Goal: Task Accomplishment & Management: Complete application form

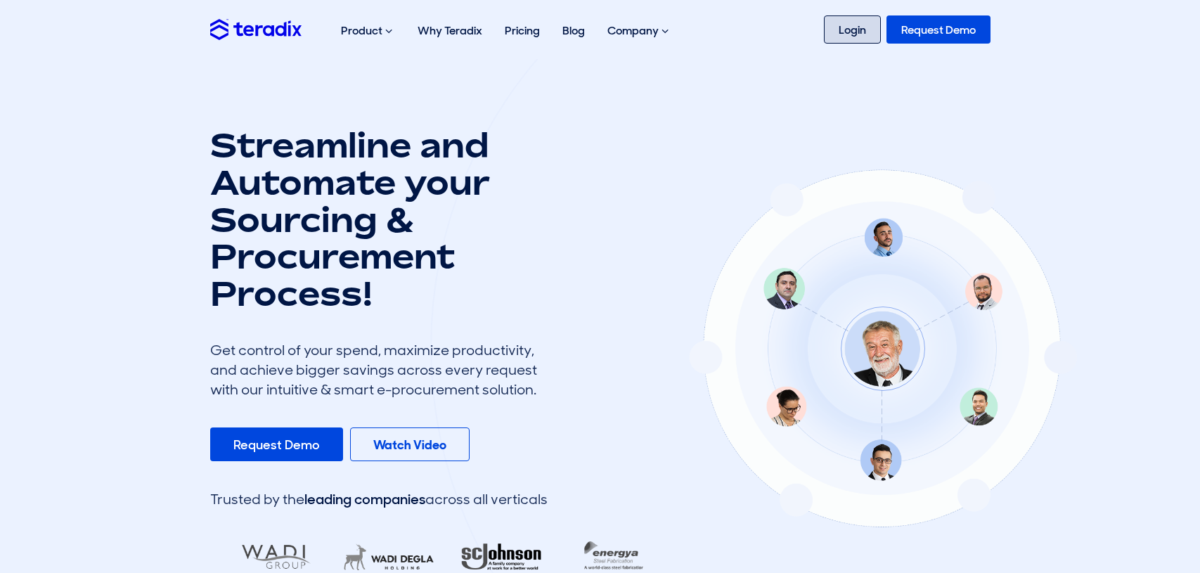
click at [847, 30] on link "Login" at bounding box center [852, 29] width 57 height 28
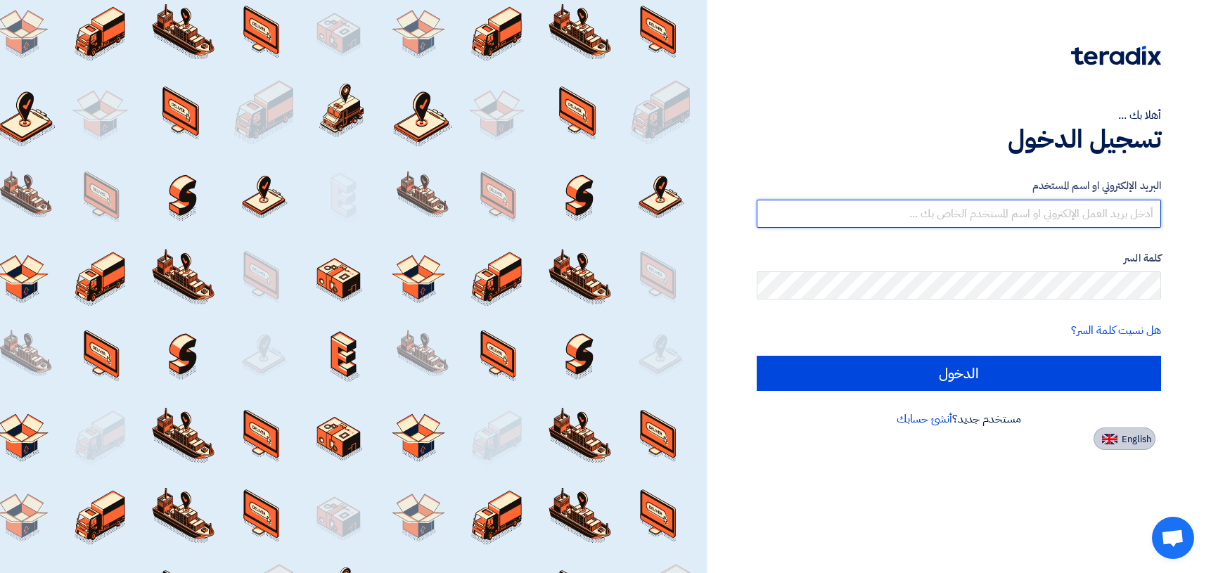
type input "[EMAIL_ADDRESS][DOMAIN_NAME]"
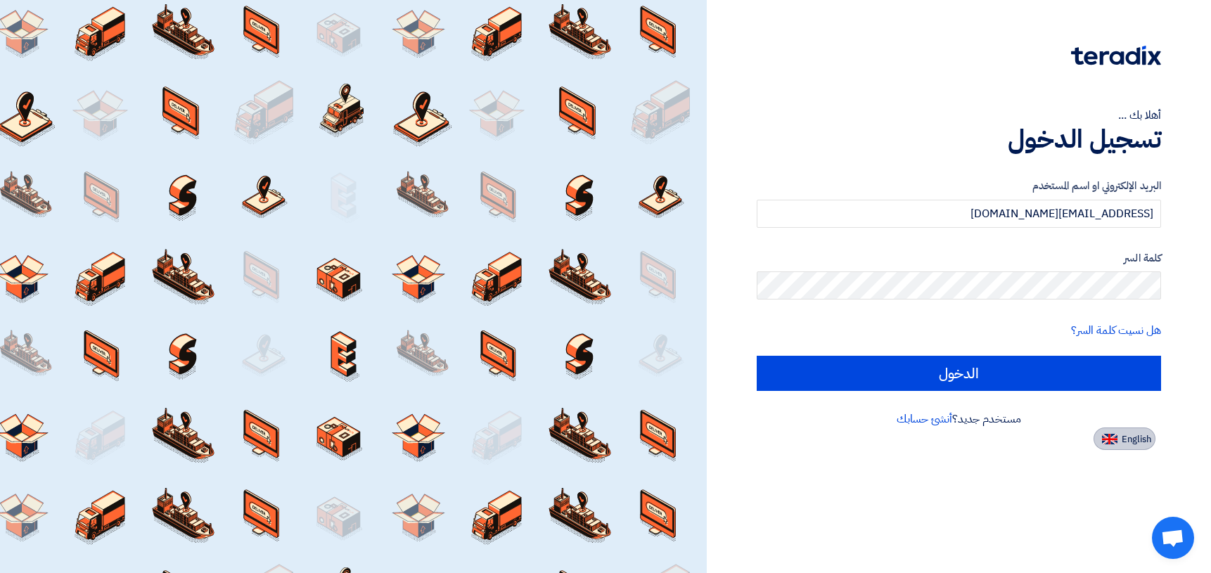
click at [1138, 443] on span "English" at bounding box center [1136, 440] width 30 height 10
type input "Sign in"
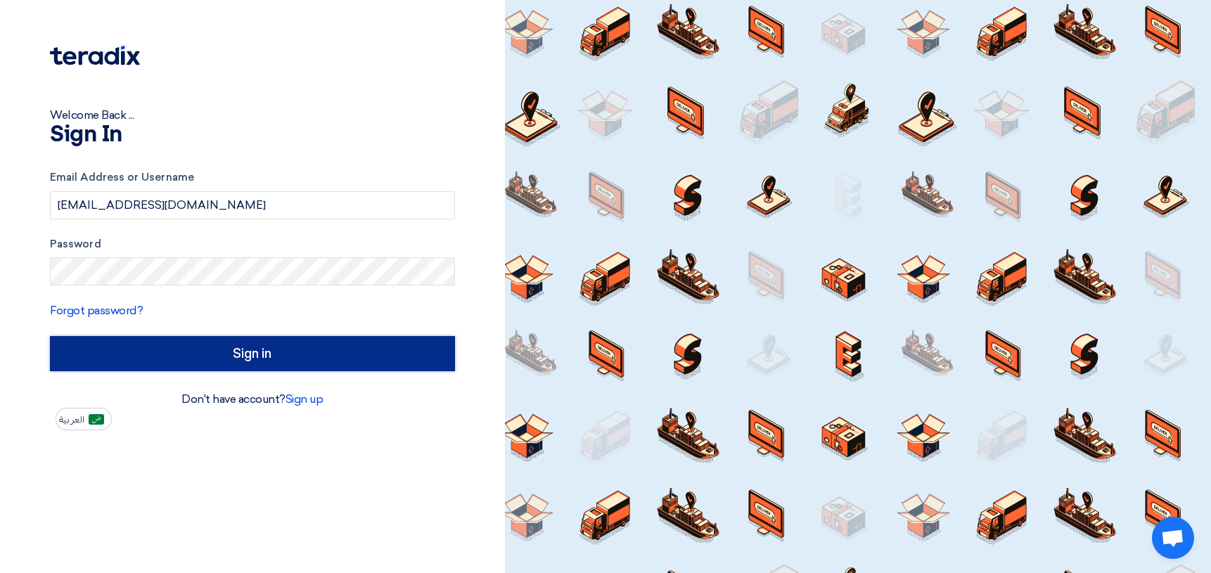
click at [243, 356] on input "Sign in" at bounding box center [252, 353] width 405 height 35
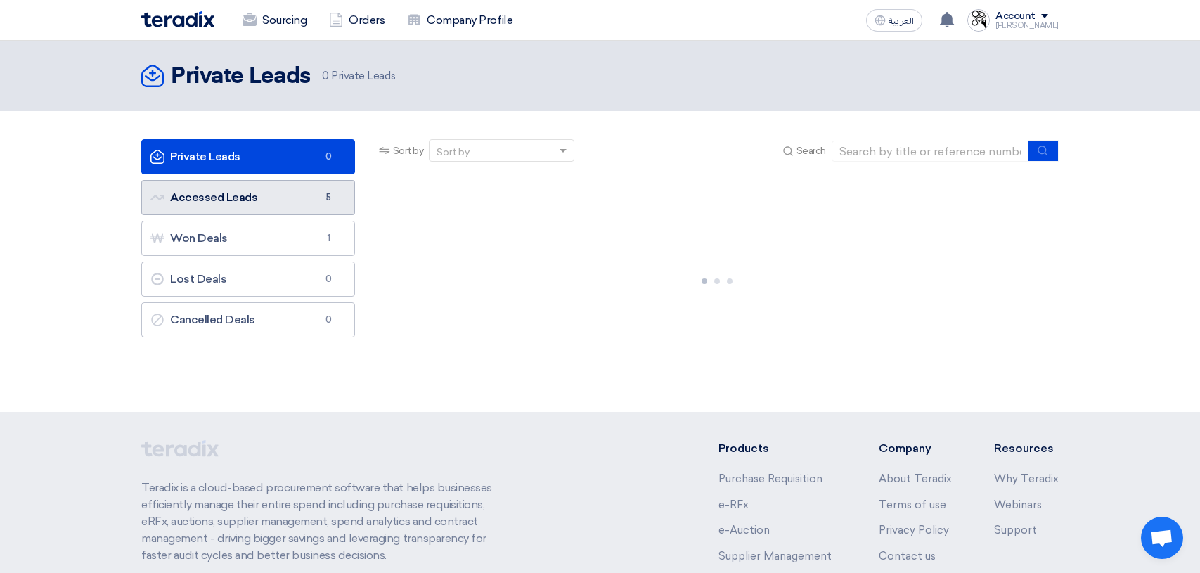
click at [270, 193] on link "Accessed Leads Accessed Leads 5" at bounding box center [248, 197] width 214 height 35
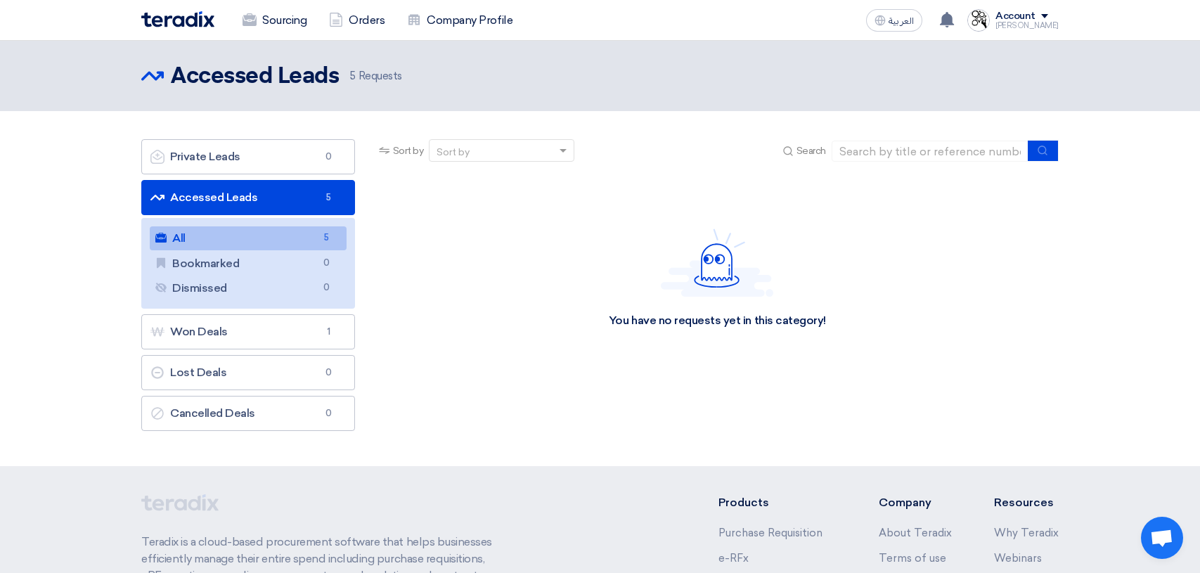
click at [270, 247] on link "All All 5" at bounding box center [248, 238] width 197 height 24
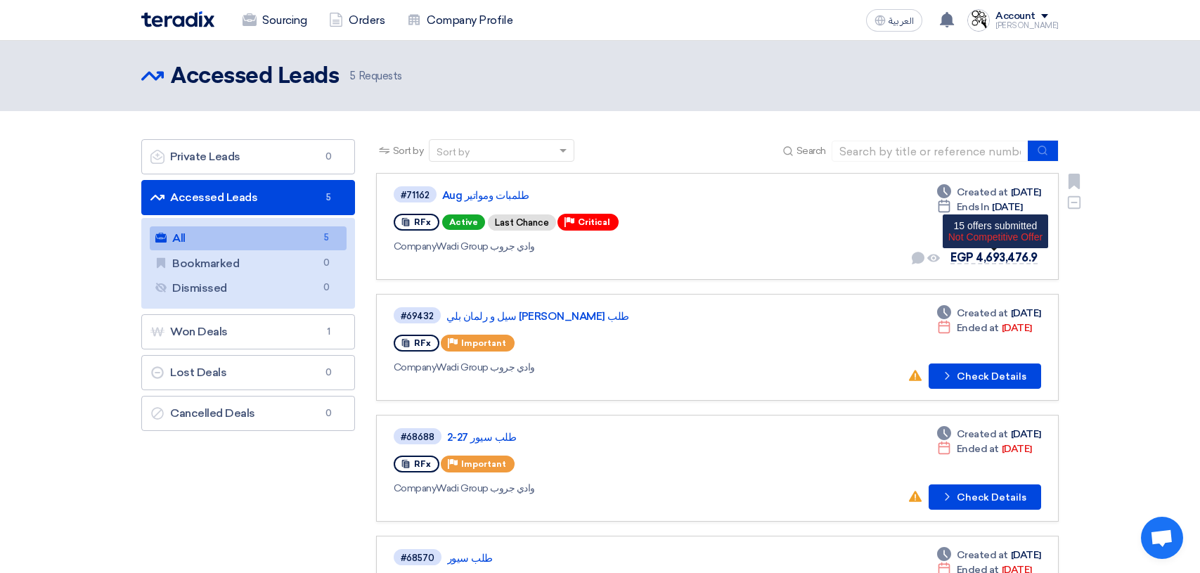
click at [997, 257] on span "EGP 4,693,476.9" at bounding box center [994, 257] width 87 height 13
click at [467, 195] on link "طلمبات ومواتير Aug" at bounding box center [618, 195] width 352 height 13
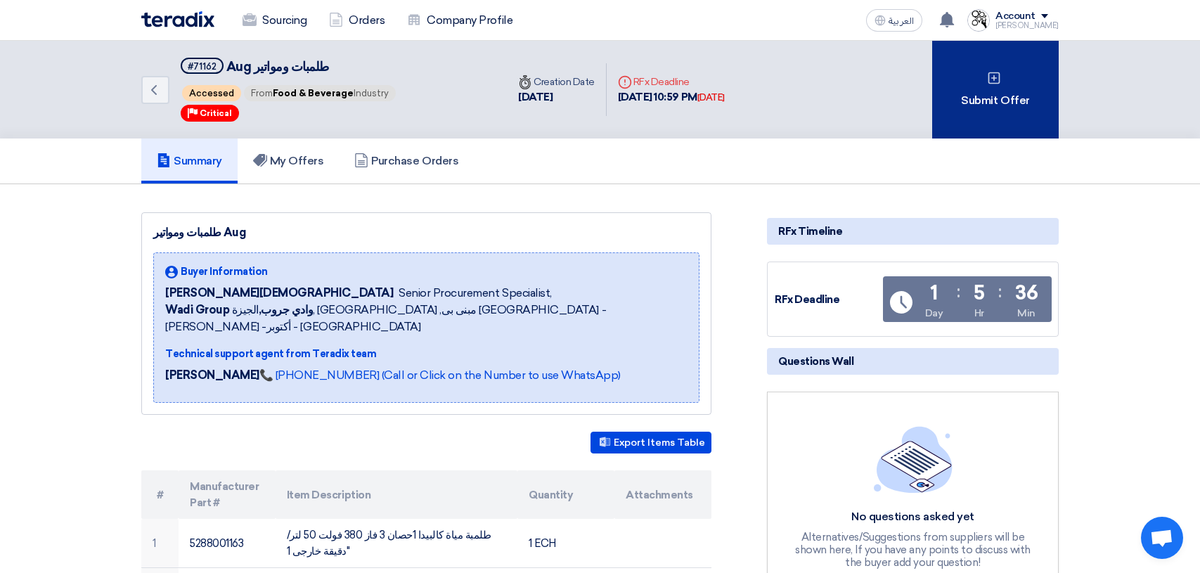
click at [1010, 81] on div "Submit Offer" at bounding box center [995, 90] width 127 height 98
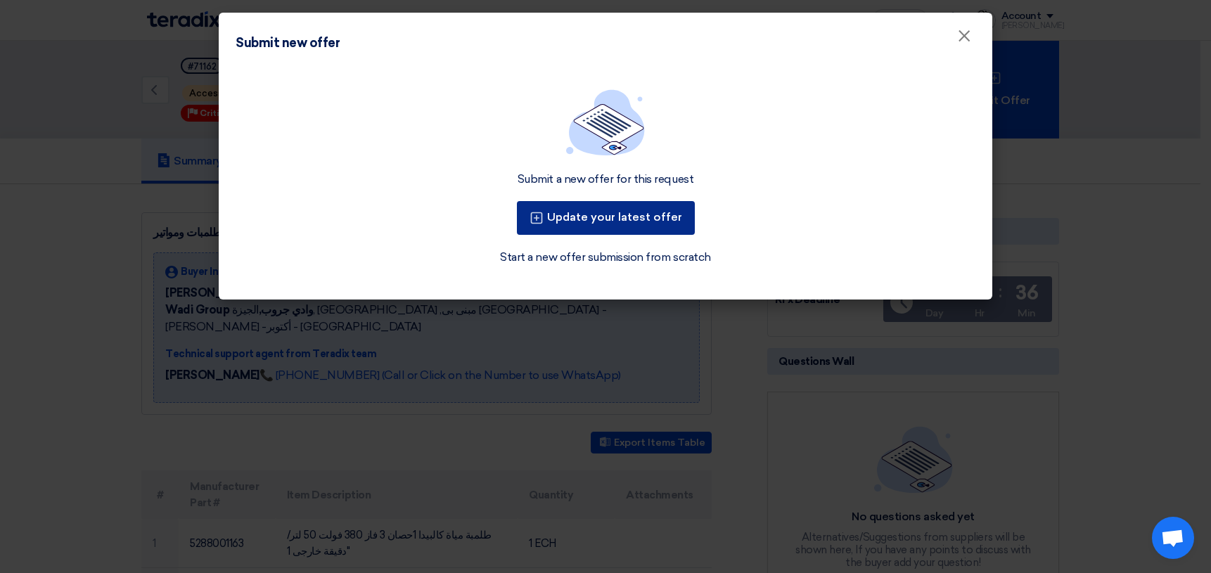
click at [635, 216] on button "Update your latest offer" at bounding box center [606, 218] width 178 height 34
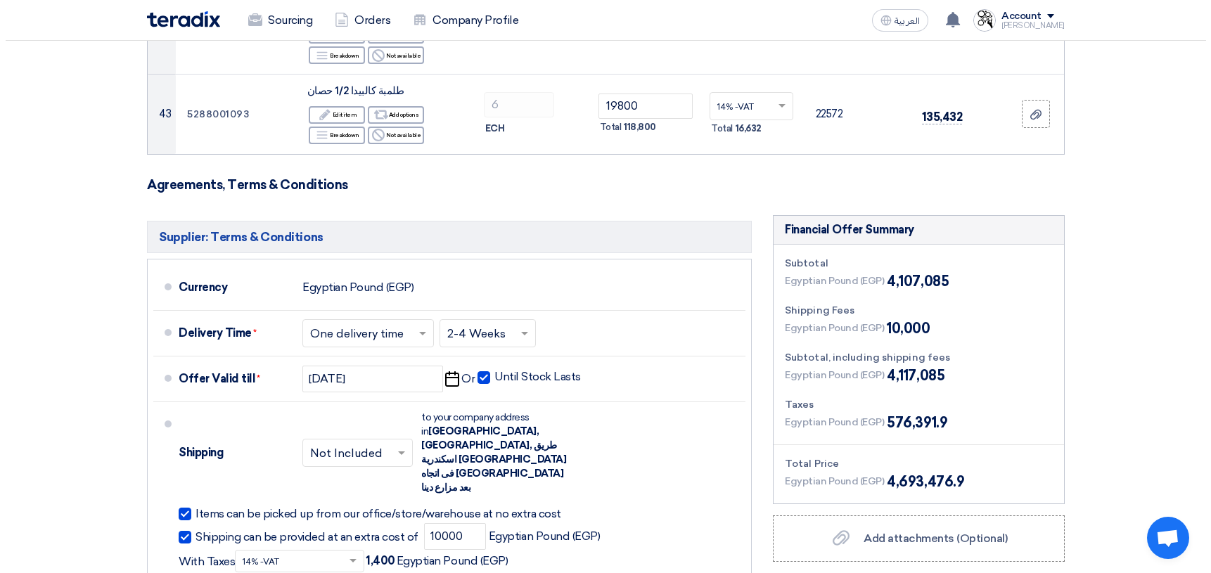
scroll to position [4500, 0]
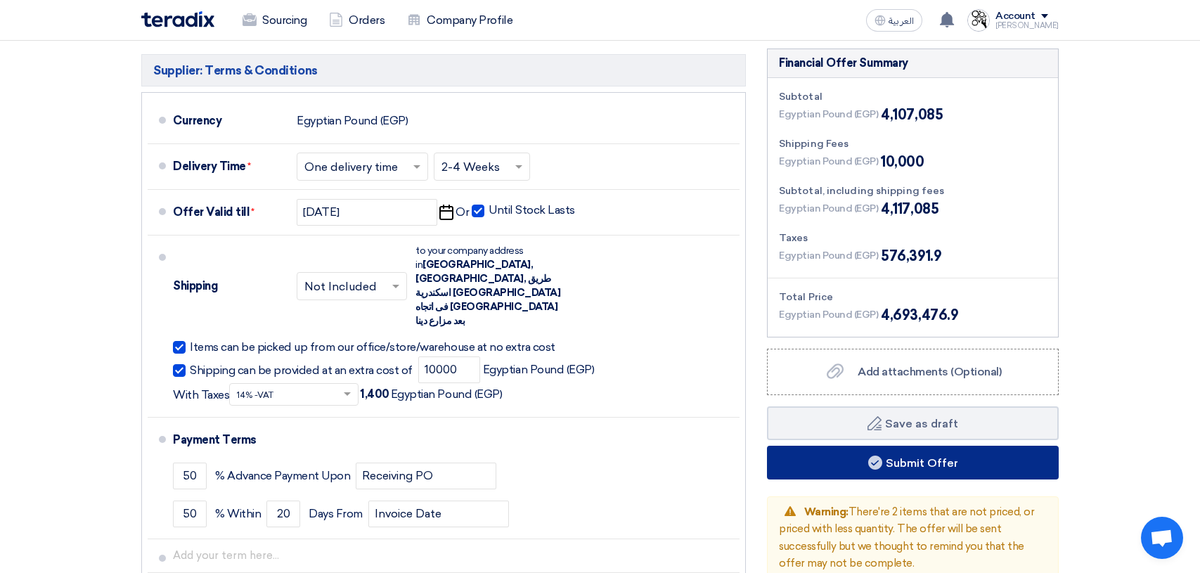
click at [935, 446] on button "Submit Offer" at bounding box center [913, 463] width 292 height 34
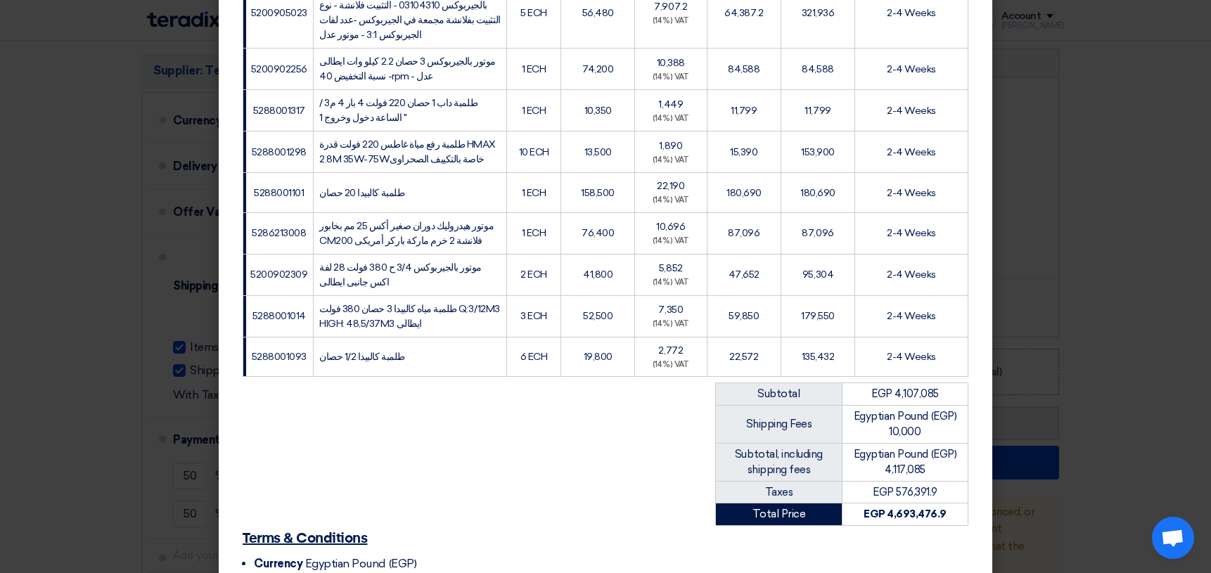
scroll to position [1938, 0]
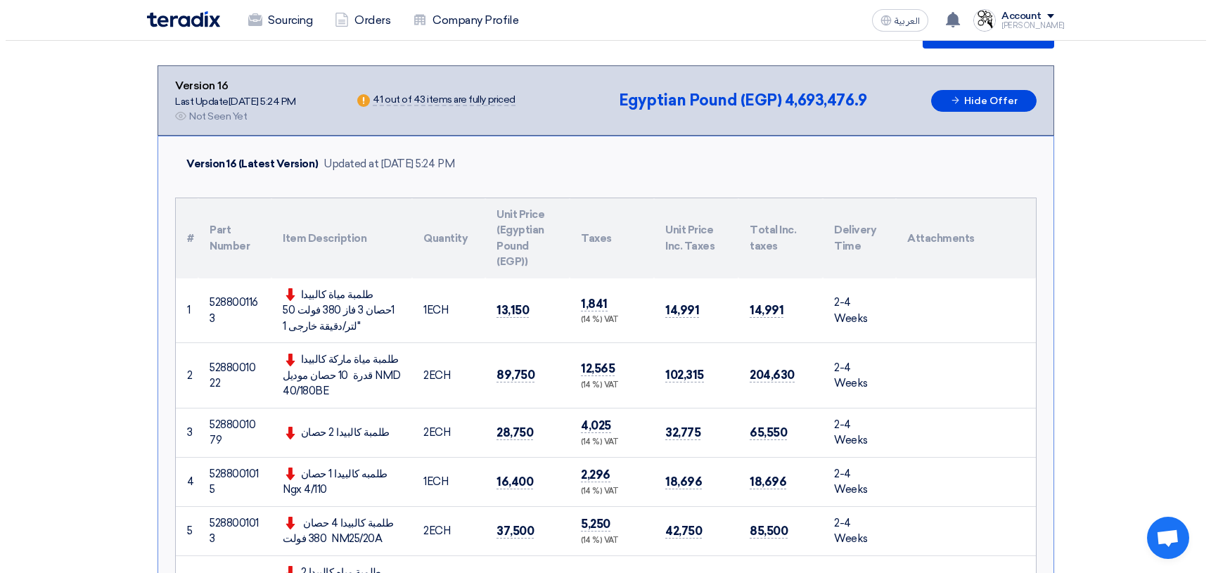
scroll to position [141, 0]
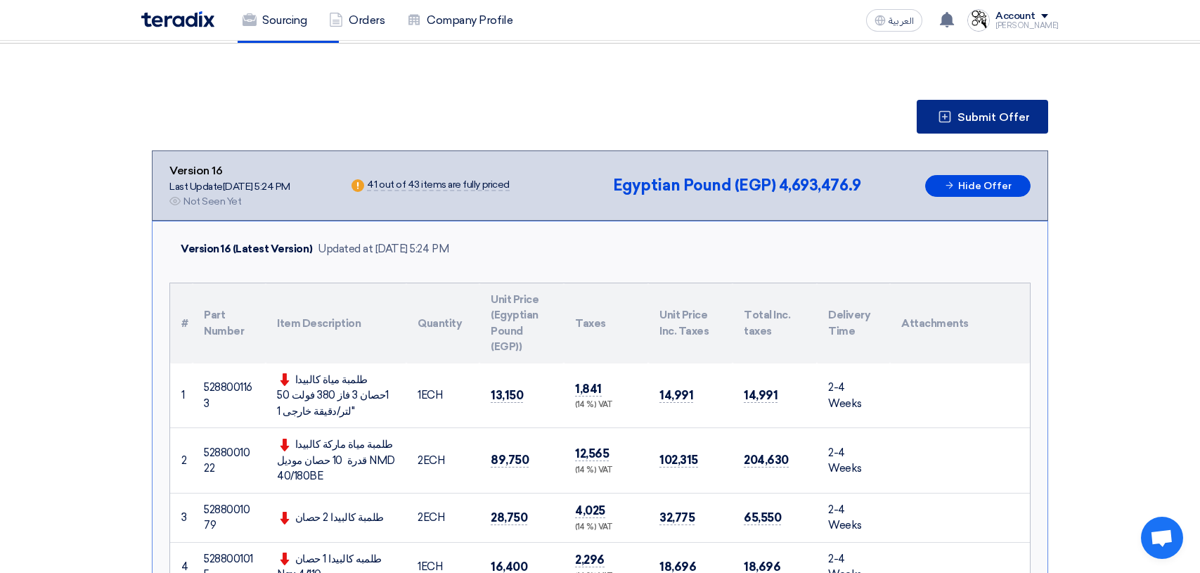
click at [1000, 112] on span "Submit Offer" at bounding box center [994, 117] width 72 height 11
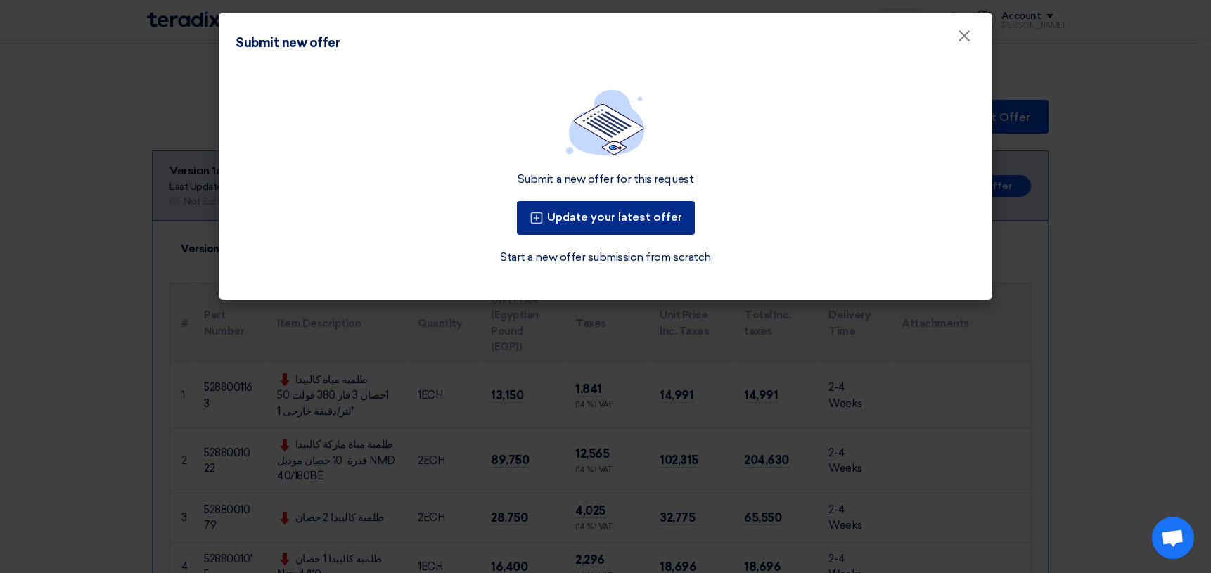
click at [624, 221] on button "Update your latest offer" at bounding box center [606, 218] width 178 height 34
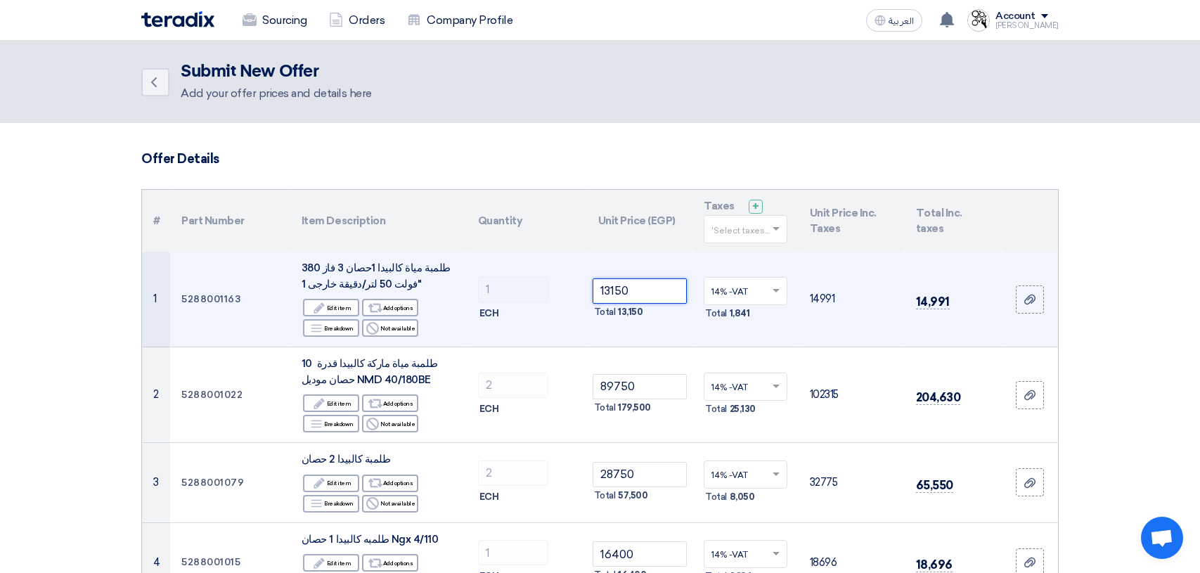
click at [650, 299] on input "13150" at bounding box center [640, 290] width 95 height 25
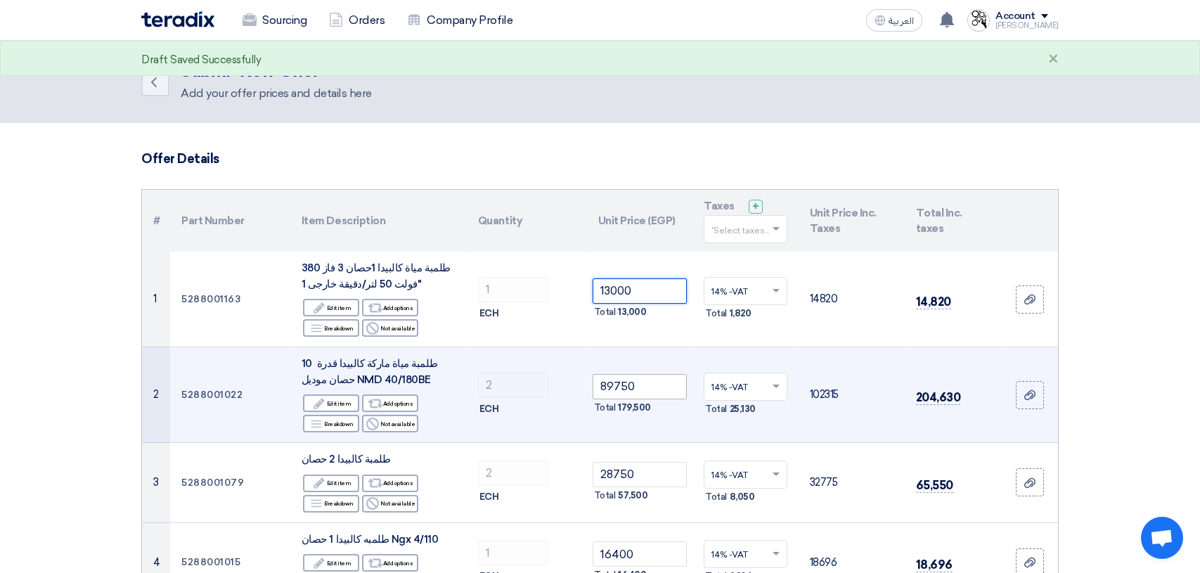
type input "13000"
click at [647, 397] on input "89750" at bounding box center [640, 386] width 95 height 25
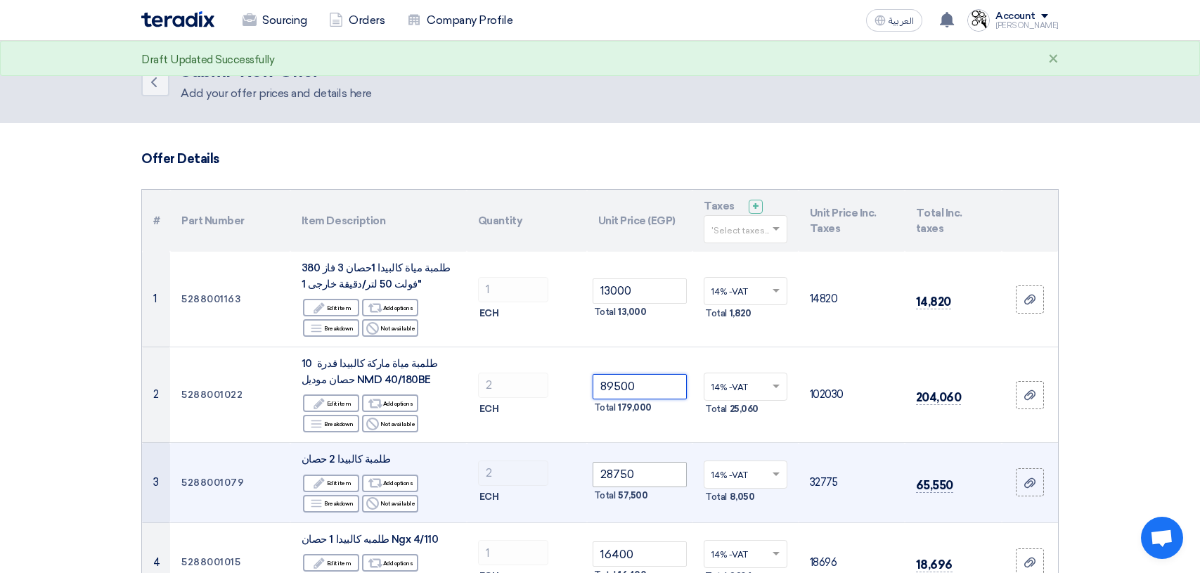
type input "89500"
click at [662, 476] on input "28750" at bounding box center [640, 474] width 95 height 25
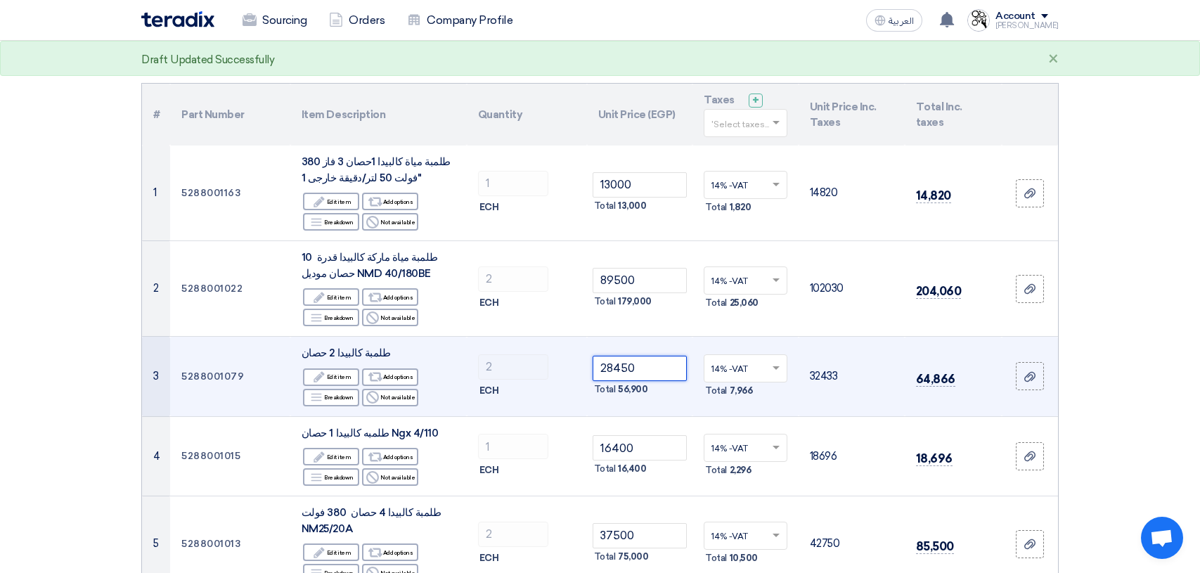
scroll to position [141, 0]
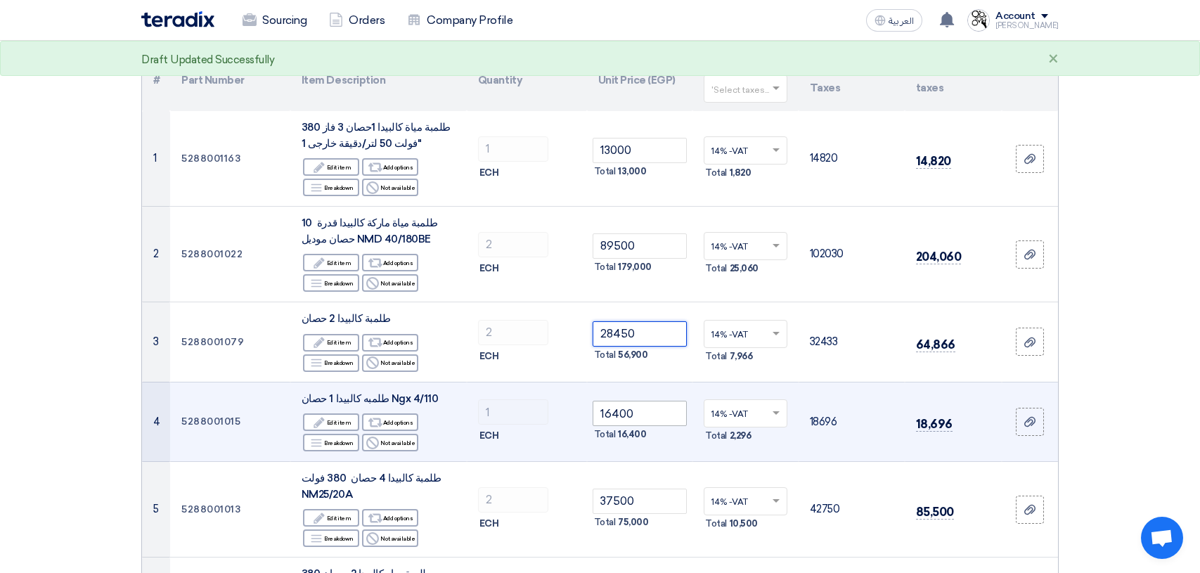
type input "28450"
click at [662, 416] on input "16400" at bounding box center [640, 413] width 95 height 25
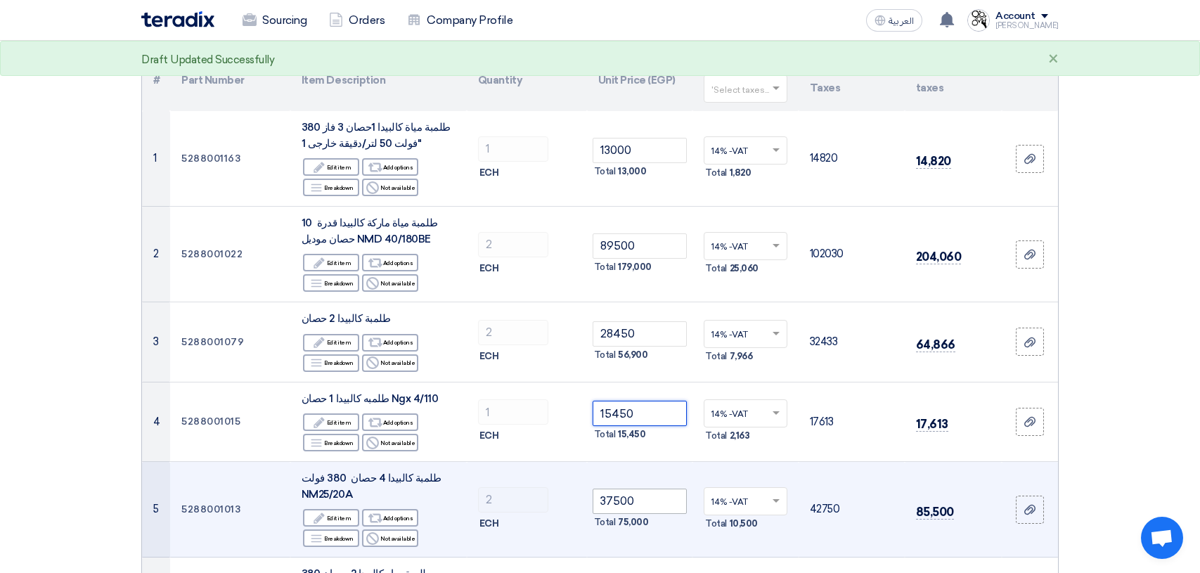
type input "15450"
click at [643, 508] on input "37500" at bounding box center [640, 501] width 95 height 25
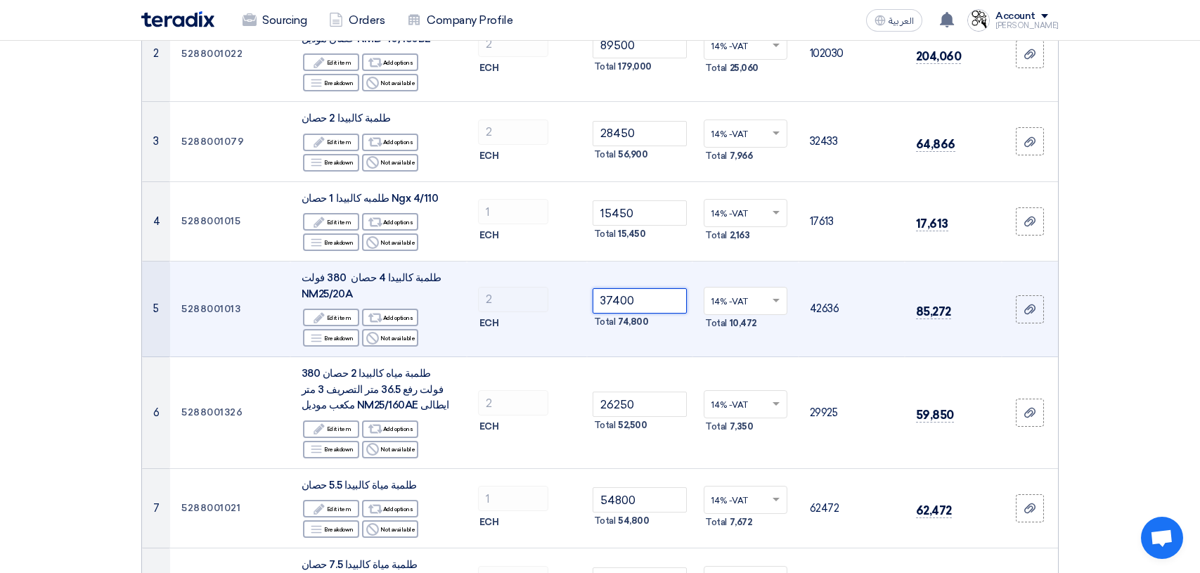
scroll to position [352, 0]
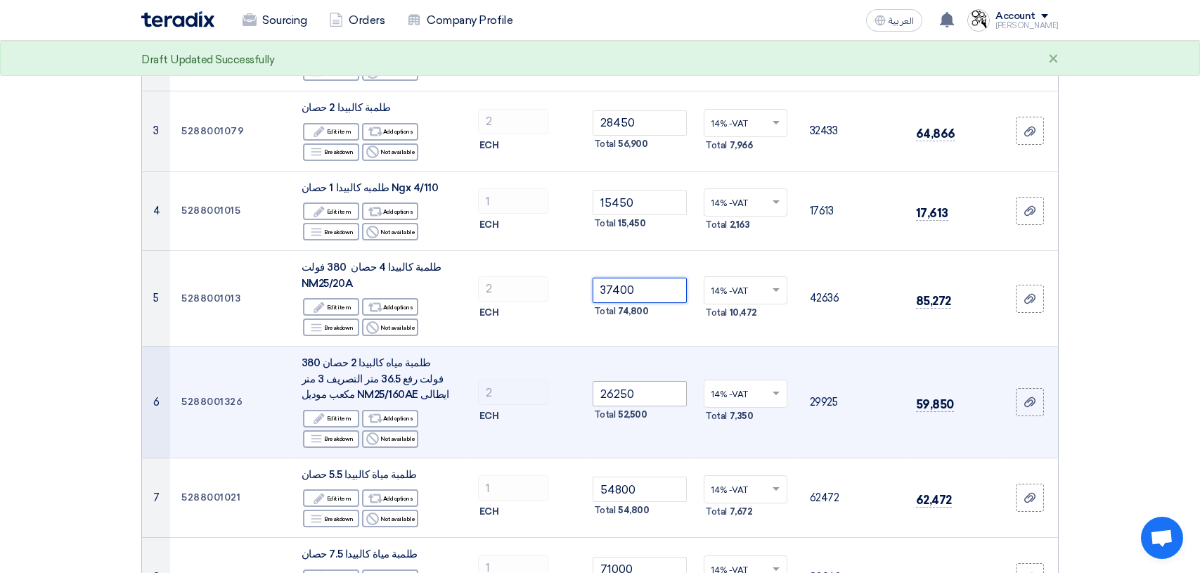
type input "37400"
click at [643, 401] on input "26250" at bounding box center [640, 393] width 95 height 25
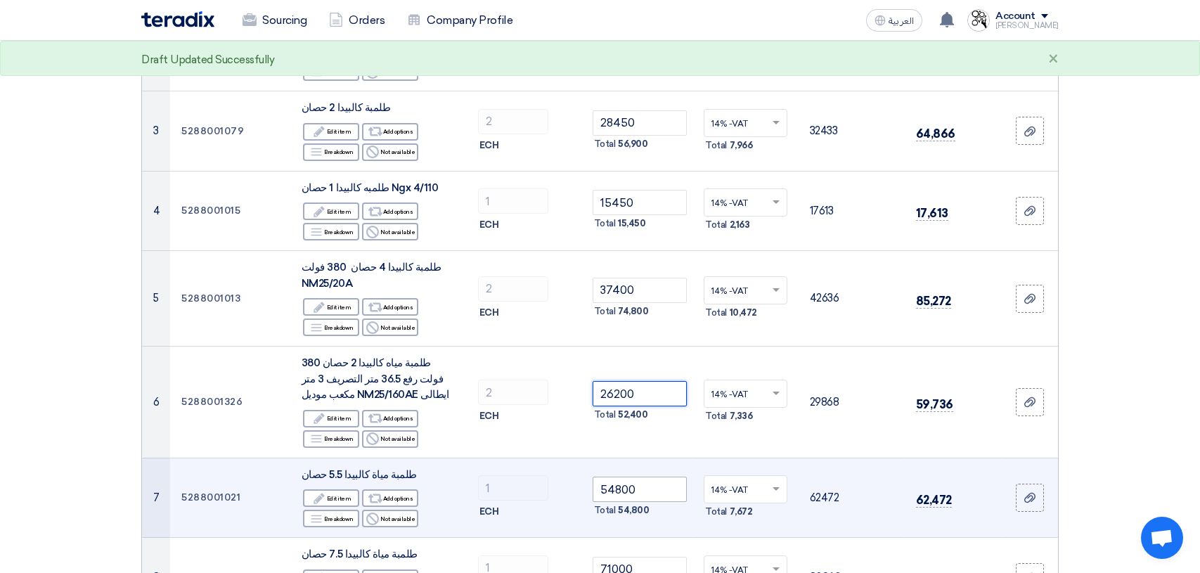
type input "26200"
click at [639, 495] on input "54800" at bounding box center [640, 489] width 95 height 25
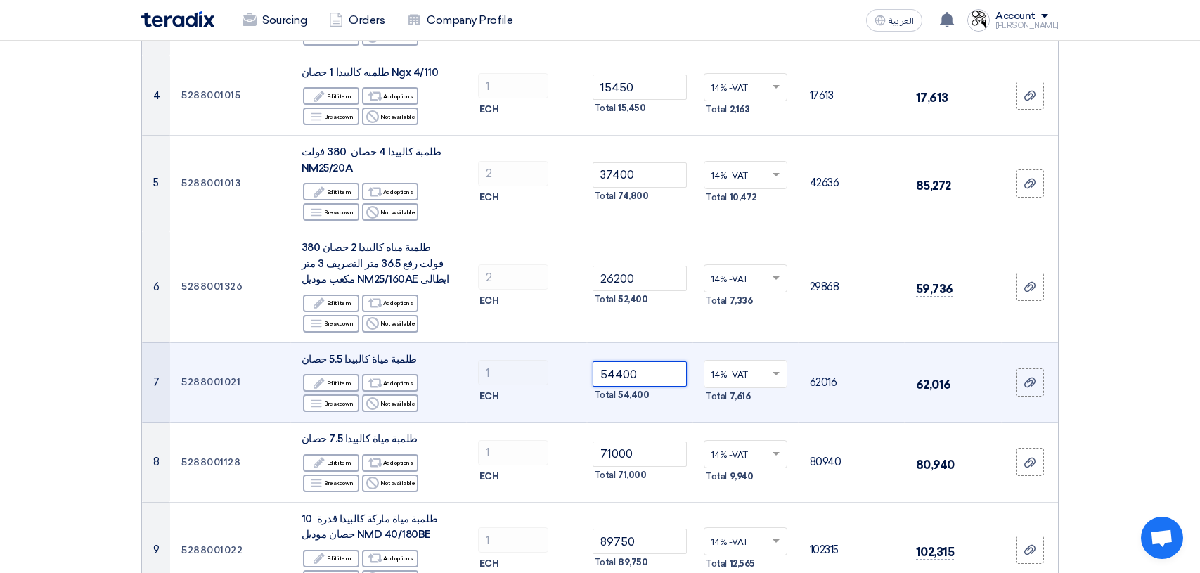
scroll to position [492, 0]
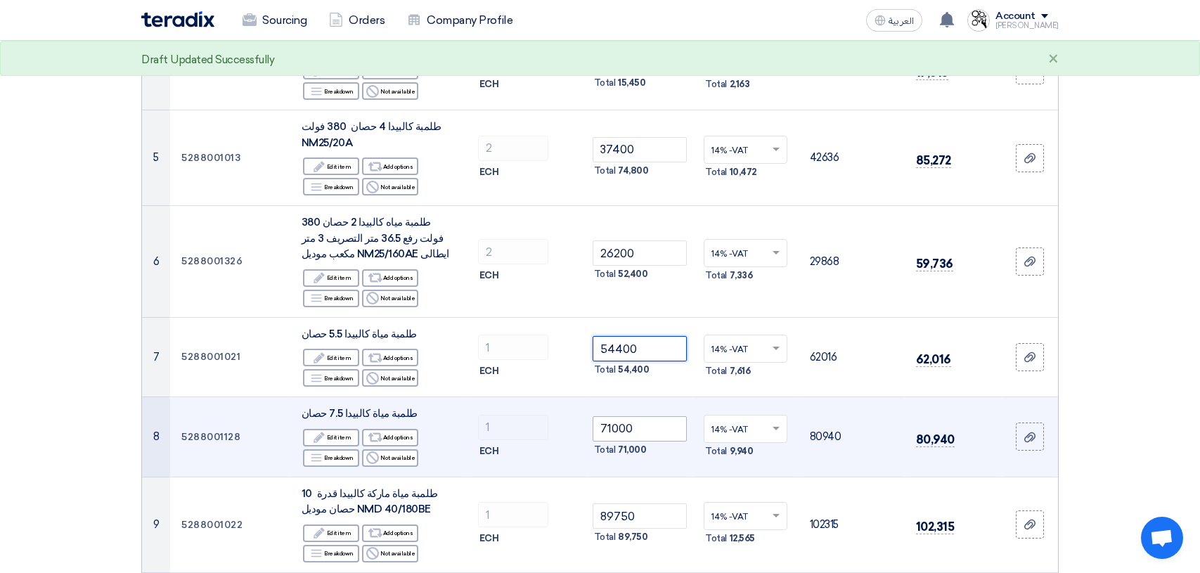
type input "54400"
click at [648, 430] on input "71000" at bounding box center [640, 428] width 95 height 25
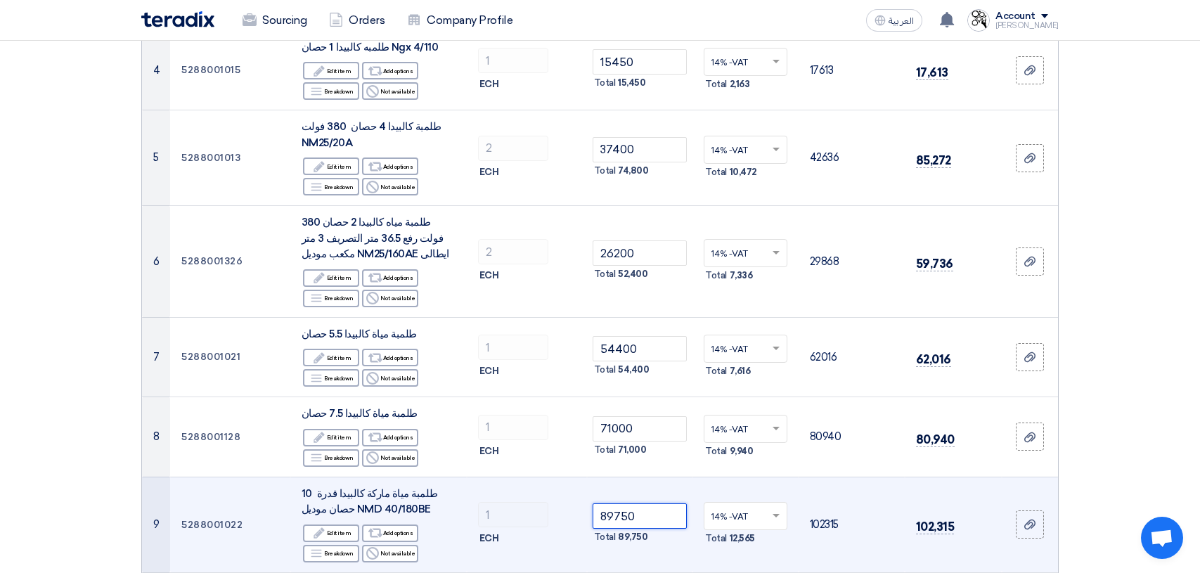
click at [639, 520] on input "89750" at bounding box center [640, 515] width 95 height 25
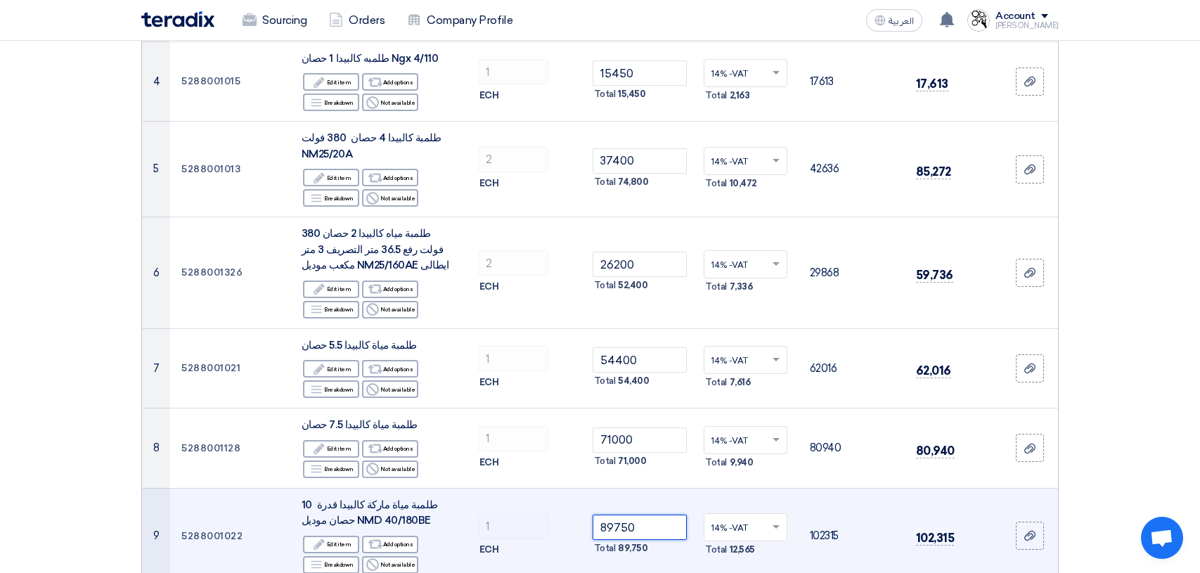
scroll to position [562, 0]
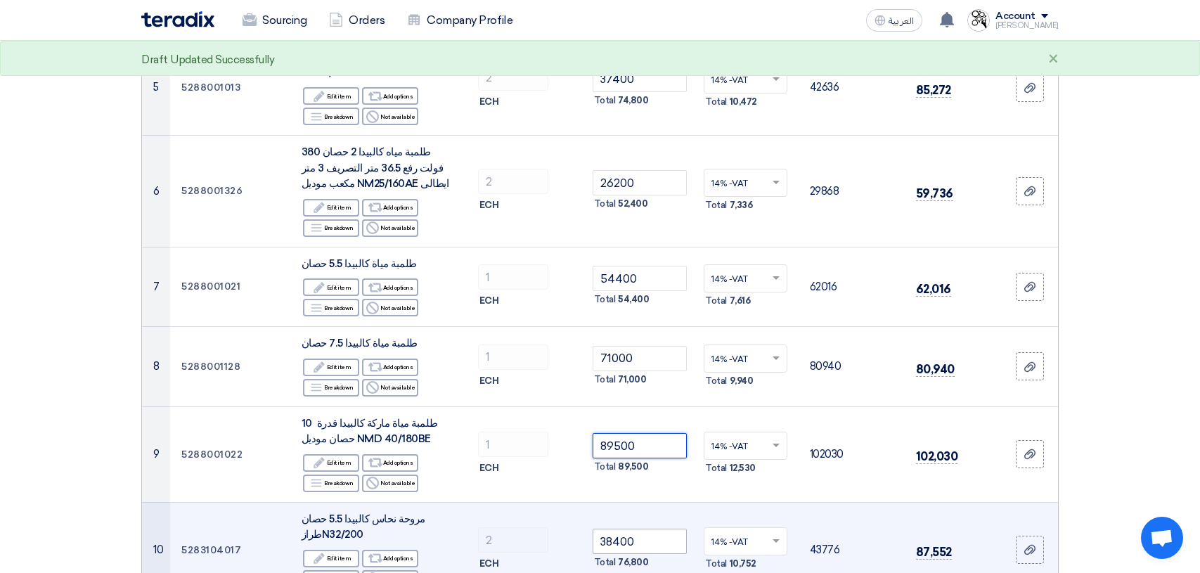
type input "89500"
click at [648, 544] on input "38400" at bounding box center [640, 541] width 95 height 25
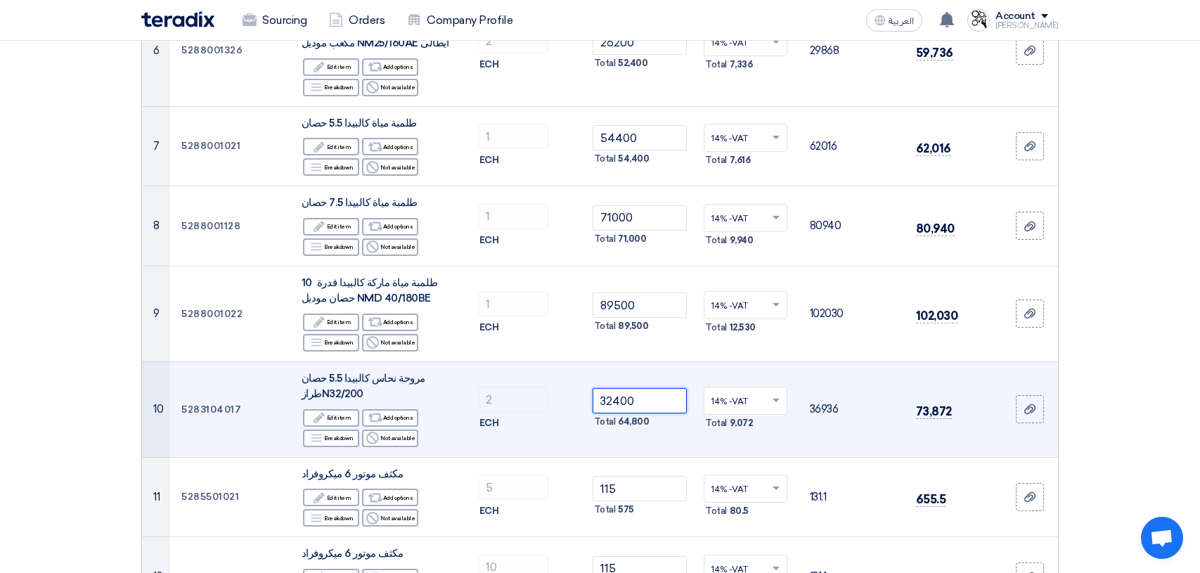
scroll to position [773, 0]
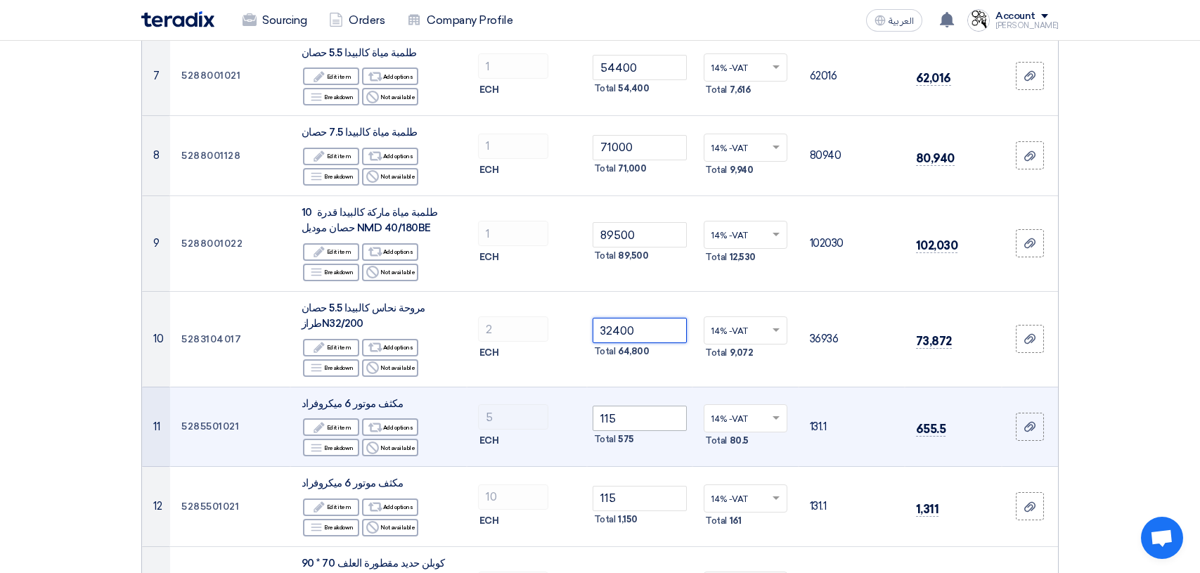
type input "32400"
click at [635, 418] on input "115" at bounding box center [640, 418] width 95 height 25
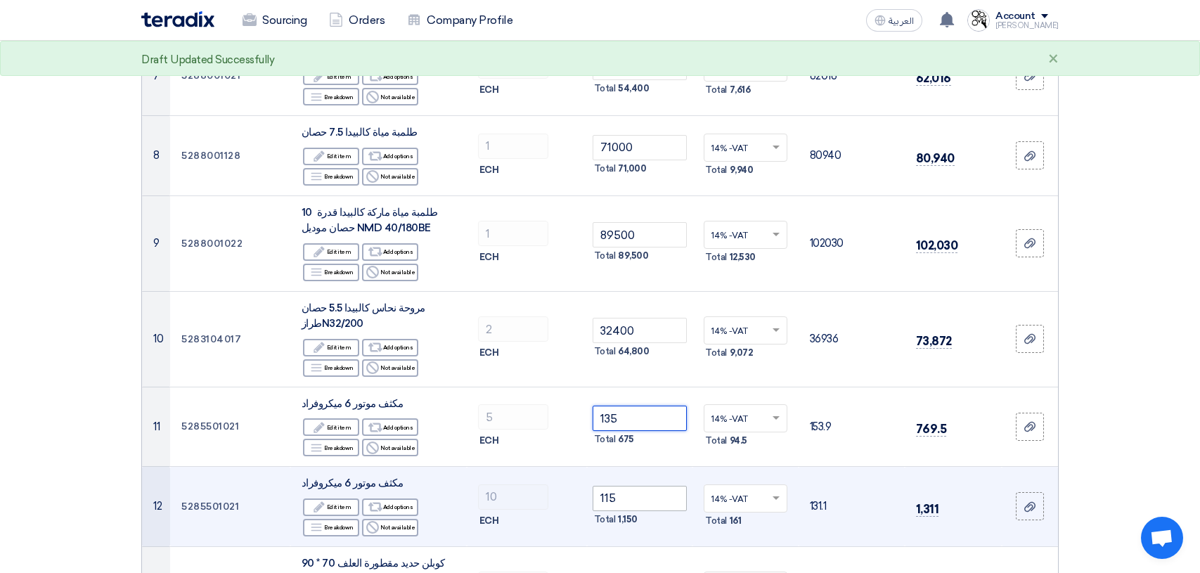
type input "135"
click at [643, 487] on input "115" at bounding box center [640, 498] width 95 height 25
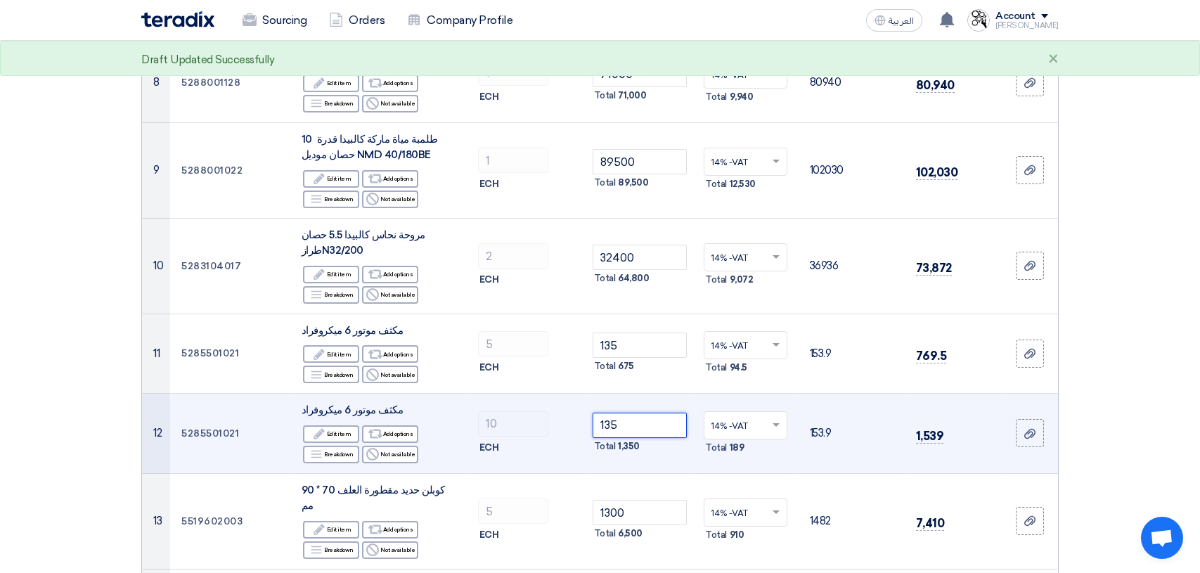
scroll to position [914, 0]
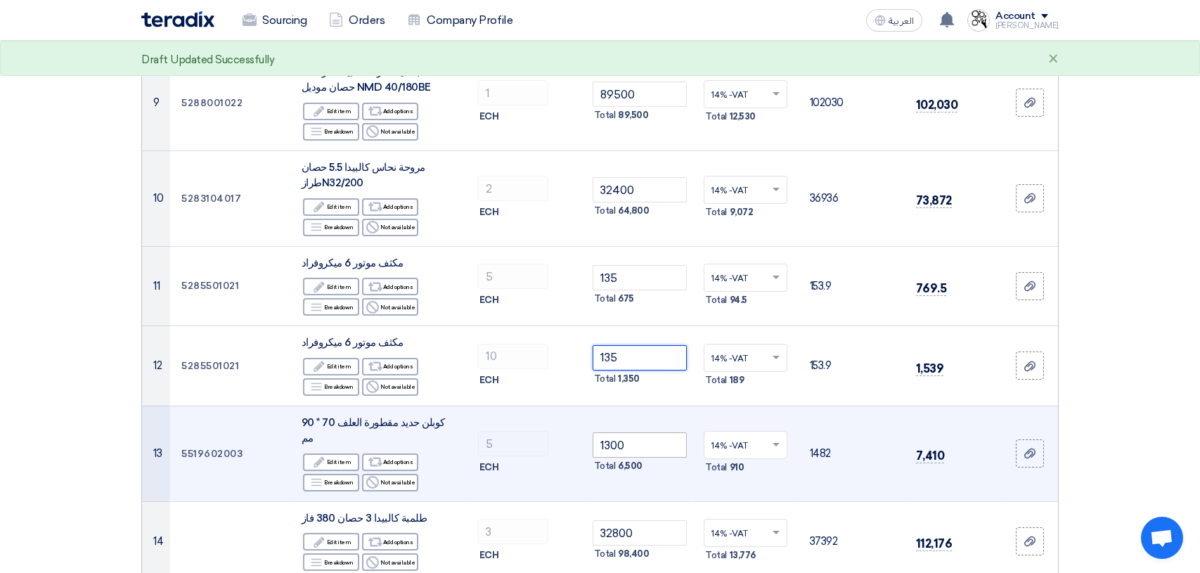
type input "135"
click at [643, 443] on input "1300" at bounding box center [640, 444] width 95 height 25
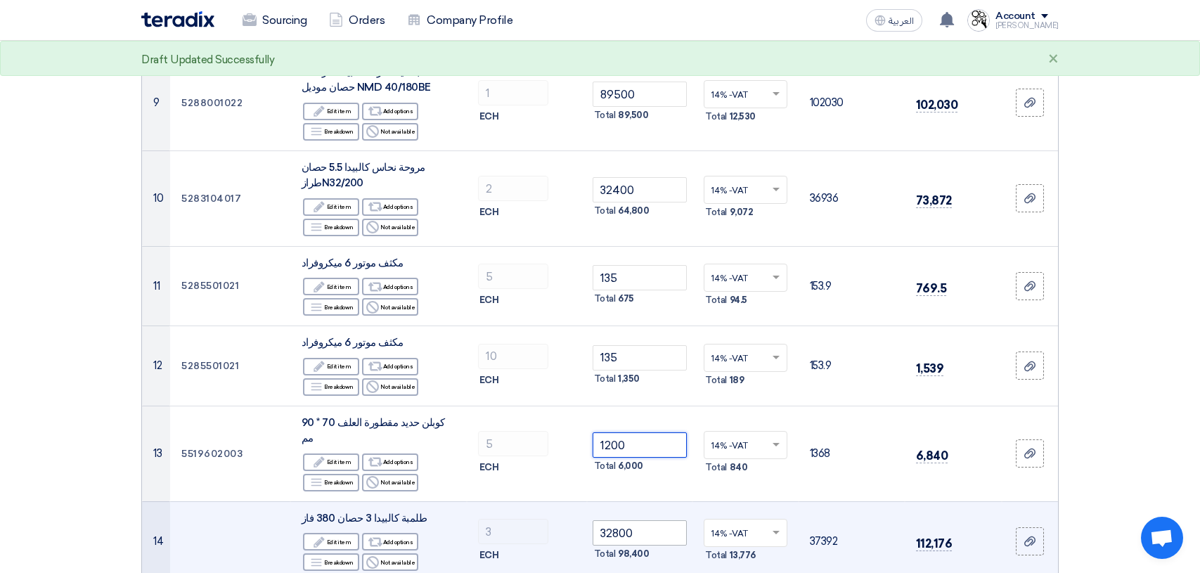
type input "1200"
click at [648, 520] on input "32800" at bounding box center [640, 532] width 95 height 25
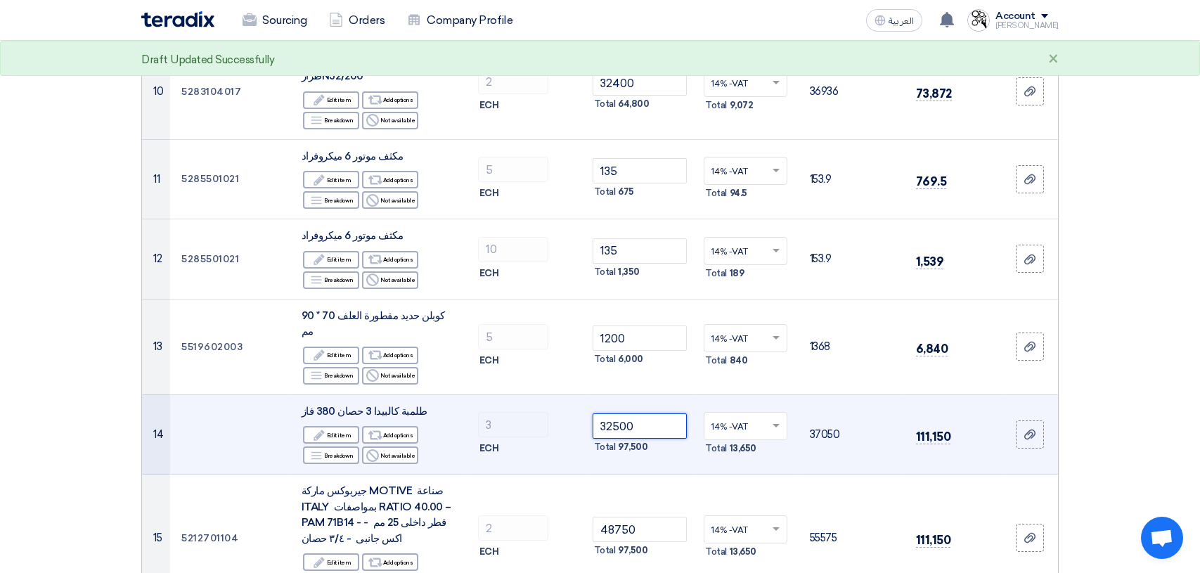
scroll to position [1055, 0]
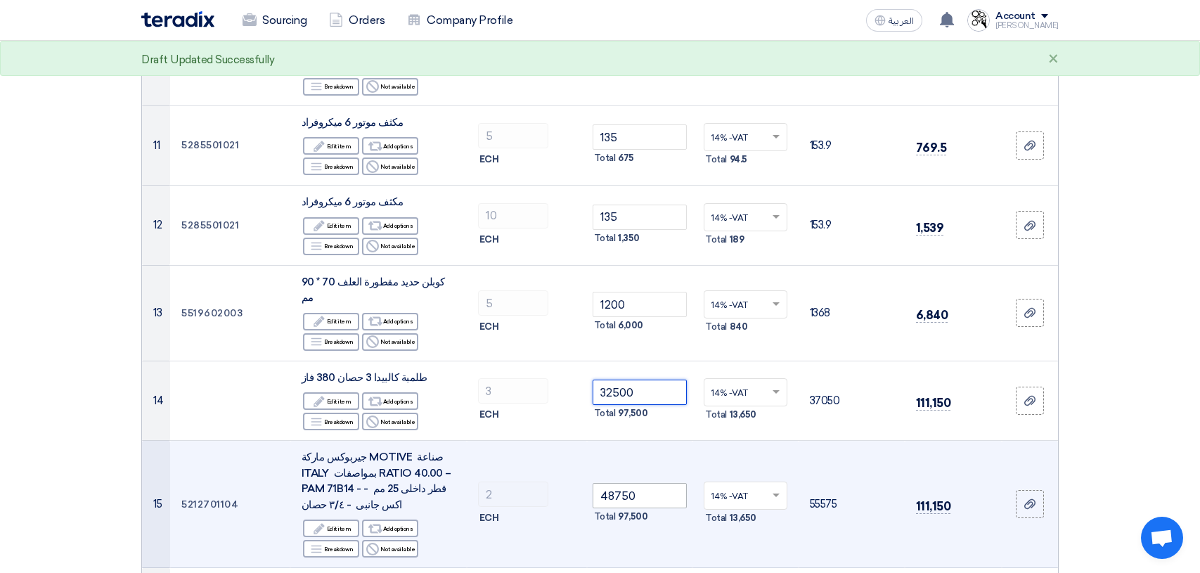
type input "32500"
click at [658, 483] on input "48750" at bounding box center [640, 495] width 95 height 25
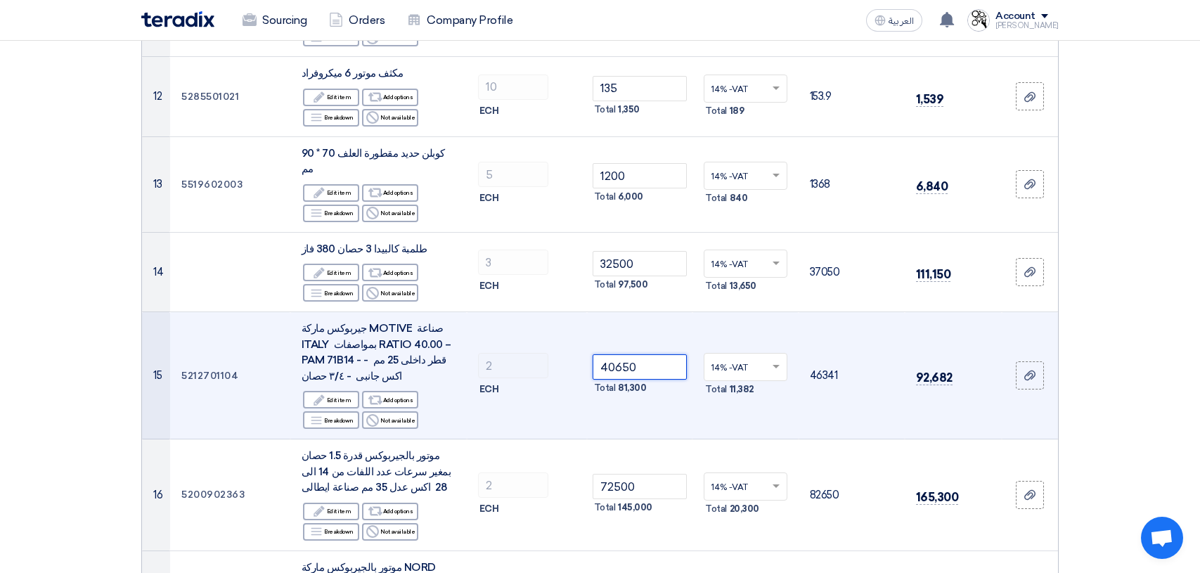
scroll to position [1195, 0]
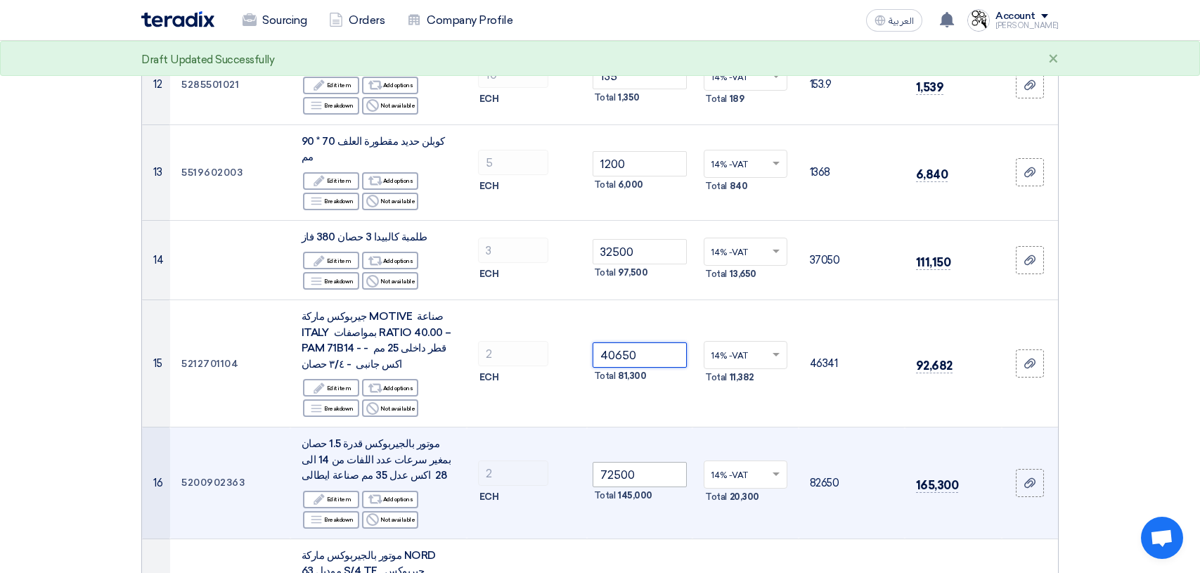
type input "40650"
click at [655, 462] on input "72500" at bounding box center [640, 474] width 95 height 25
type input "7"
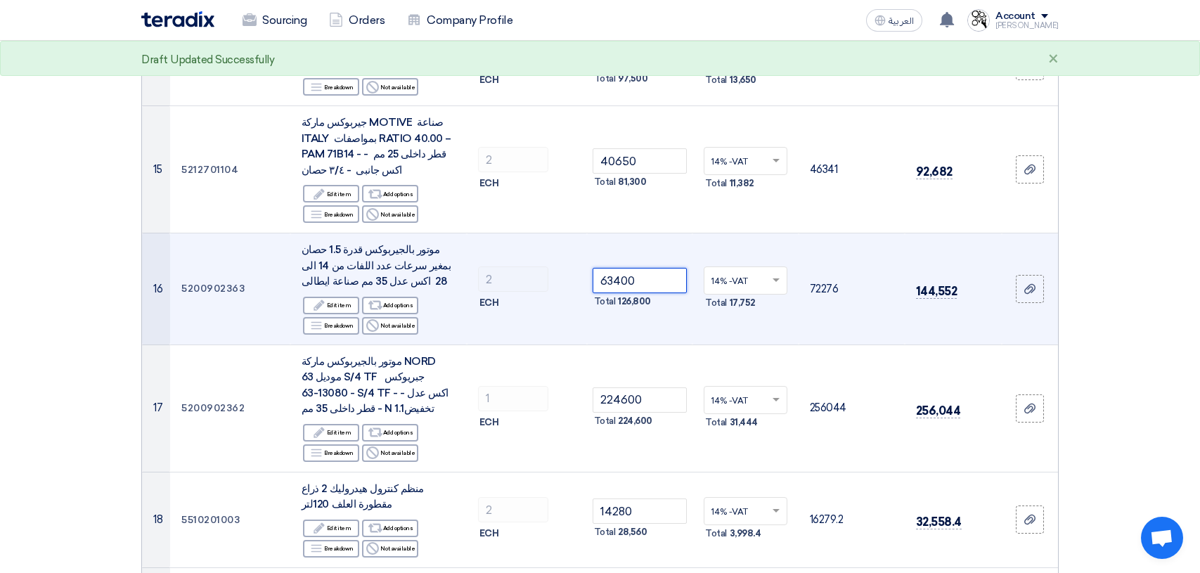
scroll to position [1406, 0]
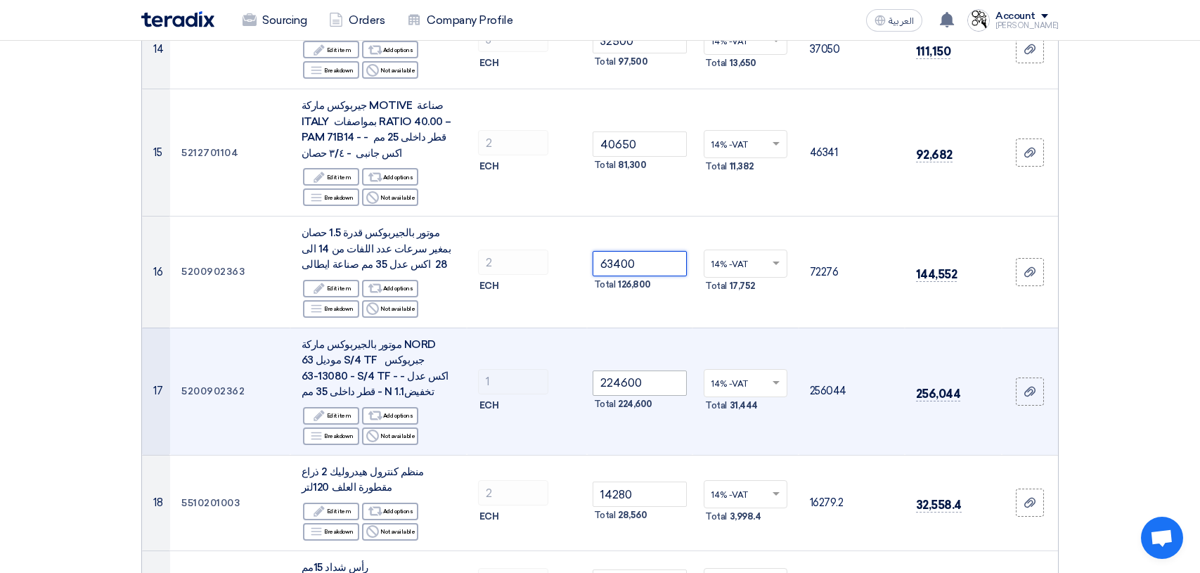
type input "63400"
click at [650, 371] on input "224600" at bounding box center [640, 383] width 95 height 25
type input "2"
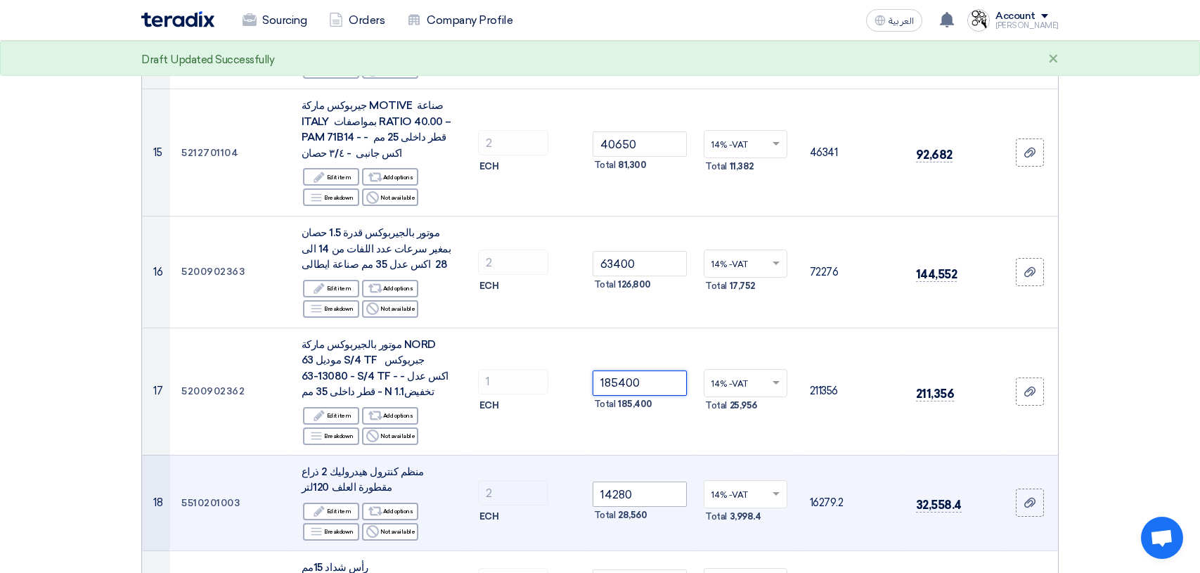
type input "185400"
click at [641, 482] on input "14280" at bounding box center [640, 494] width 95 height 25
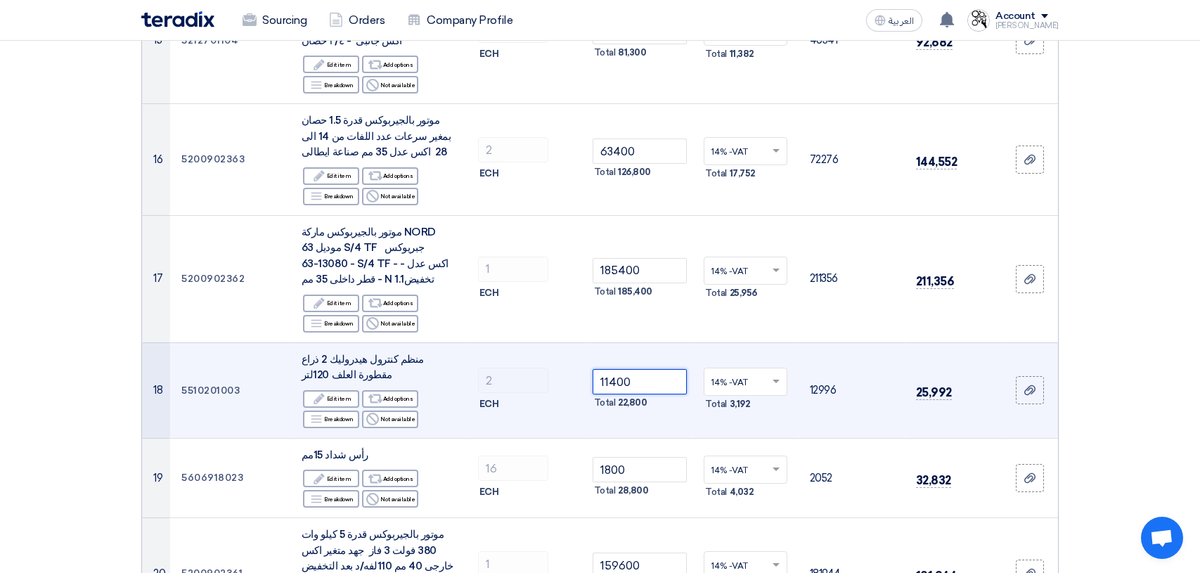
scroll to position [1547, 0]
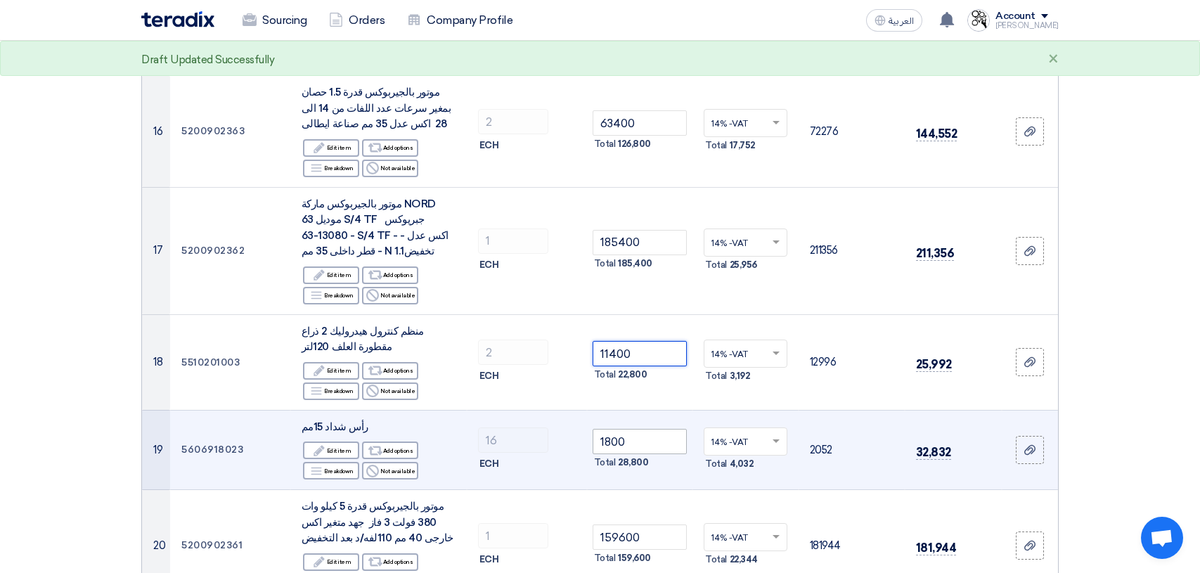
type input "11400"
click at [647, 429] on input "1800" at bounding box center [640, 441] width 95 height 25
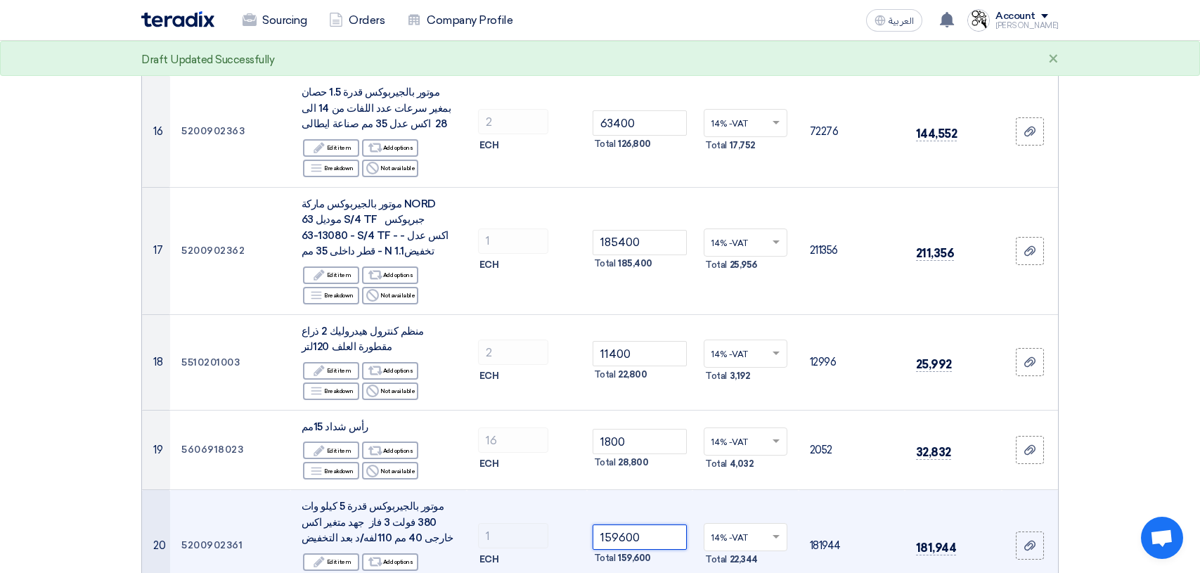
click at [647, 525] on input "159600" at bounding box center [640, 537] width 95 height 25
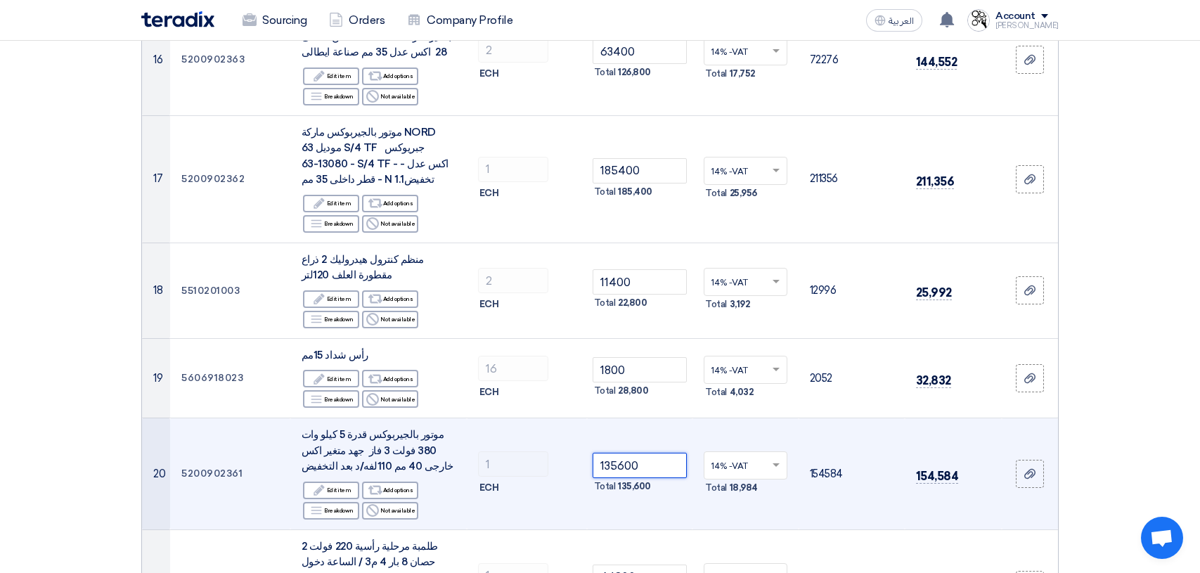
scroll to position [1687, 0]
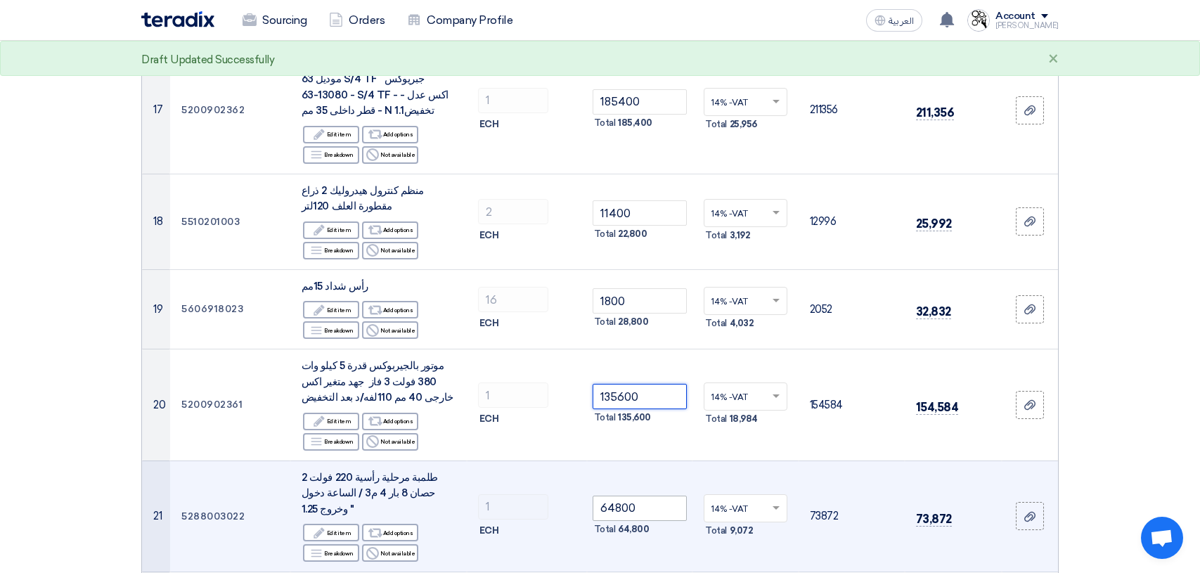
type input "135600"
click at [656, 496] on input "64800" at bounding box center [640, 508] width 95 height 25
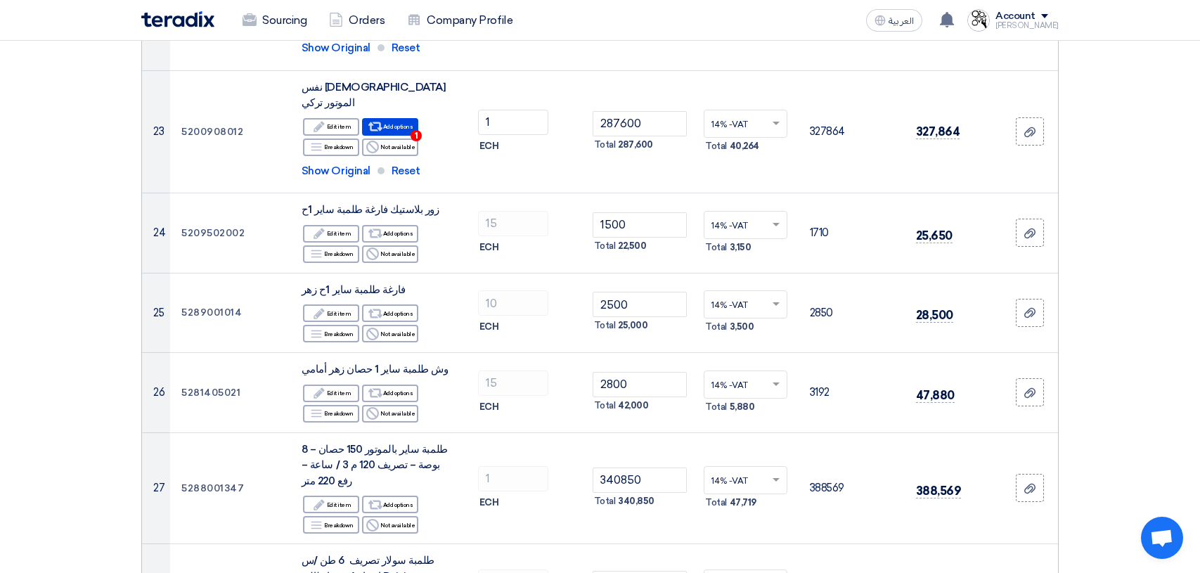
scroll to position [2320, 0]
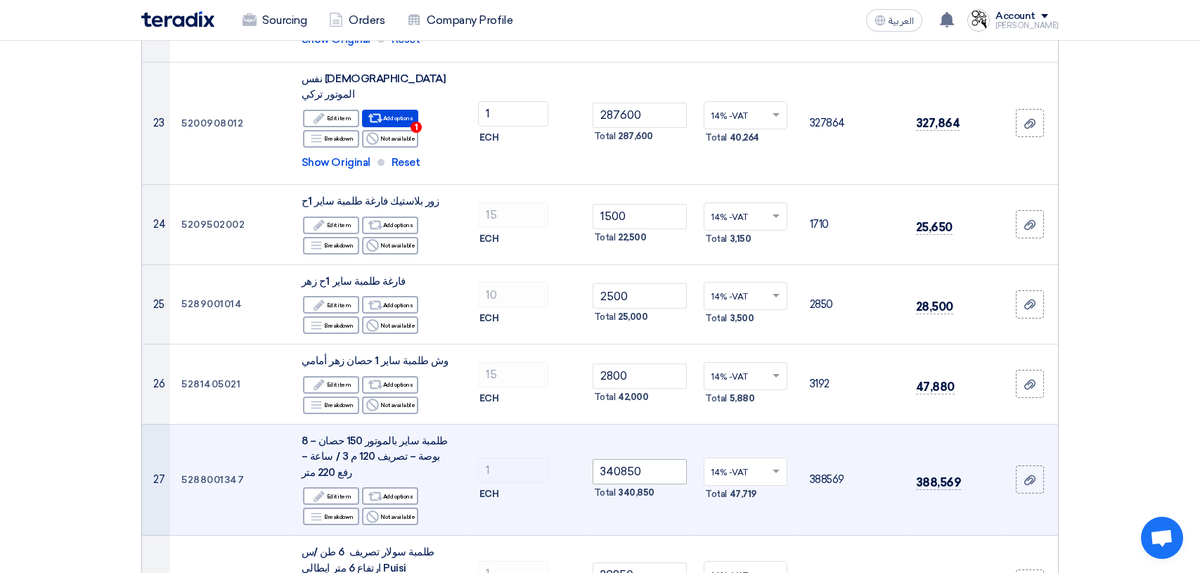
type input "61200"
click at [667, 459] on input "340850" at bounding box center [640, 471] width 95 height 25
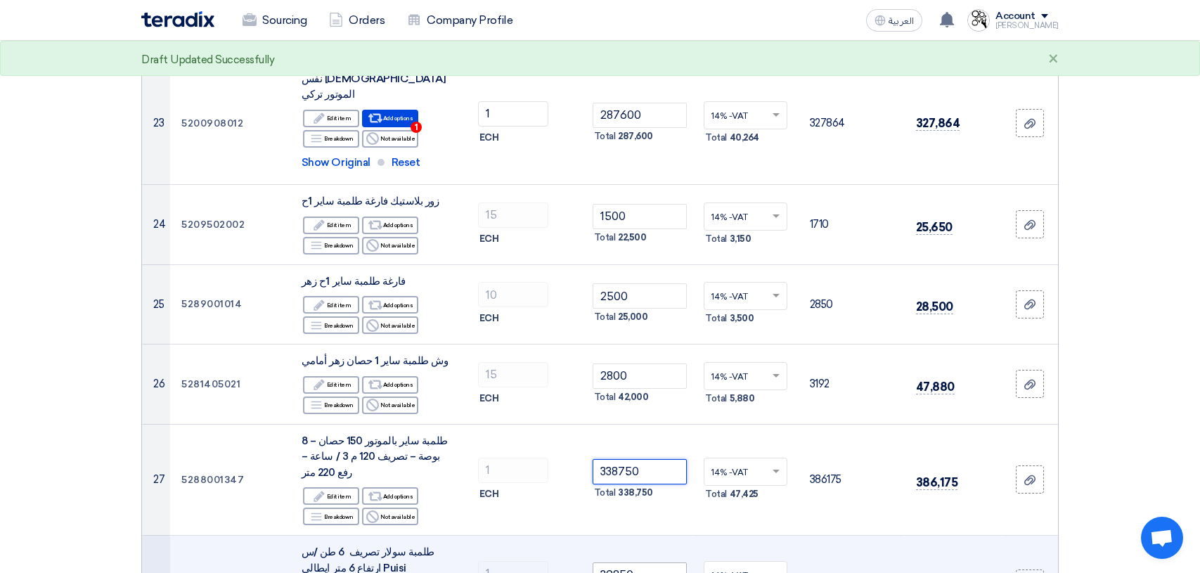
type input "338750"
click at [667, 562] on input "39850" at bounding box center [640, 574] width 95 height 25
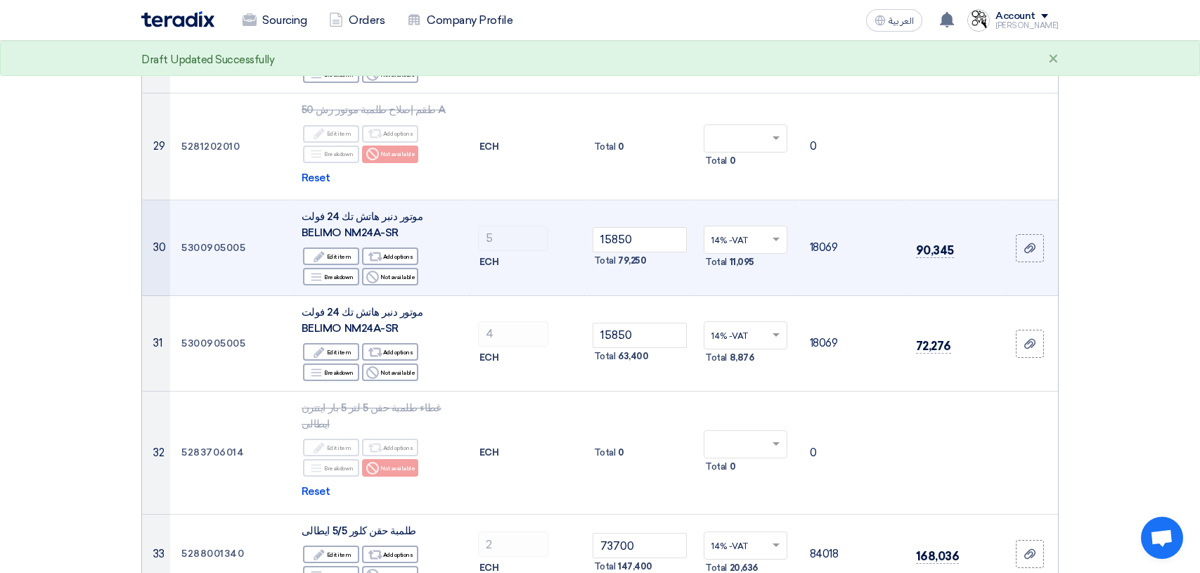
scroll to position [2883, 0]
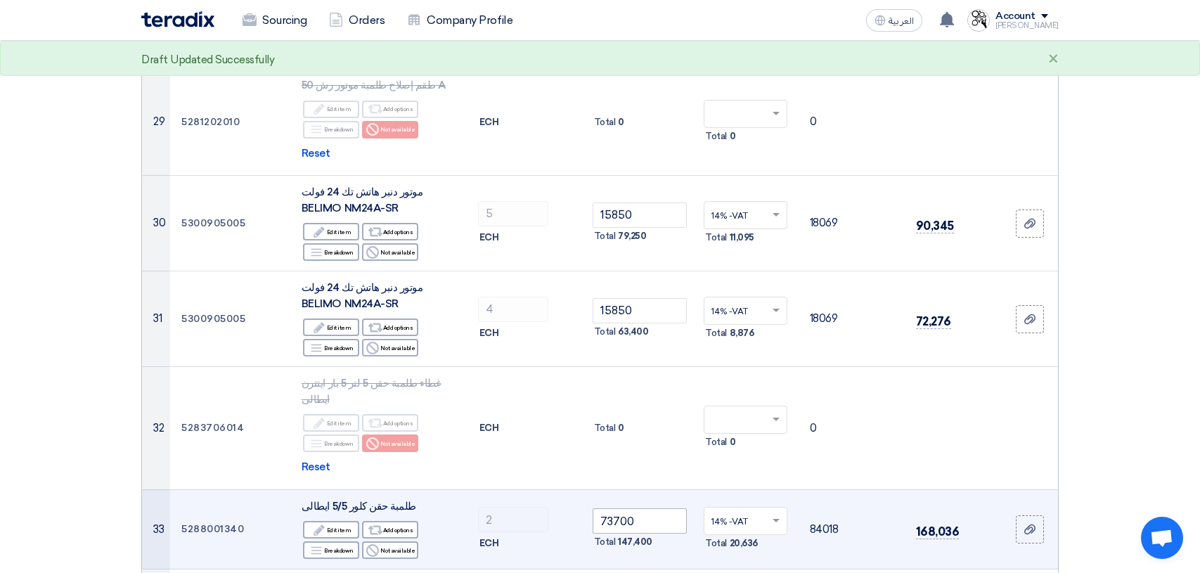
type input "34400"
click at [663, 508] on input "73700" at bounding box center [640, 520] width 95 height 25
type input "7"
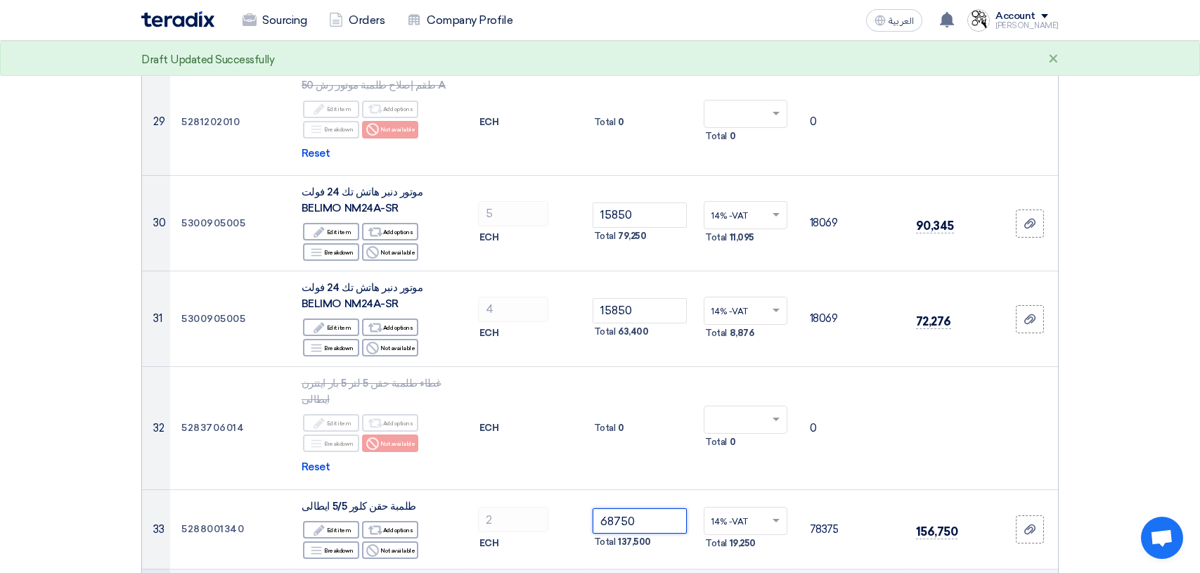
type input "68750"
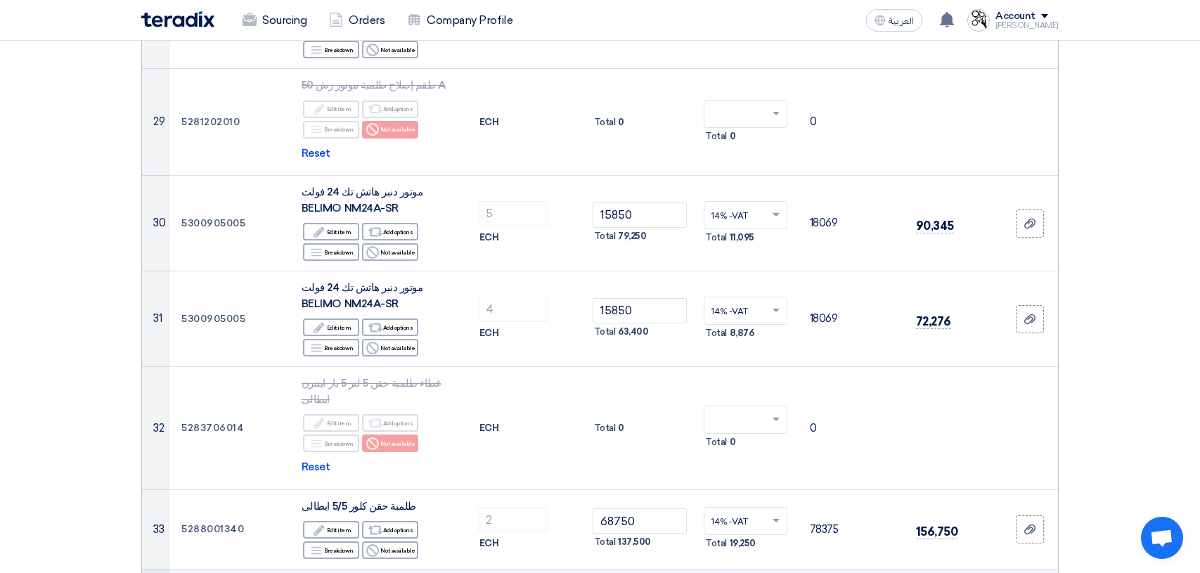
type input "6"
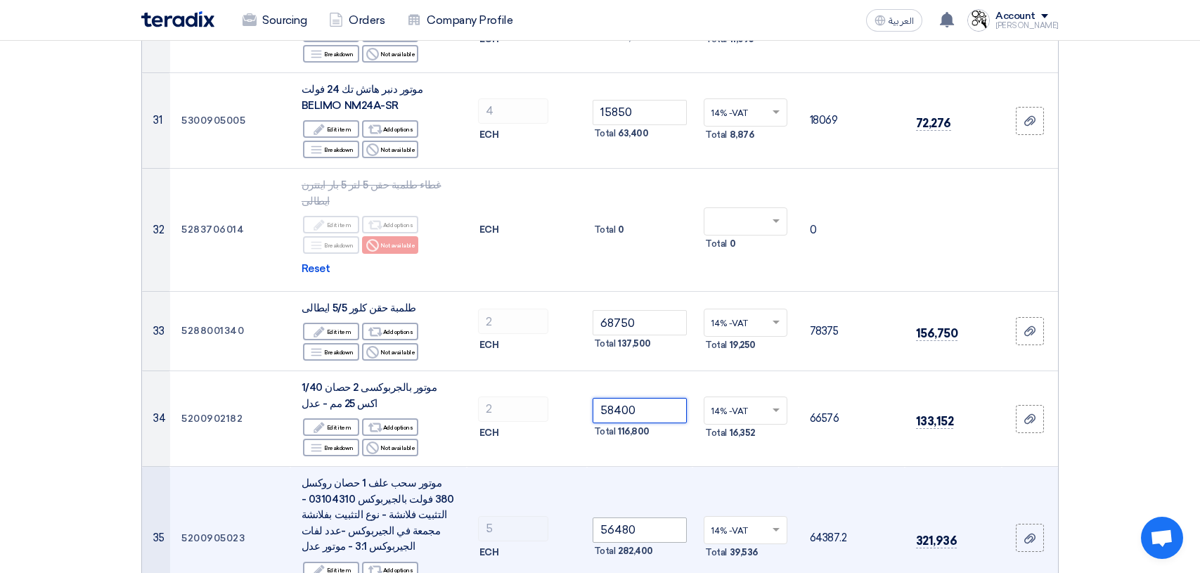
scroll to position [3164, 0]
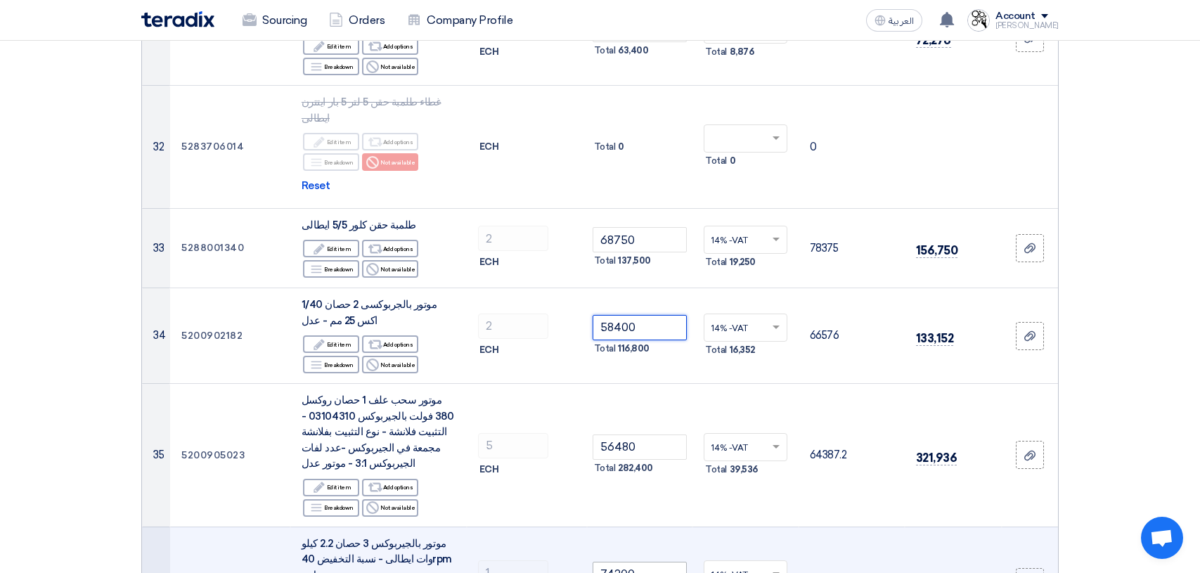
type input "58400"
click at [655, 562] on input "74200" at bounding box center [640, 574] width 95 height 25
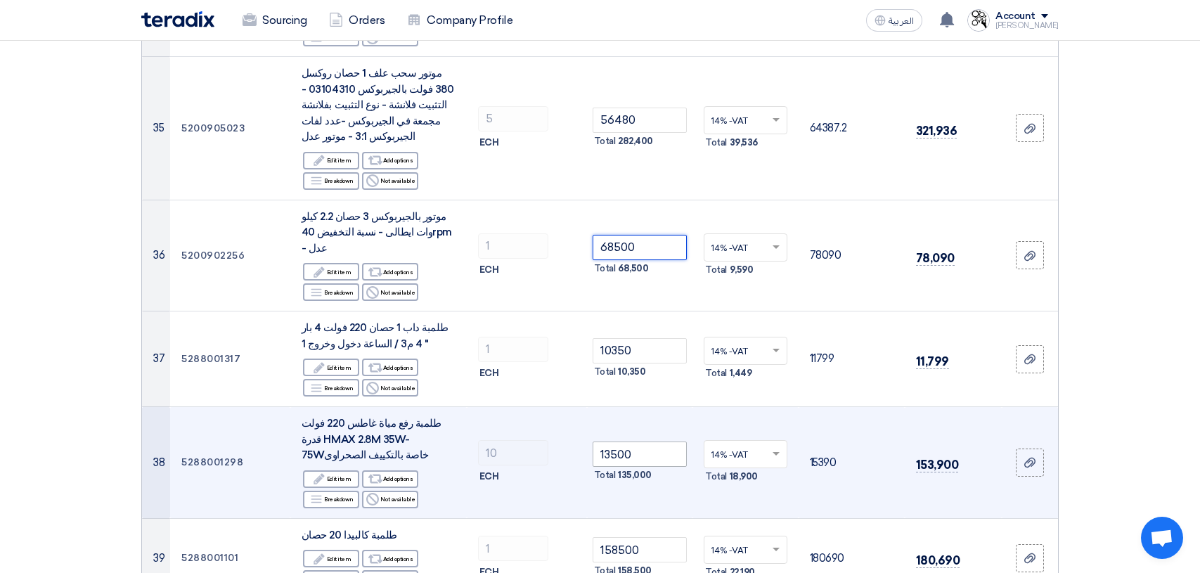
scroll to position [3515, 0]
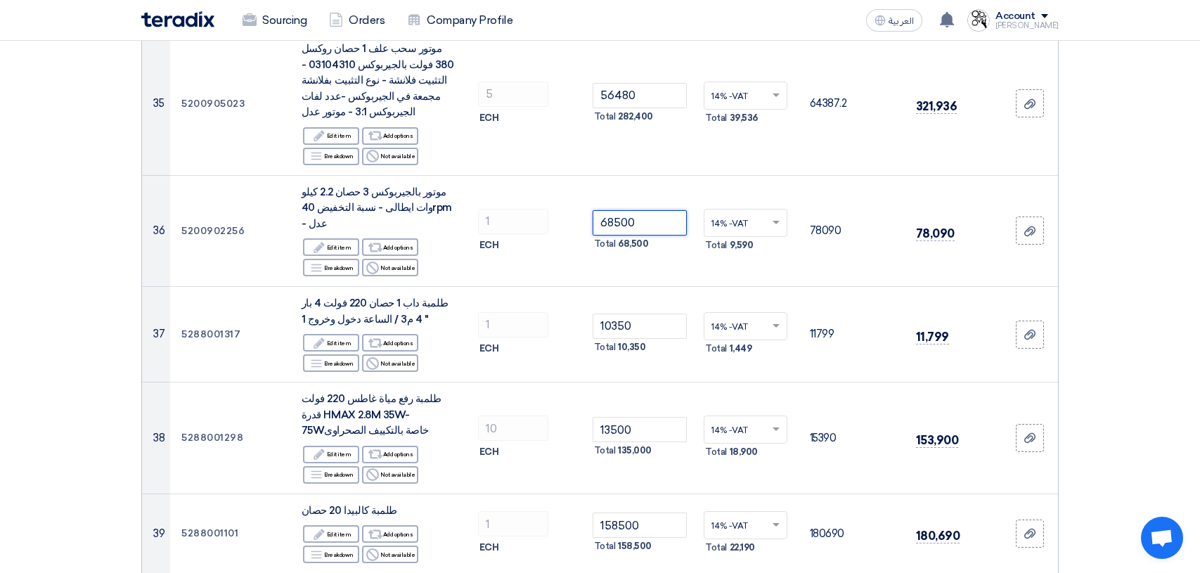
type input "68500"
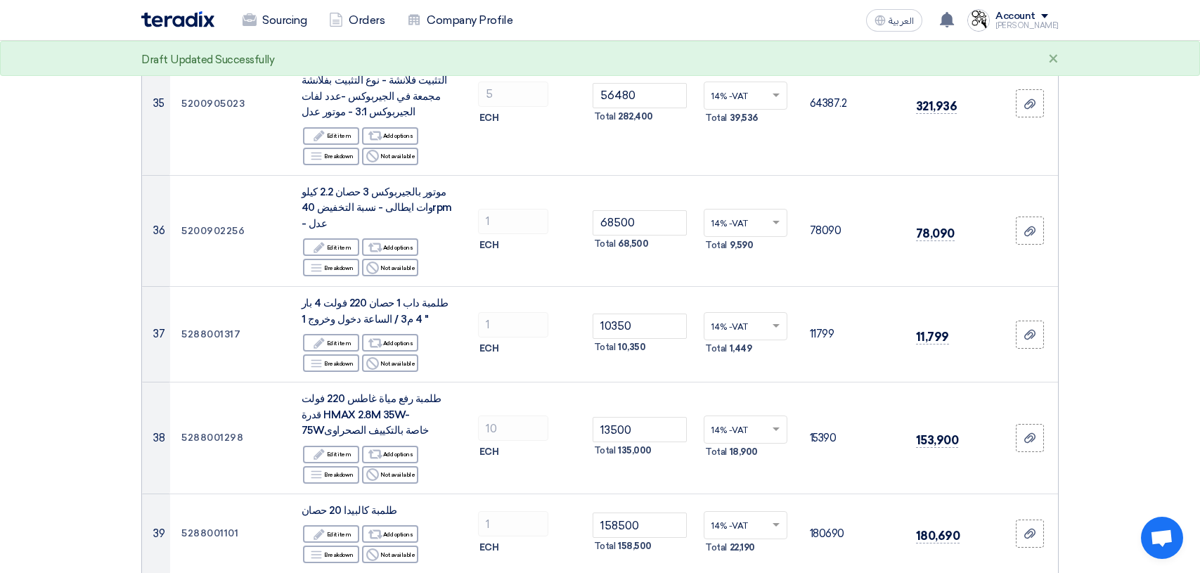
type input "7"
type input "75500"
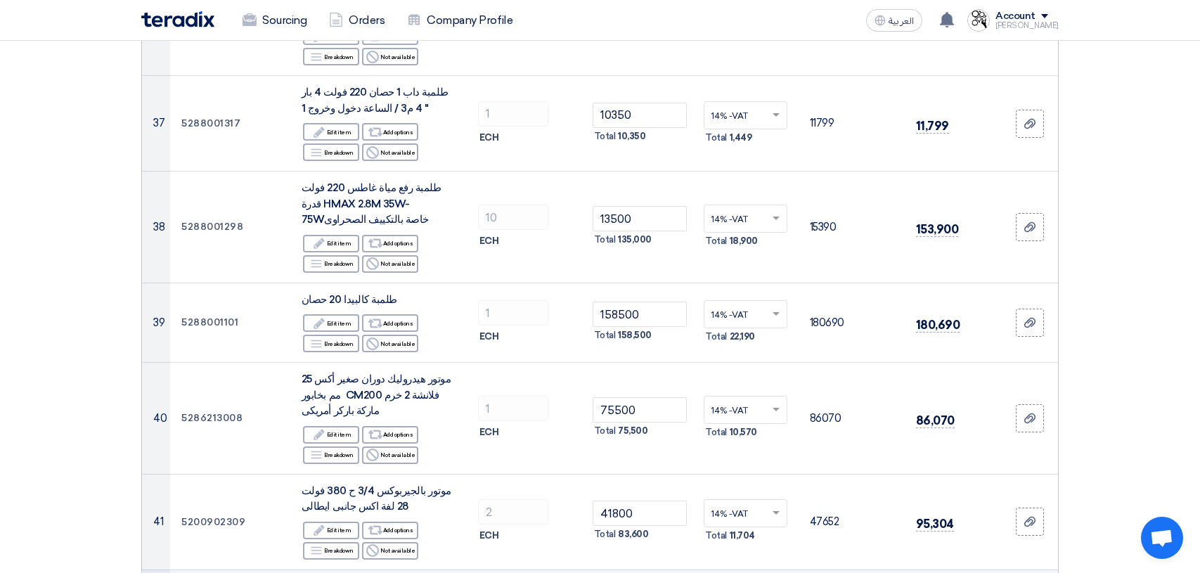
scroll to position [3797, 0]
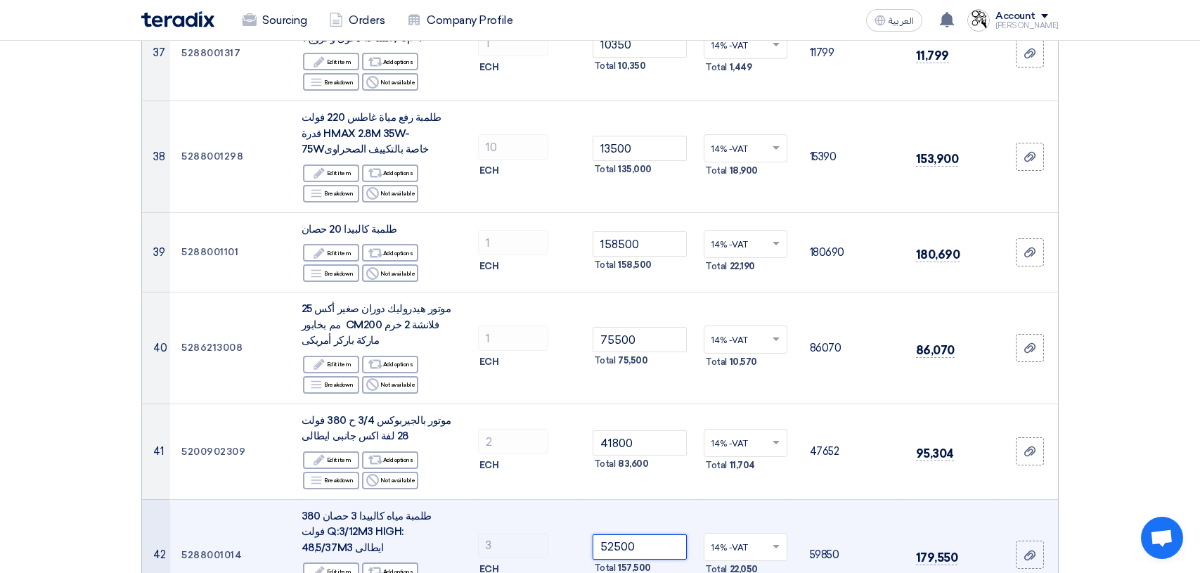
click at [656, 534] on input "52500" at bounding box center [640, 546] width 95 height 25
drag, startPoint x: 656, startPoint y: 398, endPoint x: 581, endPoint y: 392, distance: 74.8
click at [581, 499] on tr "42 5288001014 طلمبة مياه كالبيدا 3 حصان 380 فولت Q:3/12M3 HIGH: 48,5/37M3 ايطال…" at bounding box center [600, 555] width 916 height 112
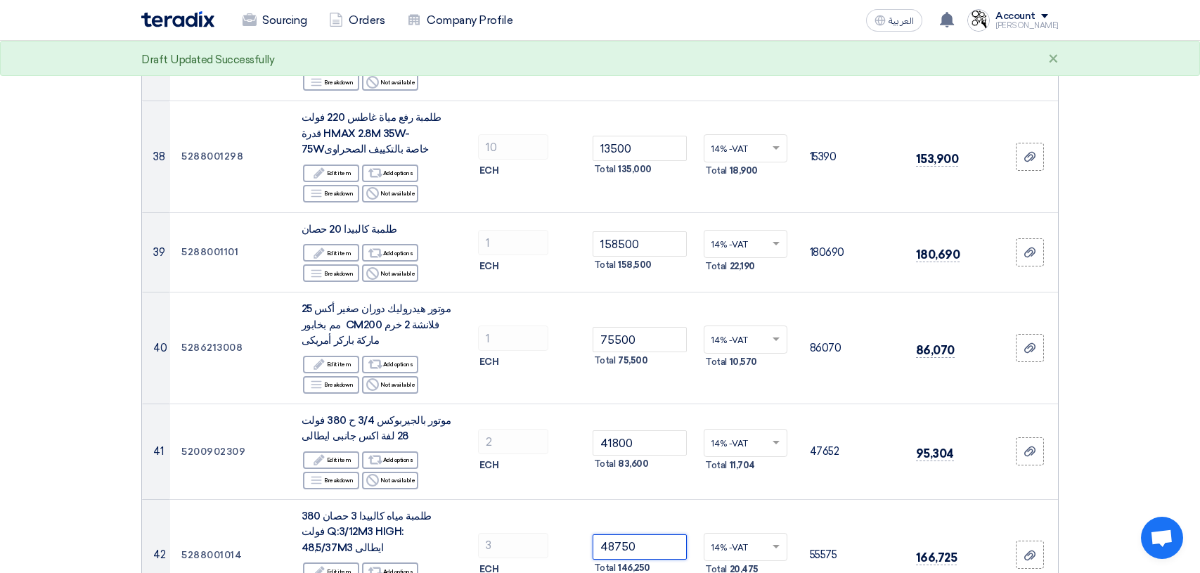
type input "48750"
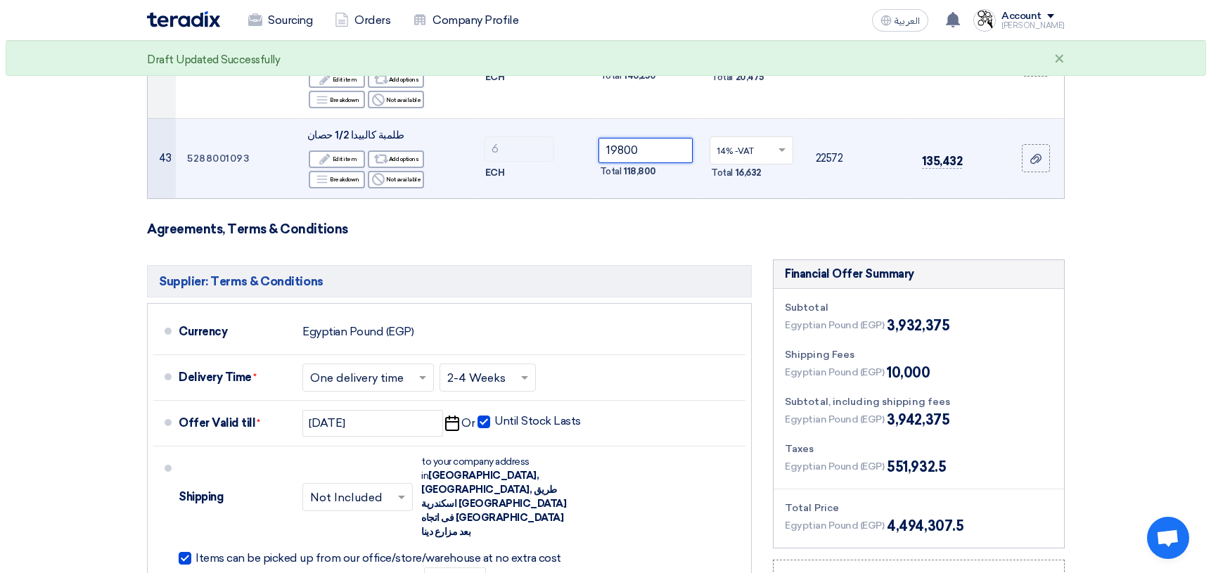
scroll to position [4500, 0]
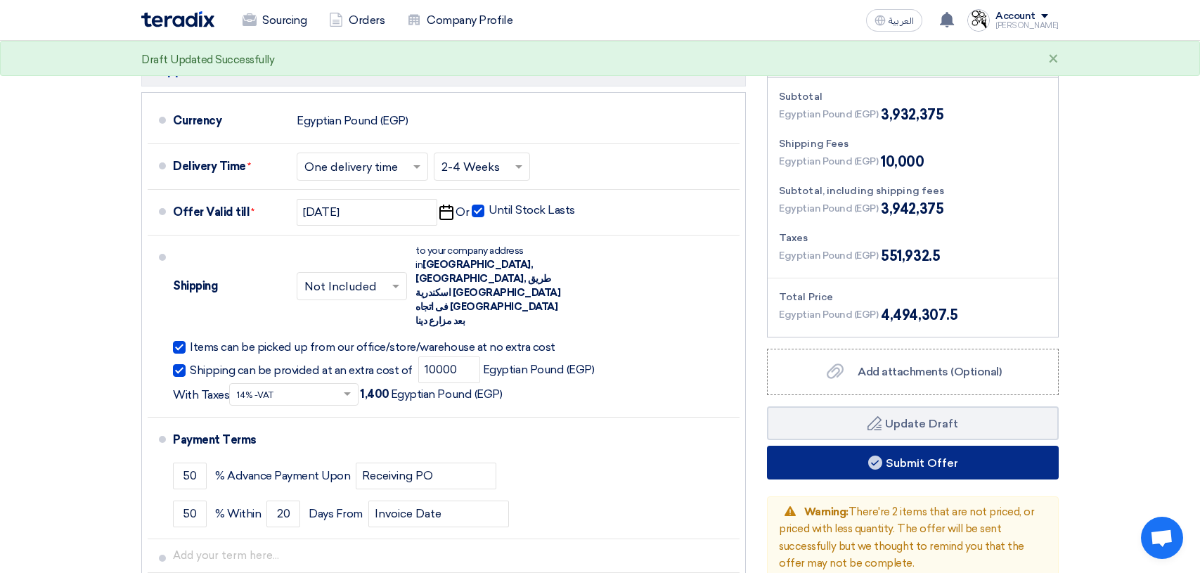
click at [908, 446] on button "Submit Offer" at bounding box center [913, 463] width 292 height 34
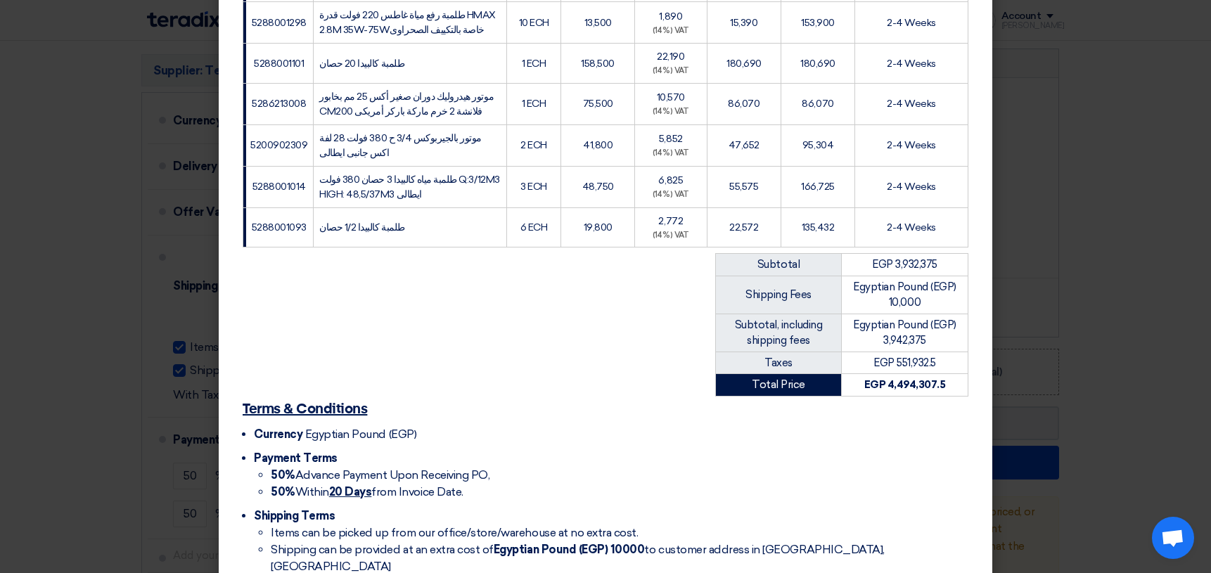
scroll to position [1938, 0]
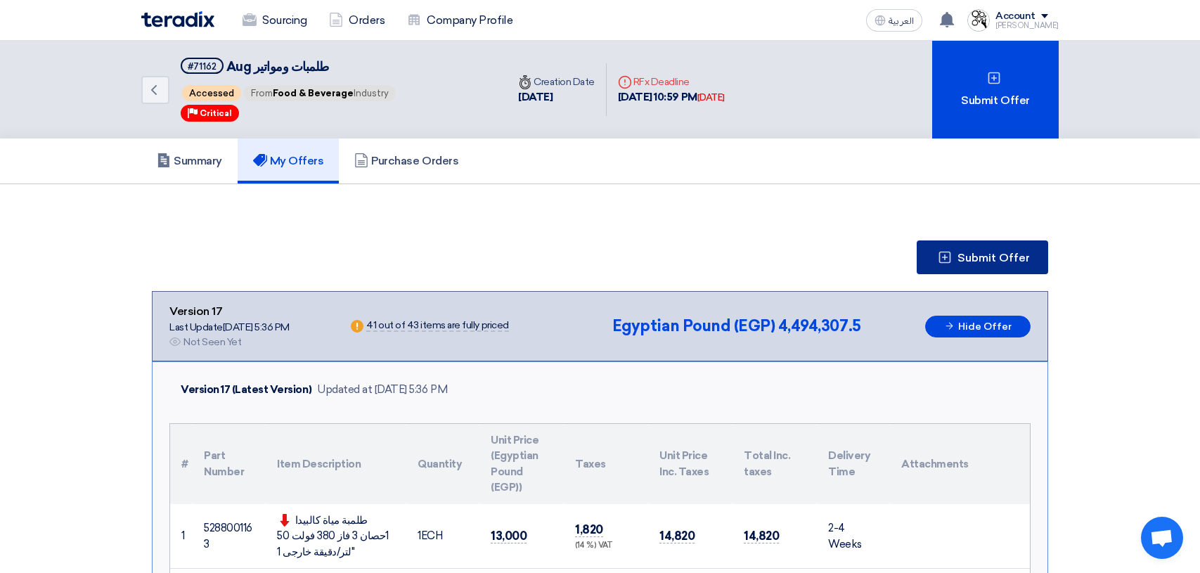
click at [1014, 250] on button "Submit Offer" at bounding box center [982, 257] width 131 height 34
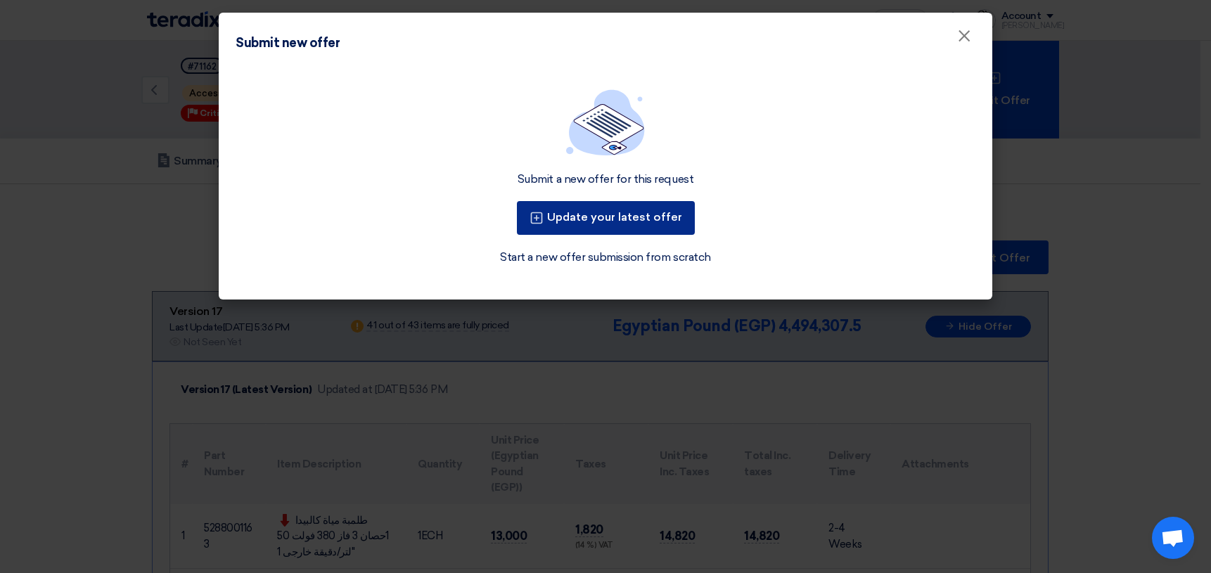
click at [621, 214] on button "Update your latest offer" at bounding box center [606, 218] width 178 height 34
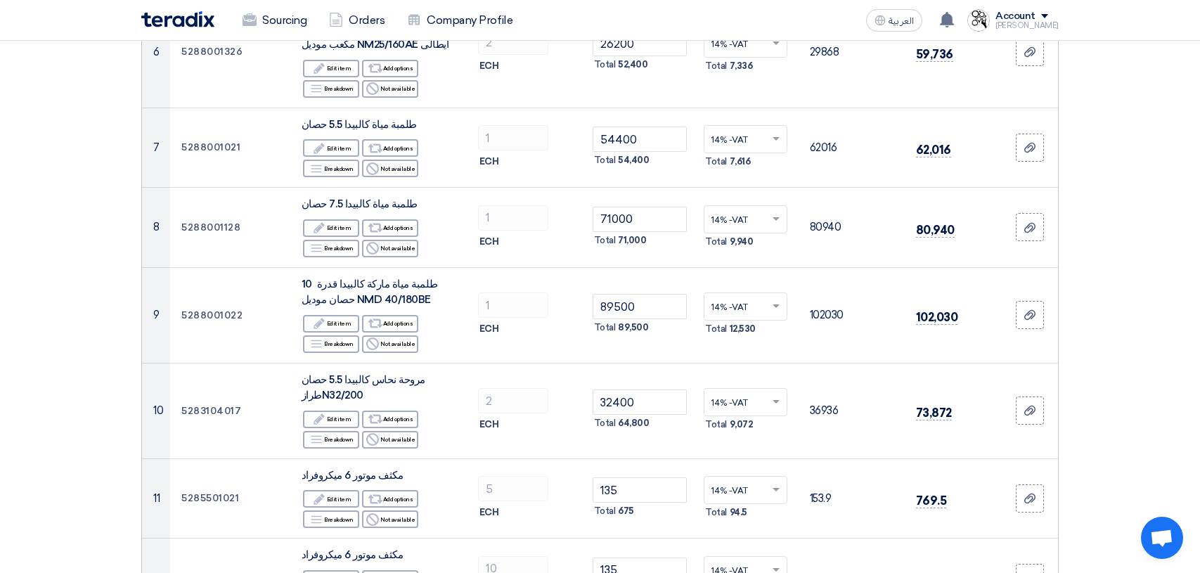
scroll to position [703, 0]
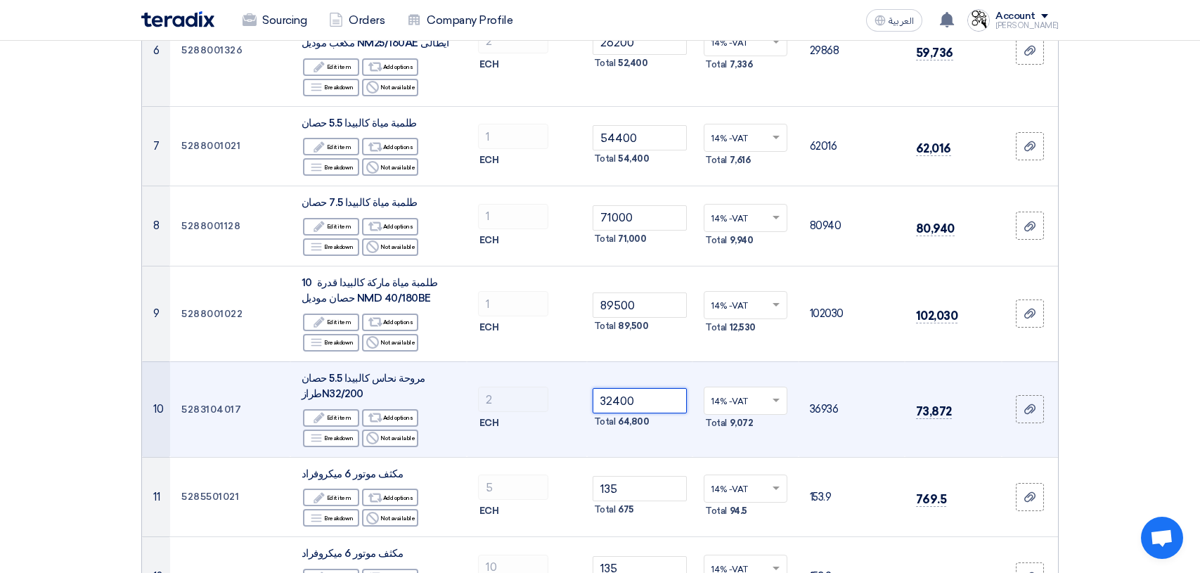
drag, startPoint x: 657, startPoint y: 402, endPoint x: 593, endPoint y: 401, distance: 63.3
click at [593, 401] on input "32400" at bounding box center [640, 400] width 95 height 25
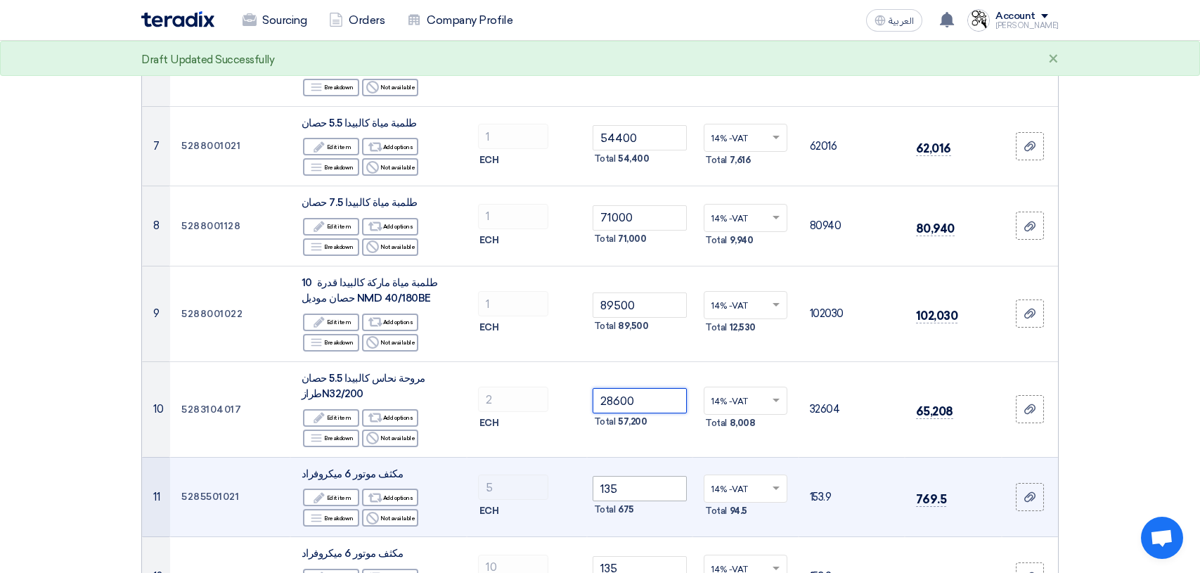
type input "28600"
click at [640, 489] on input "135" at bounding box center [640, 488] width 95 height 25
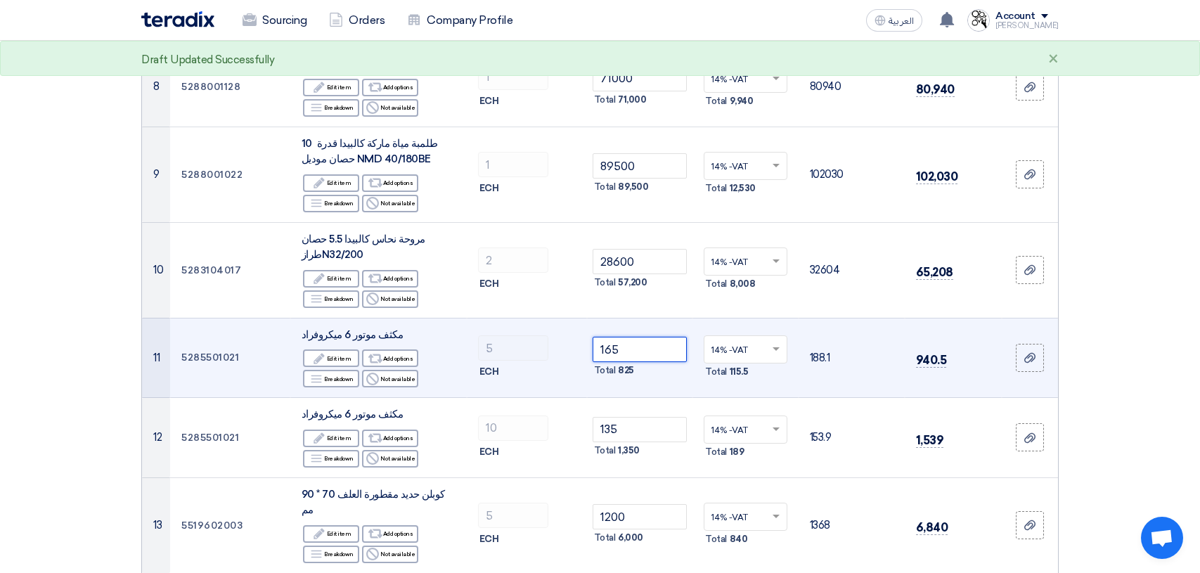
scroll to position [844, 0]
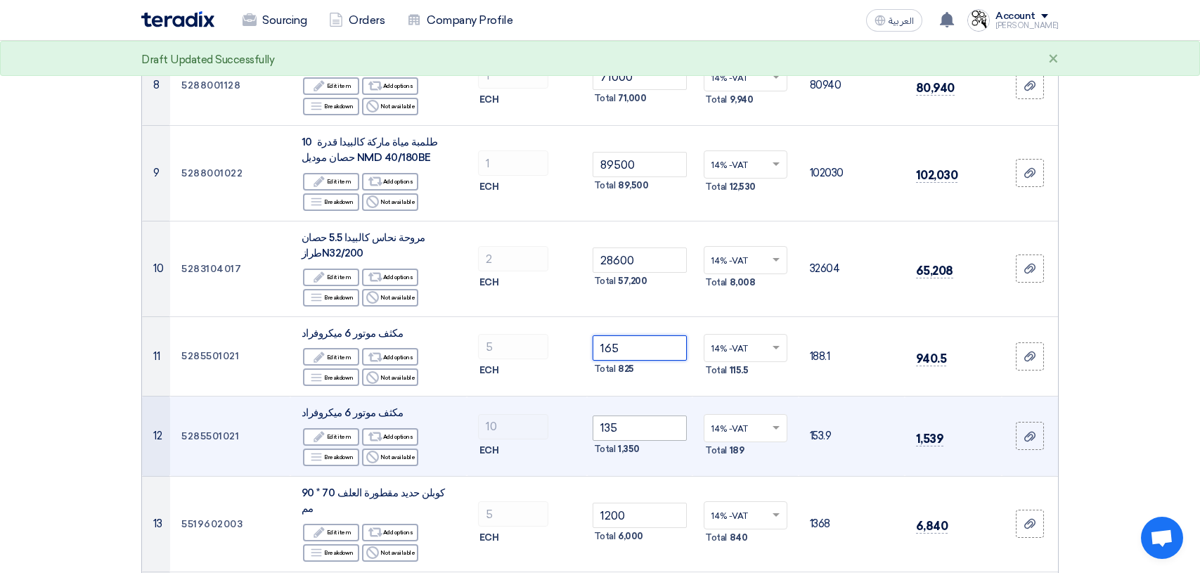
type input "165"
click at [640, 426] on input "135" at bounding box center [640, 428] width 95 height 25
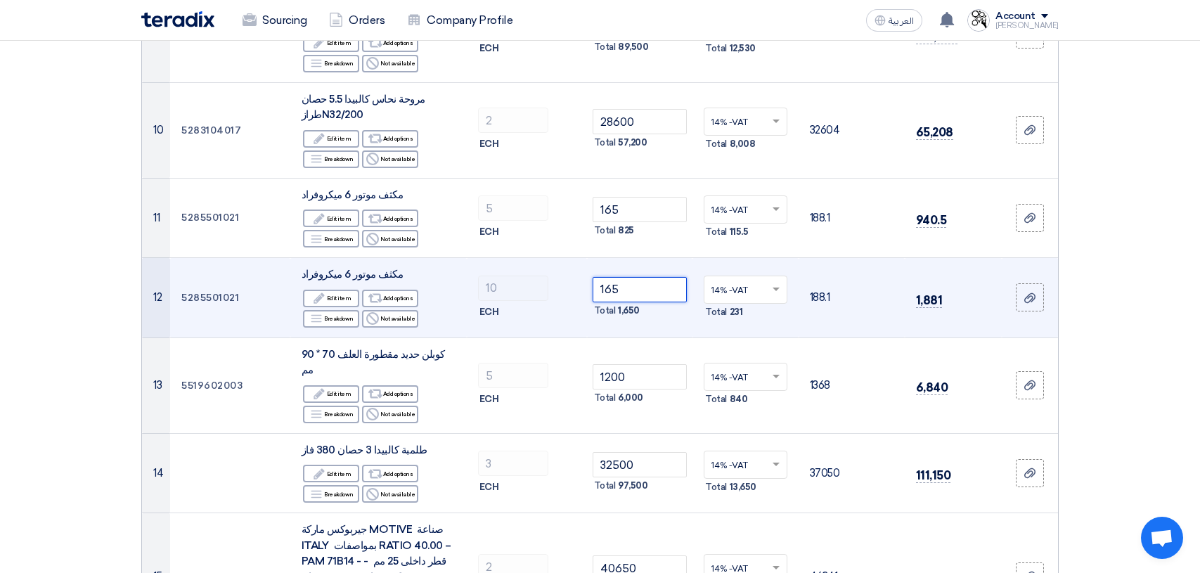
scroll to position [984, 0]
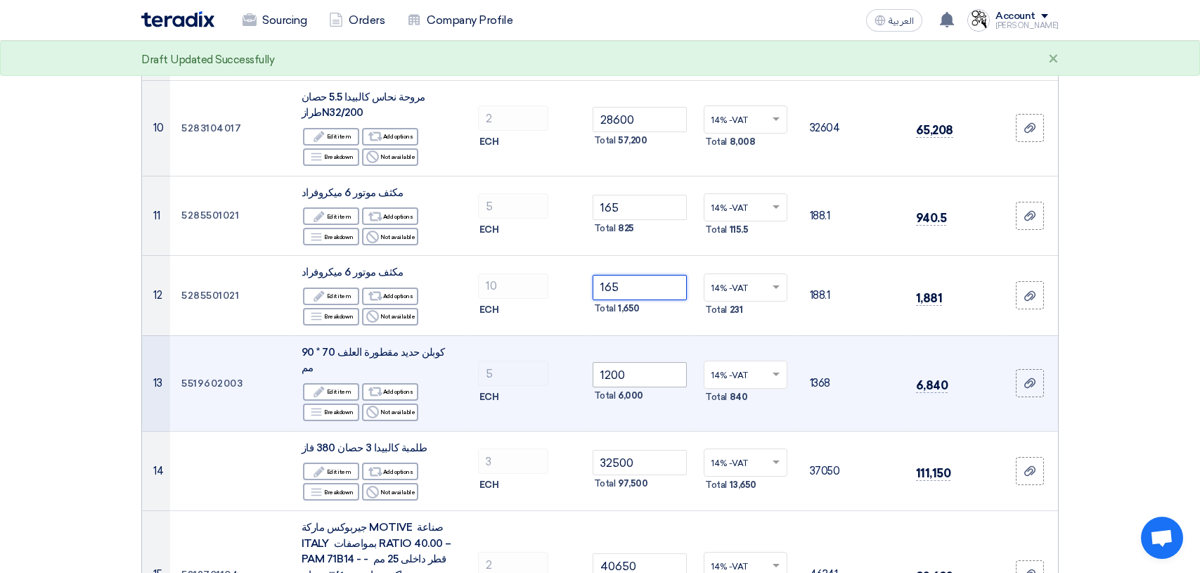
type input "165"
click at [641, 366] on input "1200" at bounding box center [640, 374] width 95 height 25
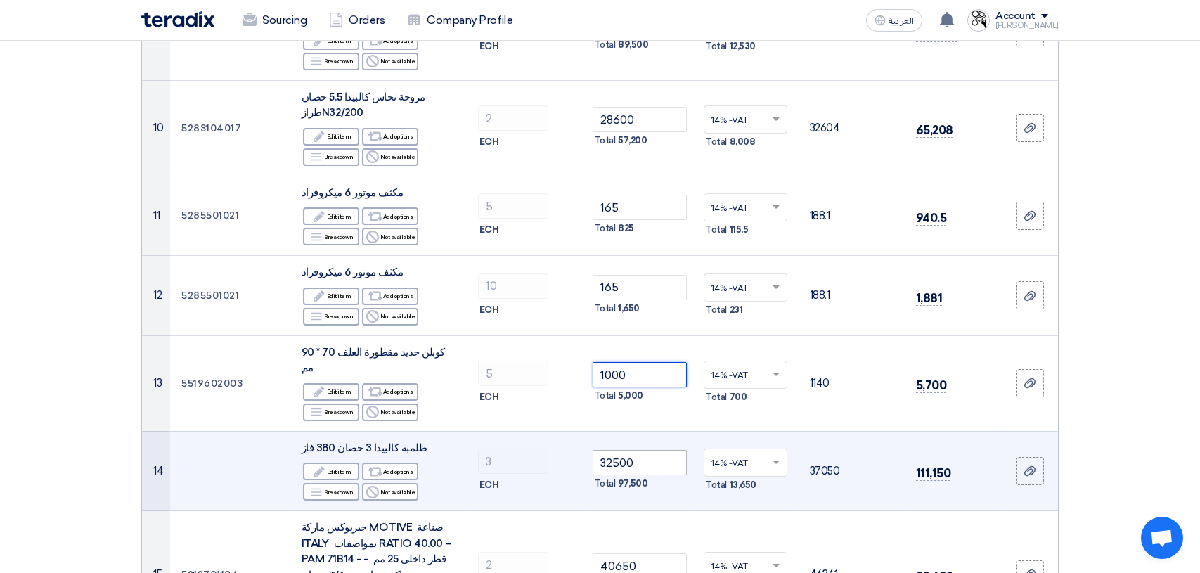
type input "1000"
click at [643, 450] on input "32500" at bounding box center [640, 462] width 95 height 25
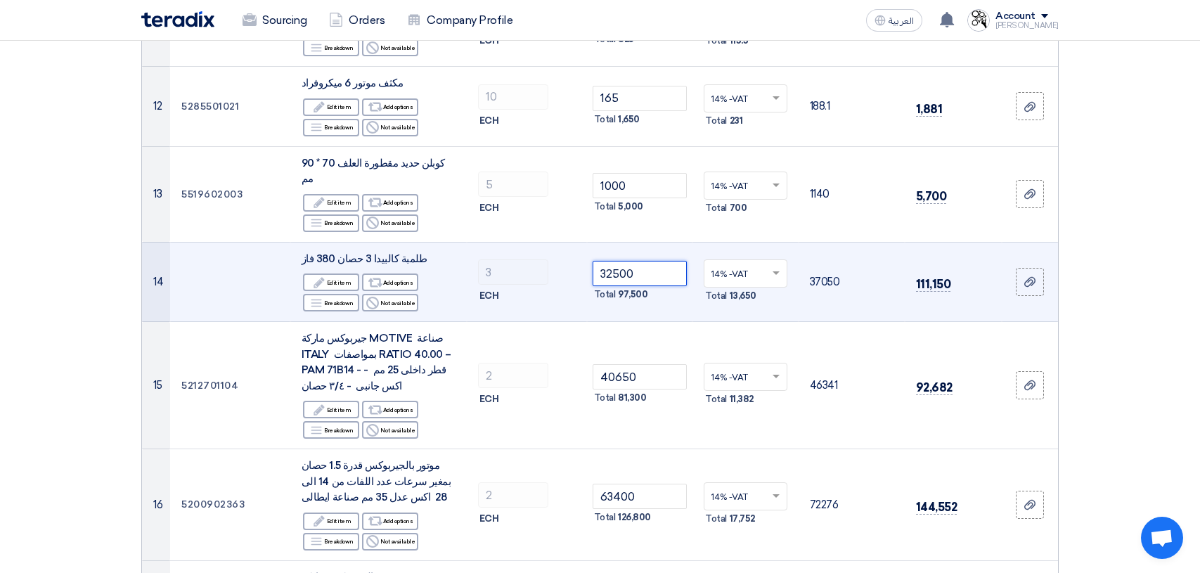
scroll to position [1195, 0]
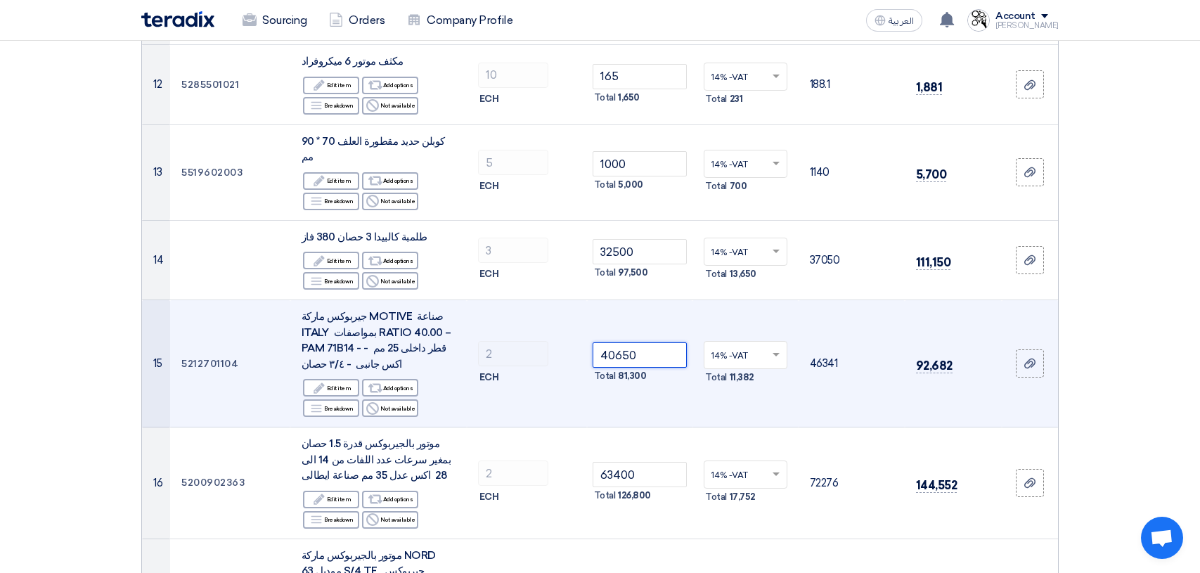
drag, startPoint x: 654, startPoint y: 338, endPoint x: 586, endPoint y: 335, distance: 68.3
click at [586, 335] on tr "15 5212701104 جيربوكس ماركة MOTIVE صناعة ITALY بمواصفات RATIO 40.00 – [PERSON_N…" at bounding box center [600, 363] width 916 height 127
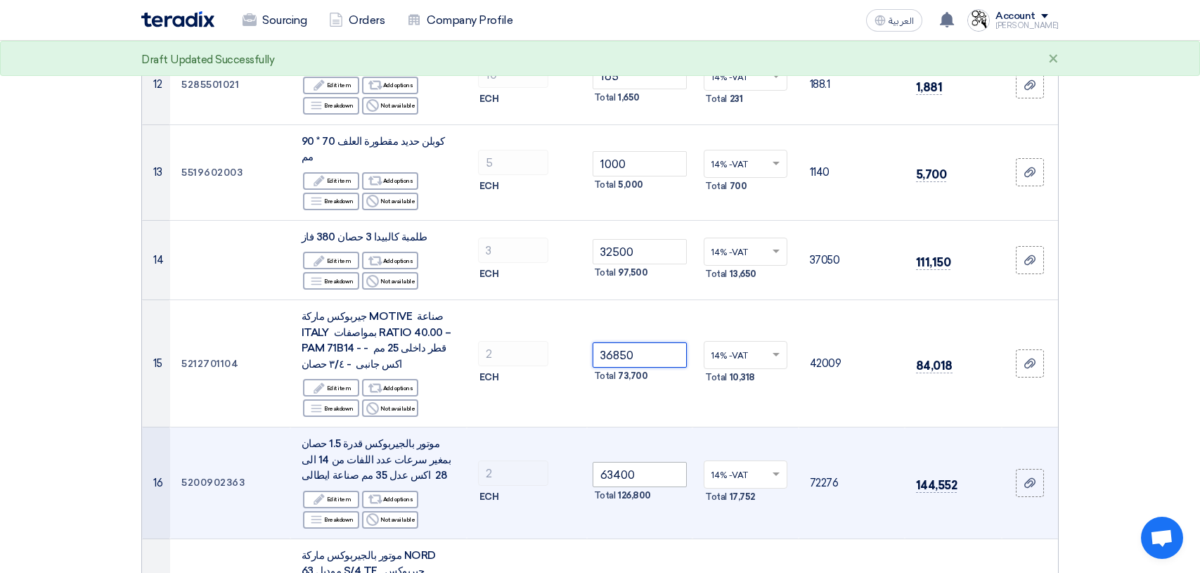
type input "36850"
click at [646, 462] on input "63400" at bounding box center [640, 474] width 95 height 25
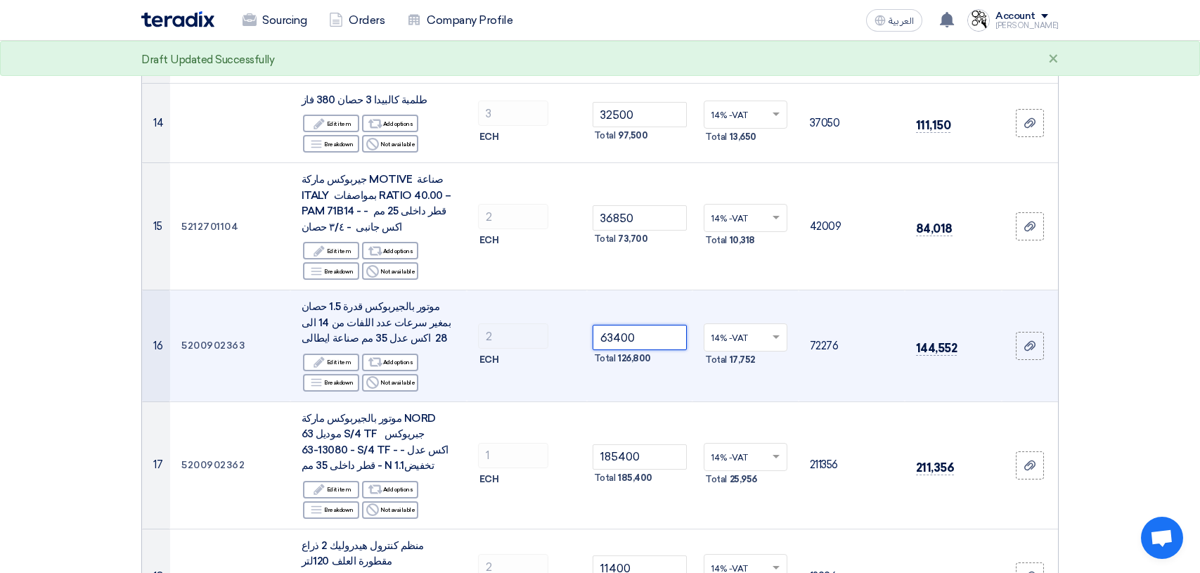
scroll to position [1336, 0]
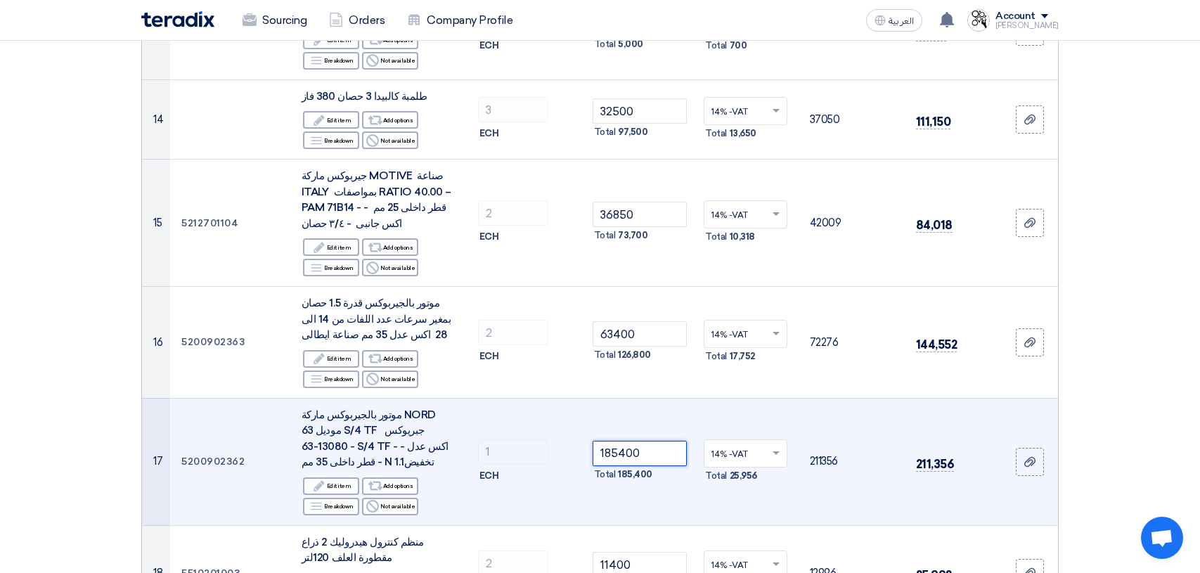
drag, startPoint x: 649, startPoint y: 430, endPoint x: 596, endPoint y: 432, distance: 53.5
click at [596, 441] on input "185400" at bounding box center [640, 453] width 95 height 25
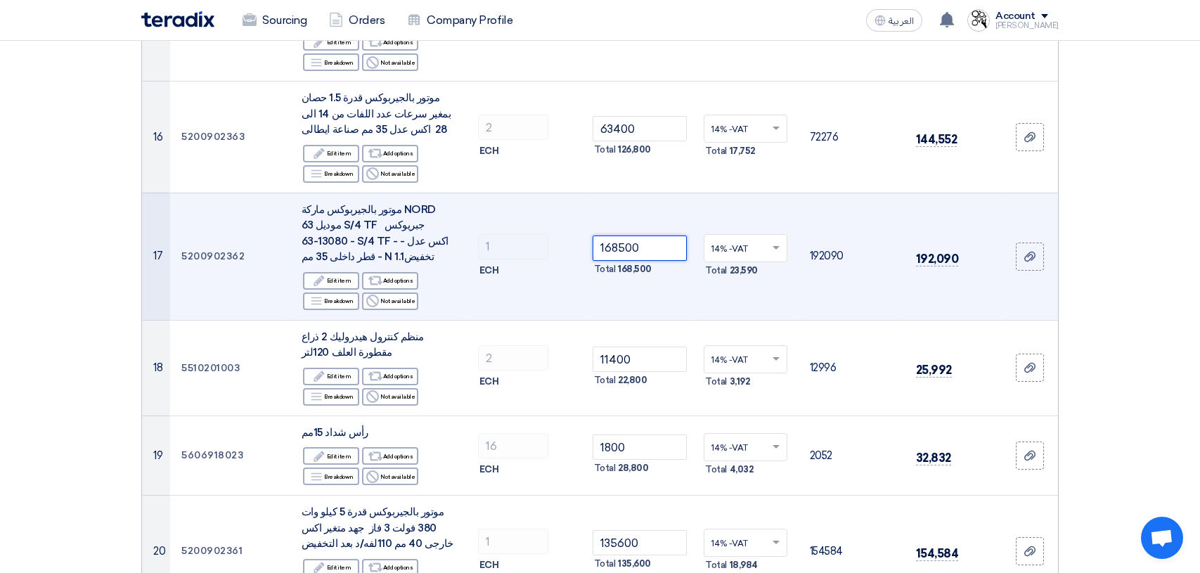
scroll to position [1547, 0]
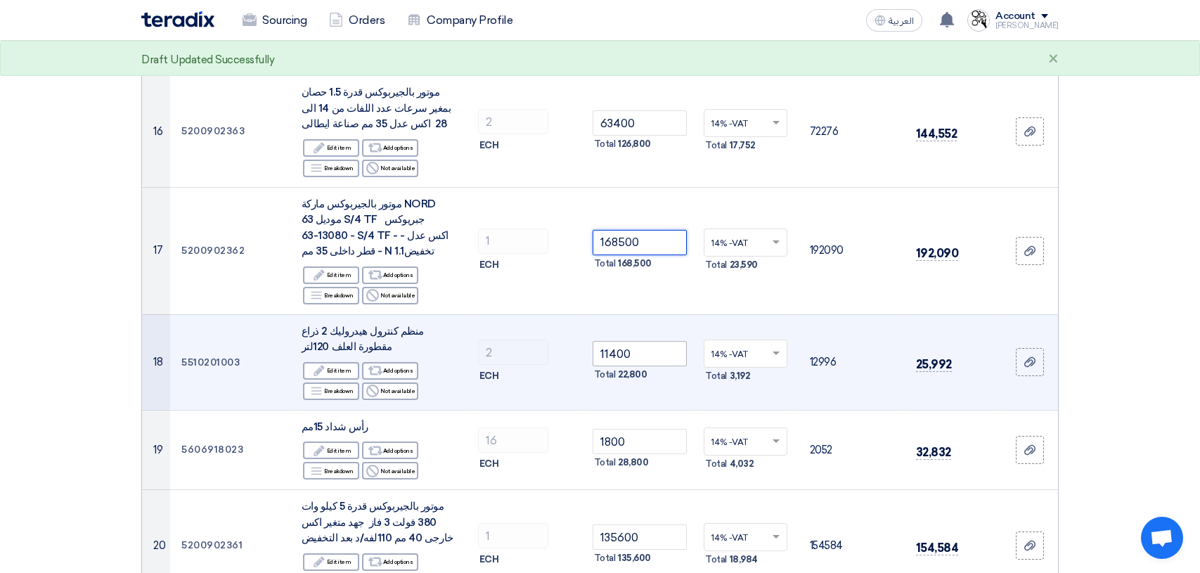
type input "168500"
drag, startPoint x: 640, startPoint y: 319, endPoint x: 593, endPoint y: 321, distance: 46.5
click at [593, 341] on input "11400" at bounding box center [640, 353] width 95 height 25
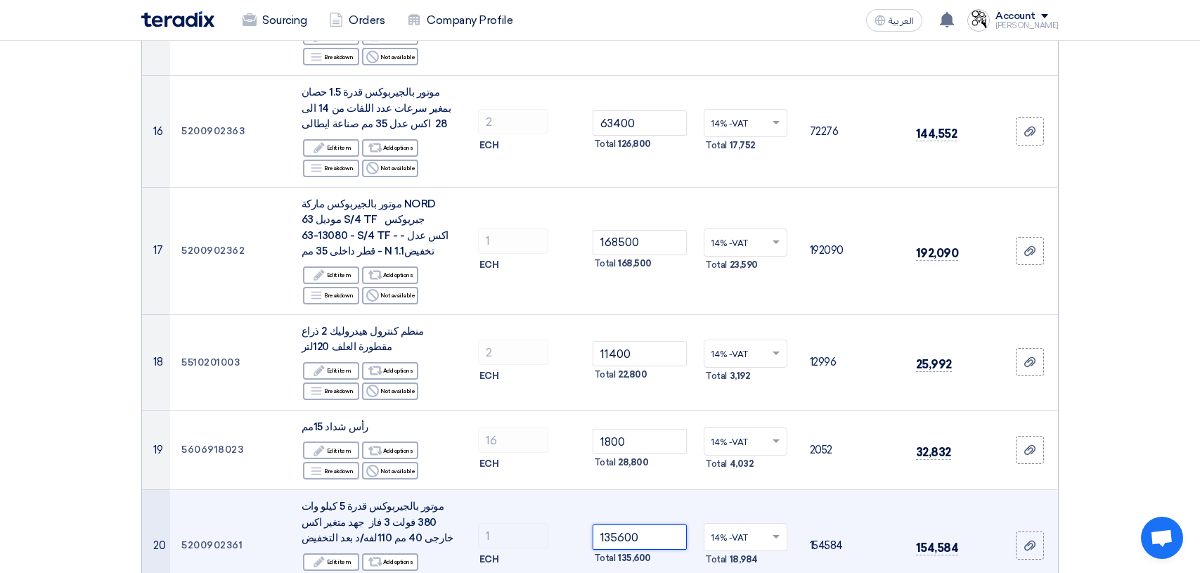
drag, startPoint x: 656, startPoint y: 506, endPoint x: 599, endPoint y: 507, distance: 57.0
click at [599, 525] on input "135600" at bounding box center [640, 537] width 95 height 25
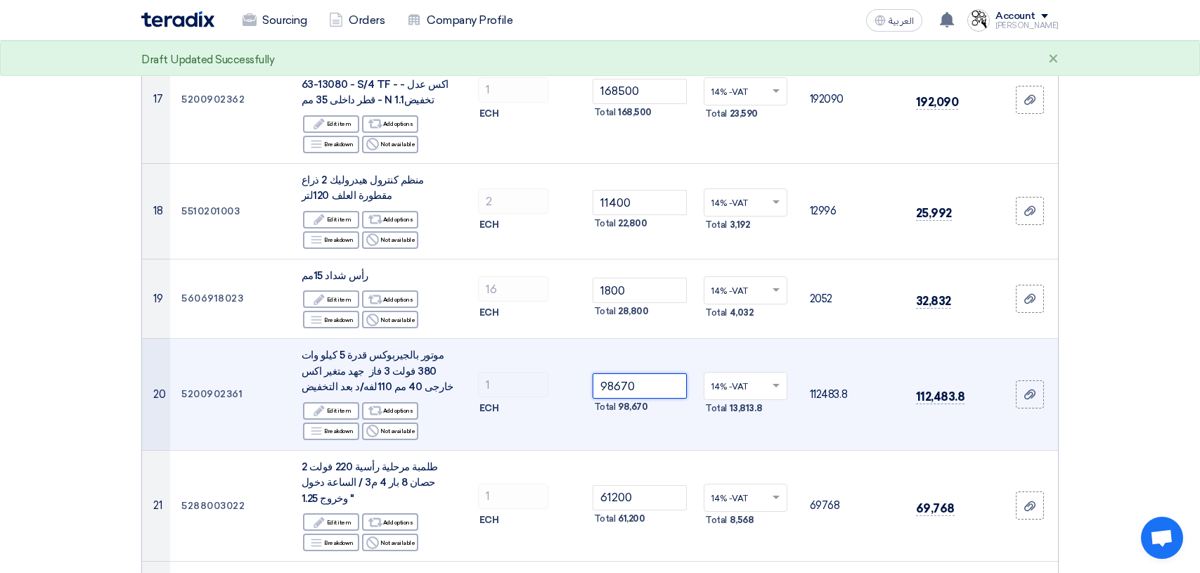
scroll to position [1758, 0]
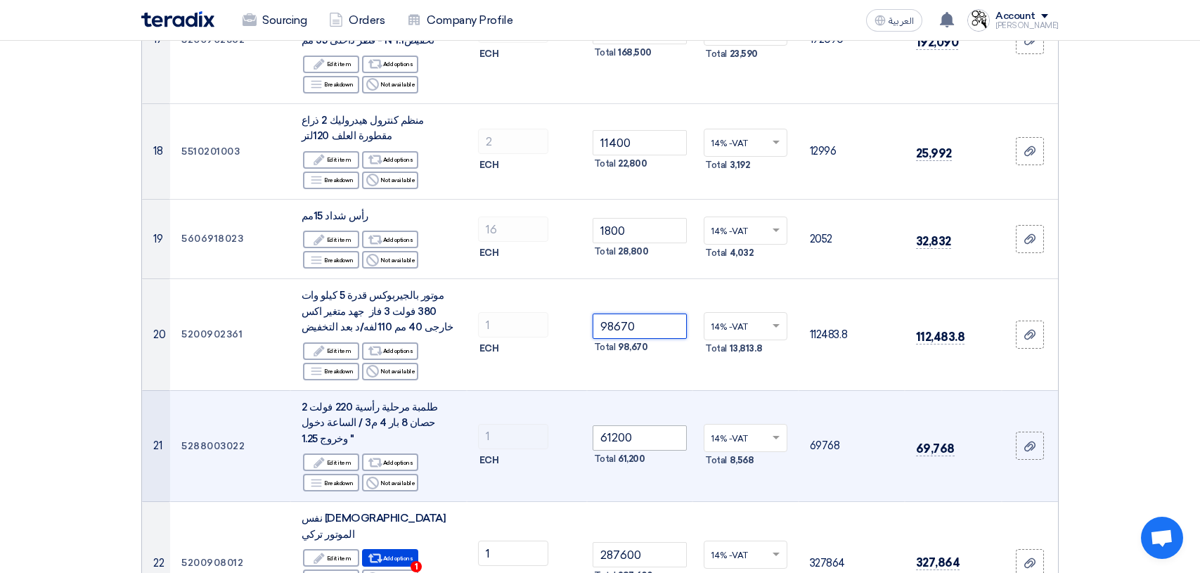
type input "98670"
drag, startPoint x: 655, startPoint y: 400, endPoint x: 576, endPoint y: 399, distance: 79.5
click at [576, 399] on tr "21 5288003022 طلمبة مرحلية رأسية 220 فولت 2 حصان 8 بار 4 م3 / الساعة دخول وخروج…" at bounding box center [600, 446] width 916 height 112
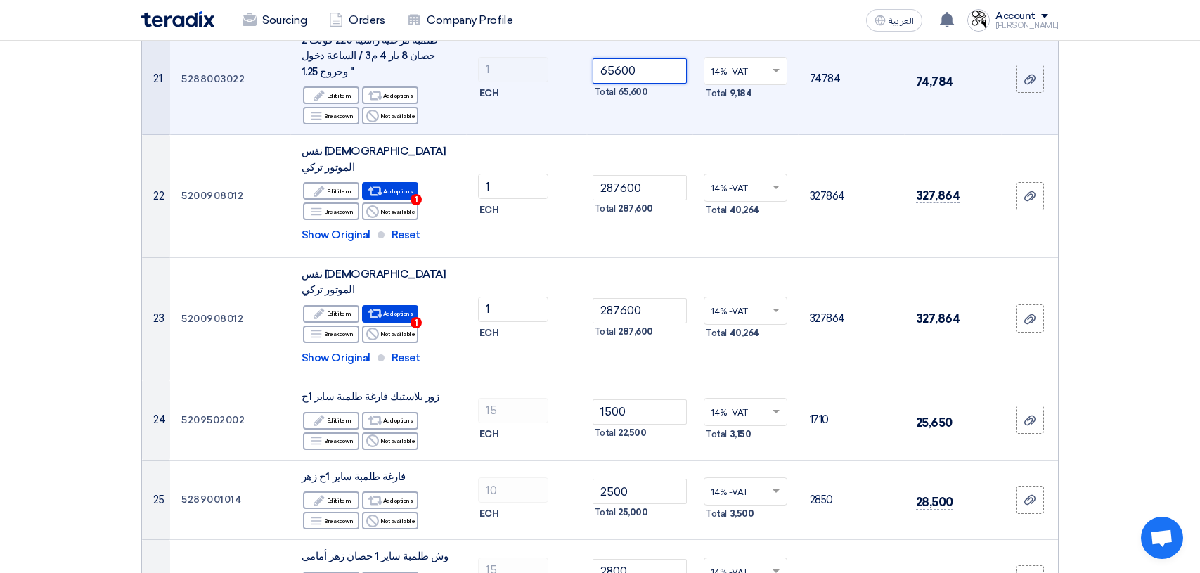
scroll to position [2180, 0]
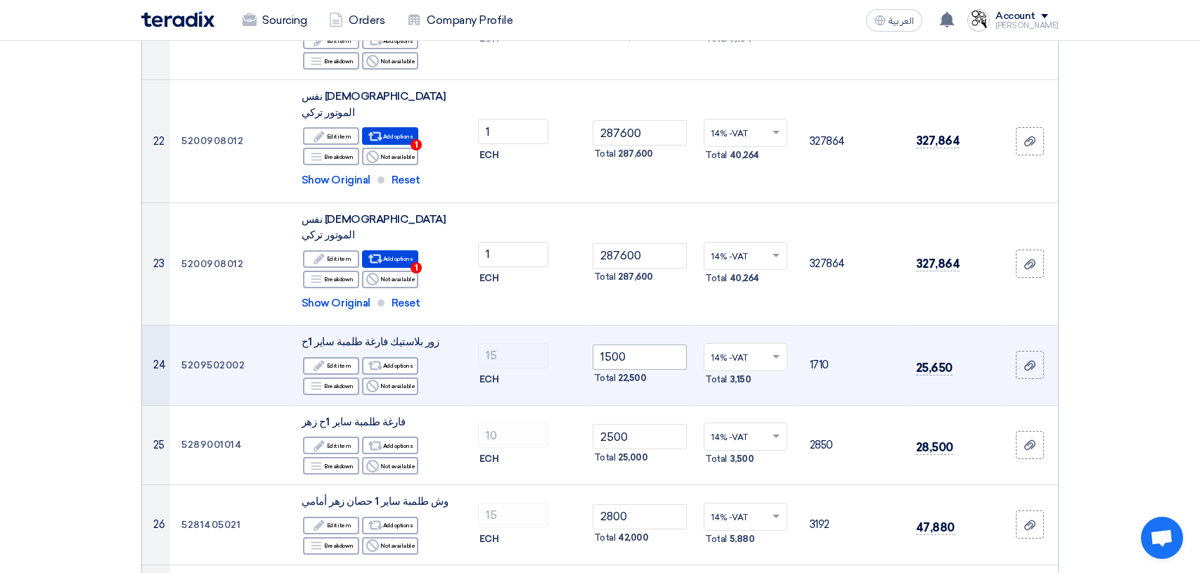
type input "65600"
click at [649, 345] on input "1500" at bounding box center [640, 357] width 95 height 25
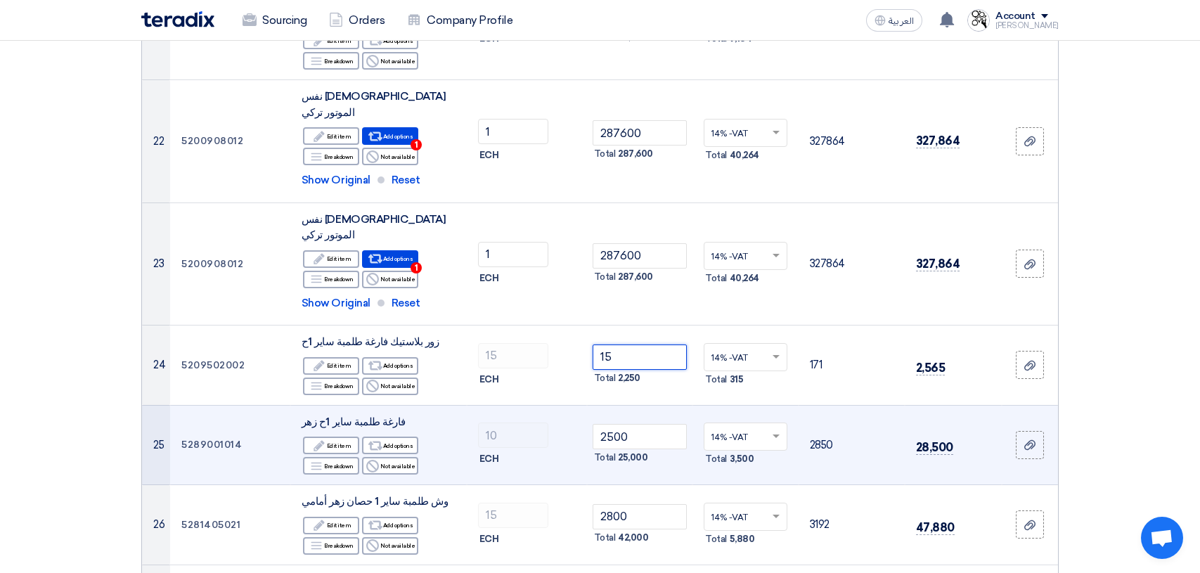
type input "1"
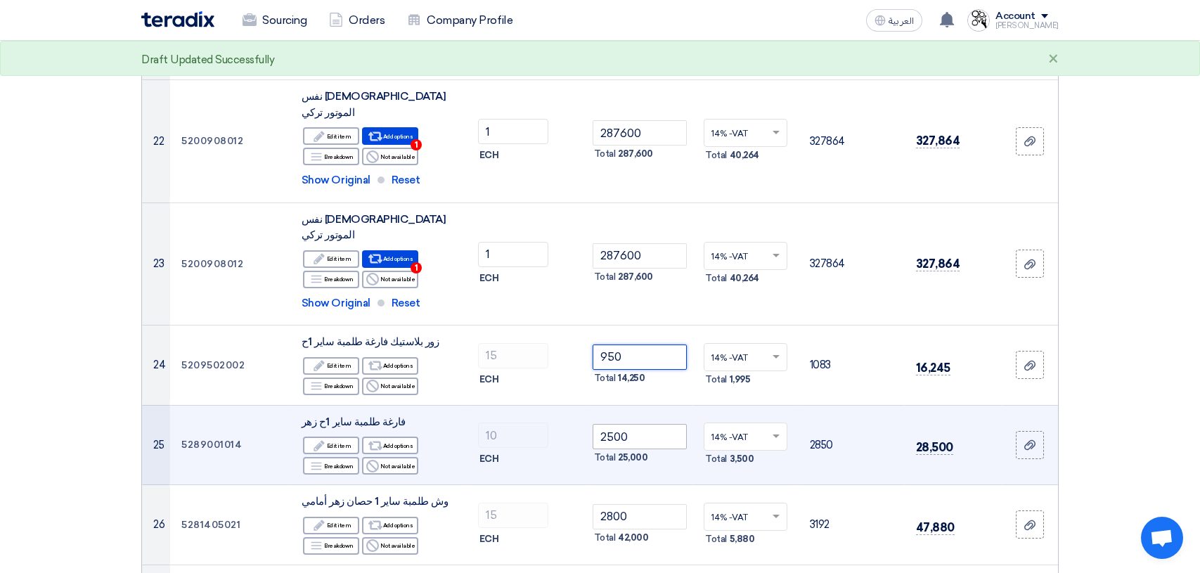
type input "950"
click at [646, 424] on input "2500" at bounding box center [640, 436] width 95 height 25
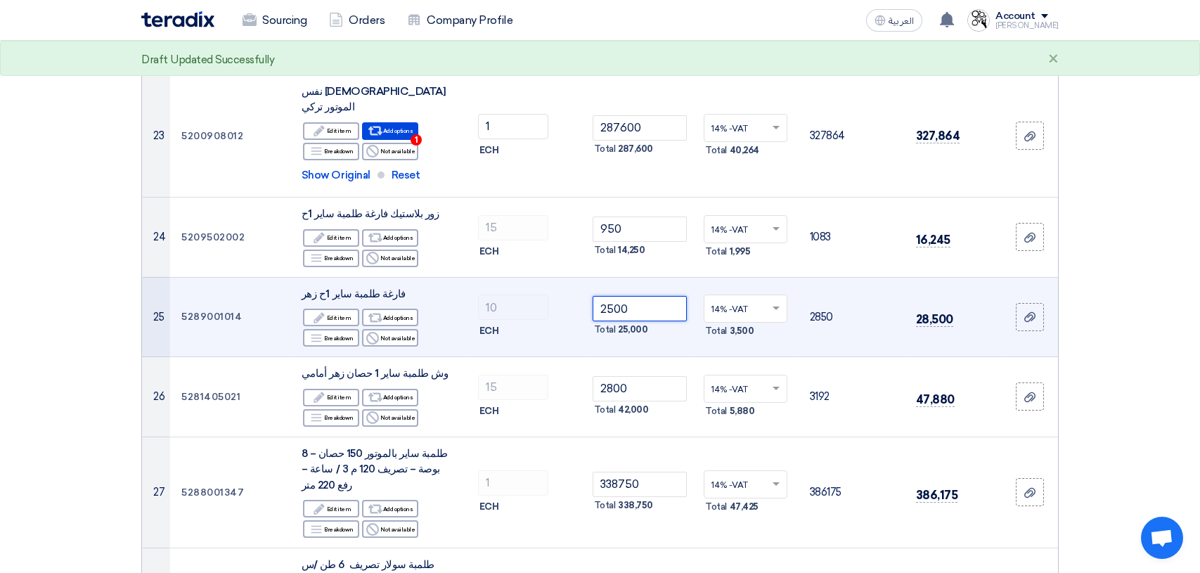
scroll to position [2390, 0]
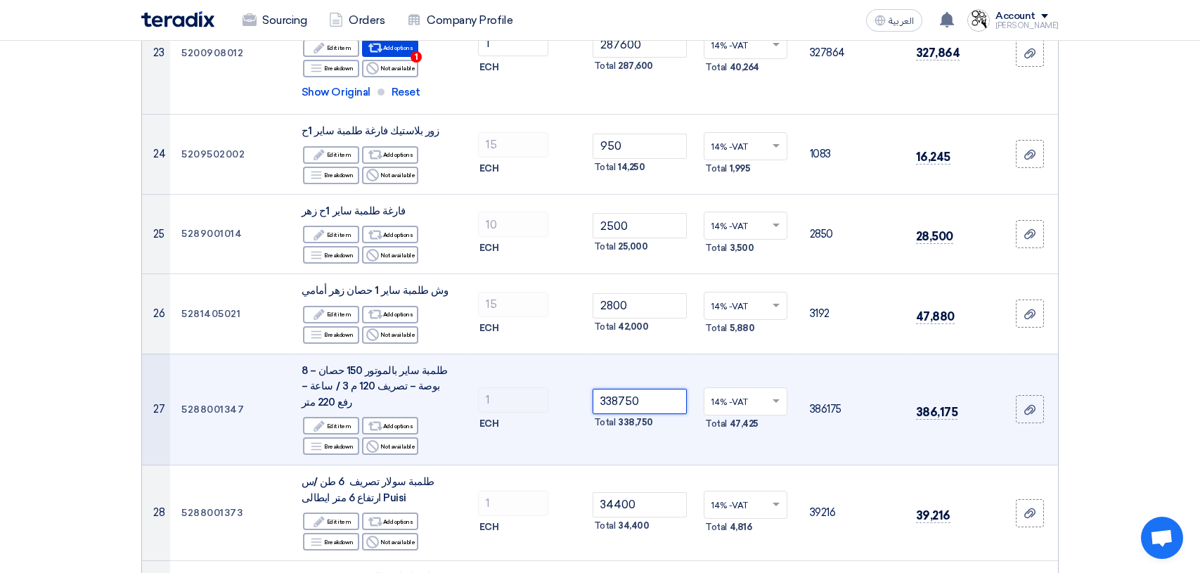
click at [655, 389] on input "338750" at bounding box center [640, 401] width 95 height 25
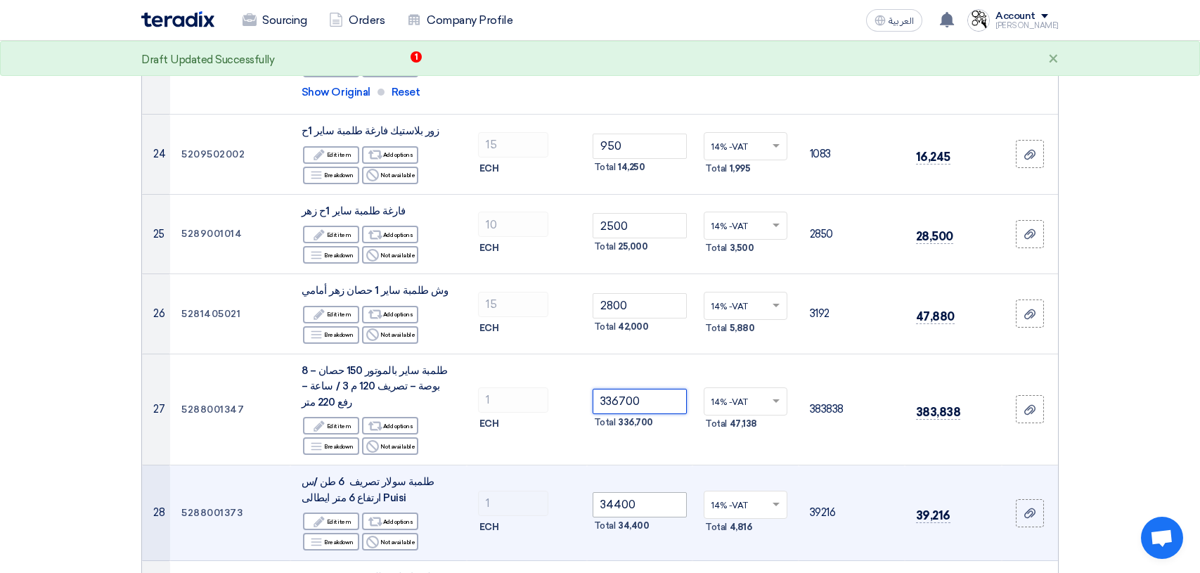
type input "336700"
click at [655, 492] on input "34400" at bounding box center [640, 504] width 95 height 25
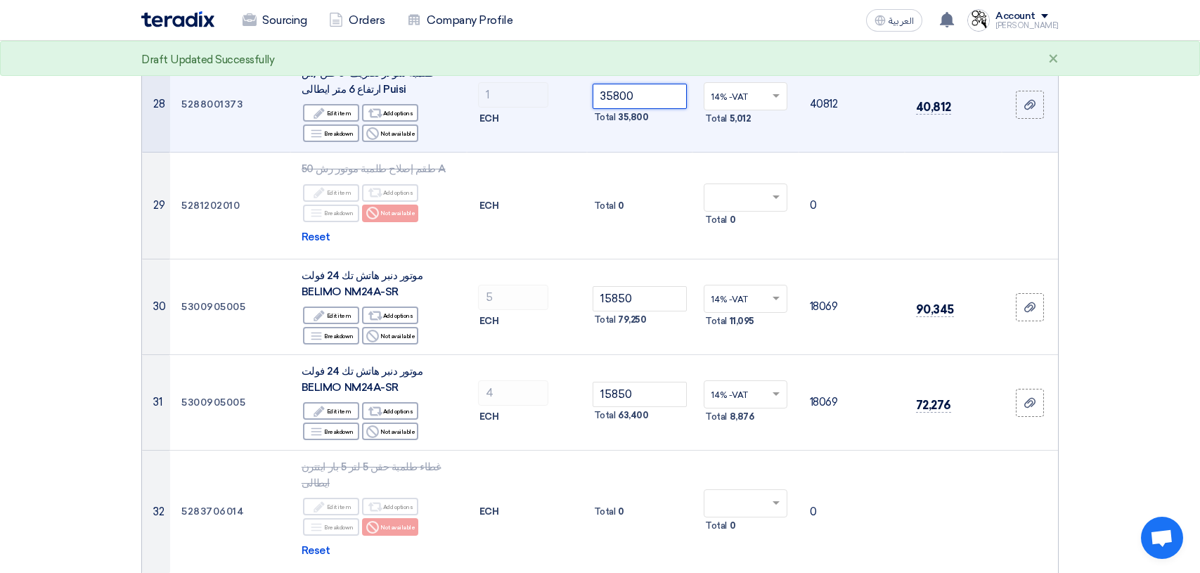
scroll to position [2812, 0]
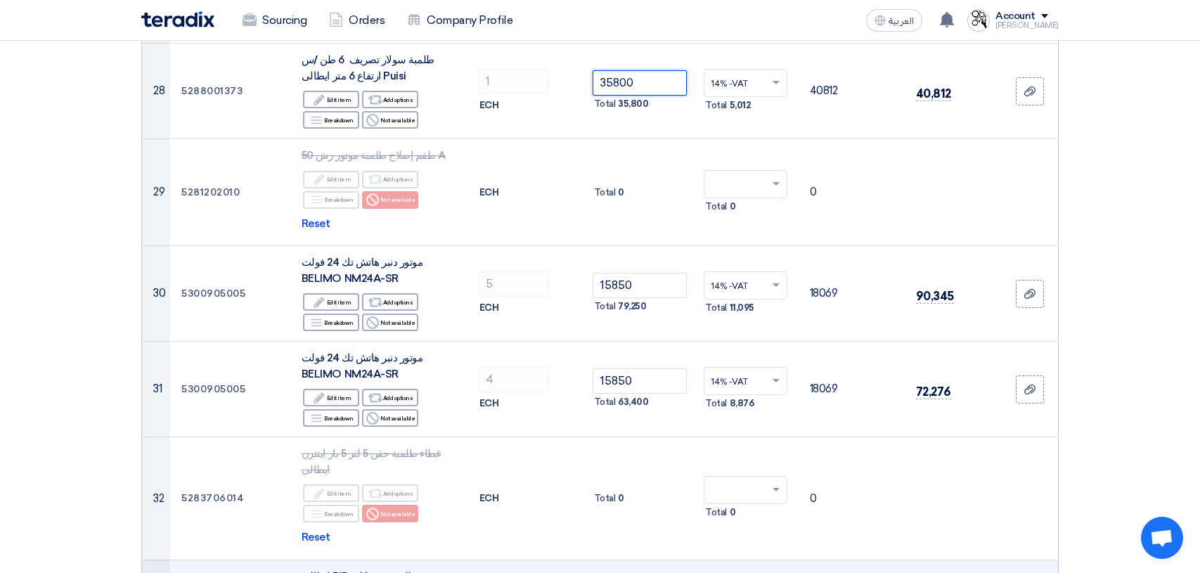
type input "35800"
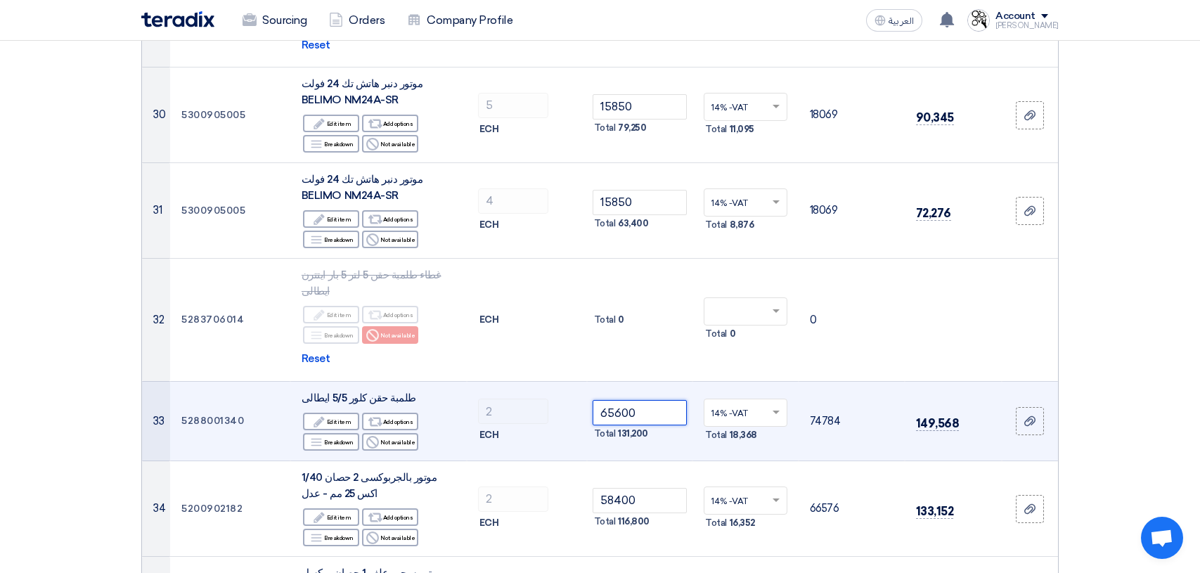
scroll to position [3023, 0]
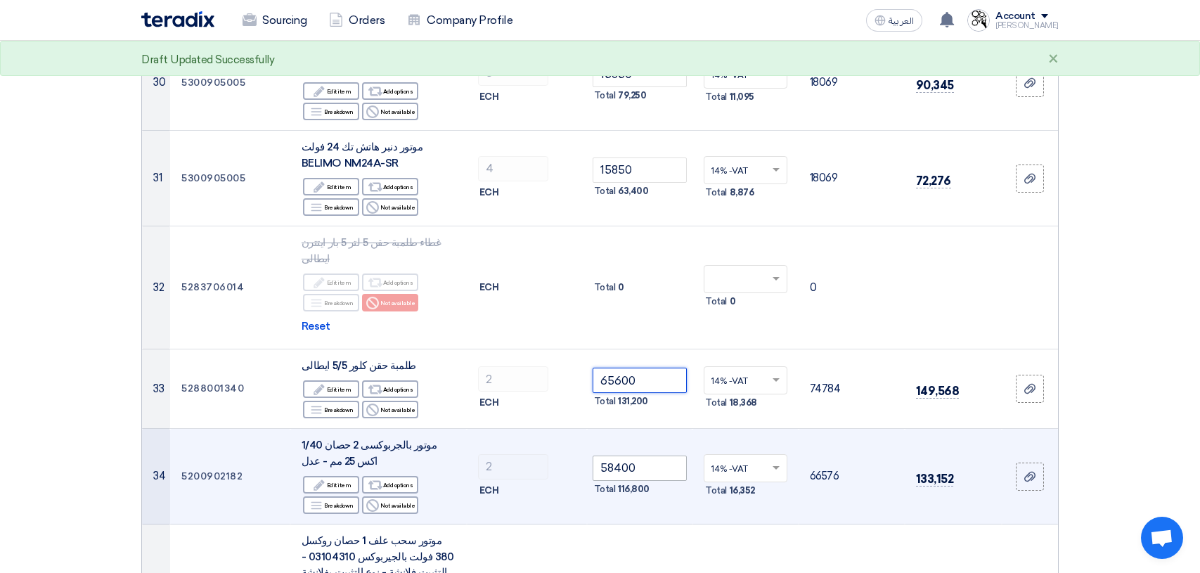
type input "65600"
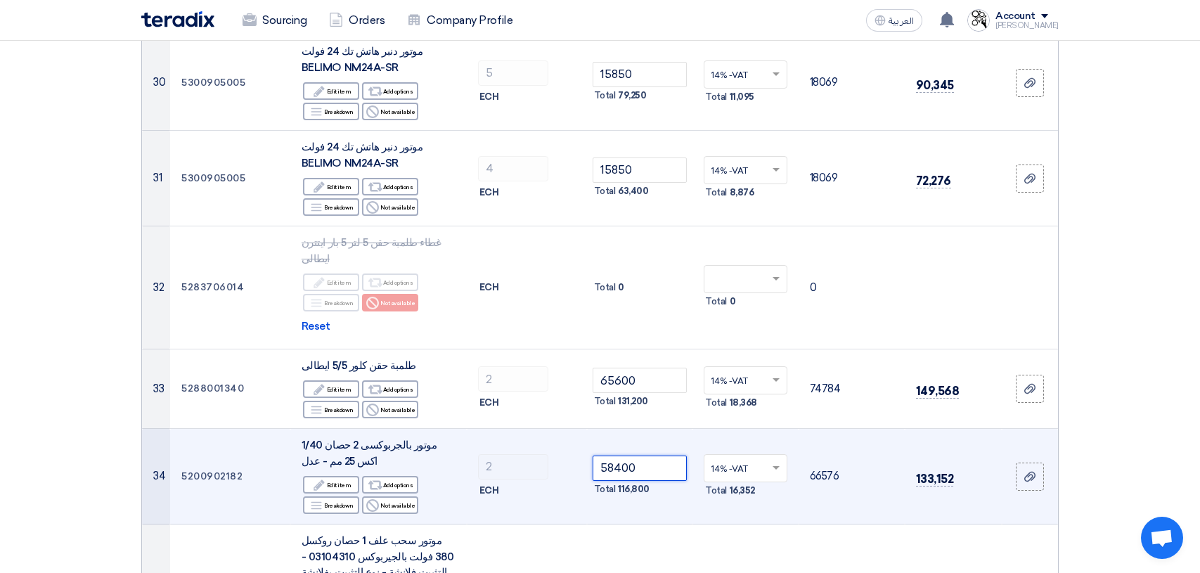
click at [650, 456] on input "58400" at bounding box center [640, 468] width 95 height 25
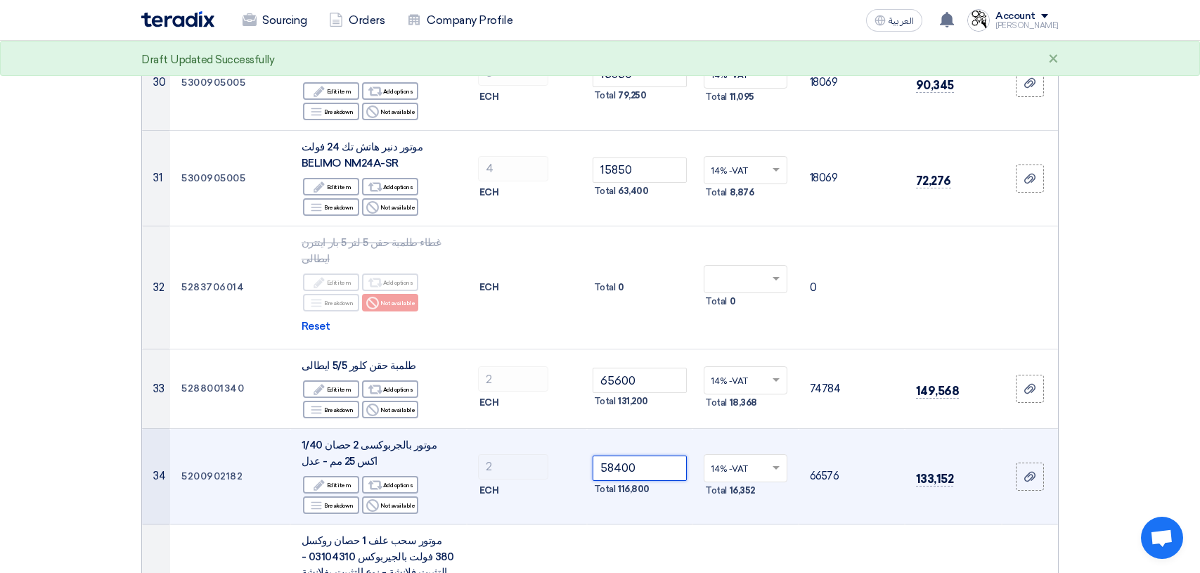
drag, startPoint x: 643, startPoint y: 357, endPoint x: 581, endPoint y: 357, distance: 62.6
click at [581, 429] on tr "34 5200902182 موتور بالجربوكسى 2 حصان 1/40 اكس 25 مم - عدل Edit Edit item Alter…" at bounding box center [600, 477] width 916 height 96
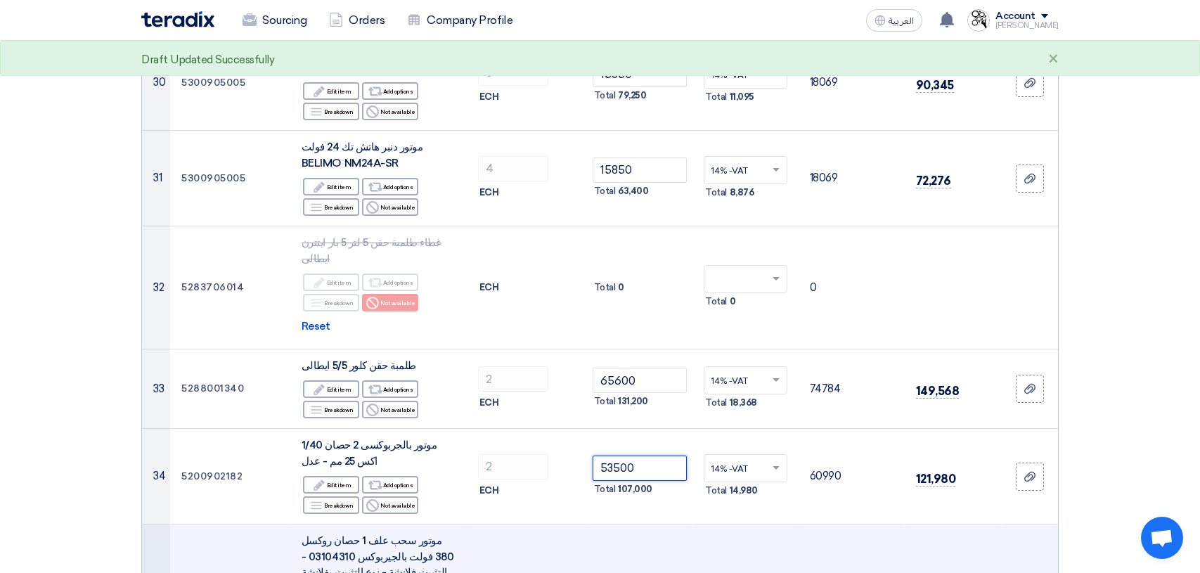
type input "53500"
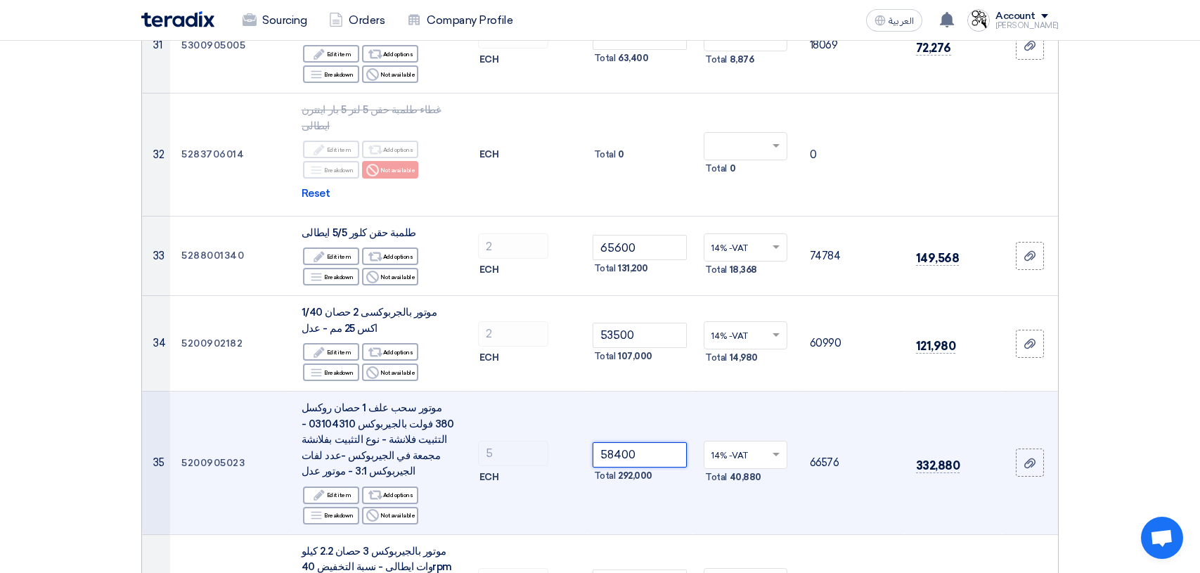
scroll to position [3164, 0]
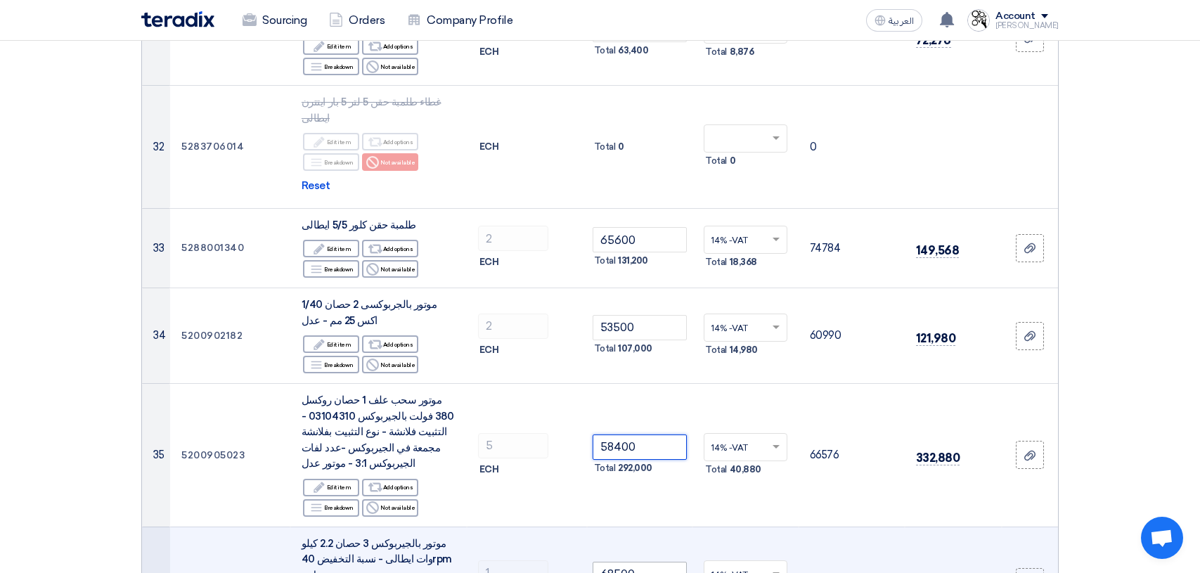
type input "58400"
click at [660, 562] on input "68500" at bounding box center [640, 574] width 95 height 25
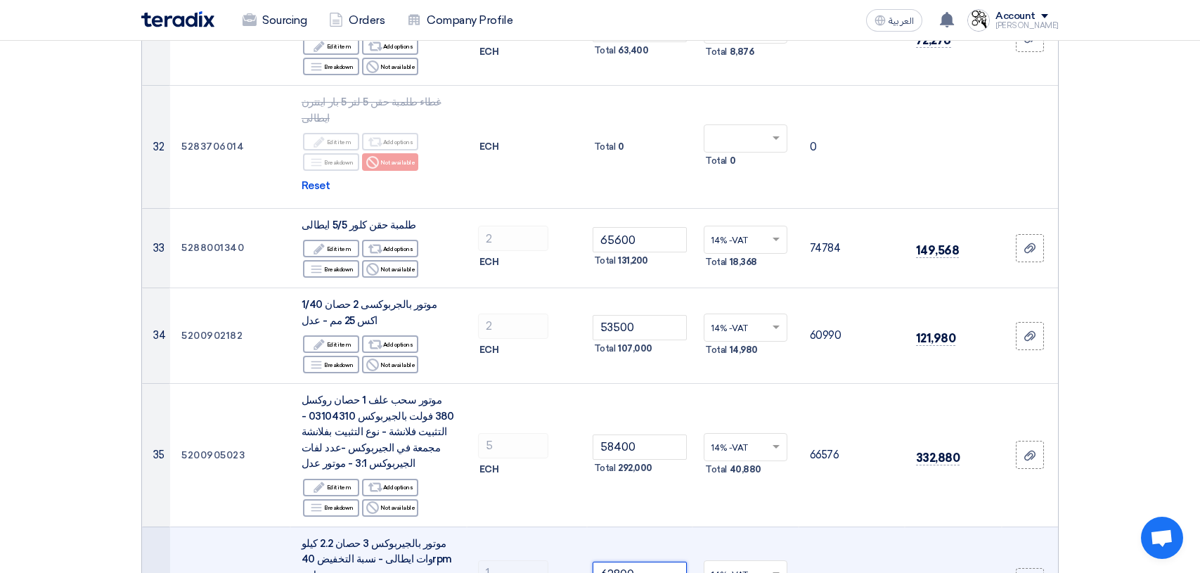
click at [649, 562] on input "62800" at bounding box center [640, 574] width 95 height 25
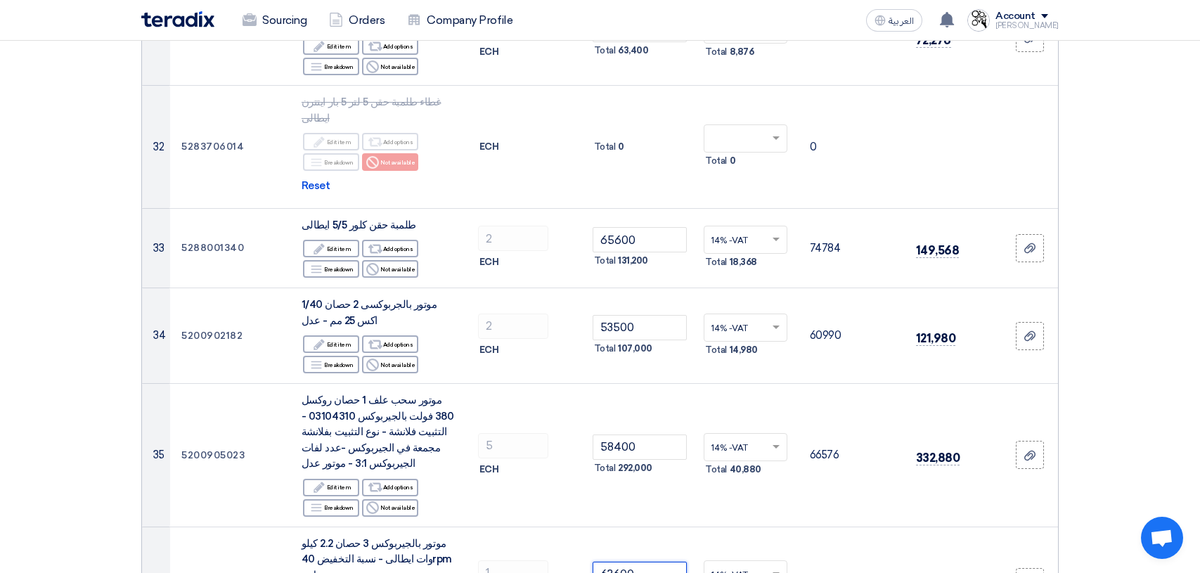
type input "63600"
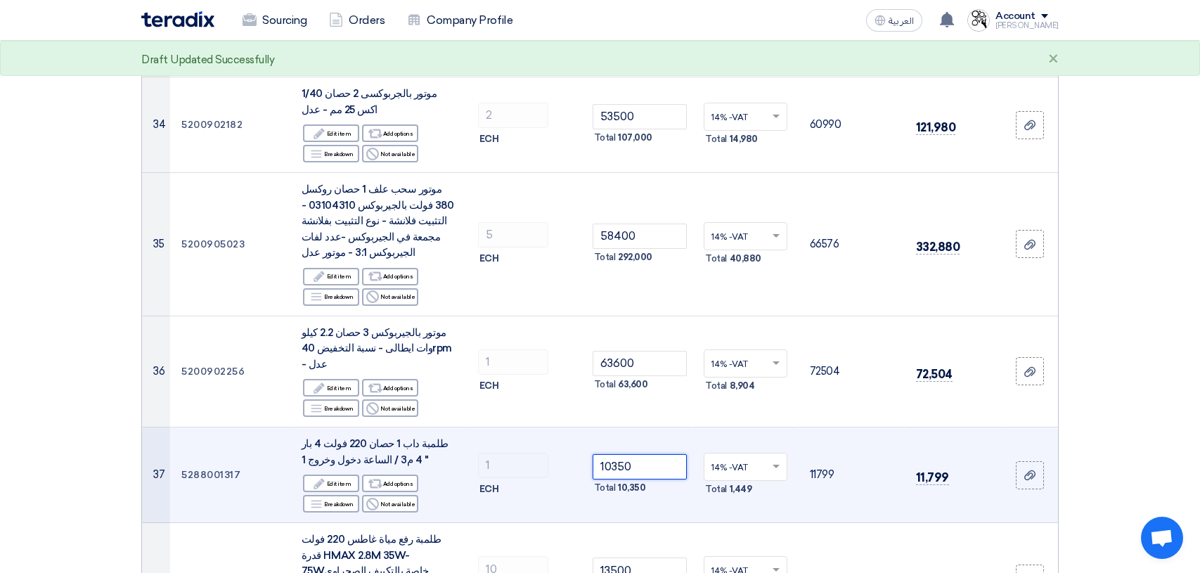
scroll to position [3515, 0]
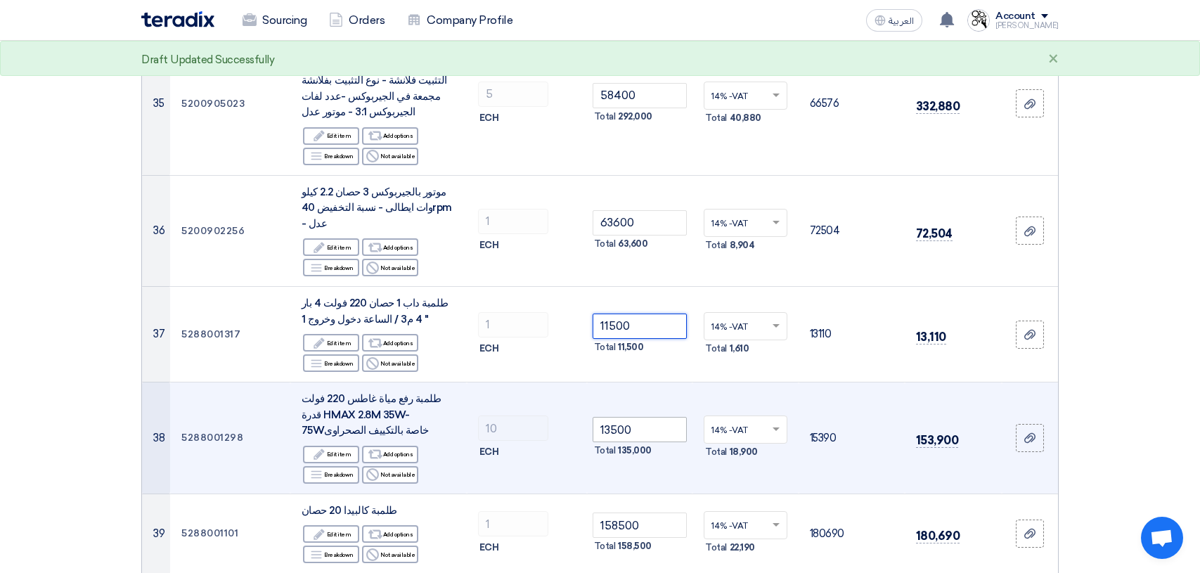
type input "11500"
click at [652, 417] on input "13500" at bounding box center [640, 429] width 95 height 25
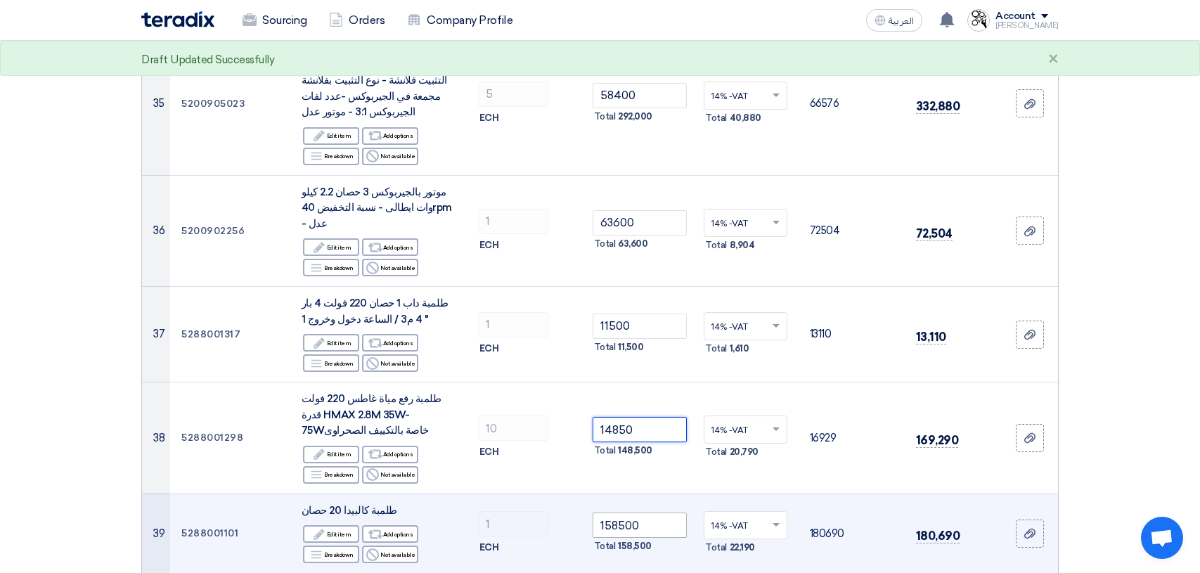
type input "14850"
click at [672, 513] on input "158500" at bounding box center [640, 525] width 95 height 25
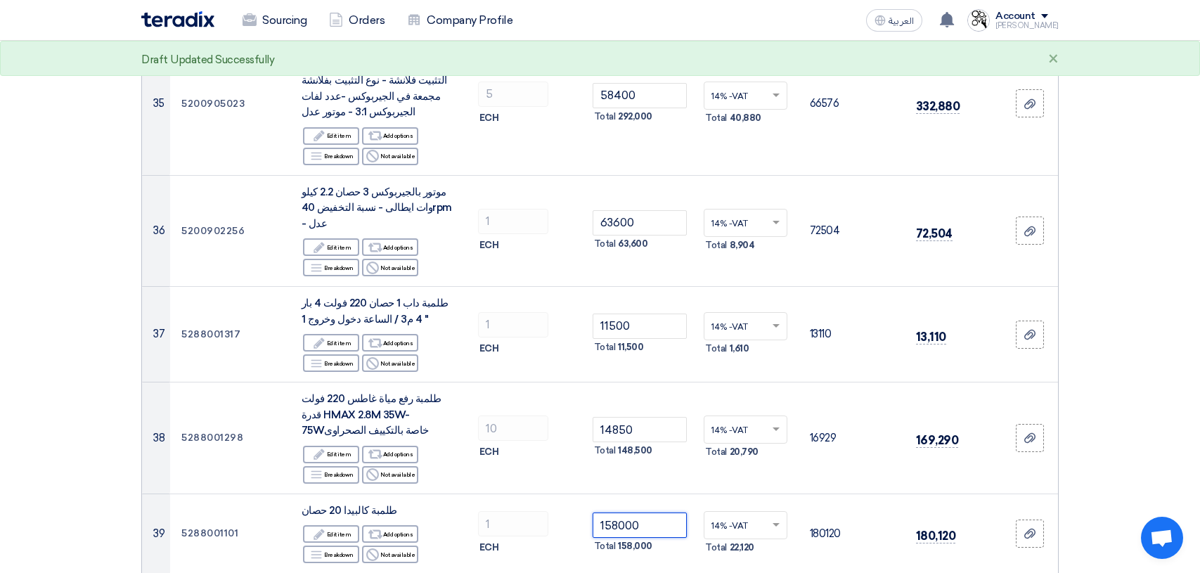
type input "158000"
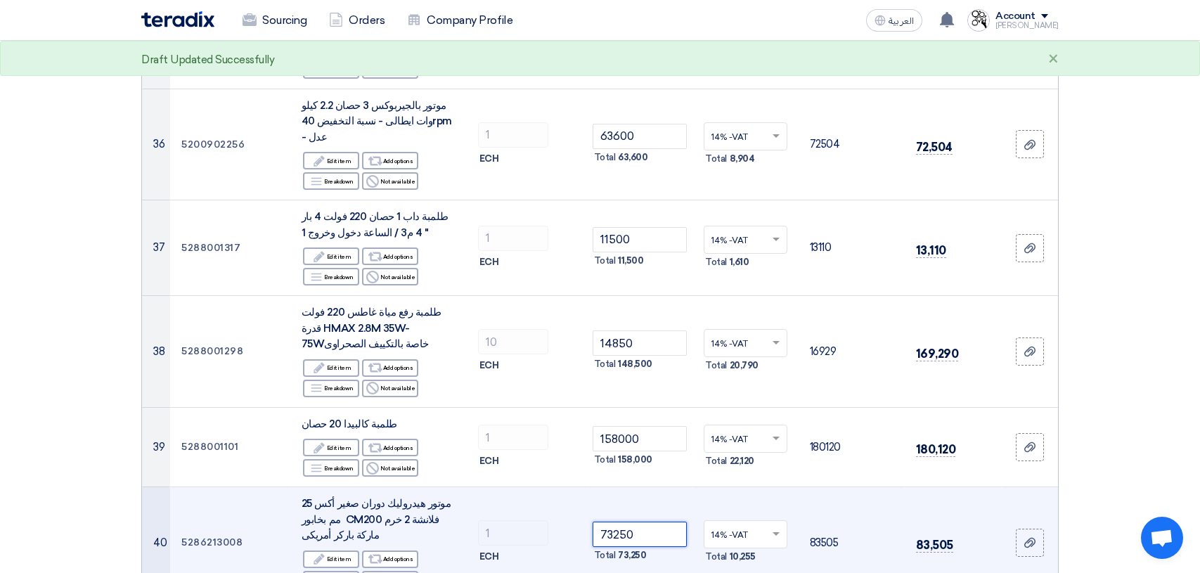
scroll to position [3656, 0]
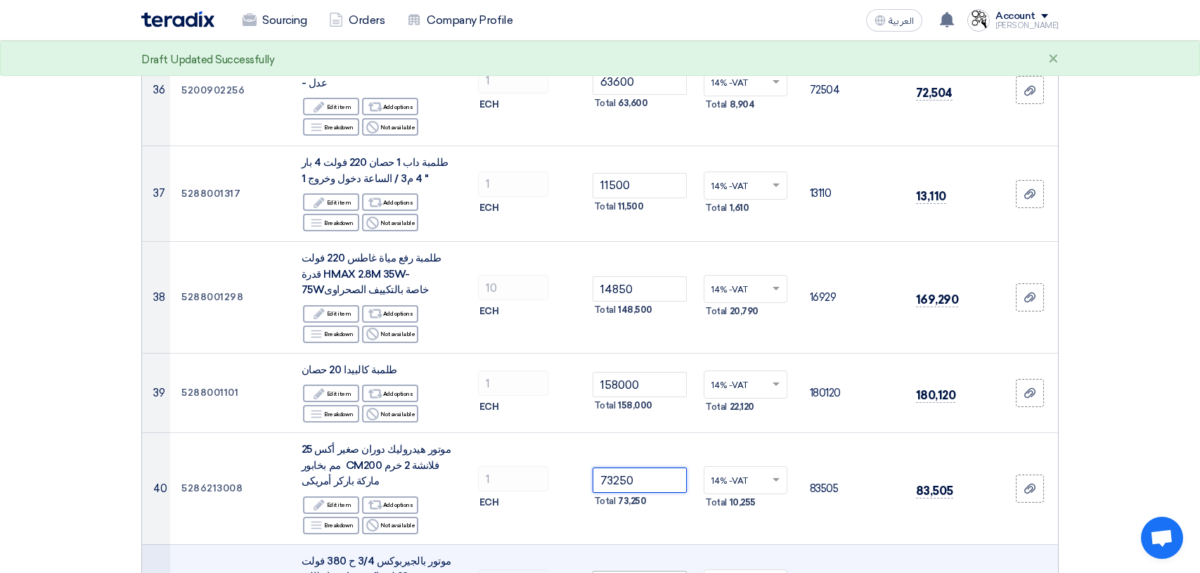
type input "73250"
click at [655, 571] on input "41800" at bounding box center [640, 583] width 95 height 25
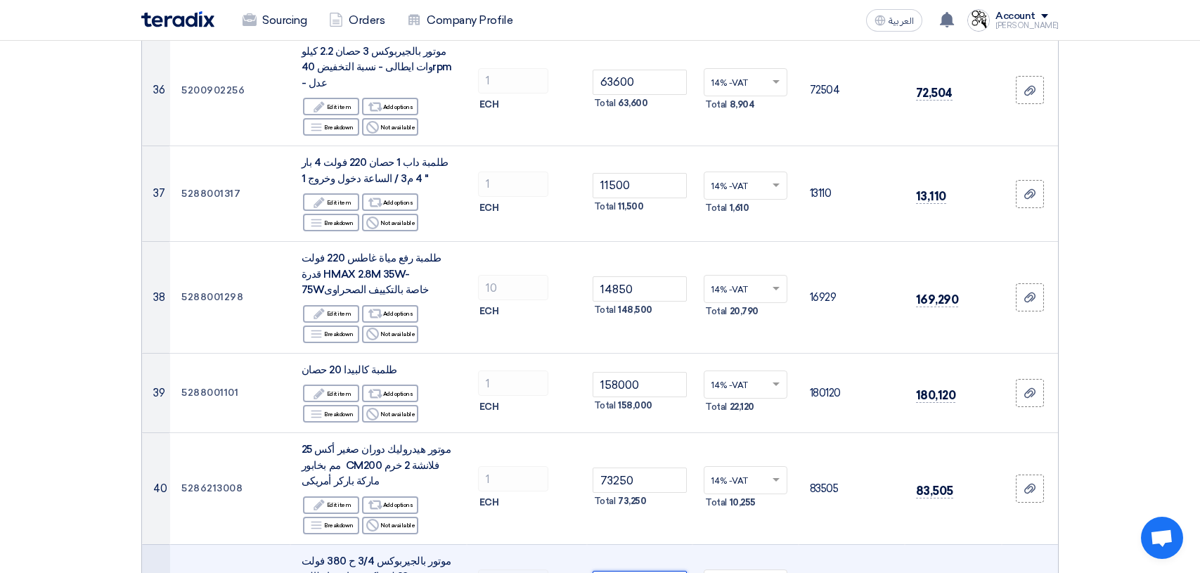
type input "4"
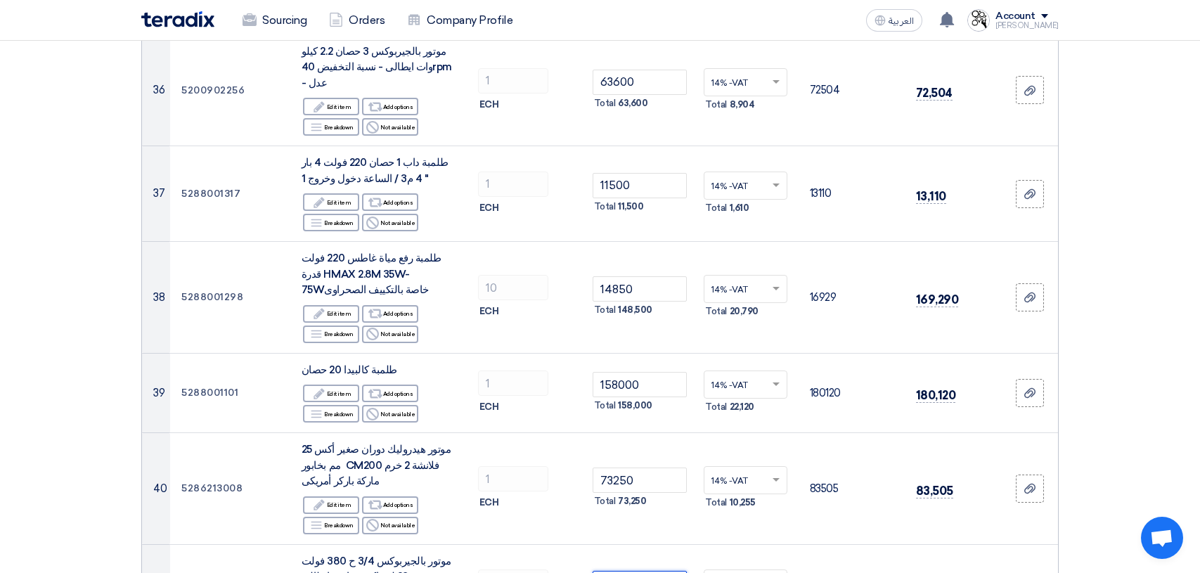
type input "39870"
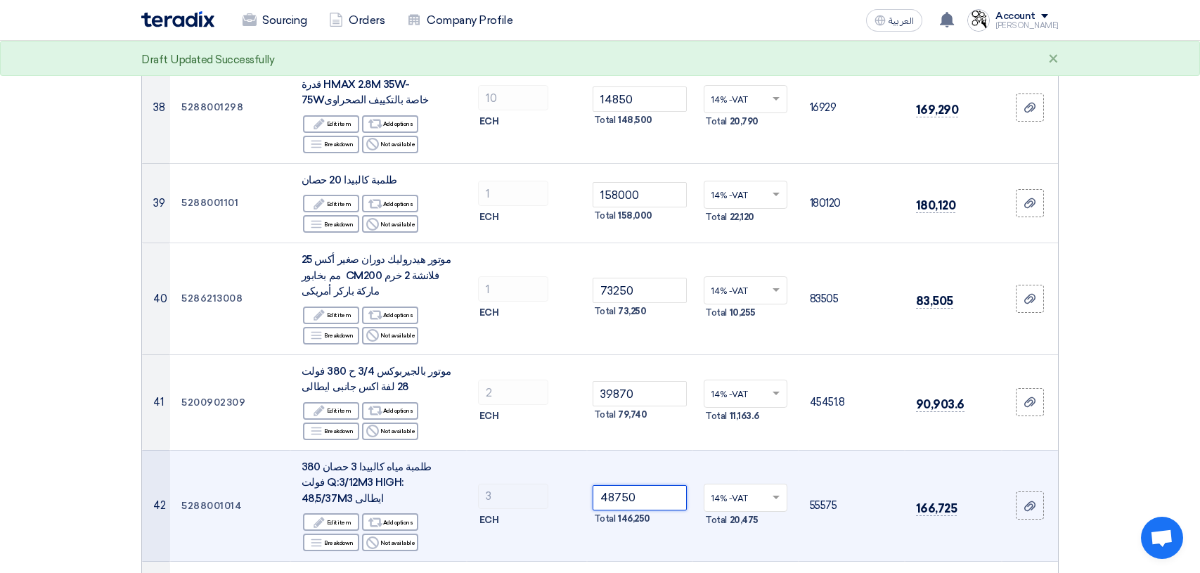
scroll to position [3867, 0]
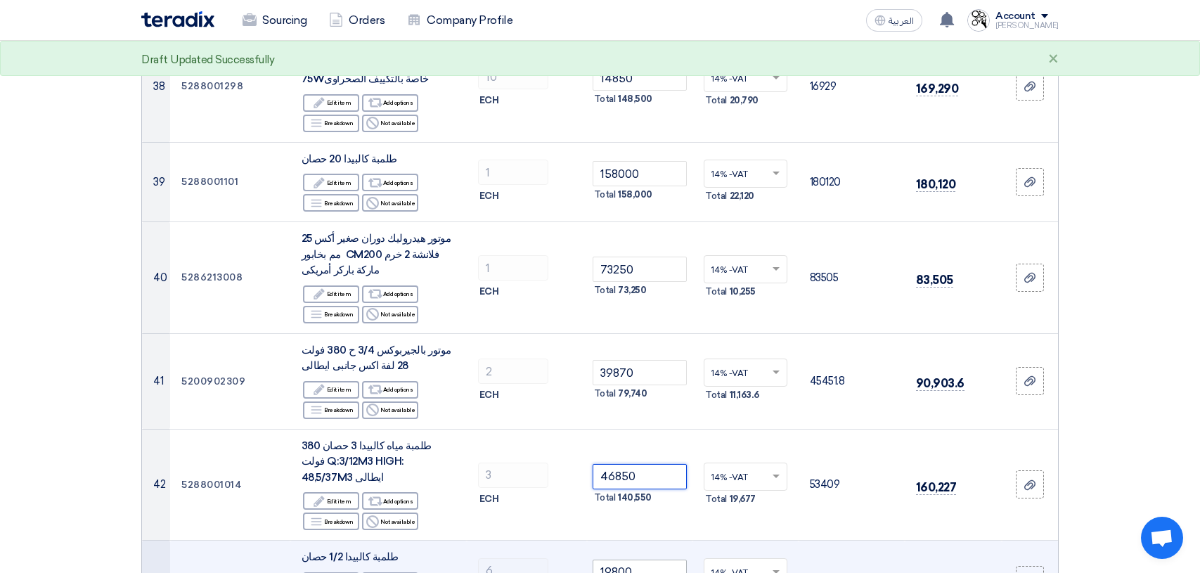
type input "46850"
click at [632, 560] on input "19800" at bounding box center [640, 572] width 95 height 25
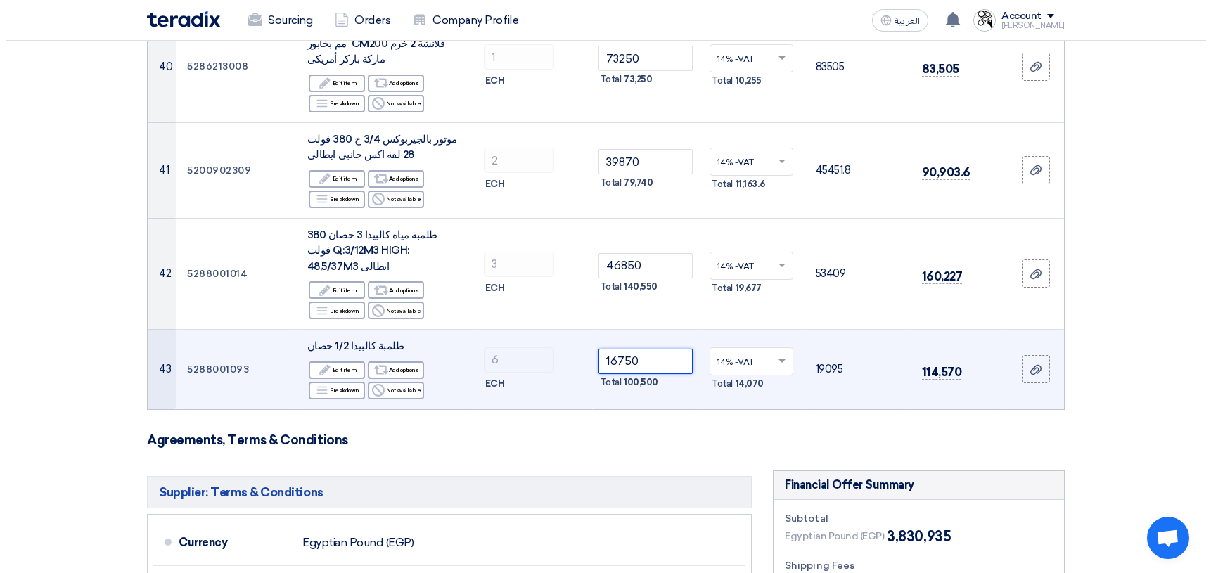
scroll to position [4359, 0]
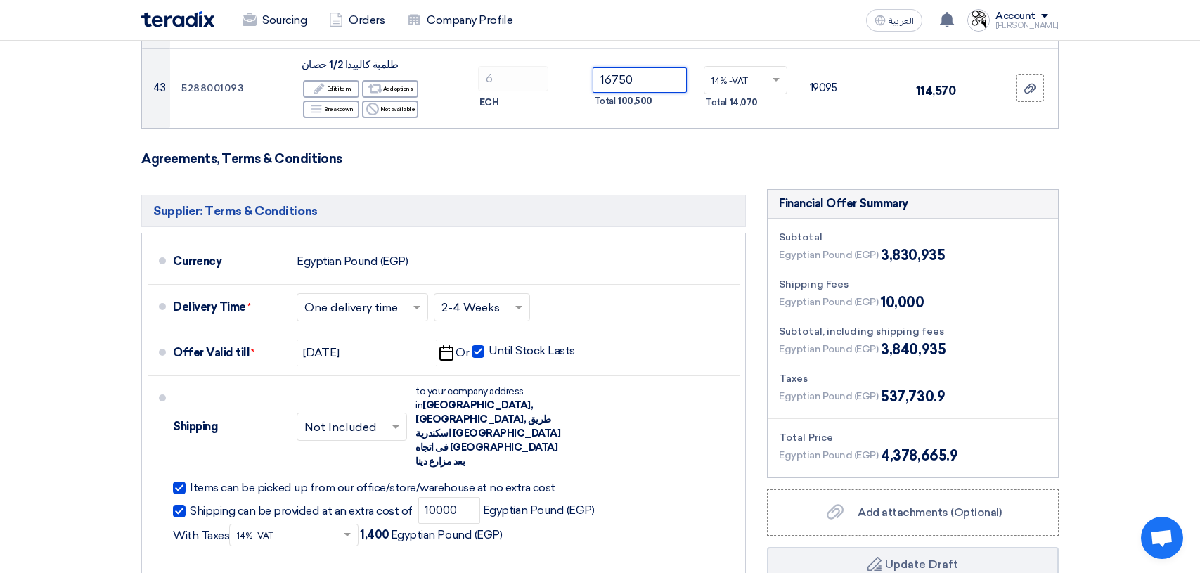
type input "16750"
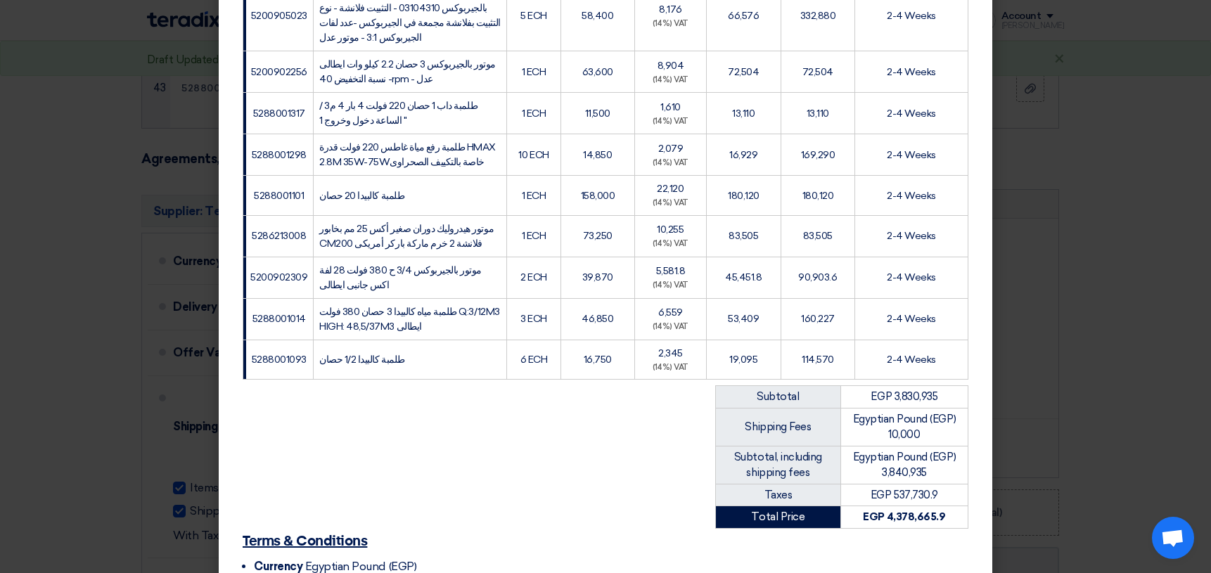
scroll to position [1938, 0]
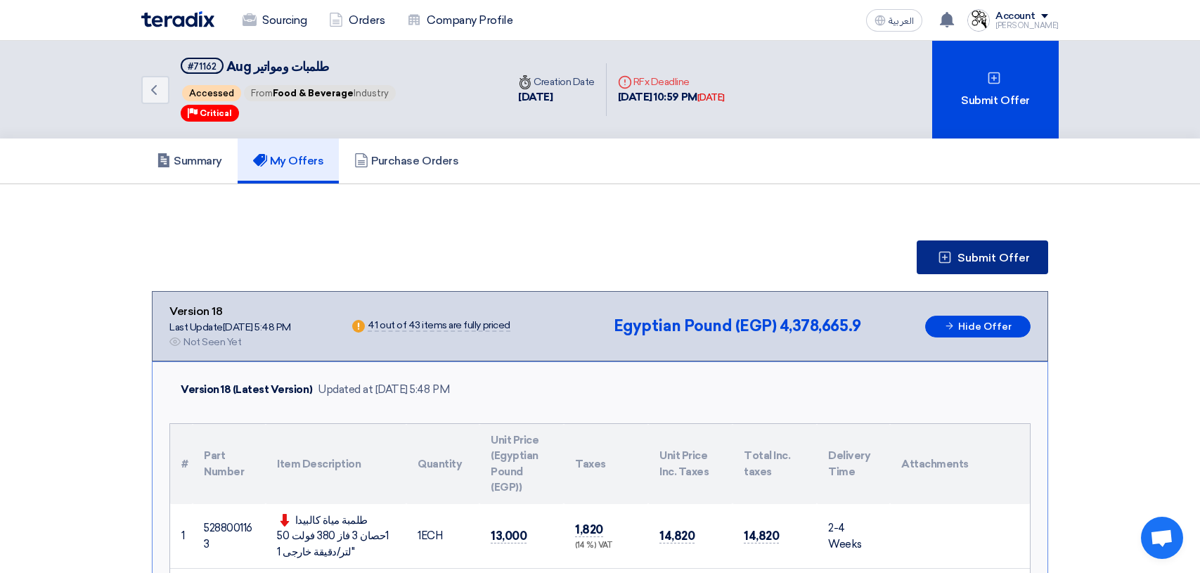
click at [991, 258] on span "Submit Offer" at bounding box center [994, 257] width 72 height 11
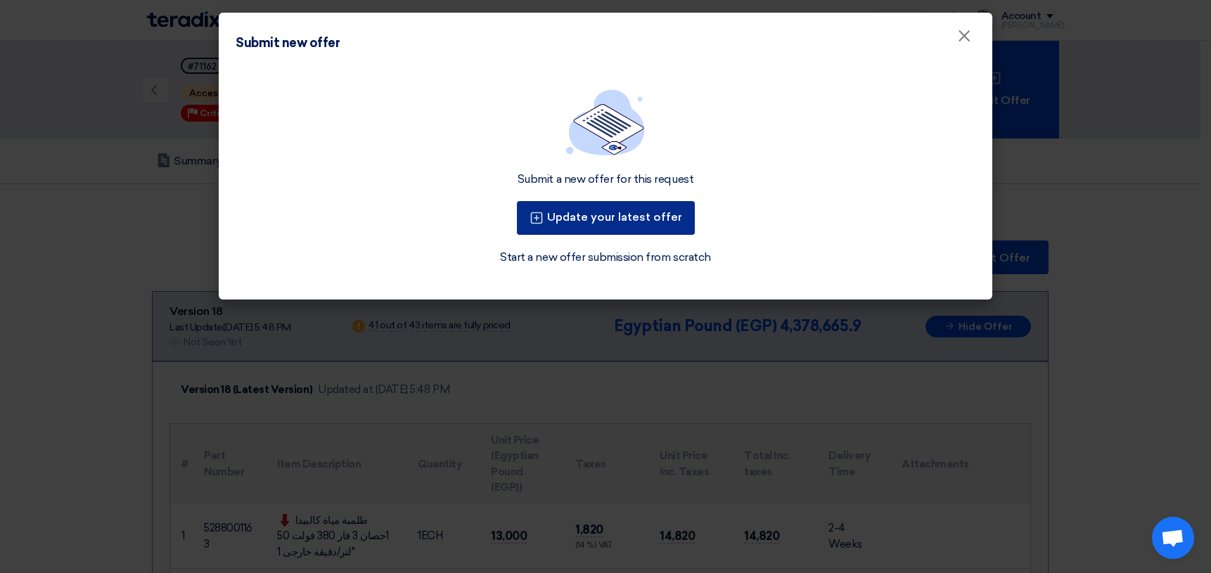
click at [600, 223] on button "Update your latest offer" at bounding box center [606, 218] width 178 height 34
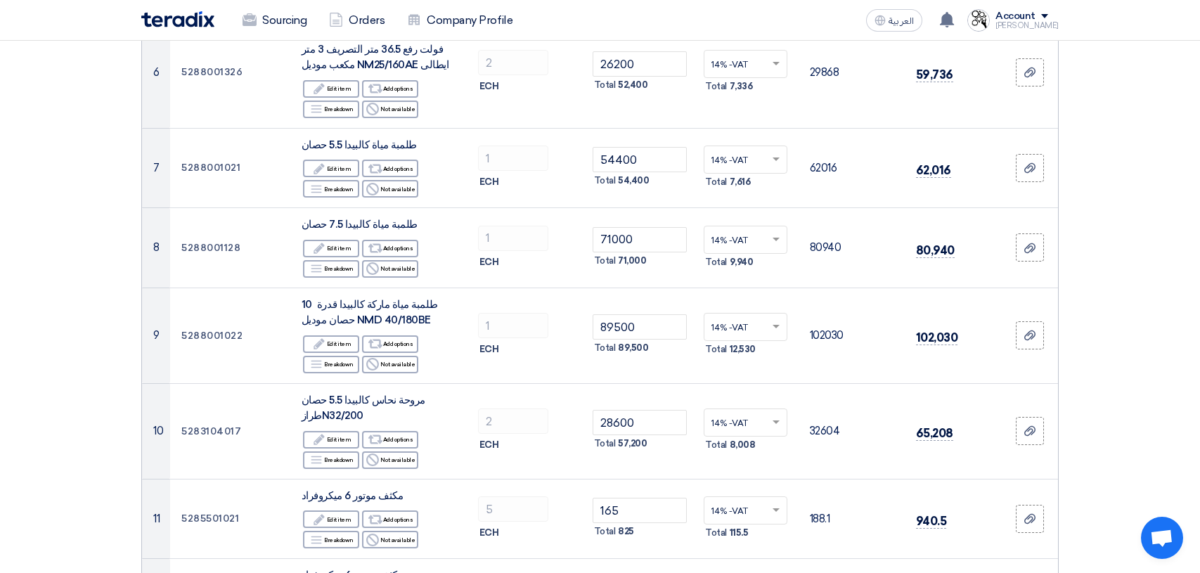
scroll to position [703, 0]
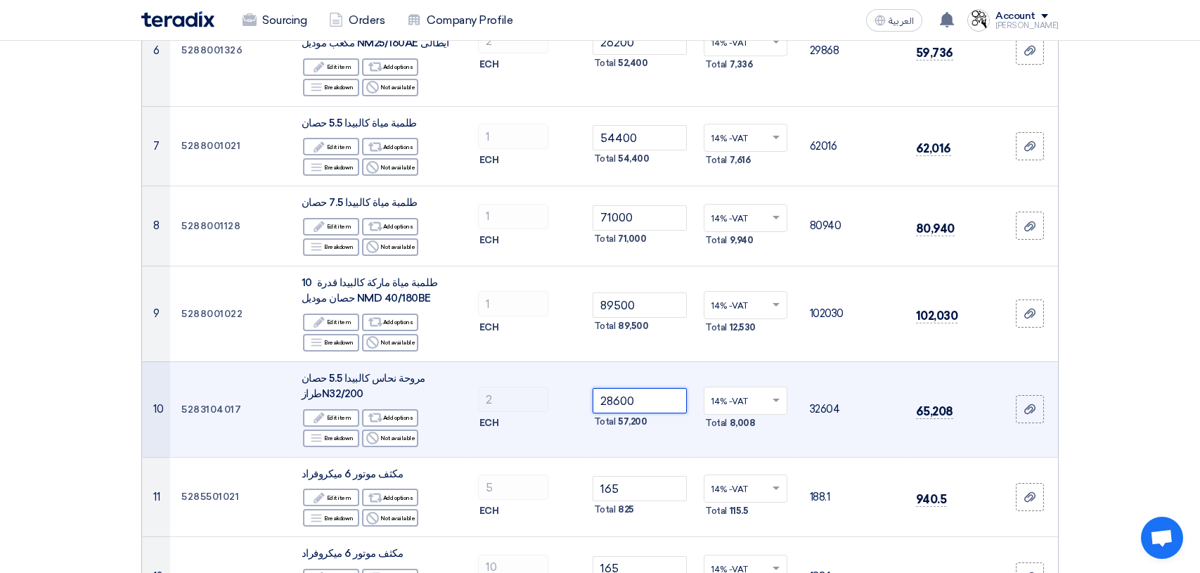
click at [657, 401] on input "28600" at bounding box center [640, 400] width 95 height 25
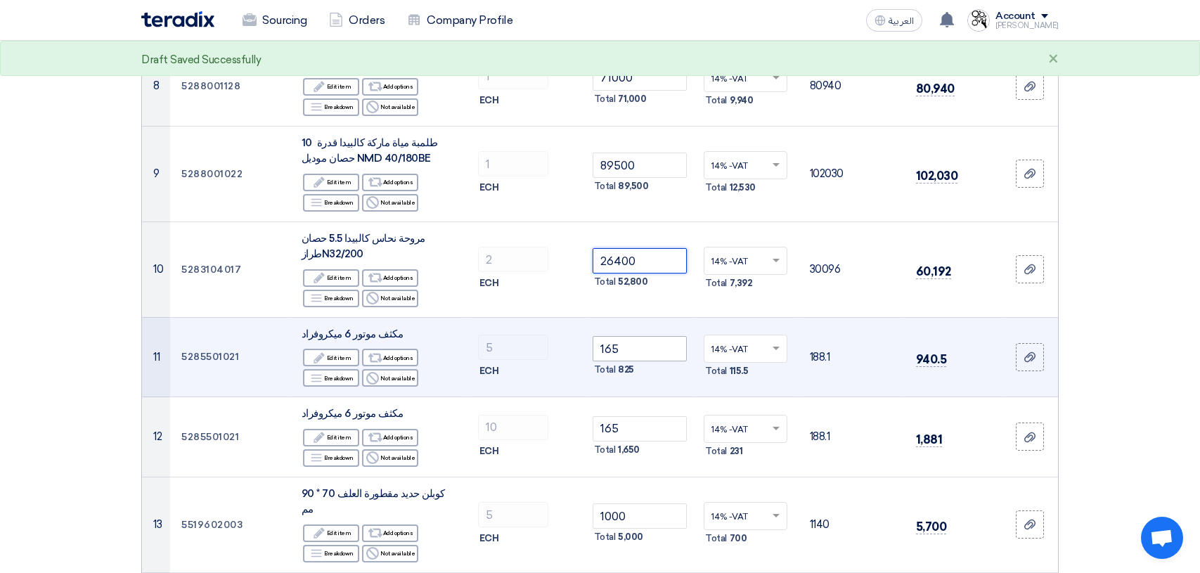
scroll to position [844, 0]
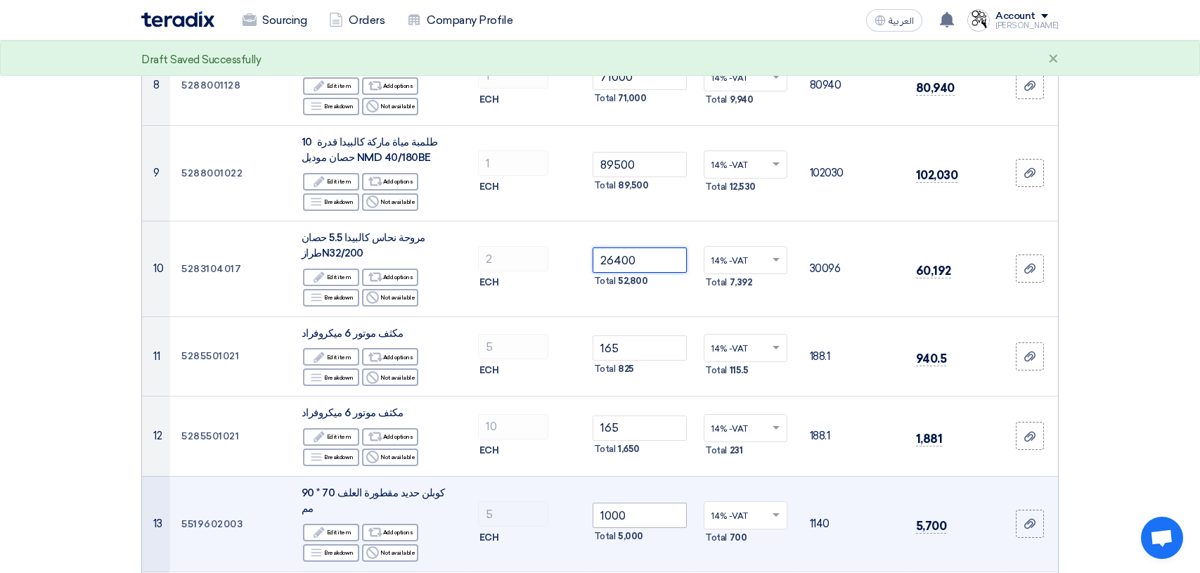
type input "26400"
click at [647, 508] on input "1000" at bounding box center [640, 515] width 95 height 25
type input "1"
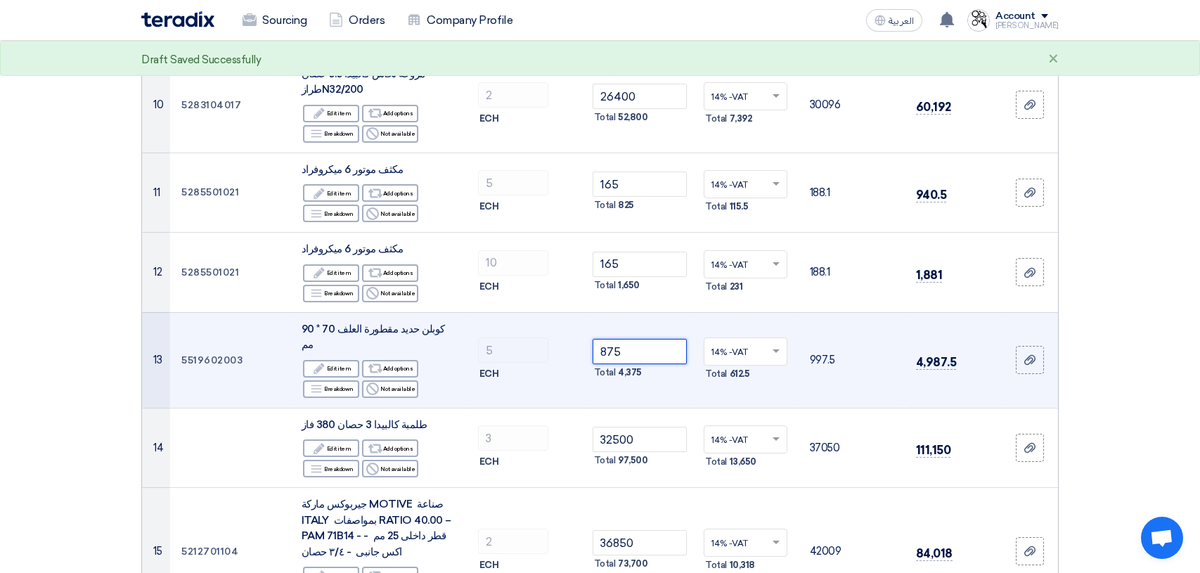
scroll to position [1055, 0]
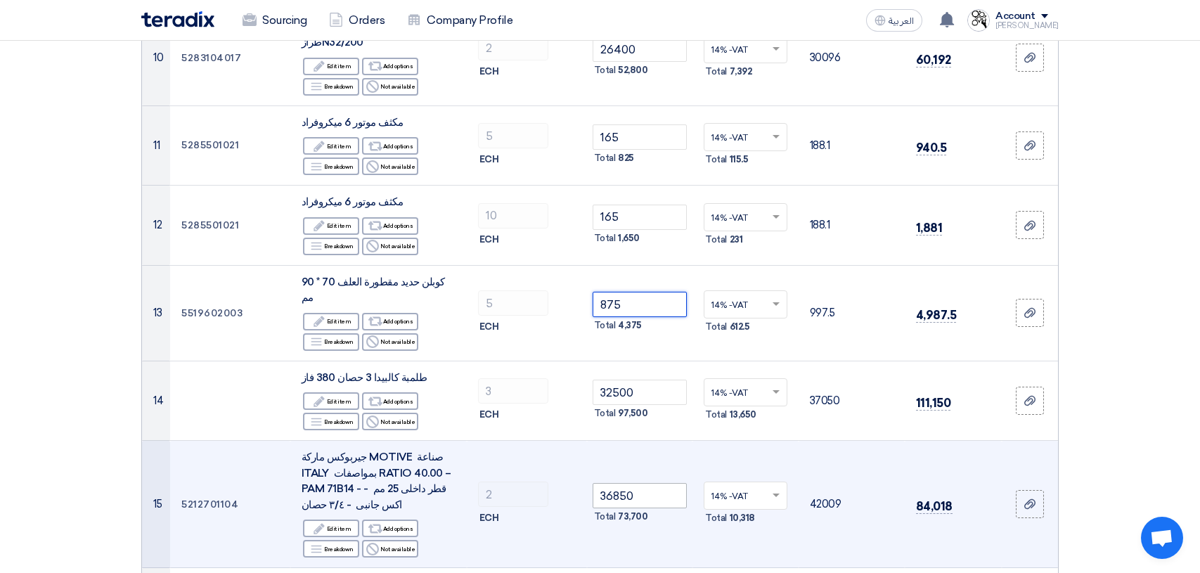
type input "875"
click at [657, 483] on input "36850" at bounding box center [640, 495] width 95 height 25
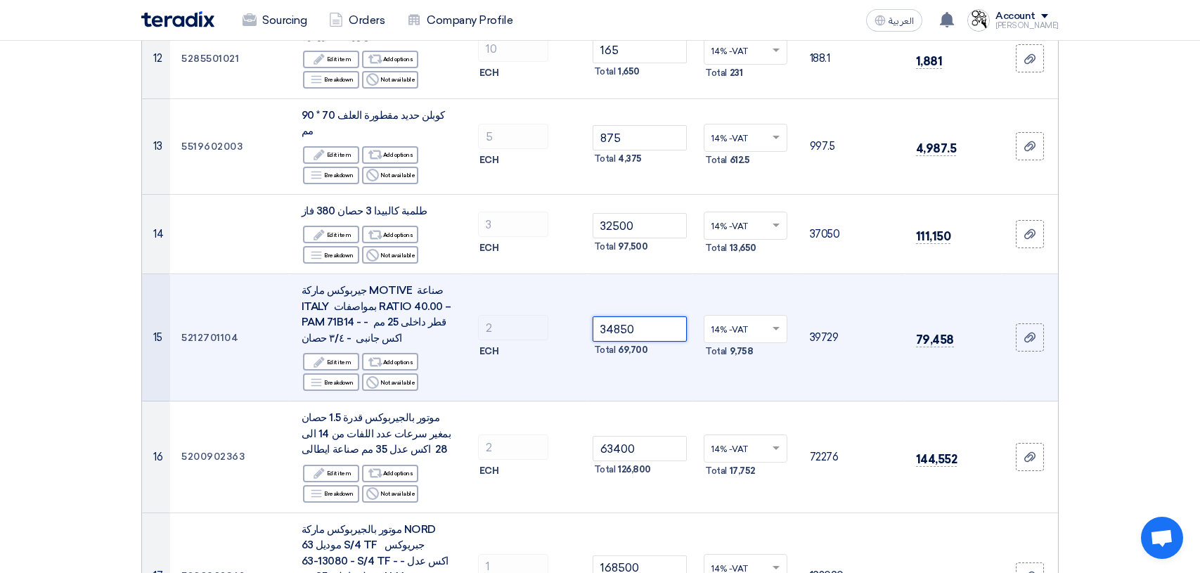
scroll to position [1266, 0]
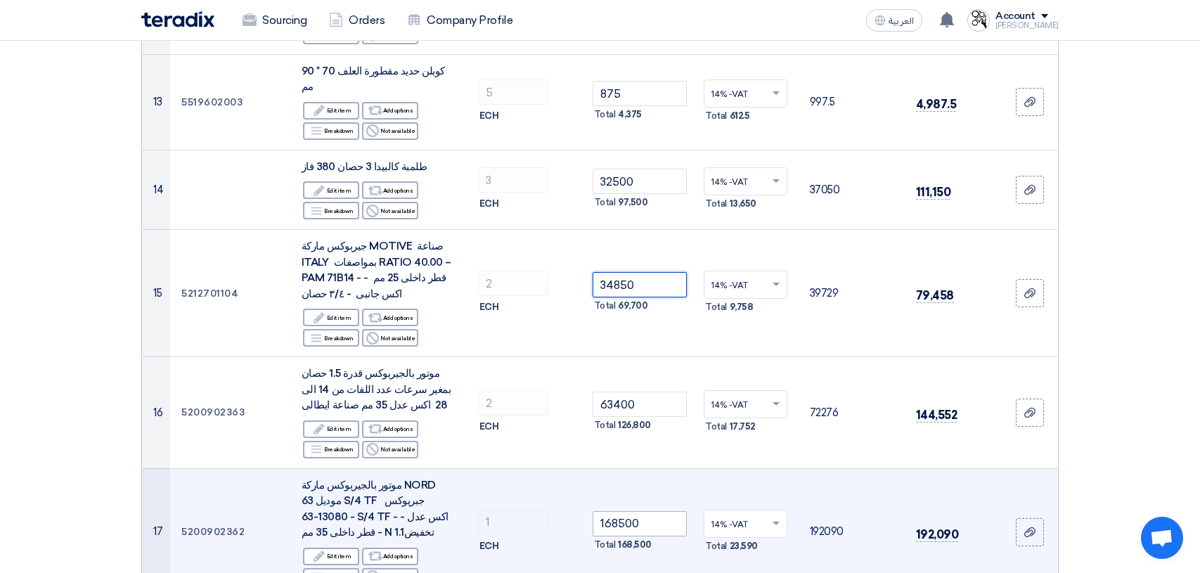
type input "34850"
click at [659, 511] on input "168500" at bounding box center [640, 523] width 95 height 25
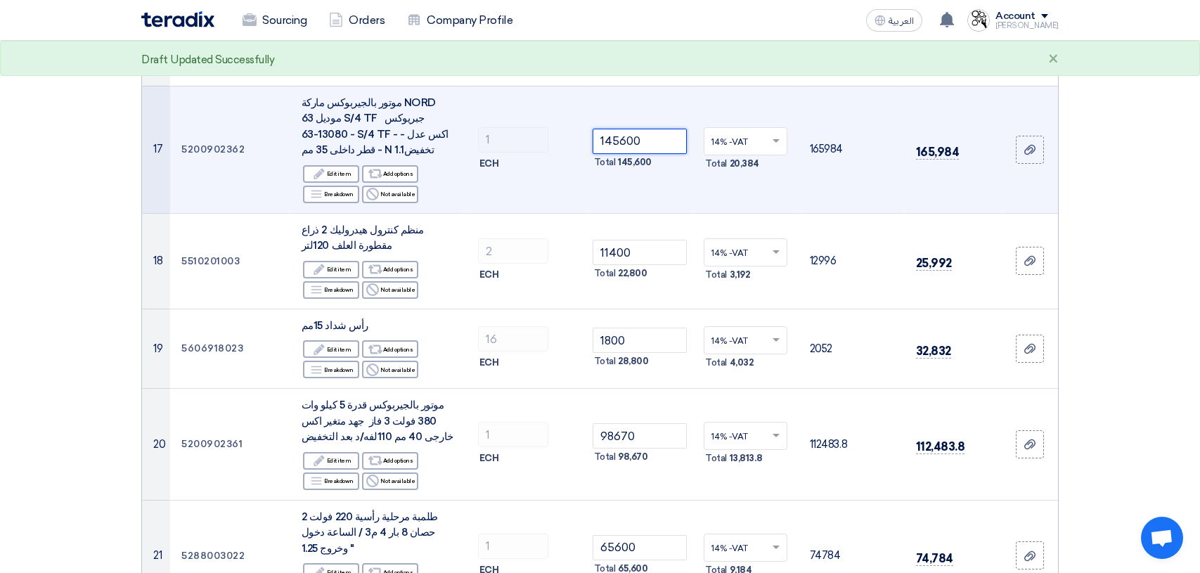
scroll to position [1687, 0]
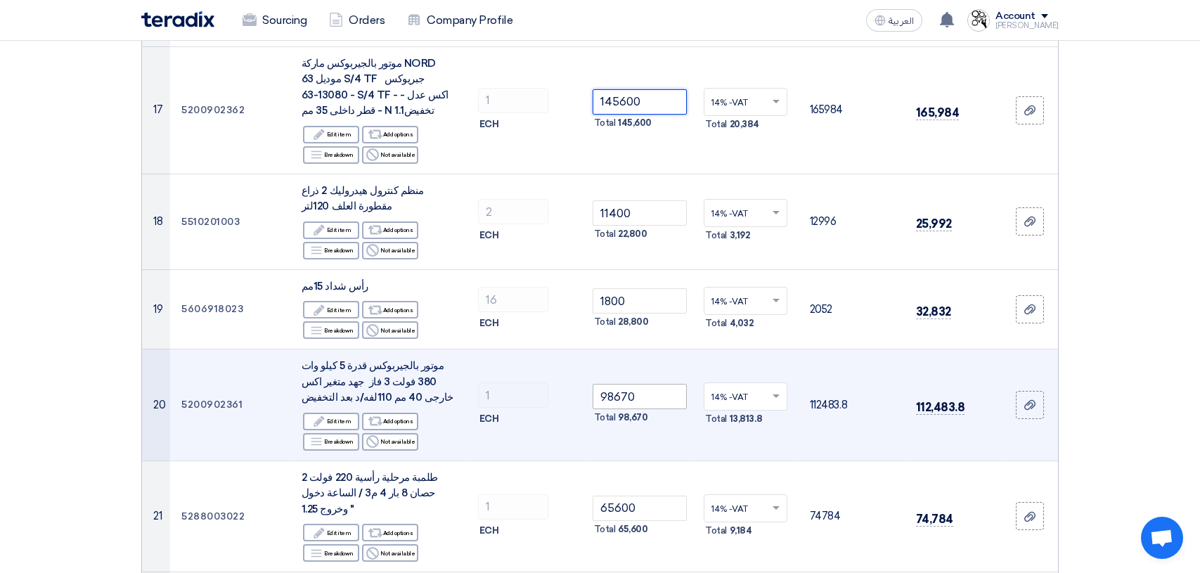
type input "145600"
drag, startPoint x: 658, startPoint y: 362, endPoint x: 565, endPoint y: 359, distance: 93.6
click at [565, 359] on tr "20 5200902361 موتور بالجيربوكس قدرة 5 كيلو وات 380 فولت 3 فاز جهد متغير اكس خار…" at bounding box center [600, 405] width 916 height 112
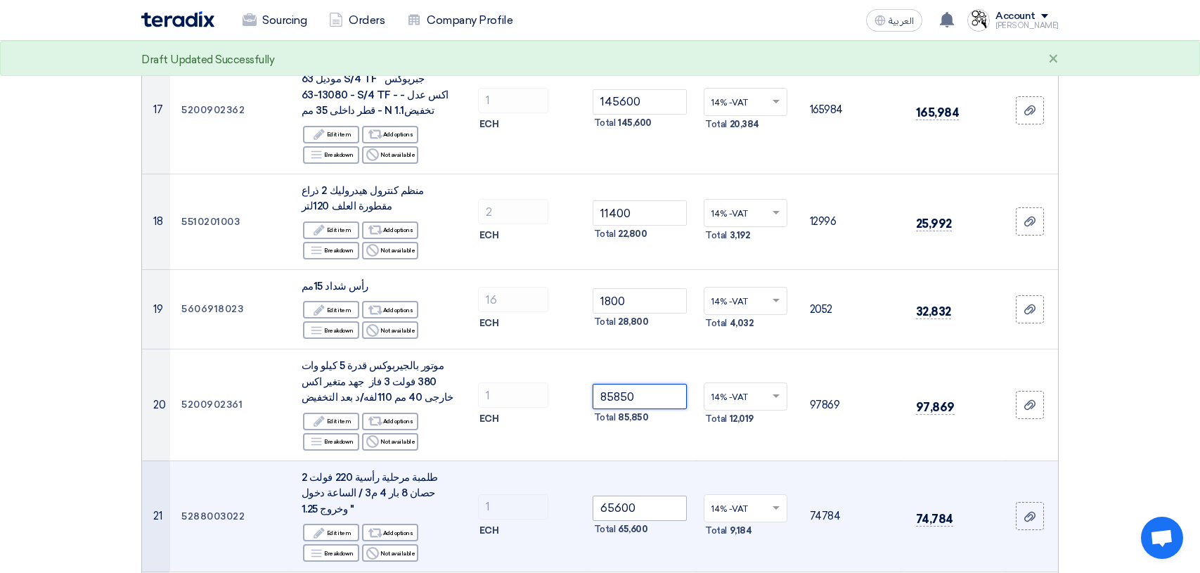
type input "85850"
click at [669, 496] on input "65600" at bounding box center [640, 508] width 95 height 25
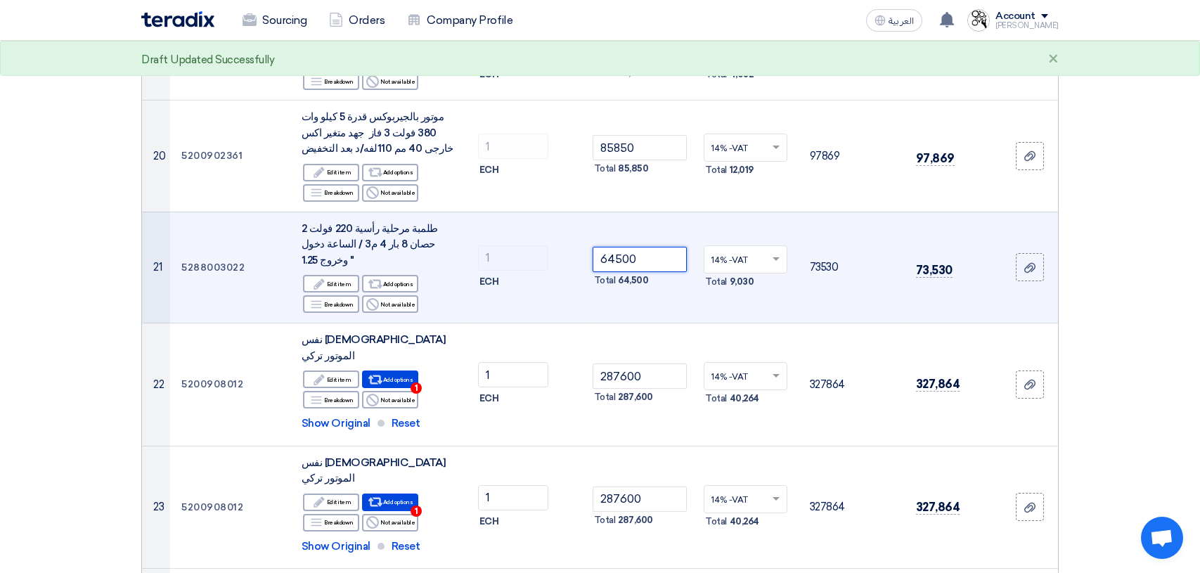
scroll to position [2039, 0]
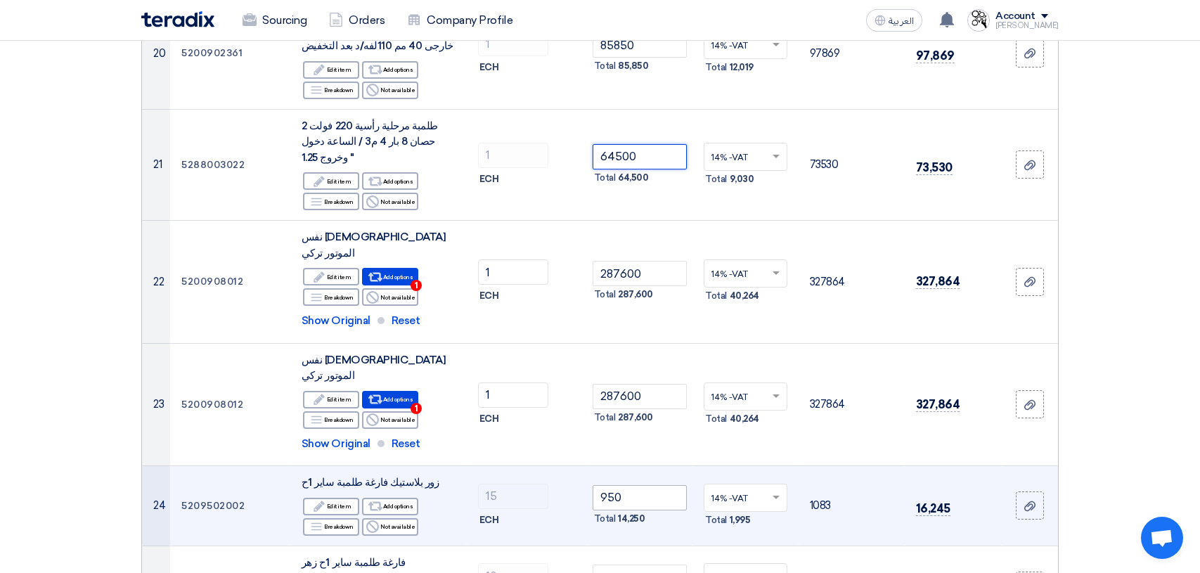
type input "64500"
drag, startPoint x: 637, startPoint y: 416, endPoint x: 570, endPoint y: 421, distance: 67.0
click at [570, 466] on tr "24 5209502002 زور بلاستيك فارغة طلمبة ساير 1ح Edit Edit item Alternative Add op…" at bounding box center [600, 506] width 916 height 80
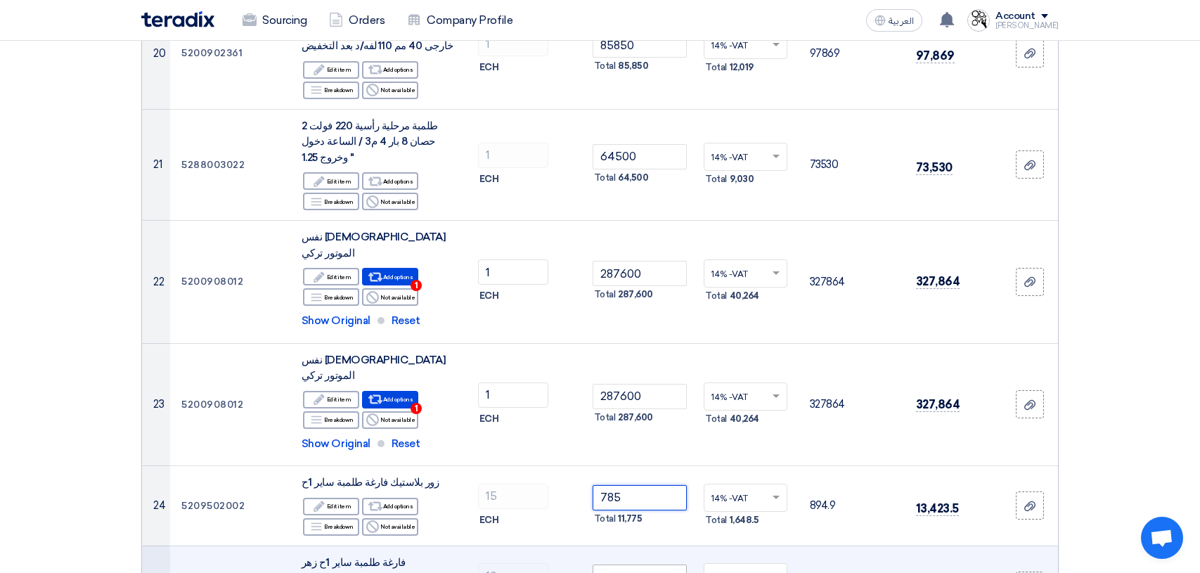
type input "785"
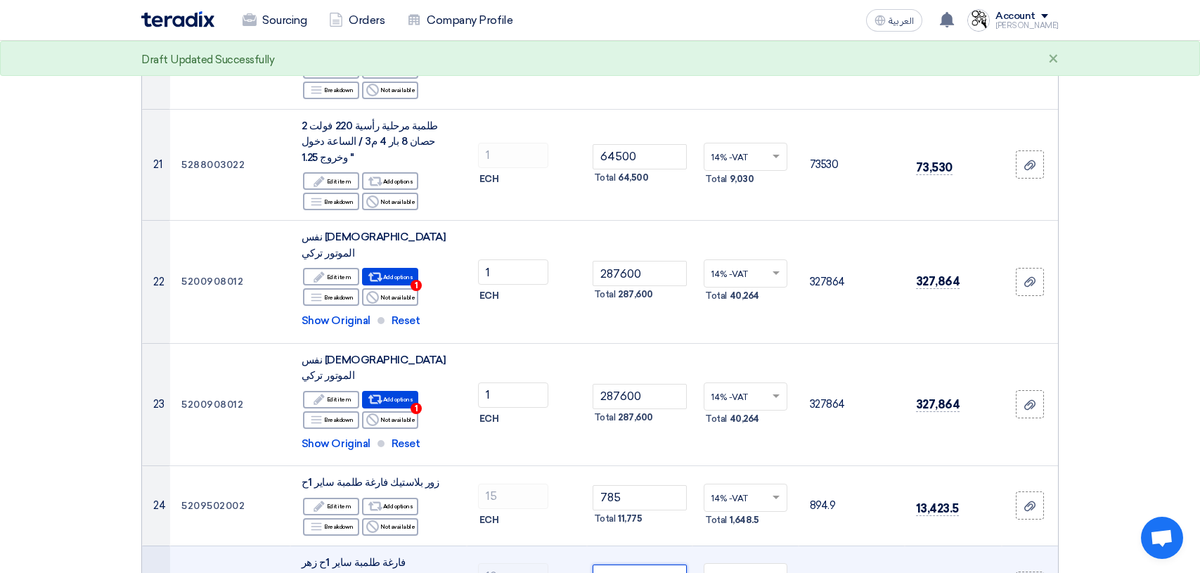
click at [641, 565] on input "2500" at bounding box center [640, 577] width 95 height 25
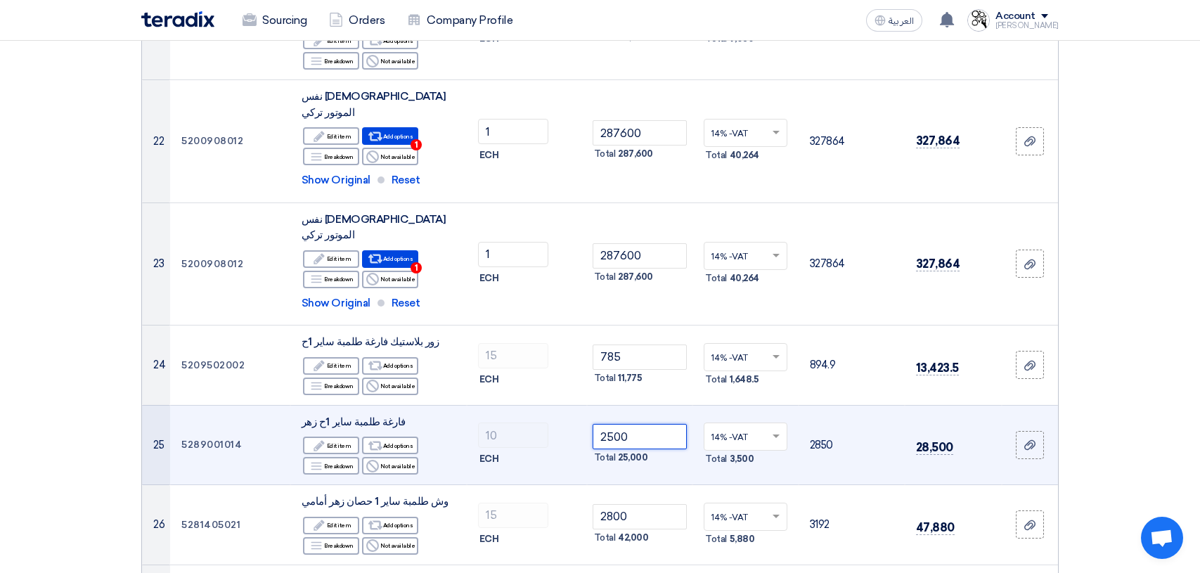
scroll to position [2250, 0]
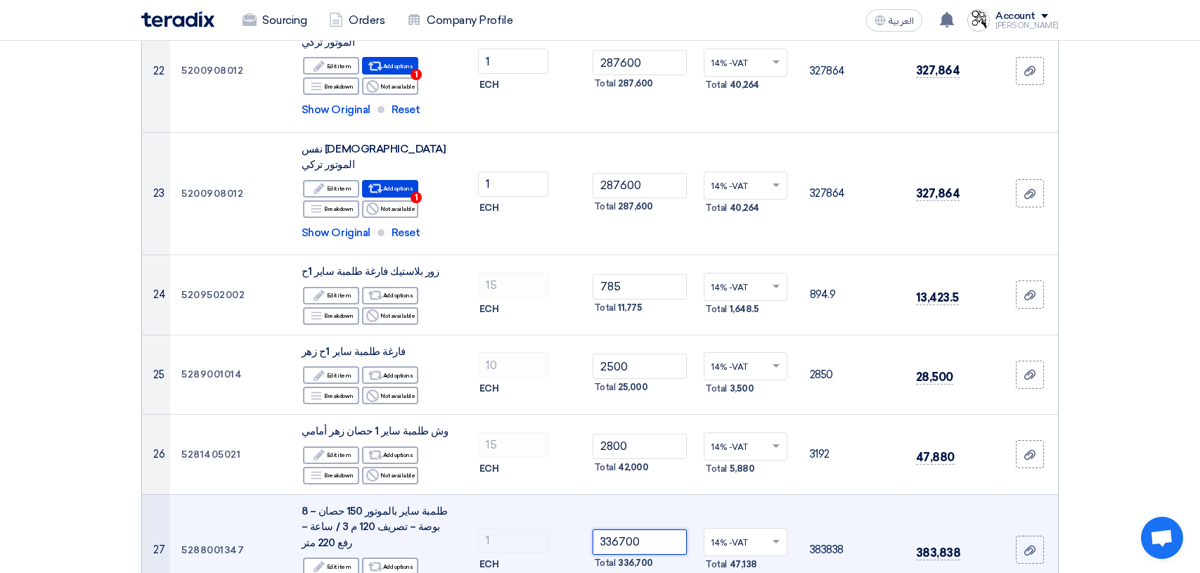
click at [657, 529] on input "336700" at bounding box center [640, 541] width 95 height 25
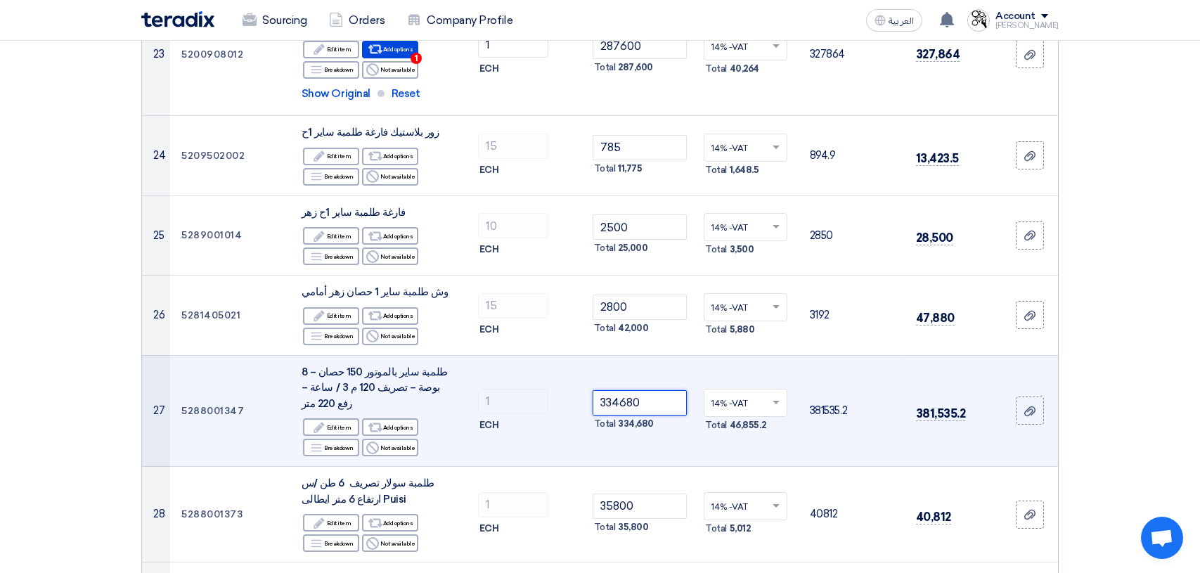
scroll to position [2390, 0]
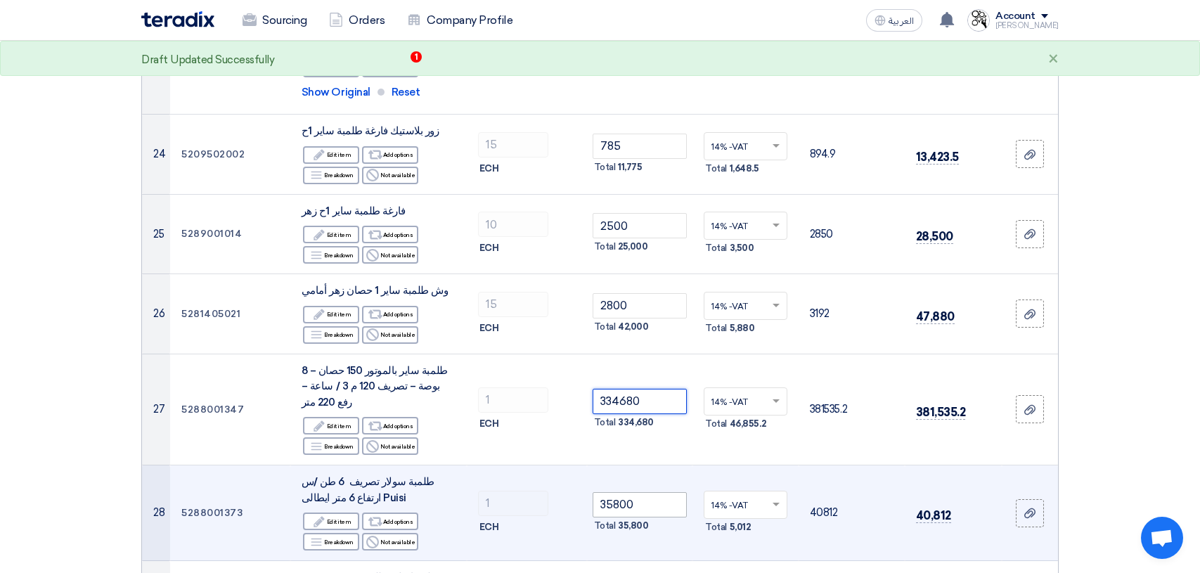
type input "334680"
click at [657, 492] on input "35800" at bounding box center [640, 504] width 95 height 25
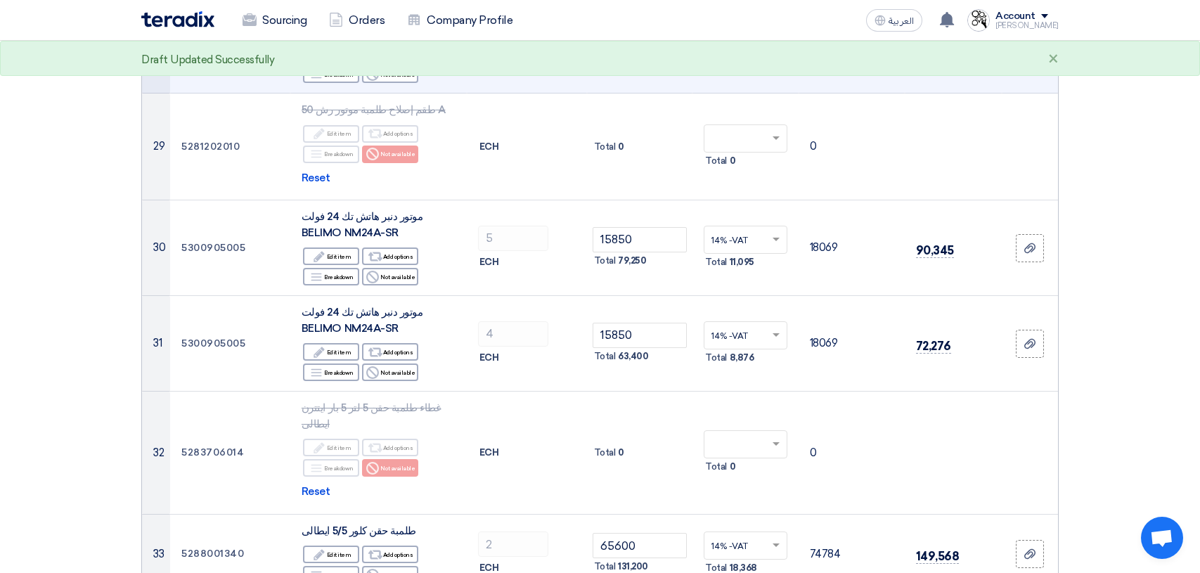
scroll to position [2883, 0]
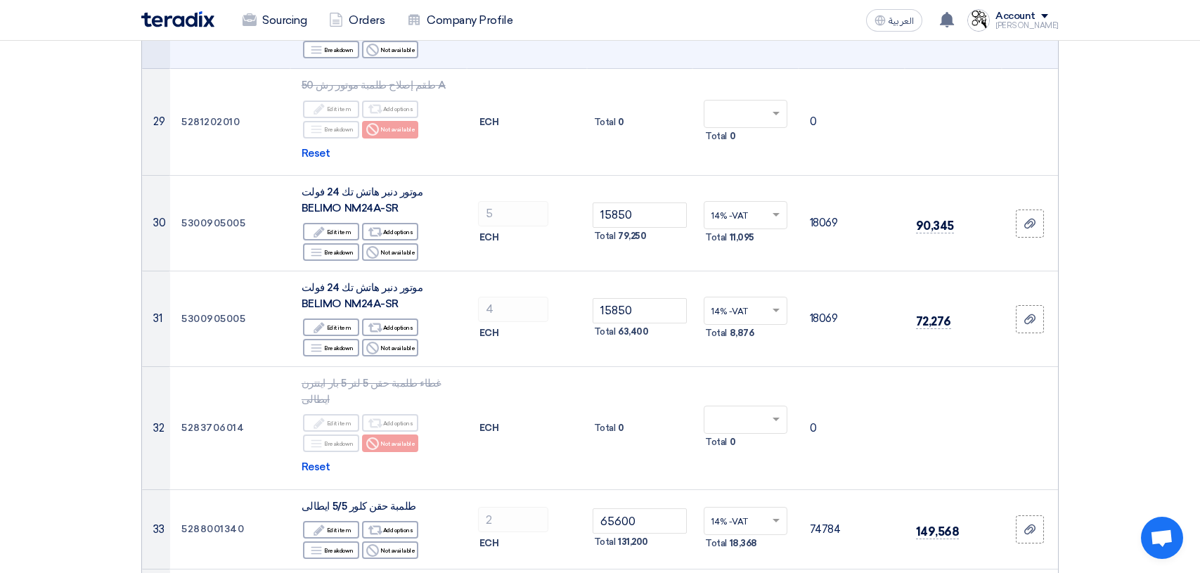
type input "33400"
click at [657, 508] on input "65600" at bounding box center [640, 520] width 95 height 25
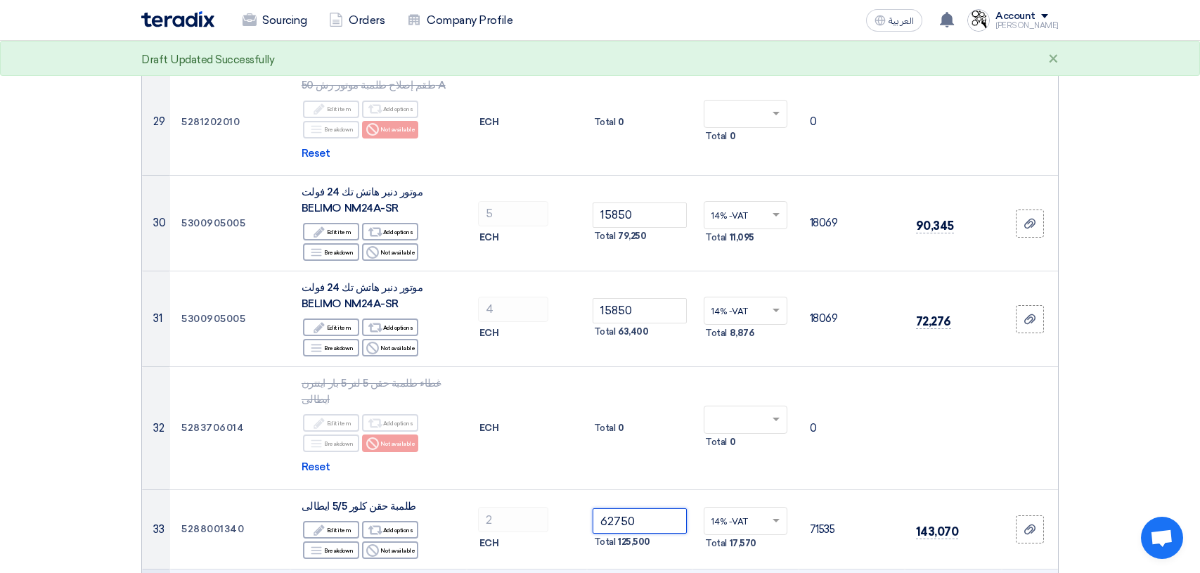
type input "62750"
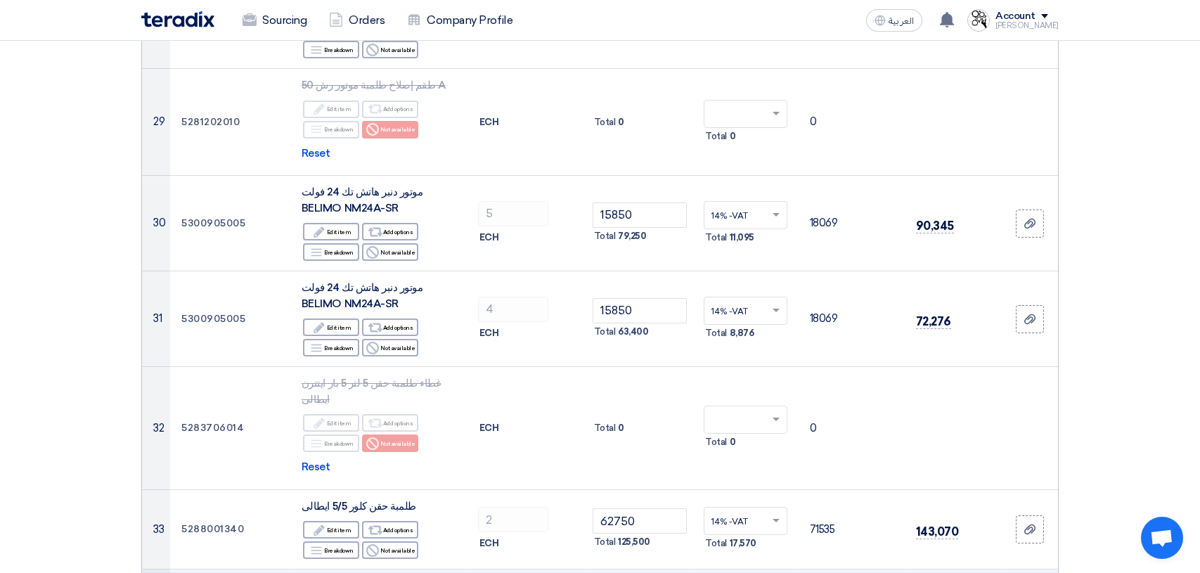
type input "5"
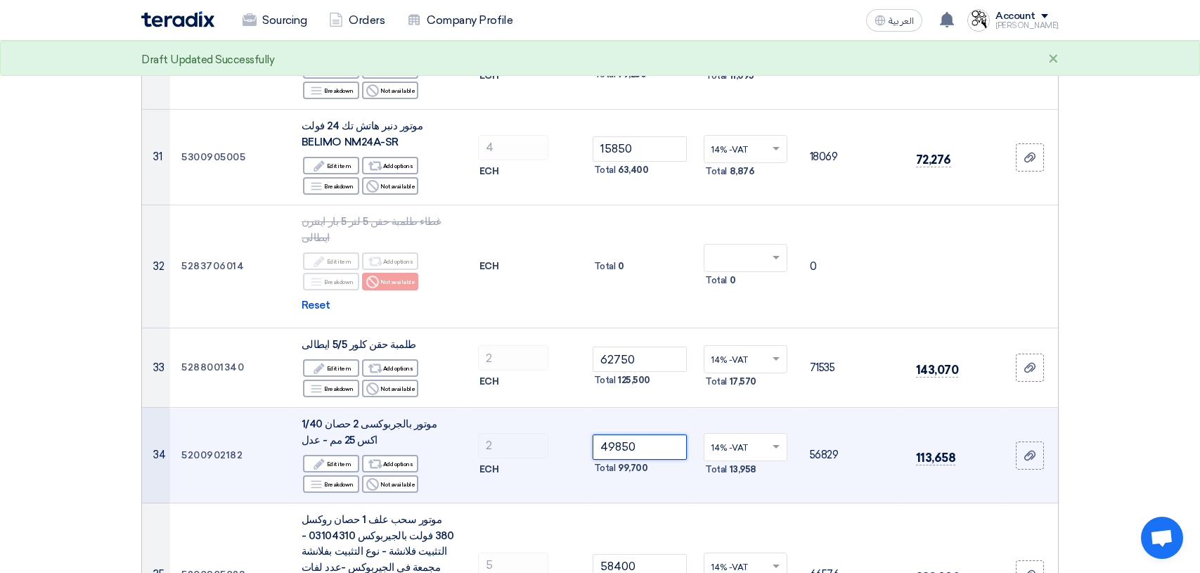
scroll to position [3094, 0]
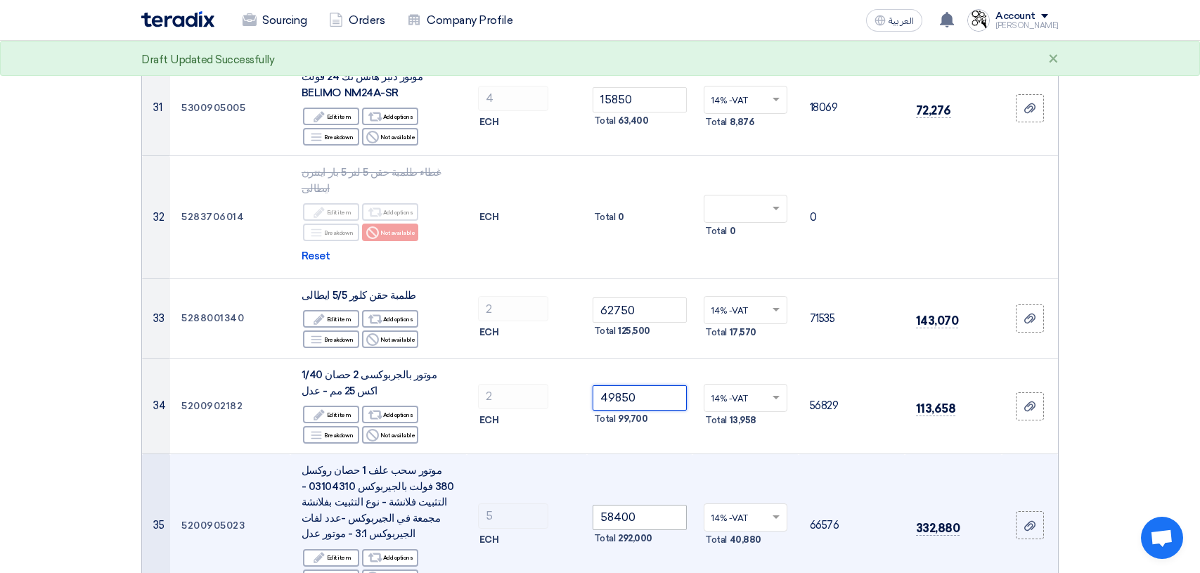
type input "49850"
click at [658, 505] on input "58400" at bounding box center [640, 517] width 95 height 25
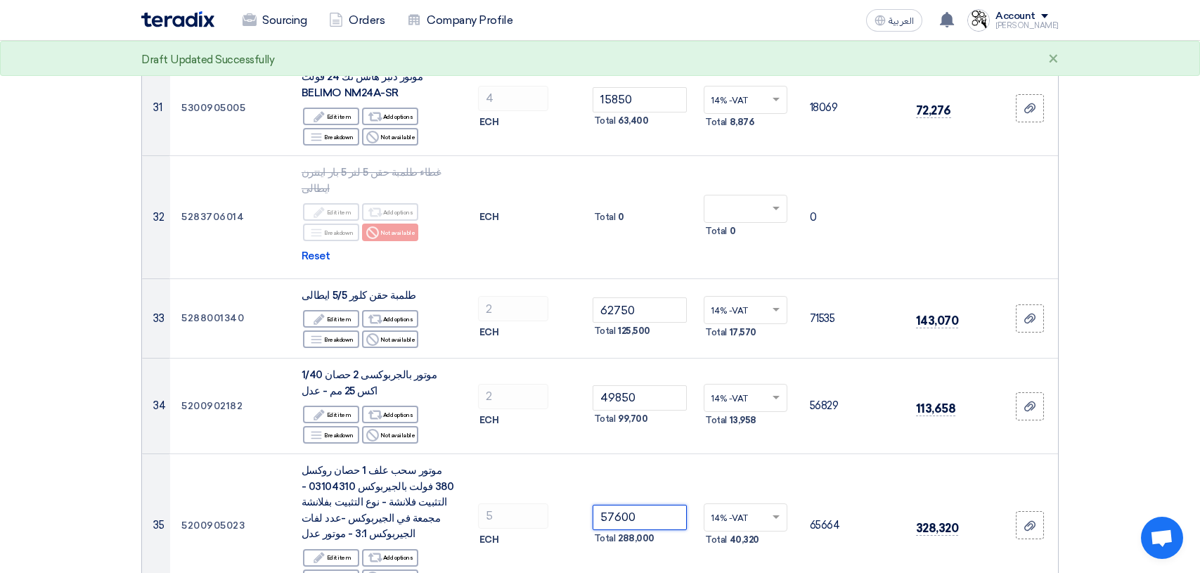
type input "57600"
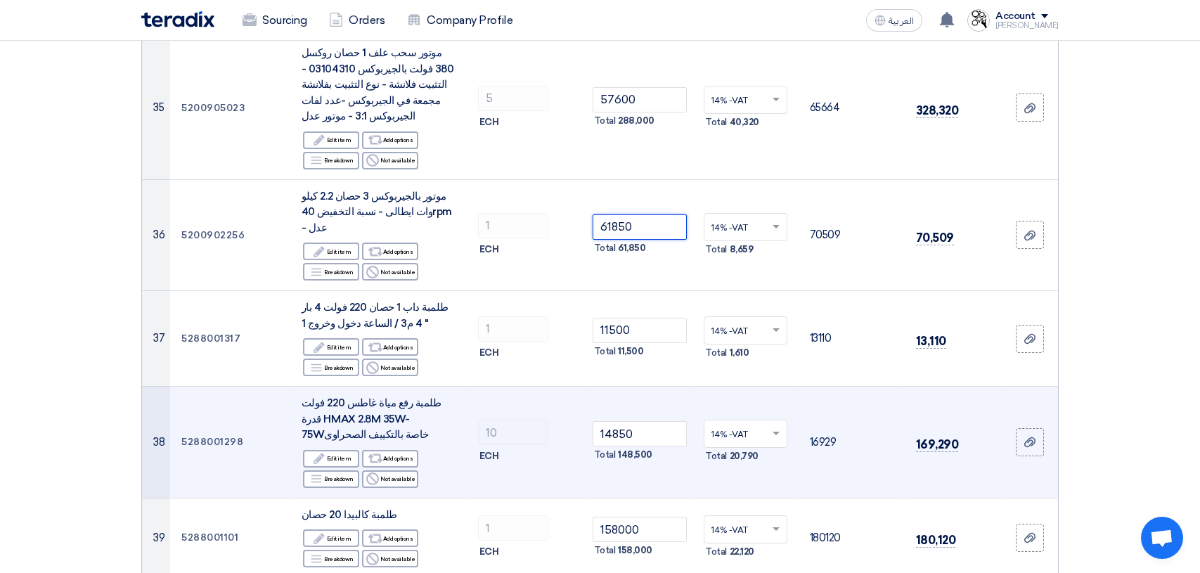
scroll to position [3515, 0]
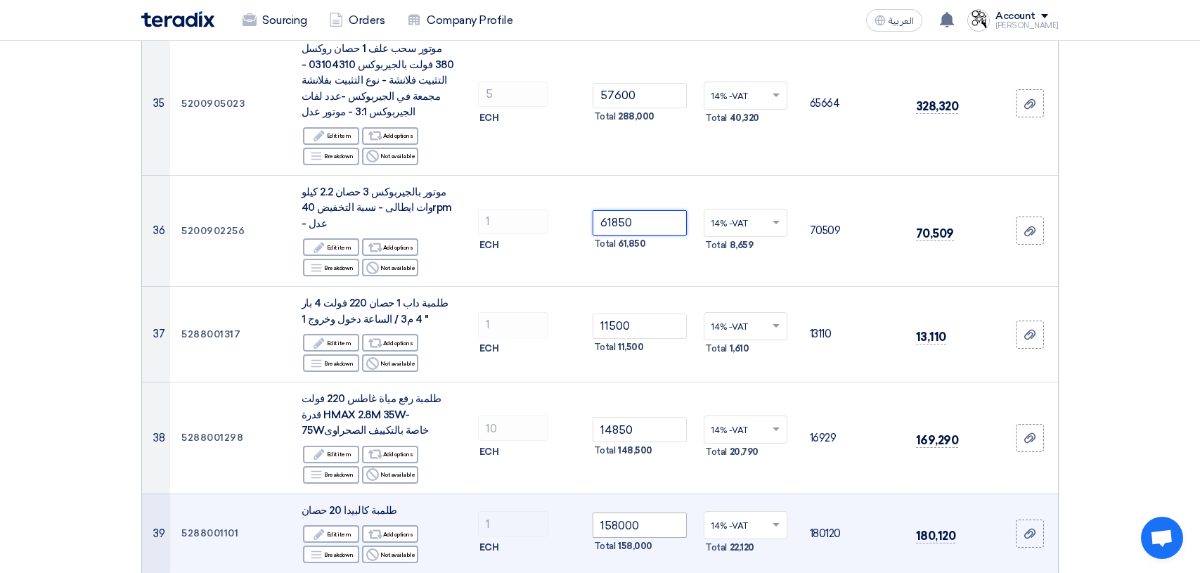
type input "61850"
click at [668, 513] on input "158000" at bounding box center [640, 525] width 95 height 25
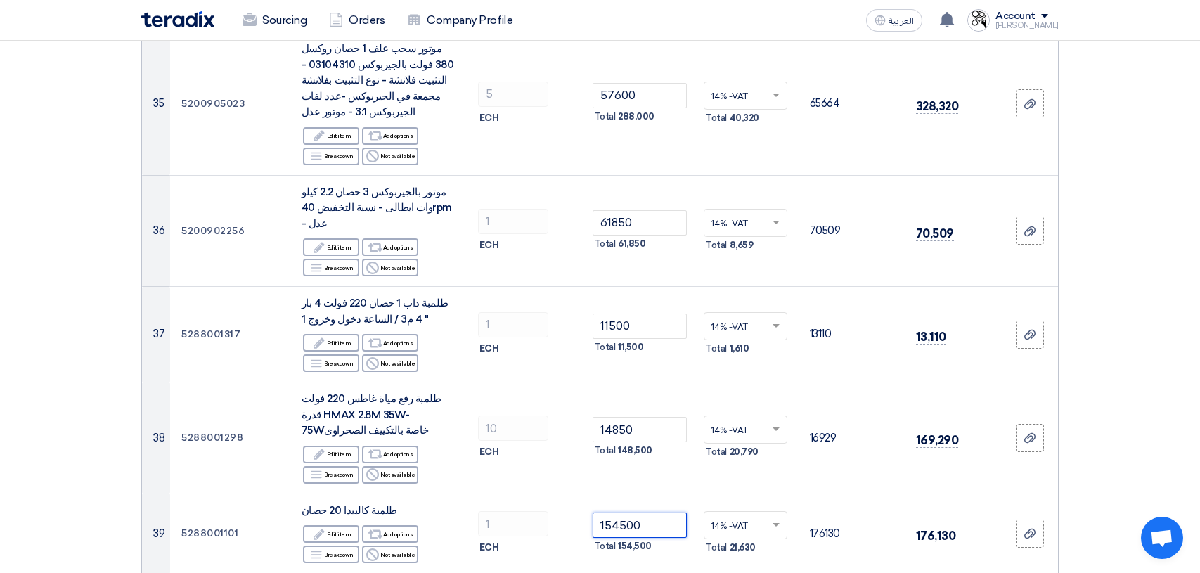
type input "154500"
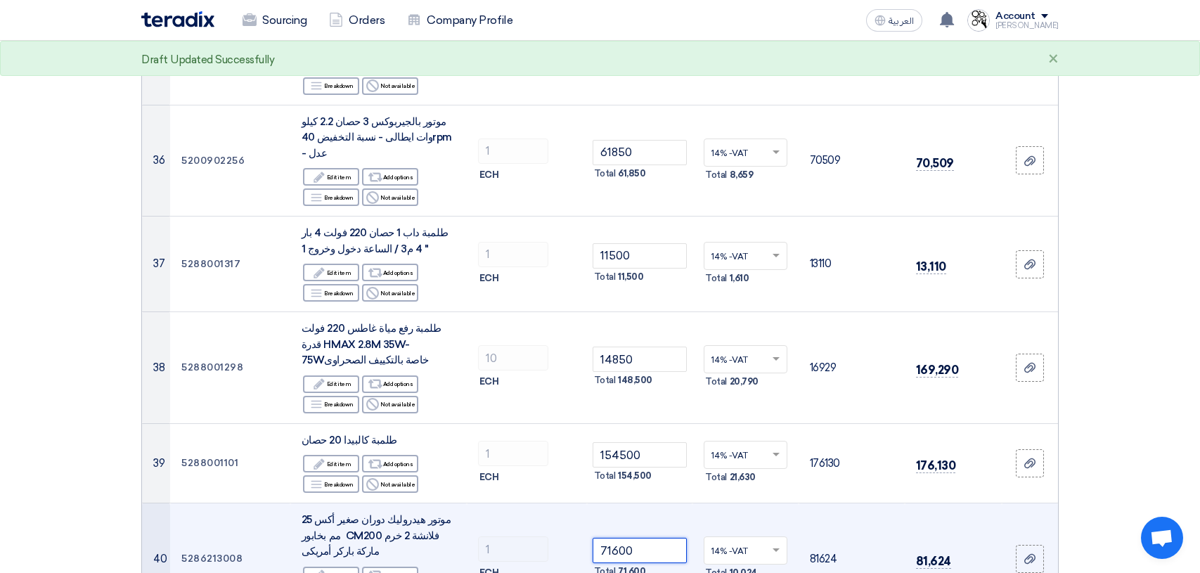
scroll to position [3726, 0]
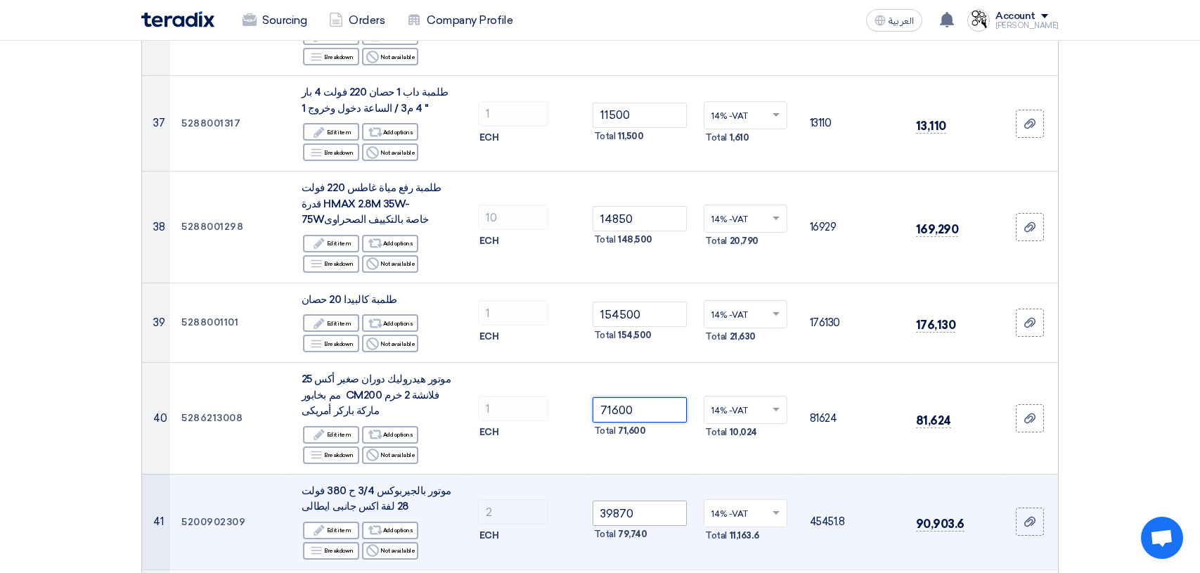
type input "71600"
click at [659, 501] on input "39870" at bounding box center [640, 513] width 95 height 25
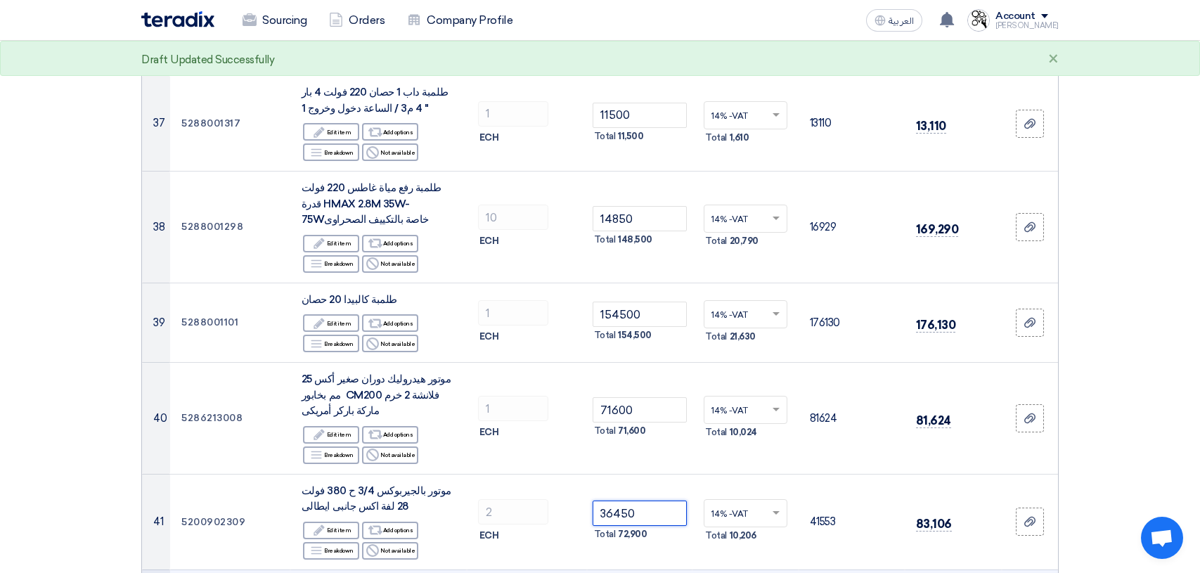
type input "36450"
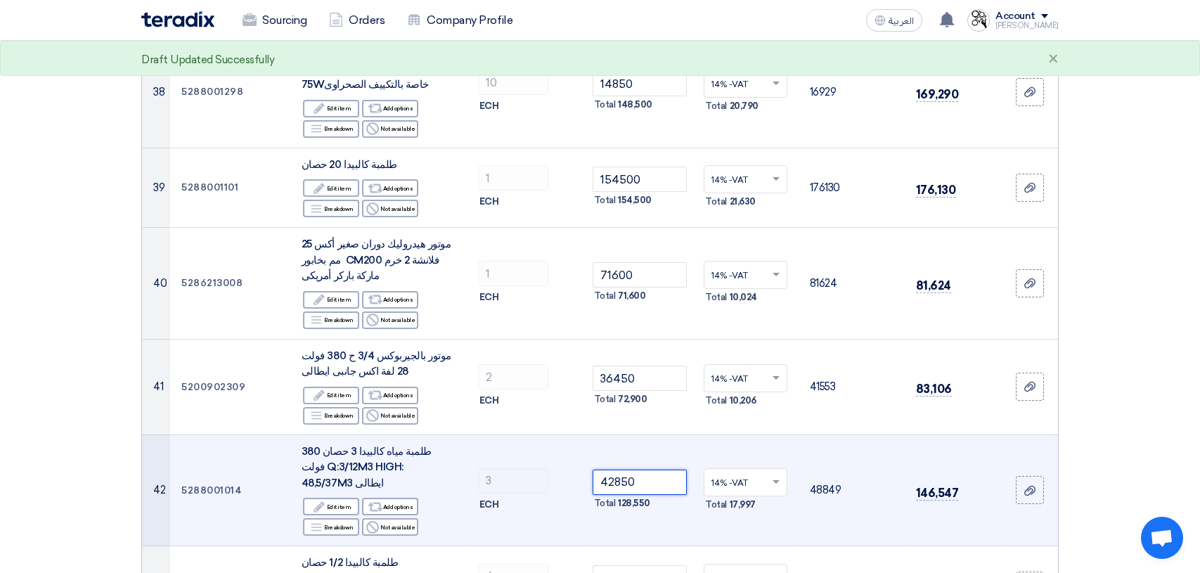
scroll to position [3867, 0]
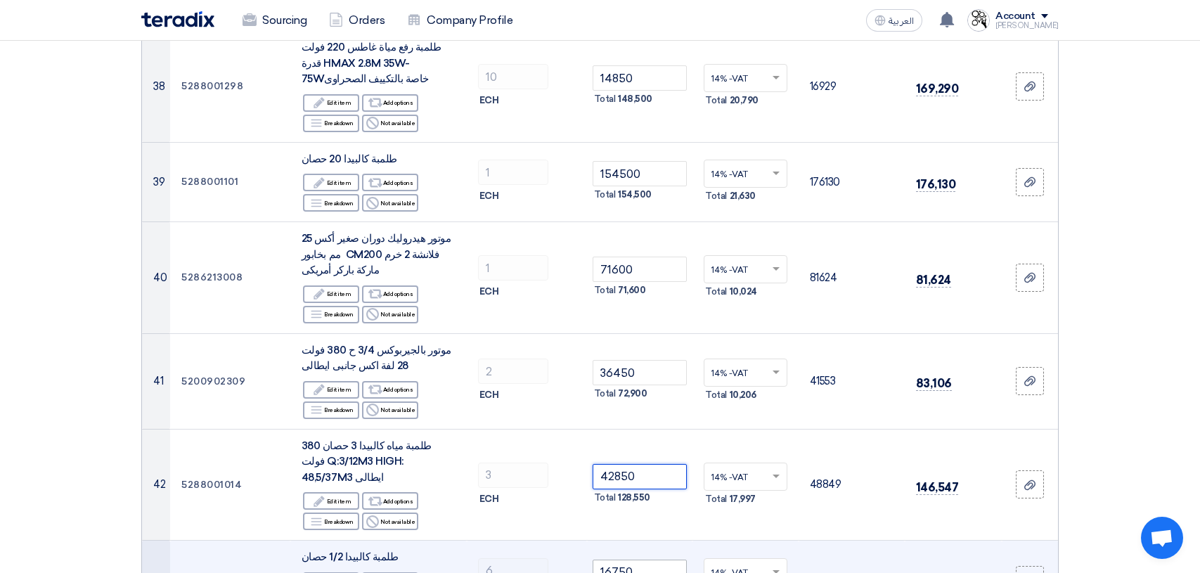
type input "42850"
click at [665, 560] on input "16750" at bounding box center [640, 572] width 95 height 25
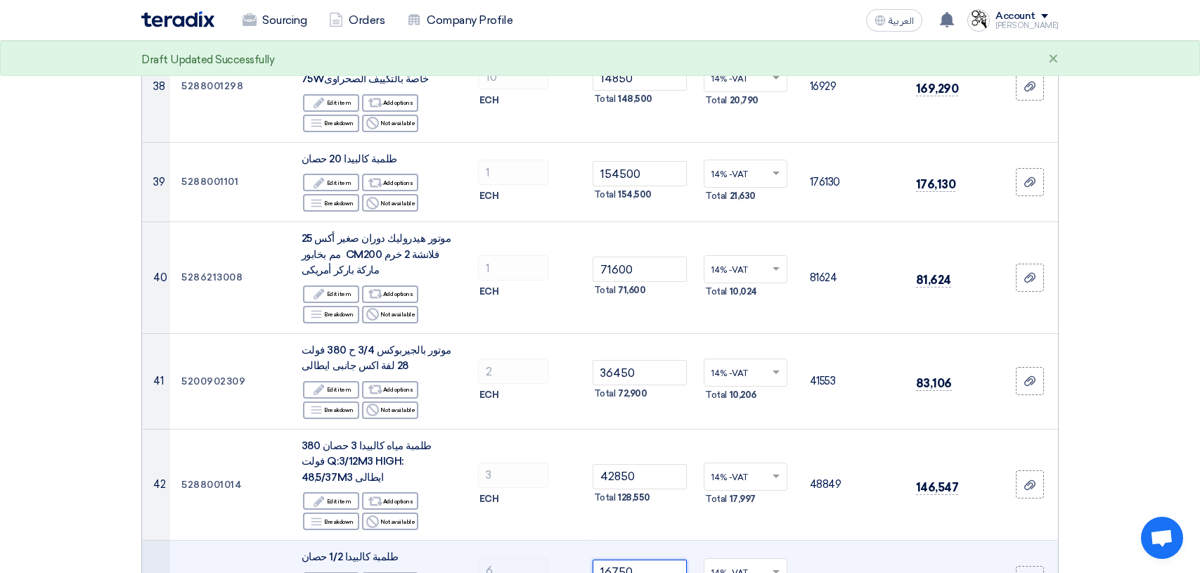
click at [665, 560] on input "16750" at bounding box center [640, 572] width 95 height 25
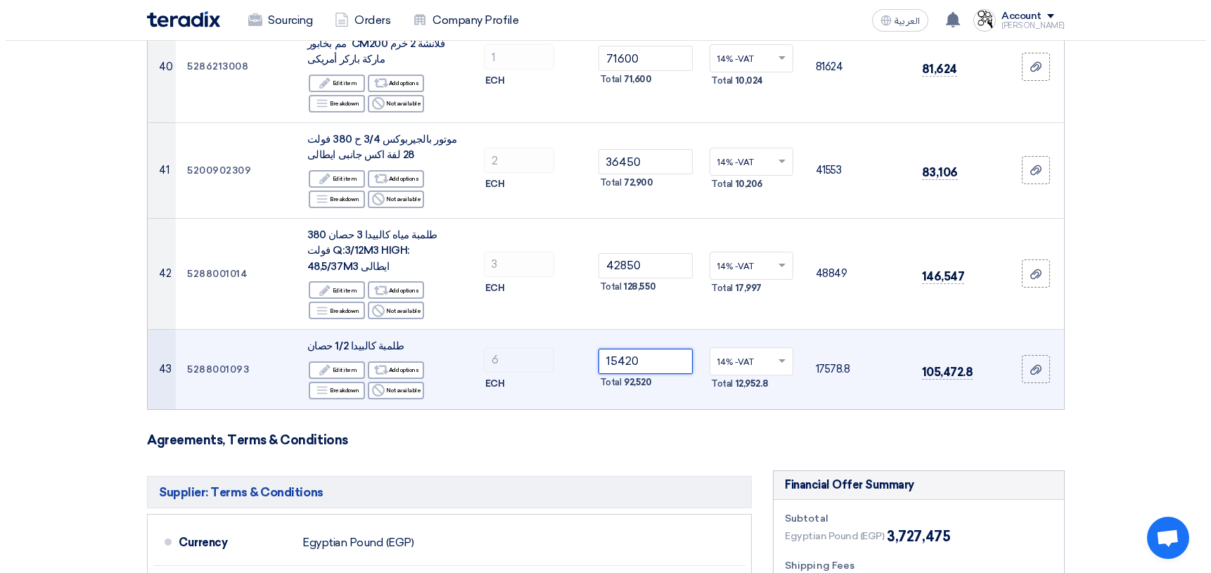
scroll to position [4359, 0]
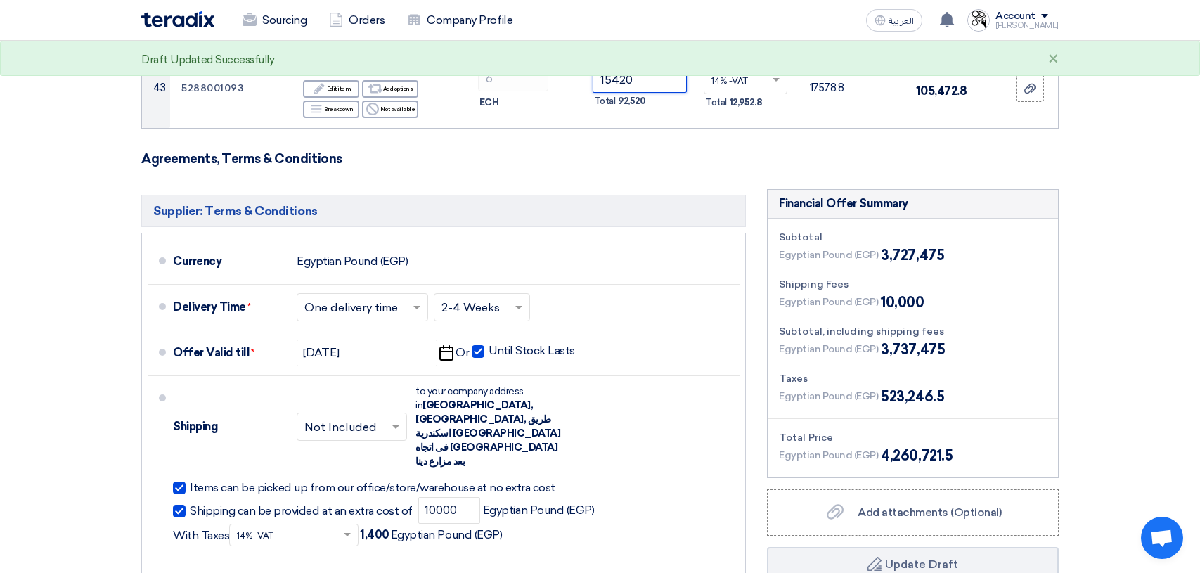
type input "15420"
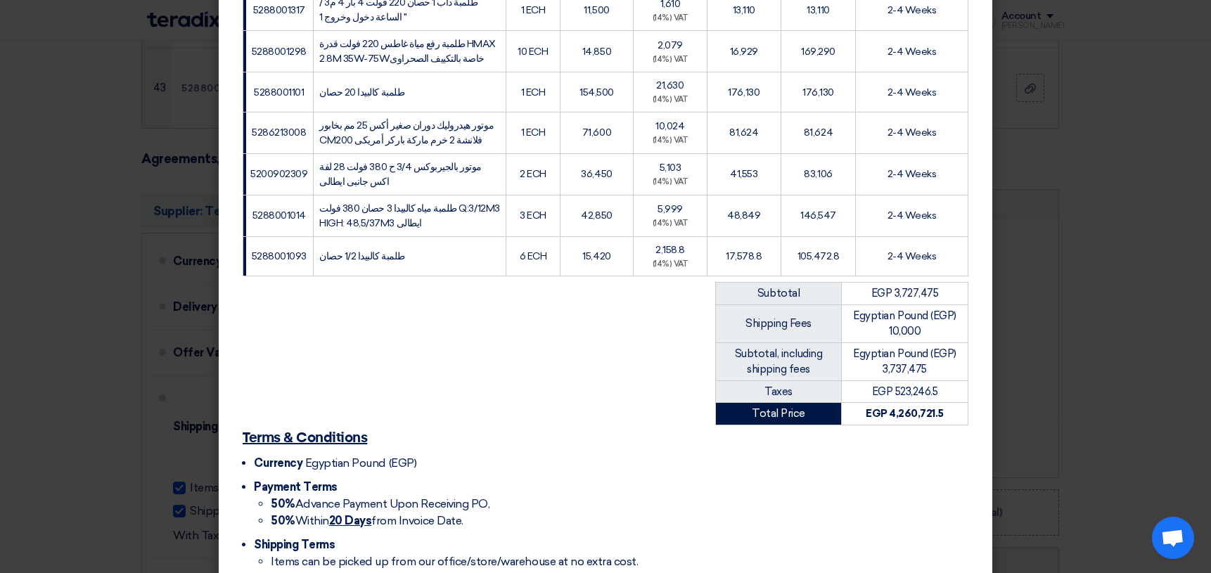
scroll to position [1938, 0]
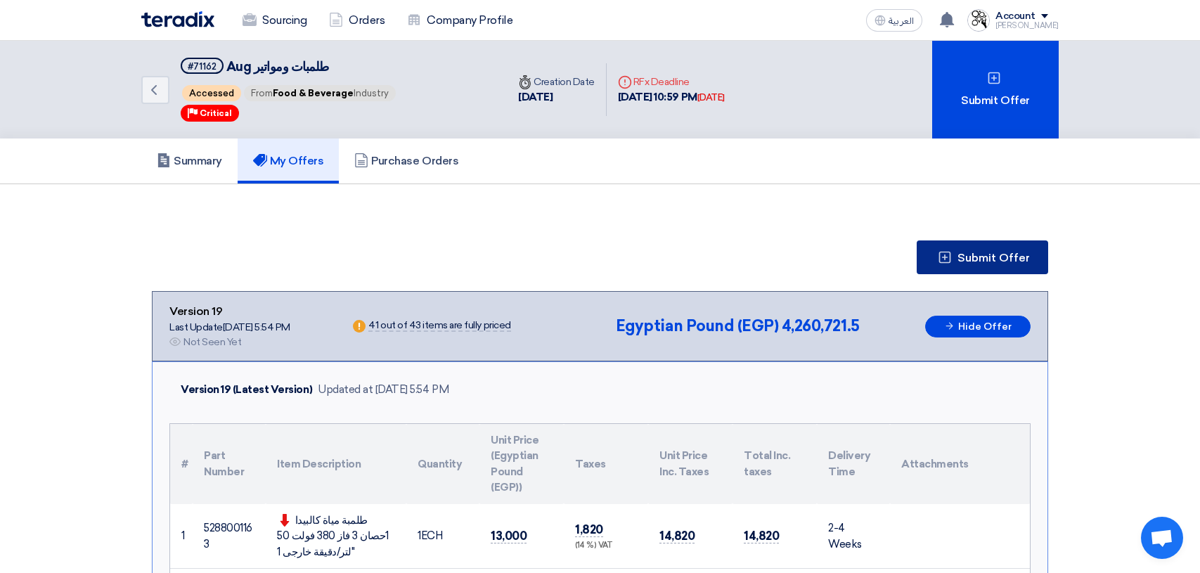
click at [946, 250] on button "Submit Offer" at bounding box center [982, 257] width 131 height 34
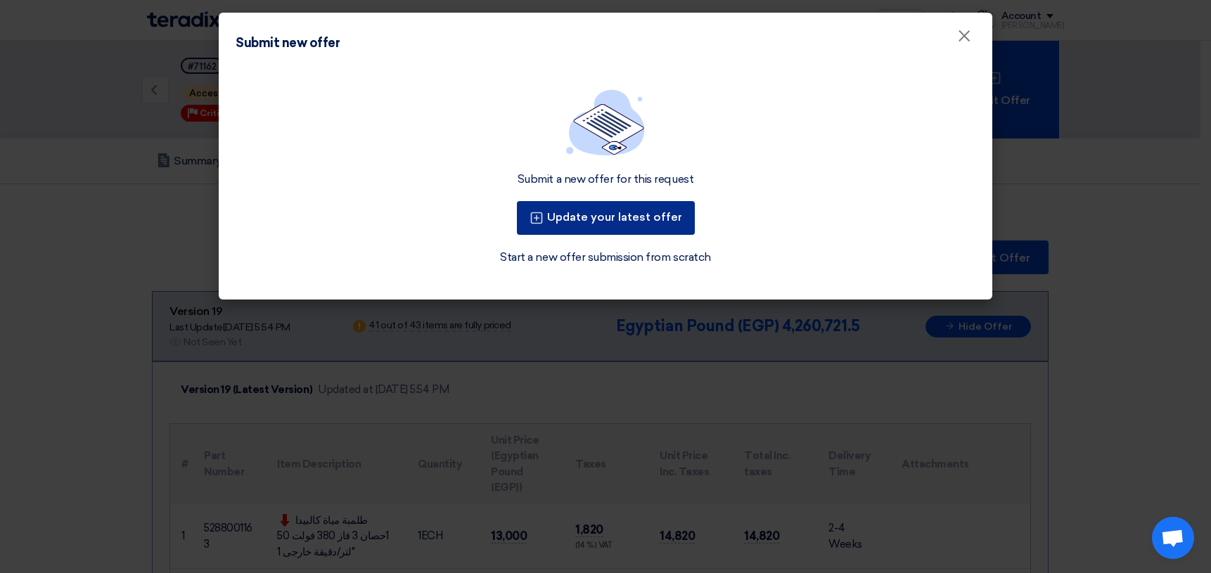
click at [616, 217] on button "Update your latest offer" at bounding box center [606, 218] width 178 height 34
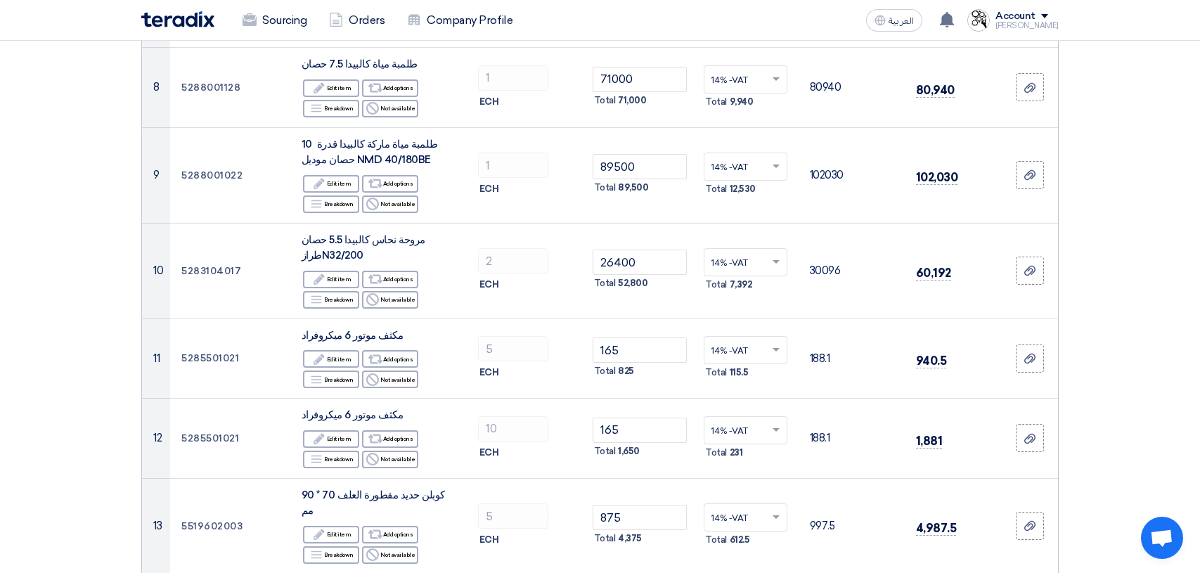
scroll to position [844, 0]
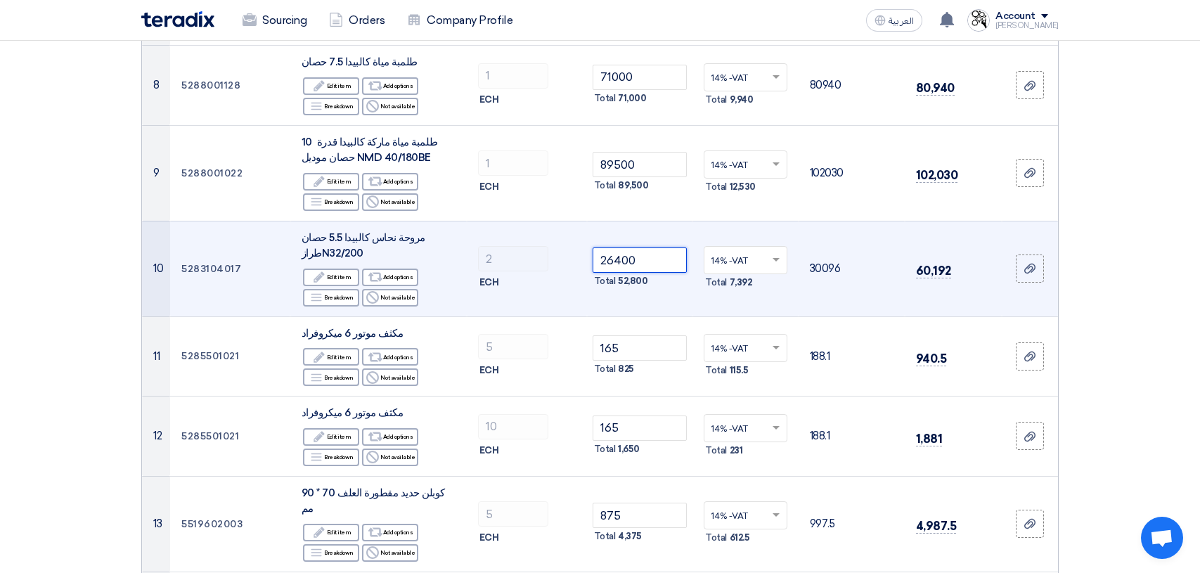
click at [650, 261] on input "26400" at bounding box center [640, 259] width 95 height 25
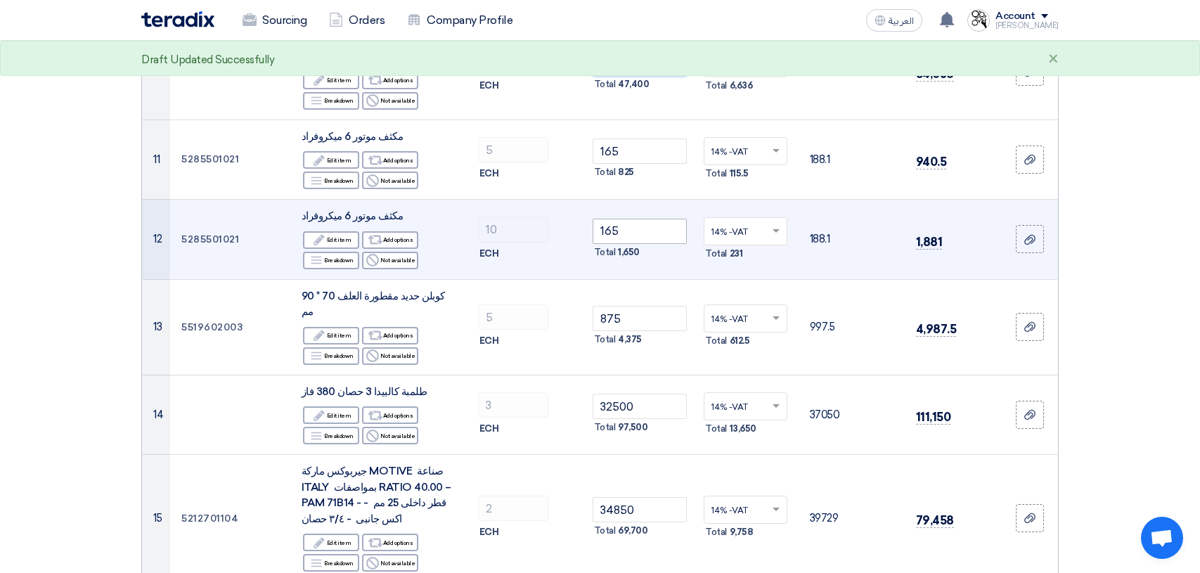
scroll to position [1055, 0]
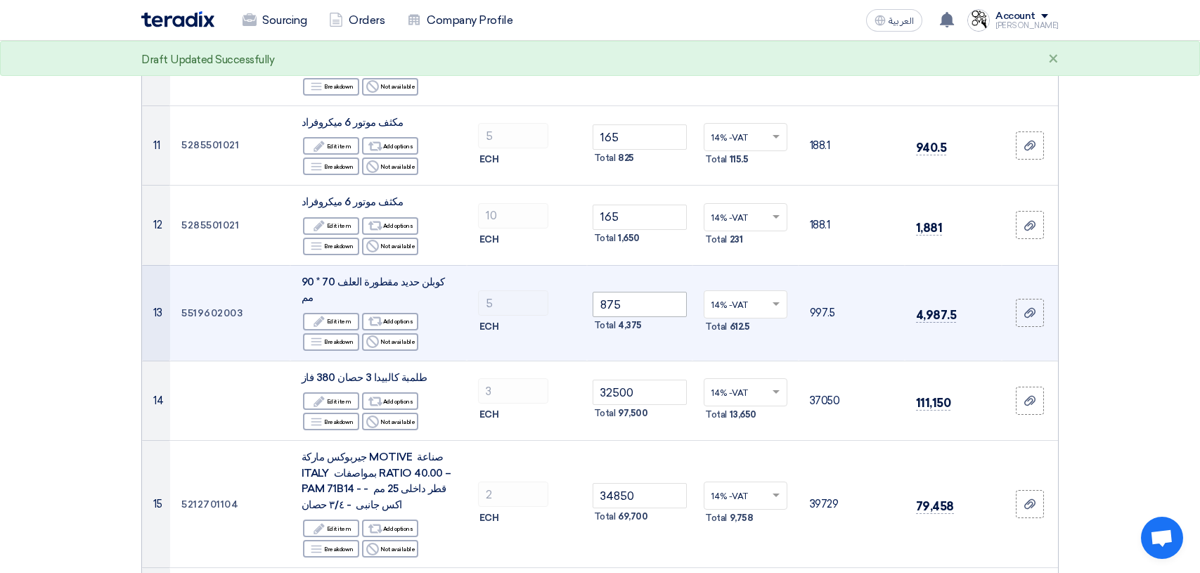
type input "23700"
click at [641, 303] on input "875" at bounding box center [640, 304] width 95 height 25
type input "8"
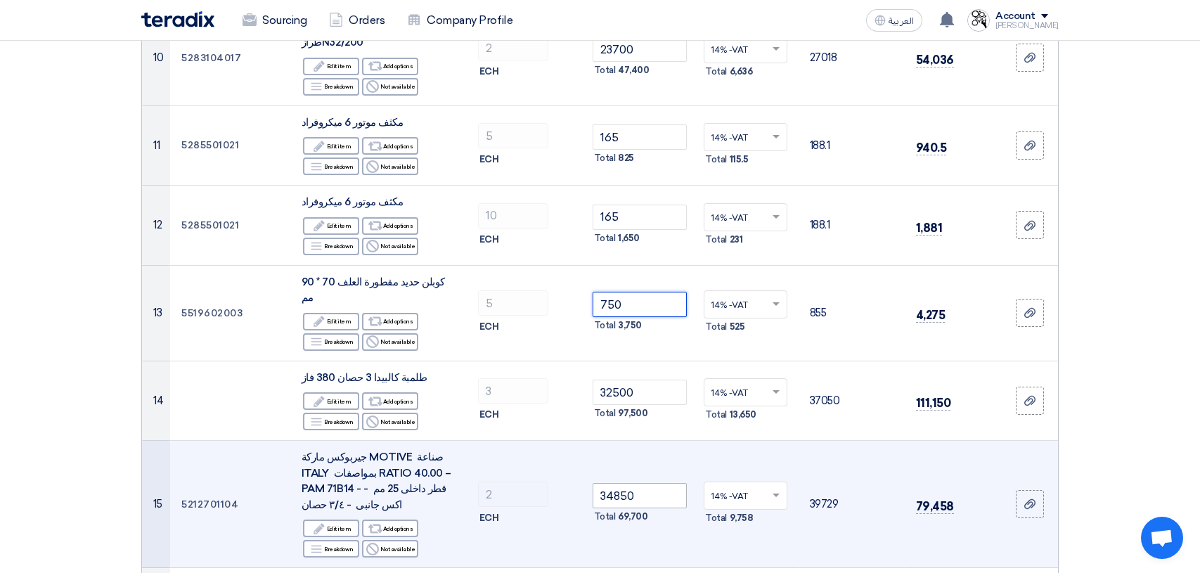
type input "750"
click at [648, 487] on input "34850" at bounding box center [640, 495] width 95 height 25
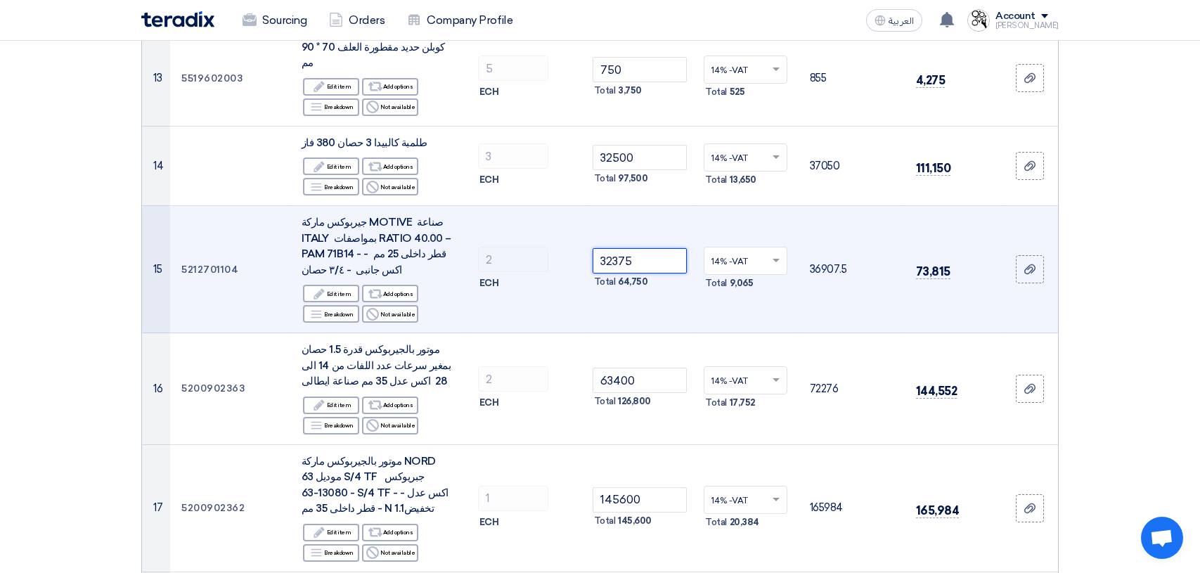
scroll to position [1336, 0]
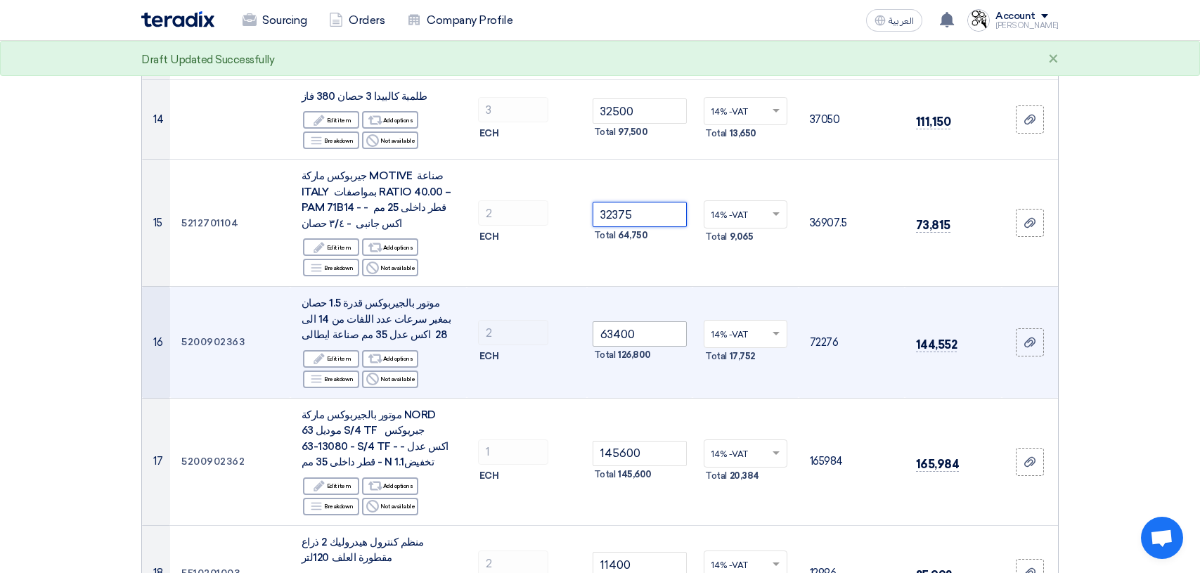
type input "32375"
click at [645, 321] on input "63400" at bounding box center [640, 333] width 95 height 25
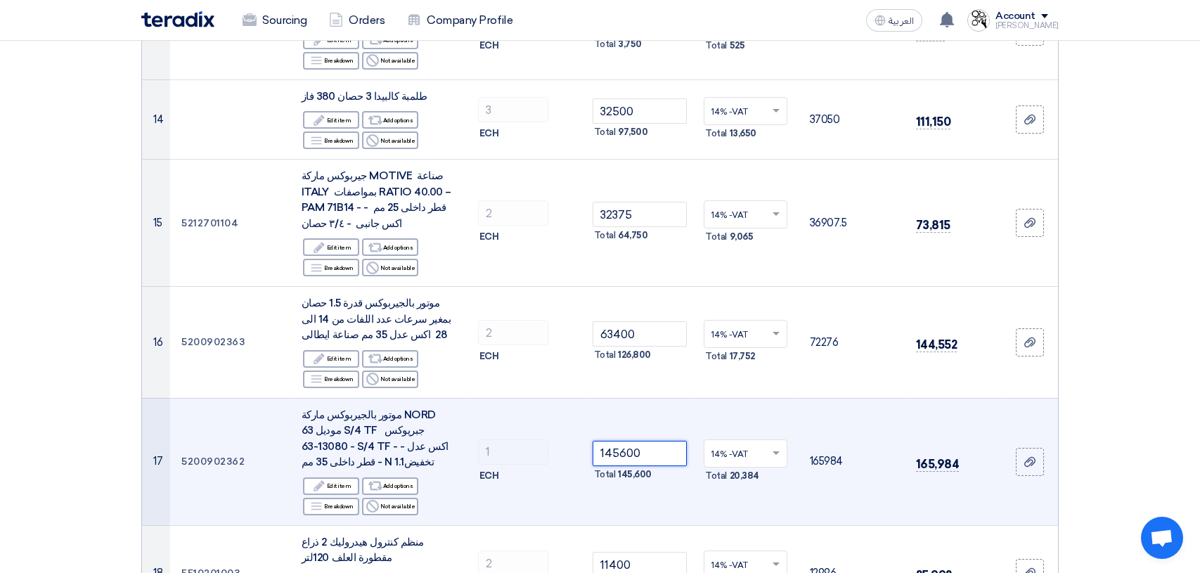
click at [655, 441] on input "145600" at bounding box center [640, 453] width 95 height 25
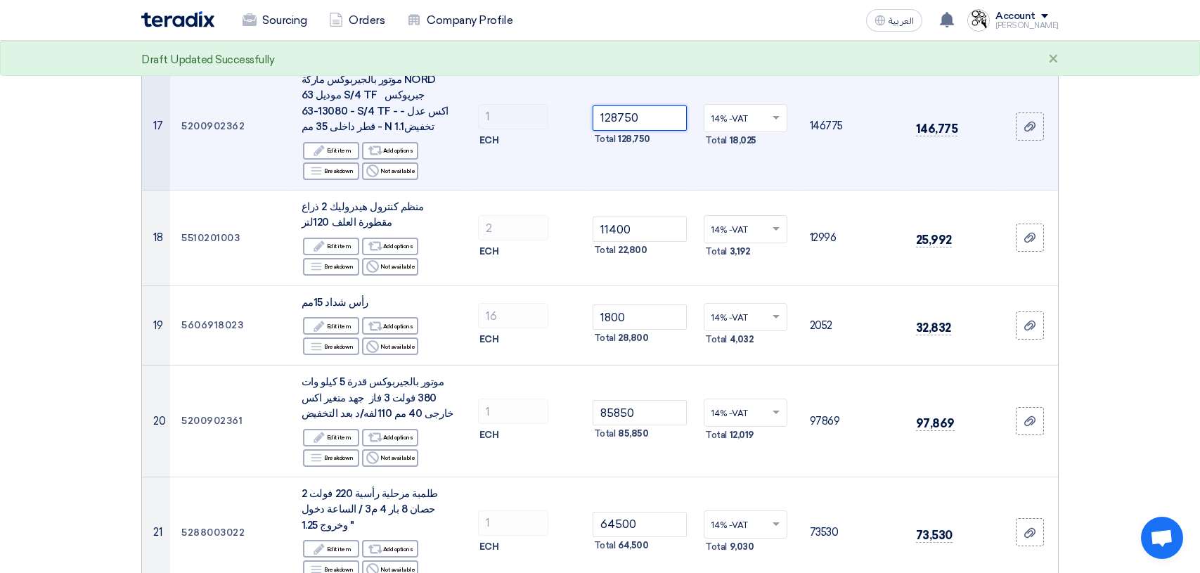
scroll to position [1687, 0]
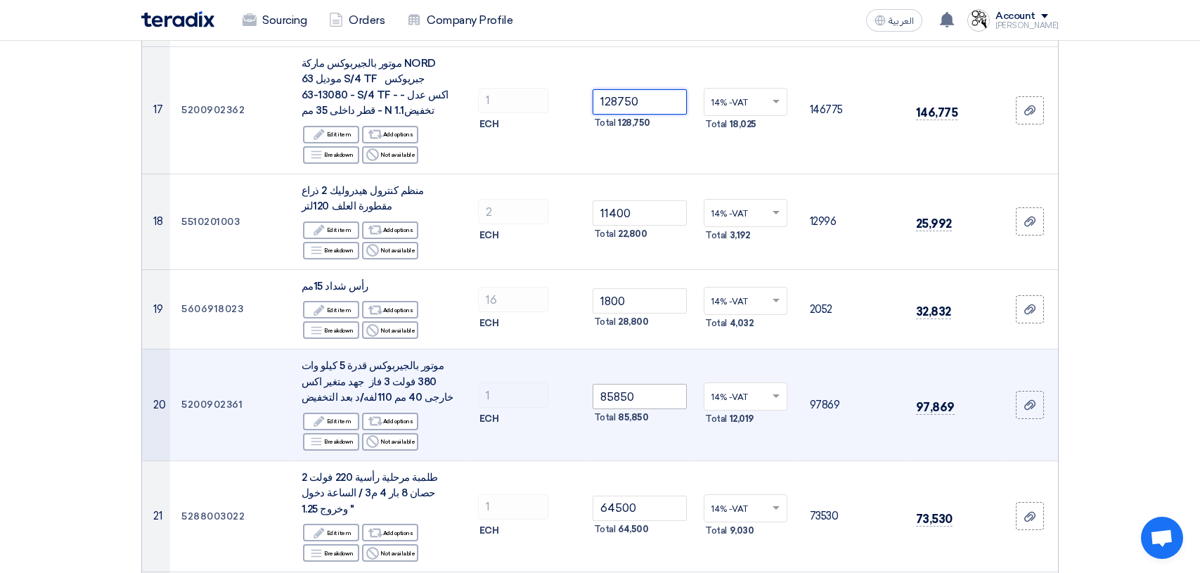
type input "128750"
click at [668, 384] on input "85850" at bounding box center [640, 396] width 95 height 25
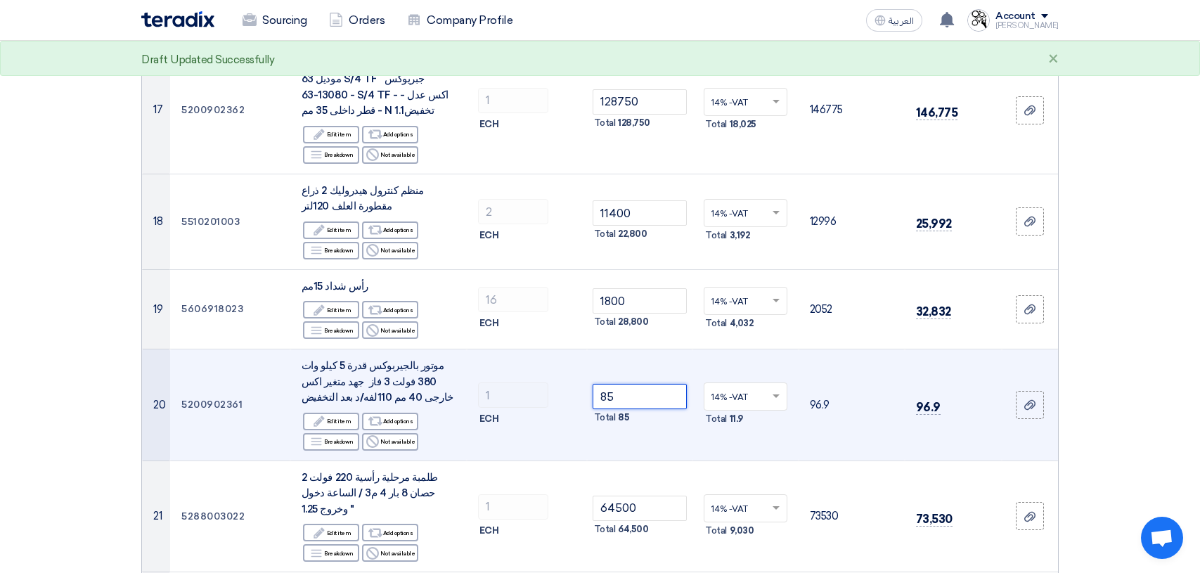
type input "8"
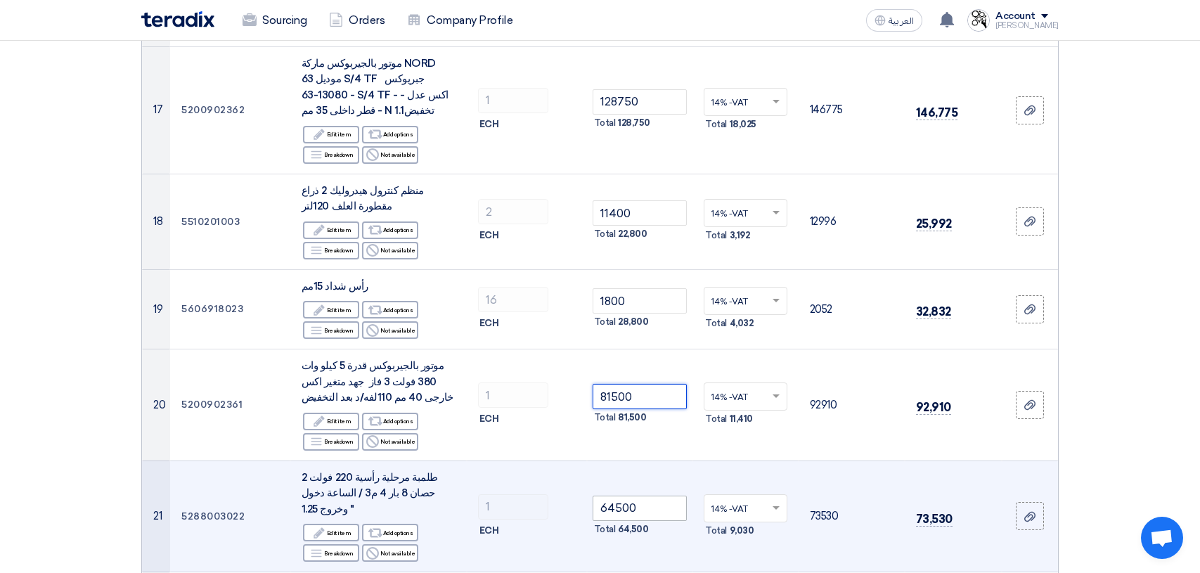
type input "81500"
click at [661, 496] on input "64500" at bounding box center [640, 508] width 95 height 25
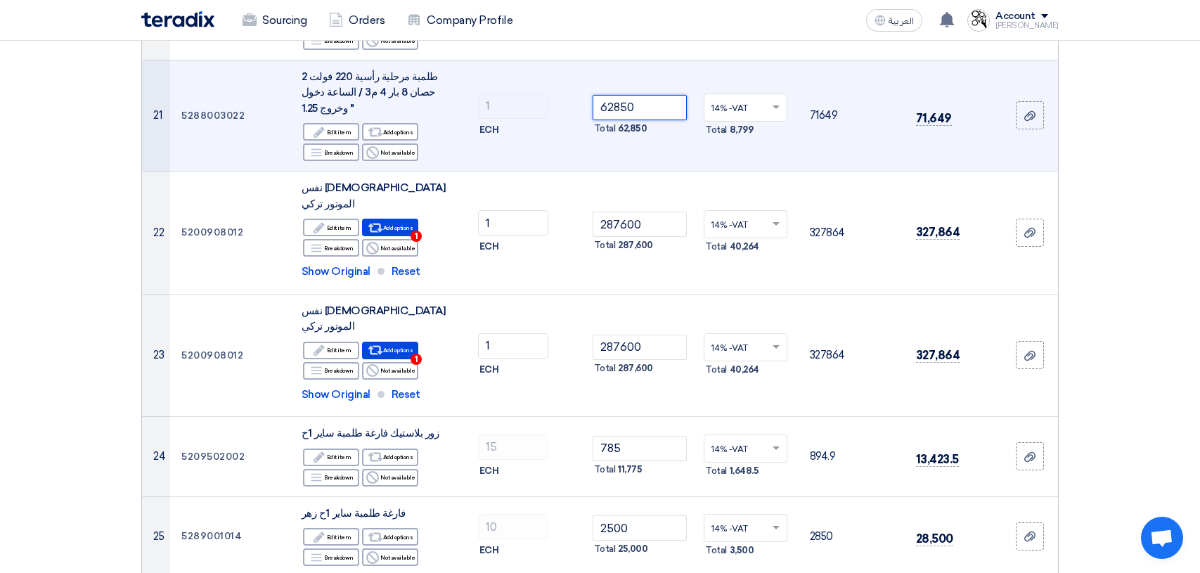
scroll to position [2109, 0]
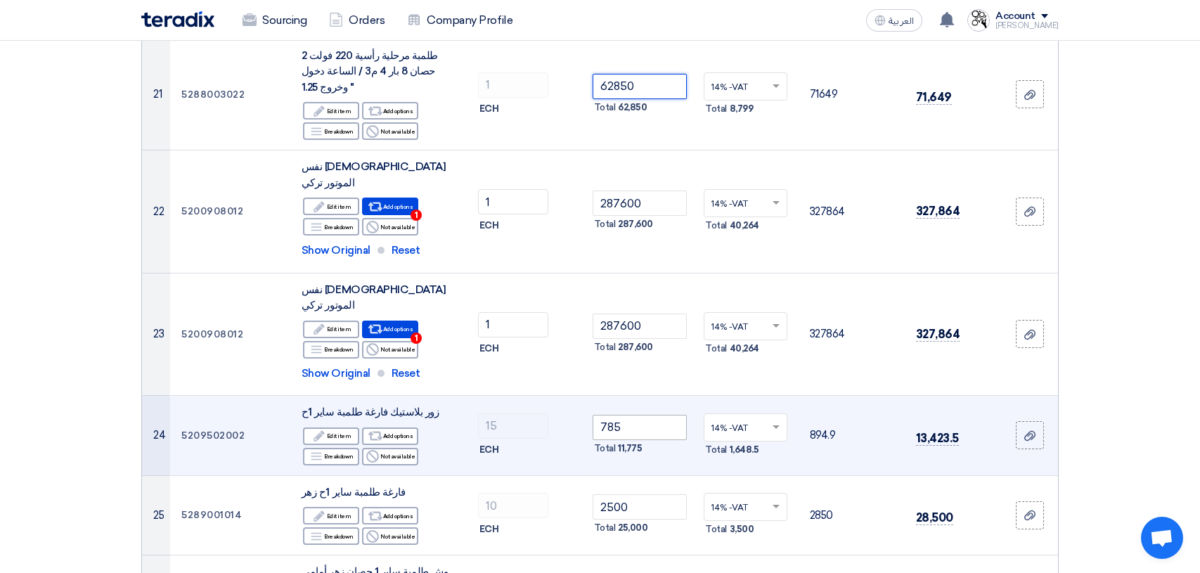
type input "62850"
click at [654, 415] on input "785" at bounding box center [640, 427] width 95 height 25
type input "7"
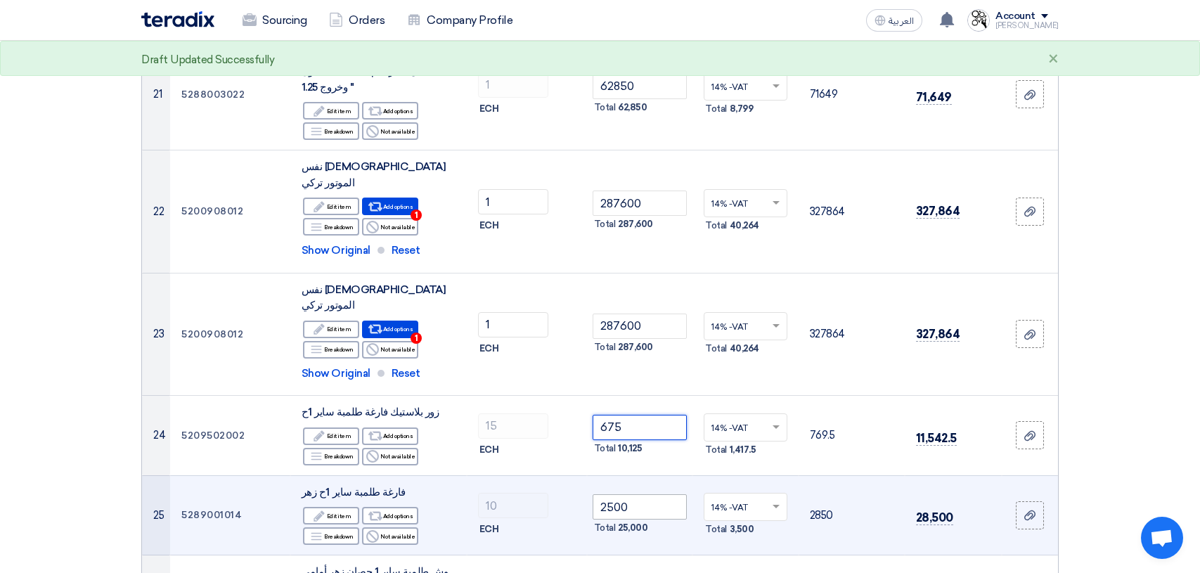
type input "675"
click at [652, 494] on input "2500" at bounding box center [640, 506] width 95 height 25
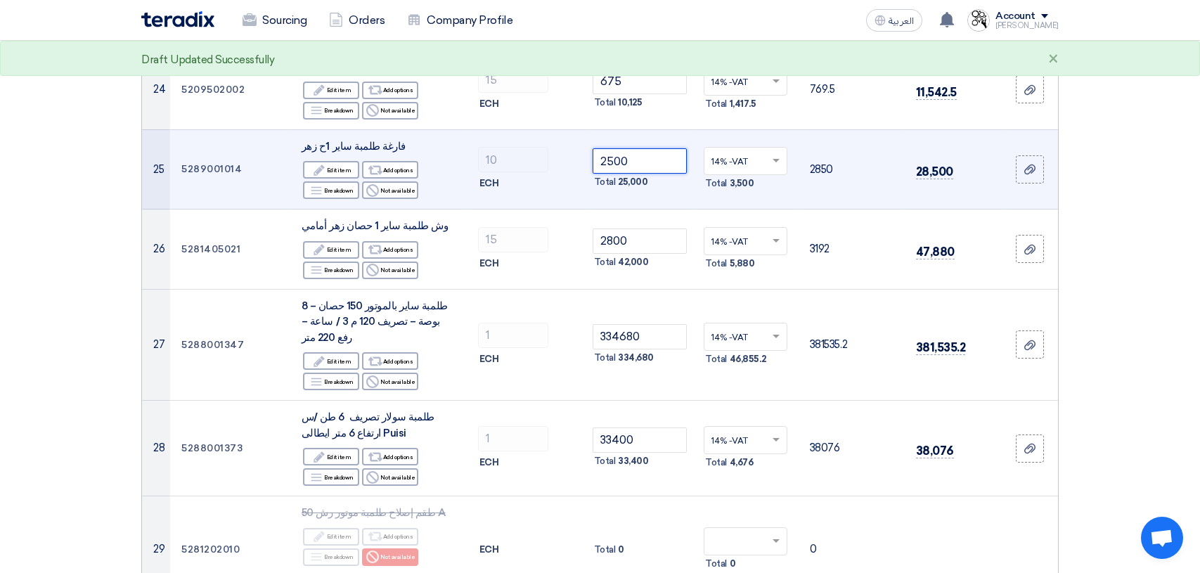
scroll to position [2461, 0]
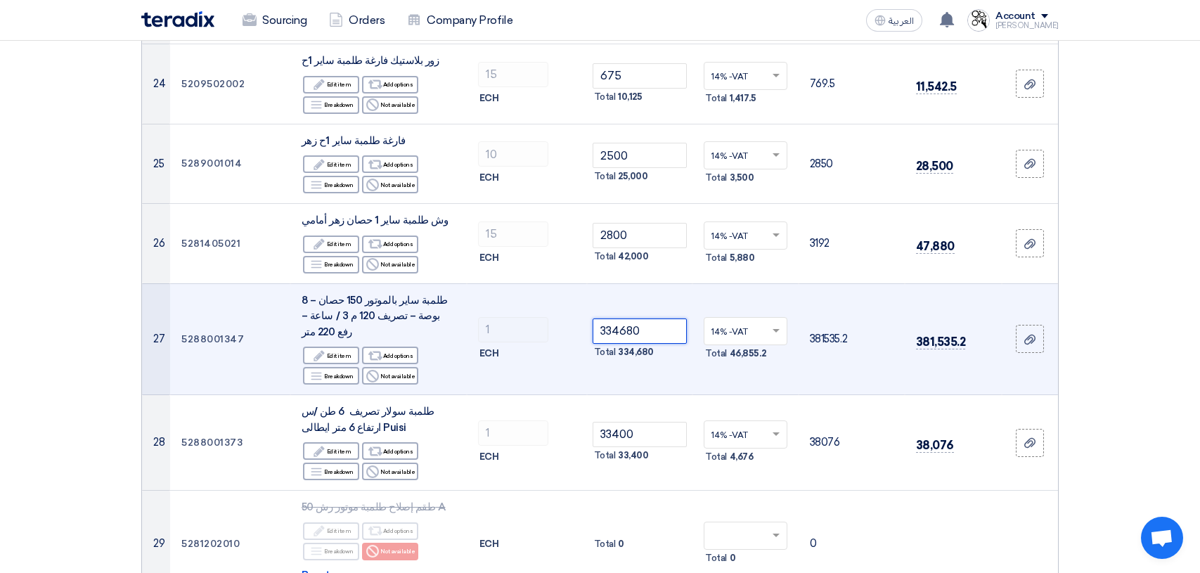
click at [656, 318] on input "334680" at bounding box center [640, 330] width 95 height 25
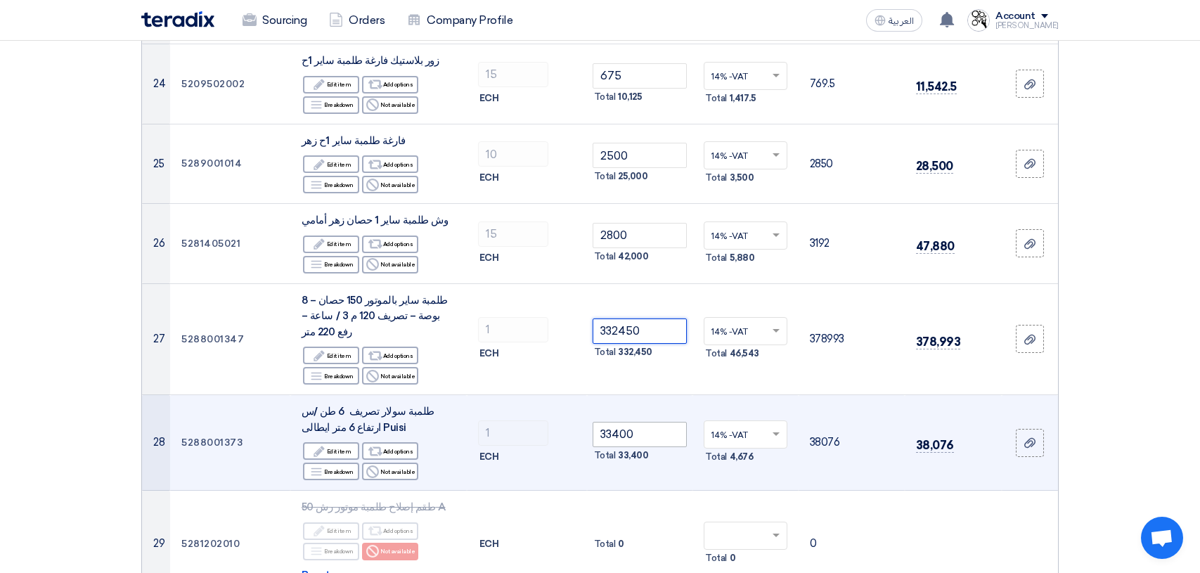
type input "332450"
click at [657, 422] on input "33400" at bounding box center [640, 434] width 95 height 25
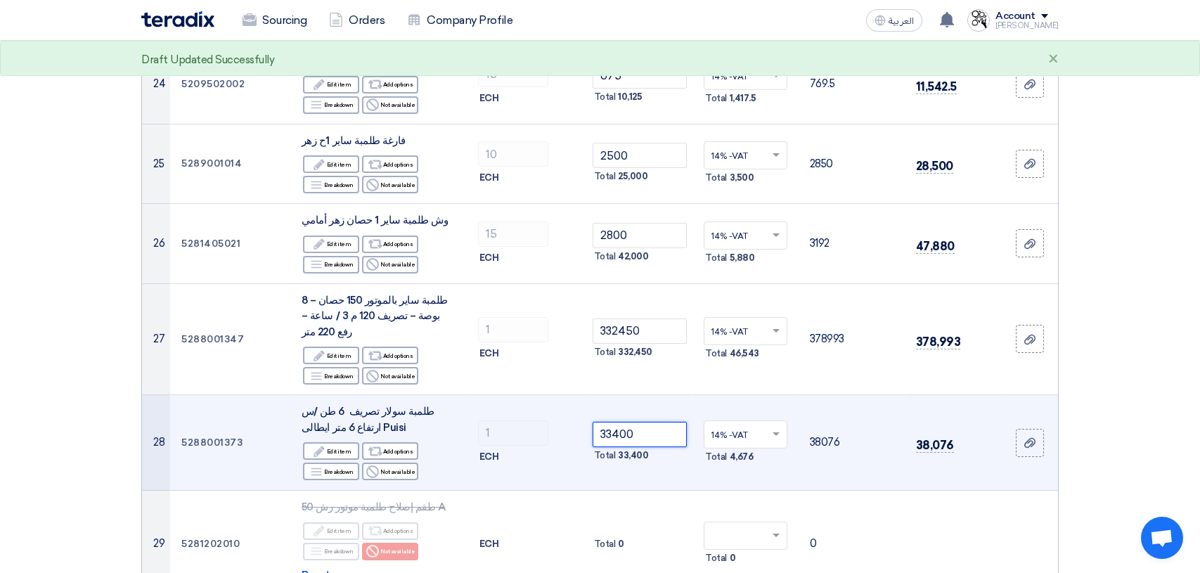
click at [610, 422] on input "33400" at bounding box center [640, 434] width 95 height 25
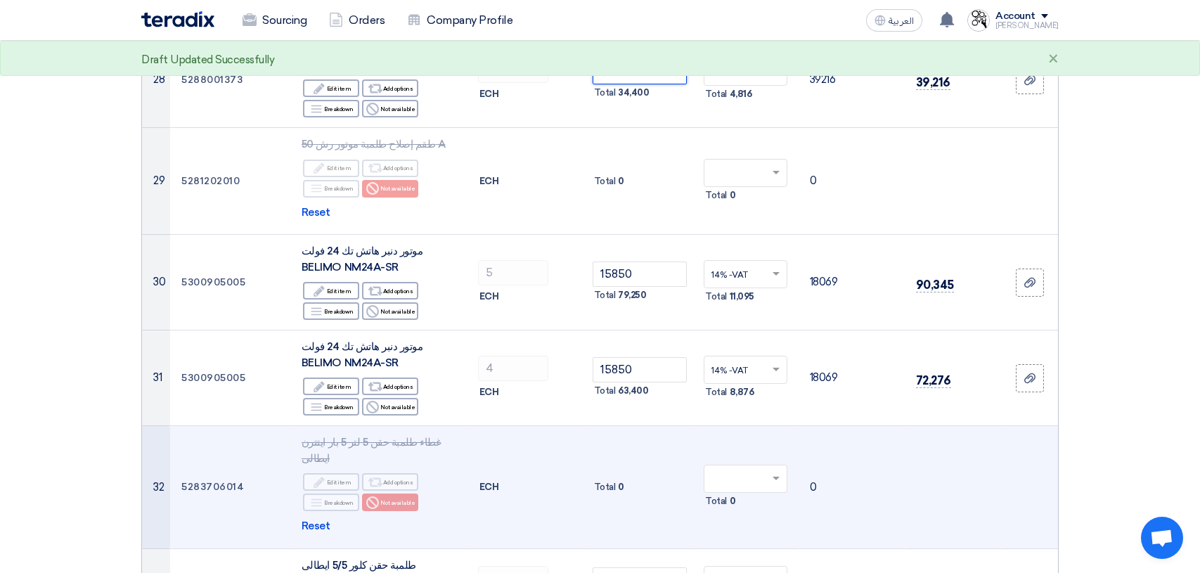
scroll to position [2953, 0]
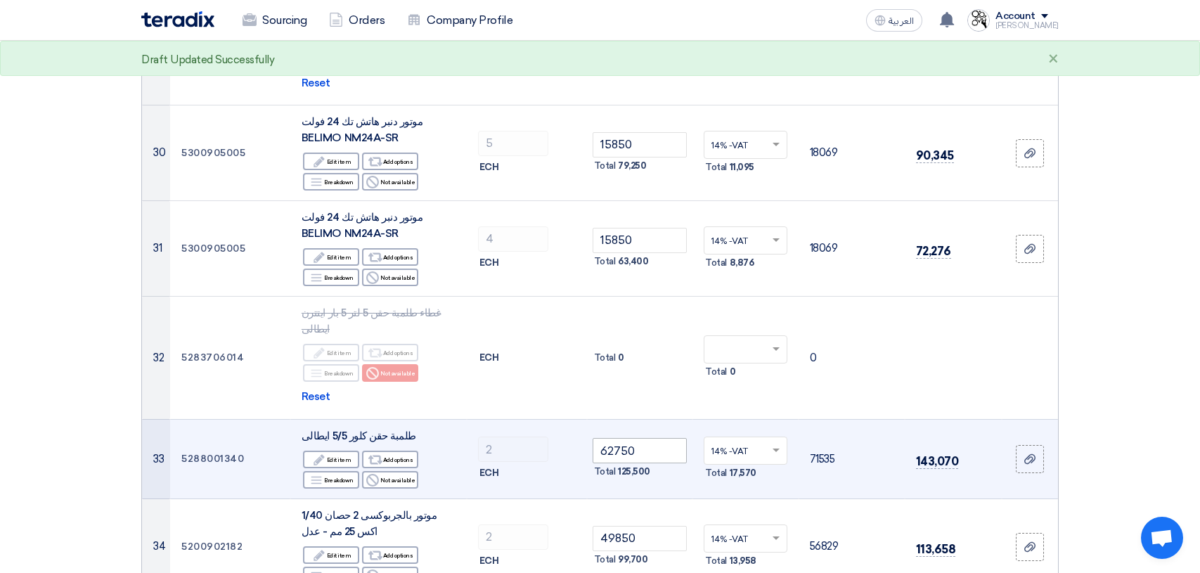
type input "34400"
click at [655, 438] on input "62750" at bounding box center [640, 450] width 95 height 25
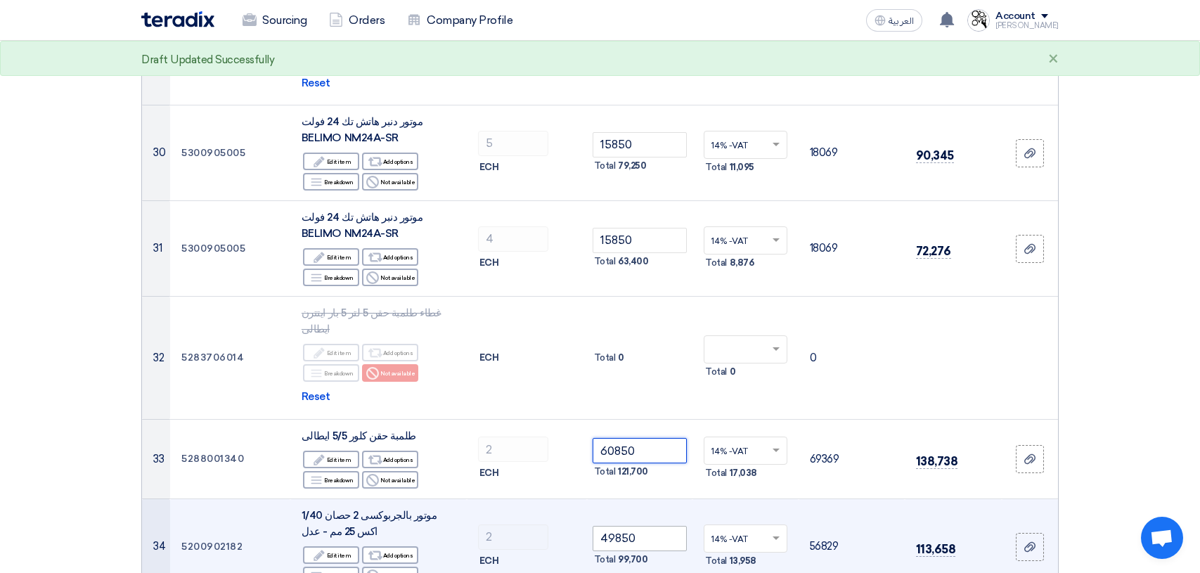
type input "60850"
click at [643, 526] on input "49850" at bounding box center [640, 538] width 95 height 25
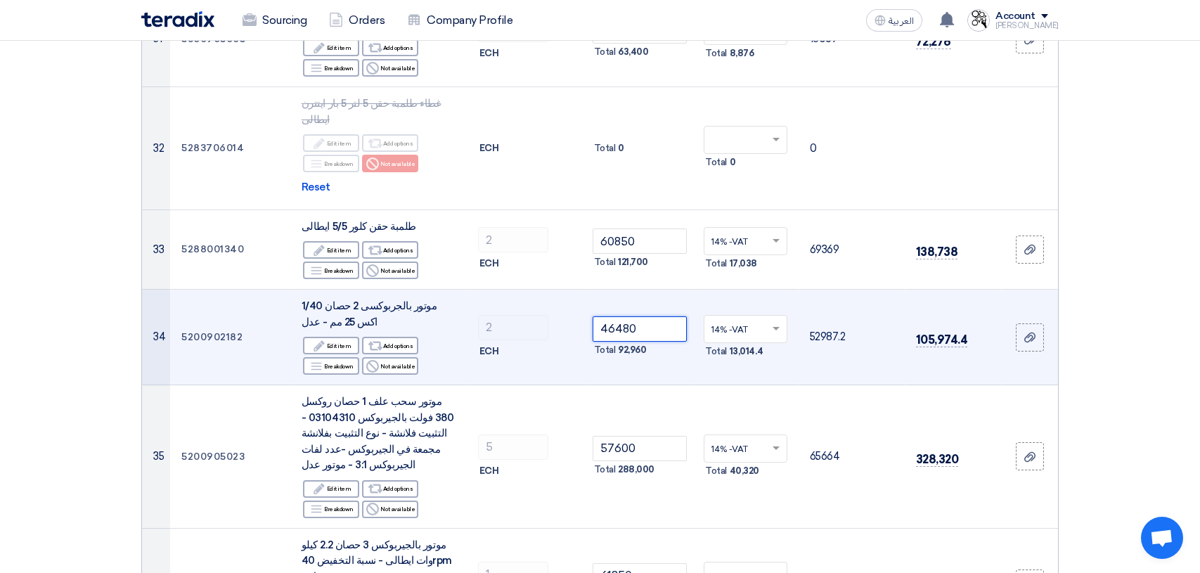
scroll to position [3164, 0]
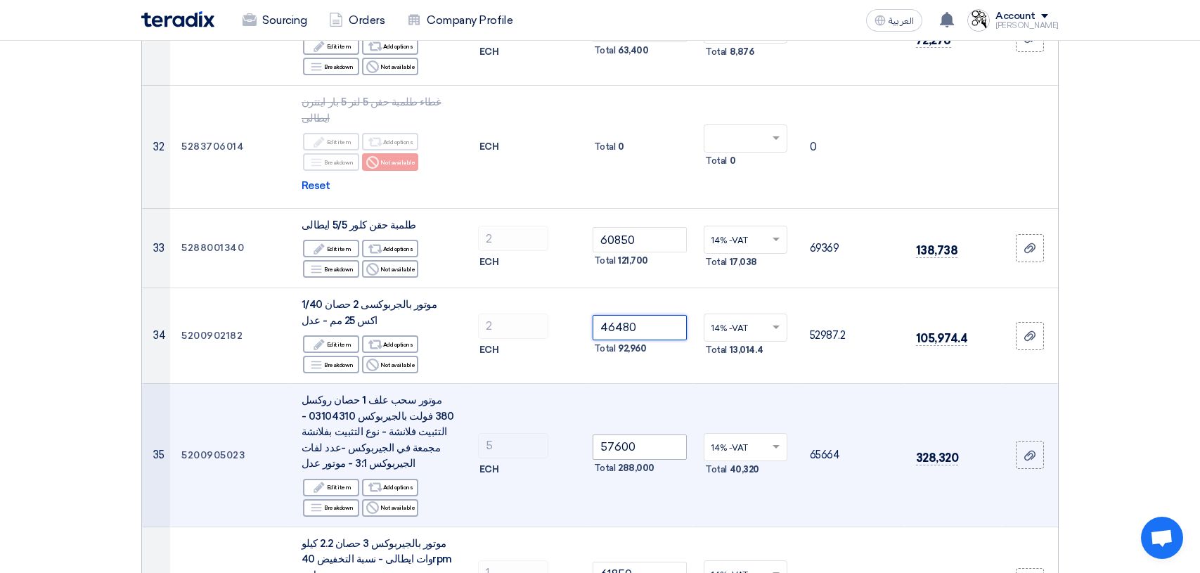
type input "46480"
click at [637, 435] on input "57600" at bounding box center [640, 447] width 95 height 25
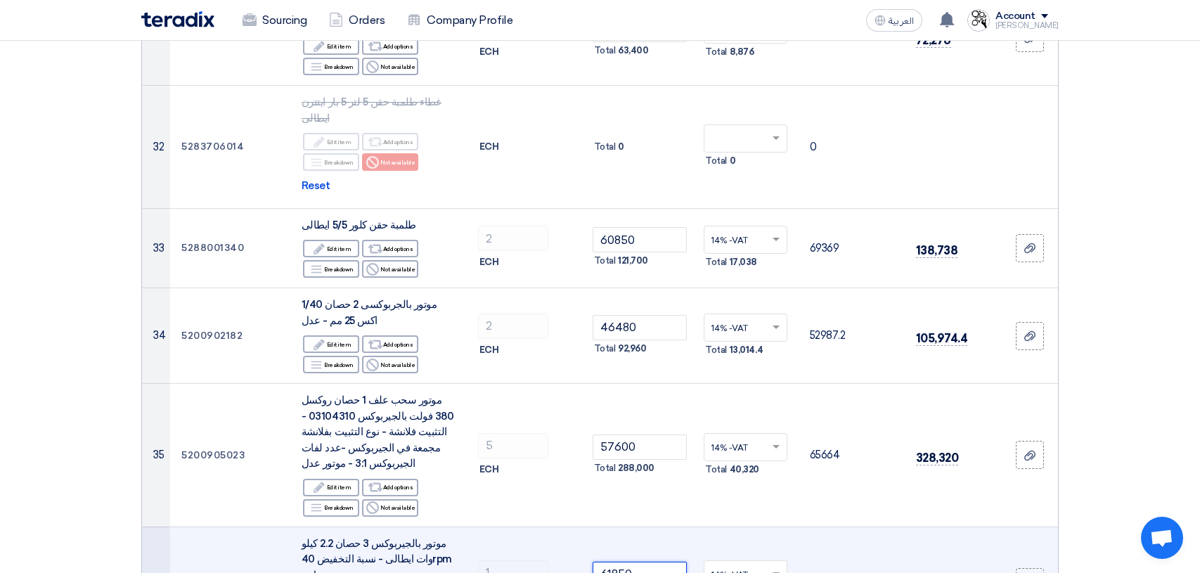
click at [640, 562] on input "61850" at bounding box center [640, 574] width 95 height 25
type input "6"
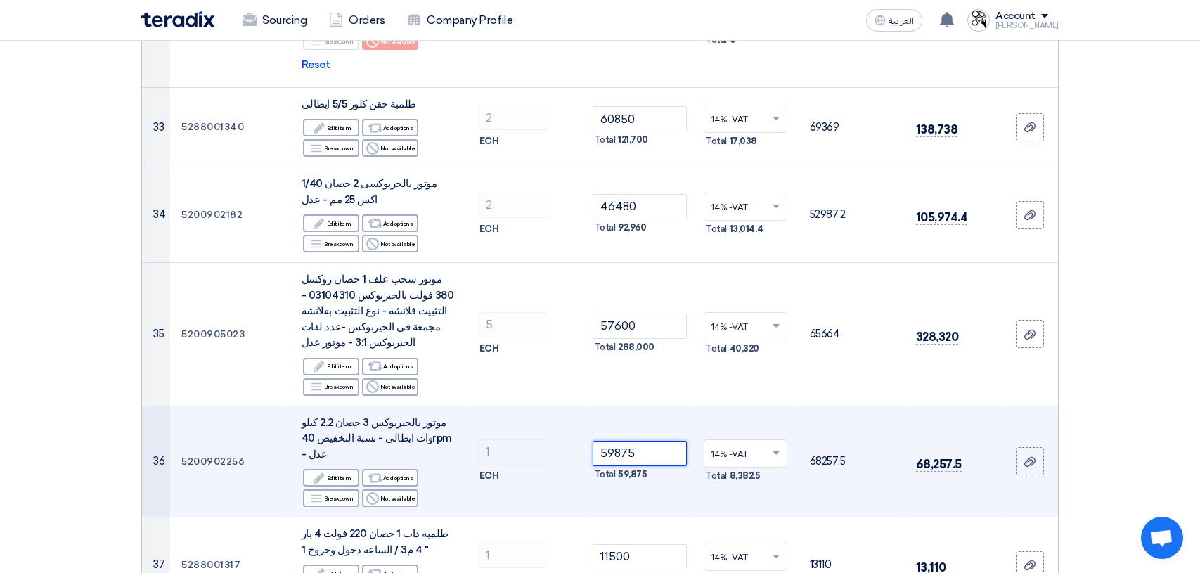
scroll to position [3305, 0]
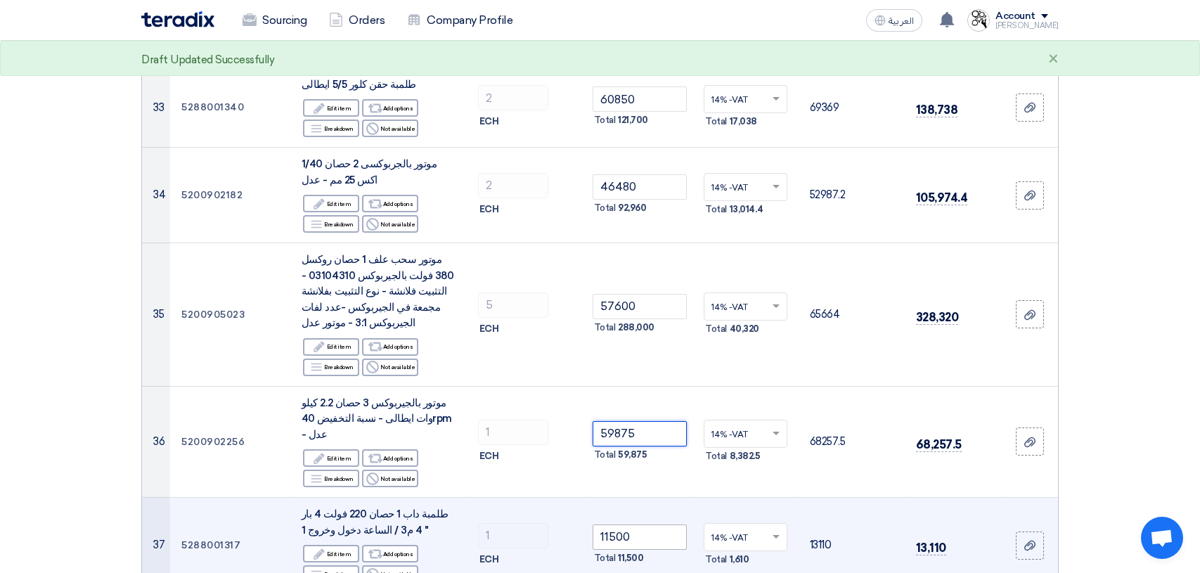
type input "59875"
click at [642, 525] on input "11500" at bounding box center [640, 537] width 95 height 25
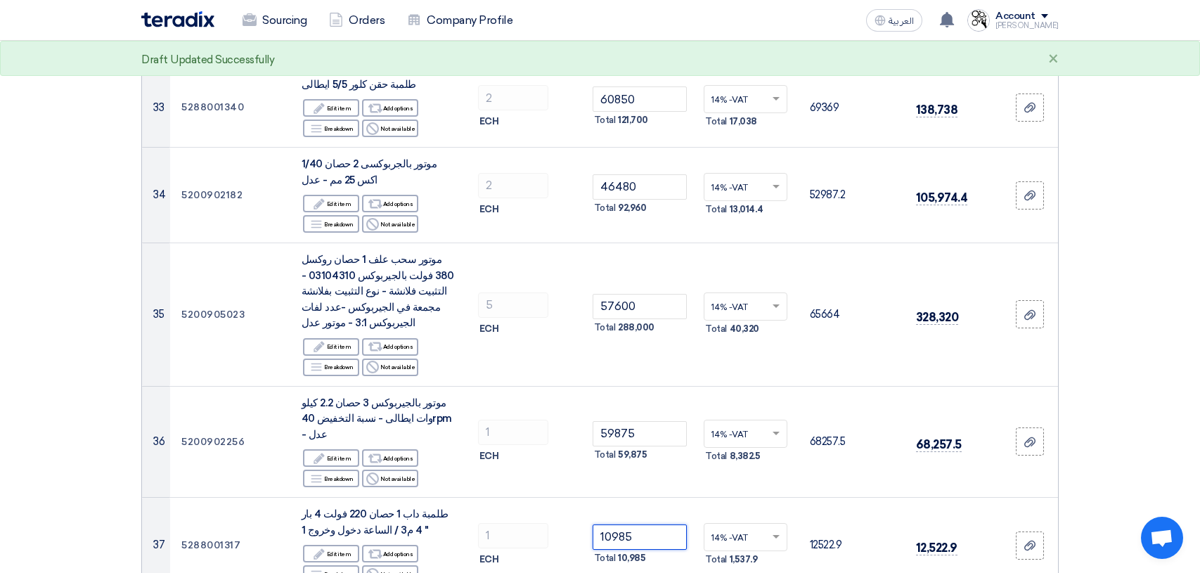
type input "10985"
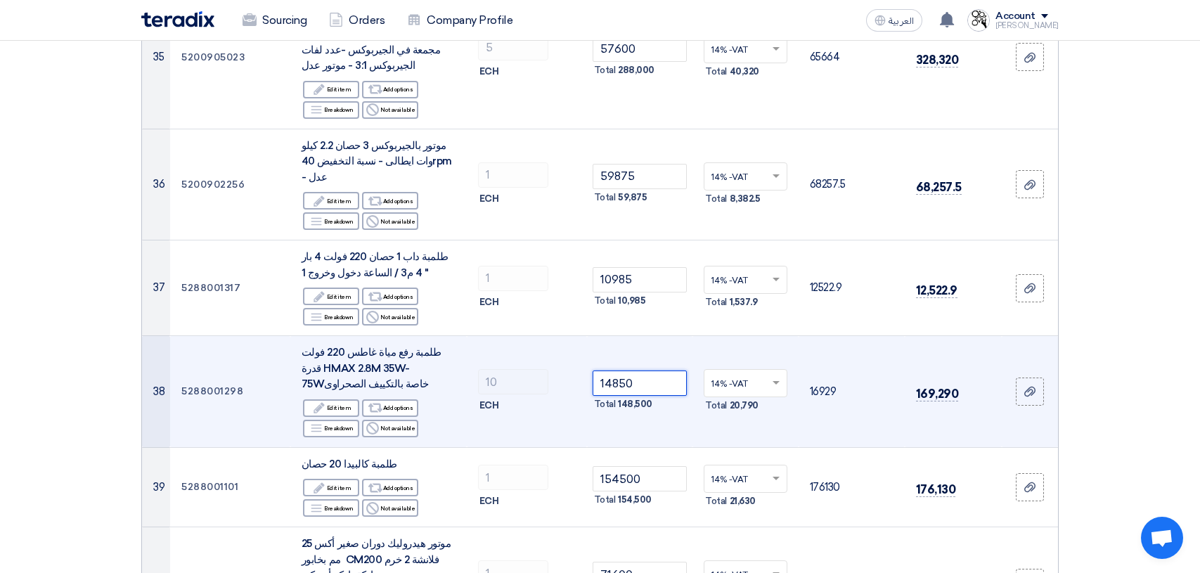
scroll to position [3586, 0]
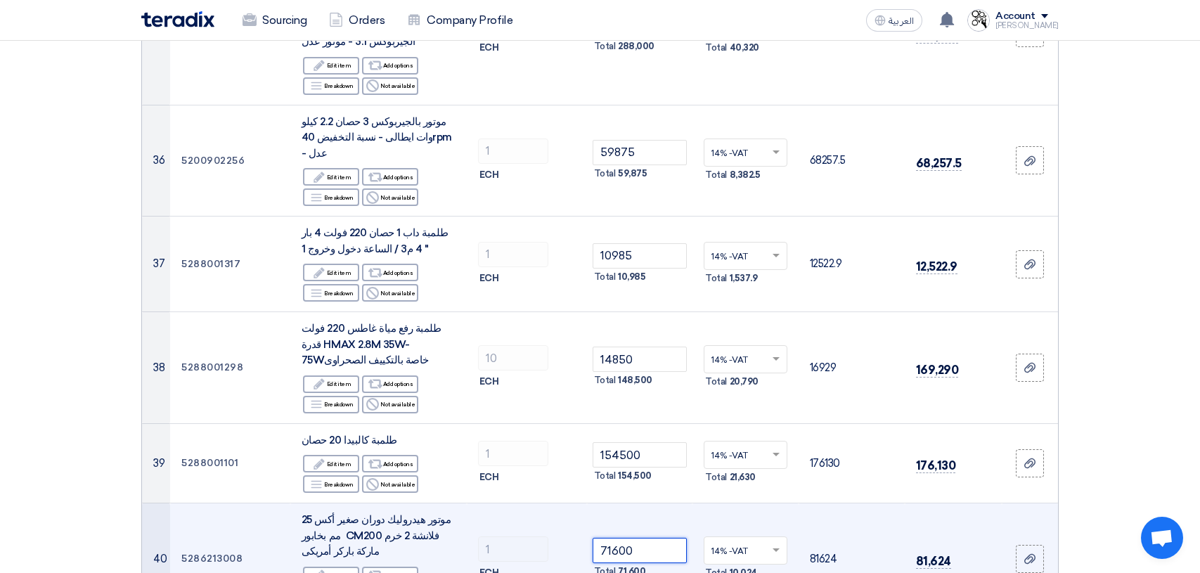
click at [651, 538] on input "71600" at bounding box center [640, 550] width 95 height 25
type input "7"
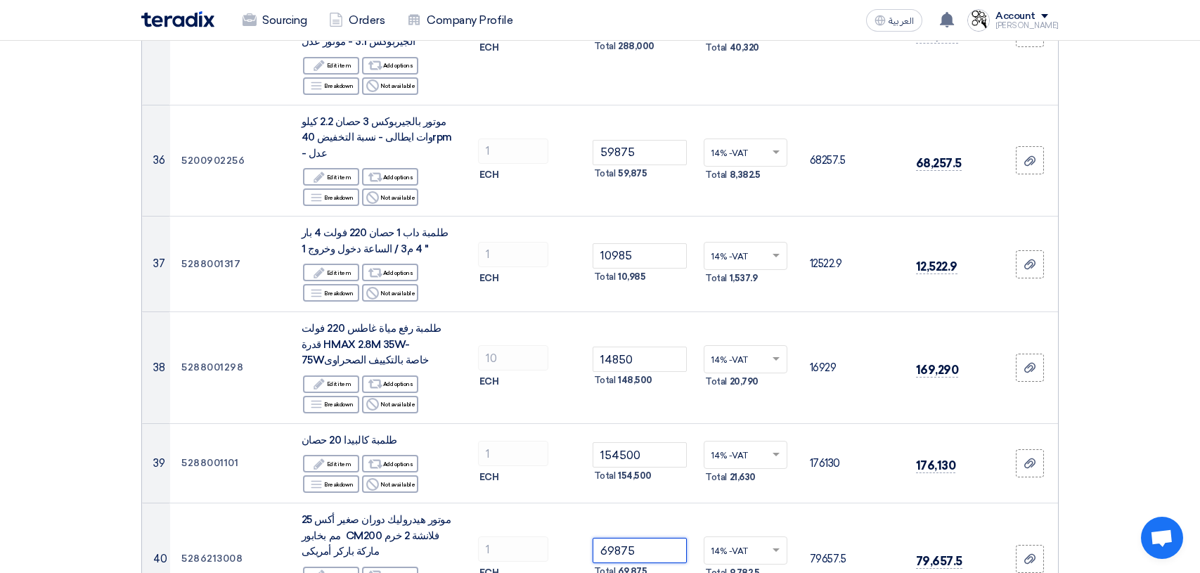
type input "69875"
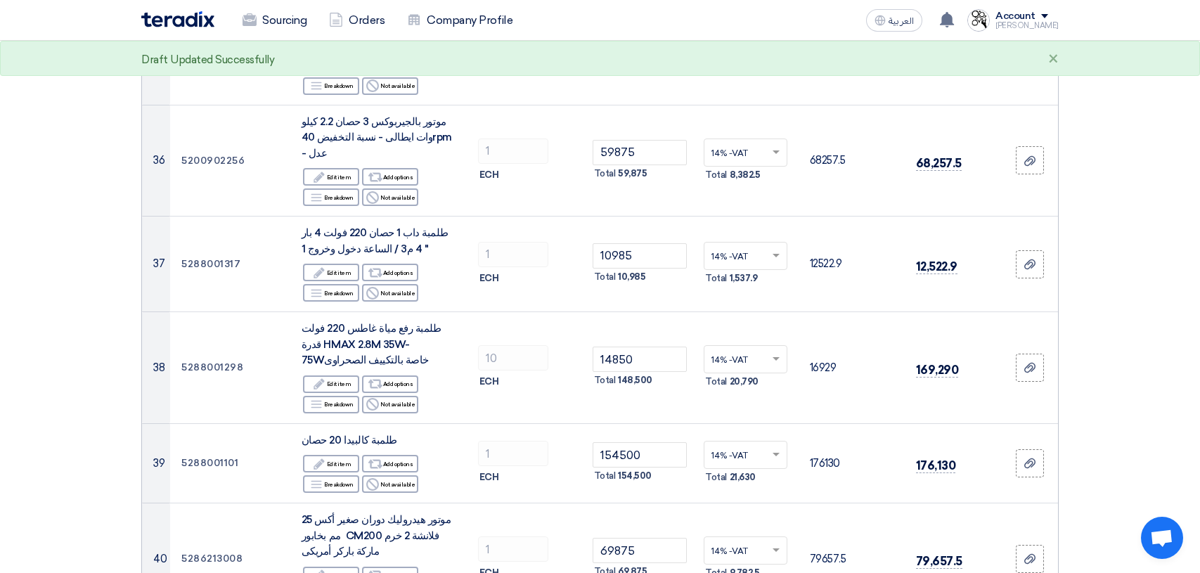
type input "3"
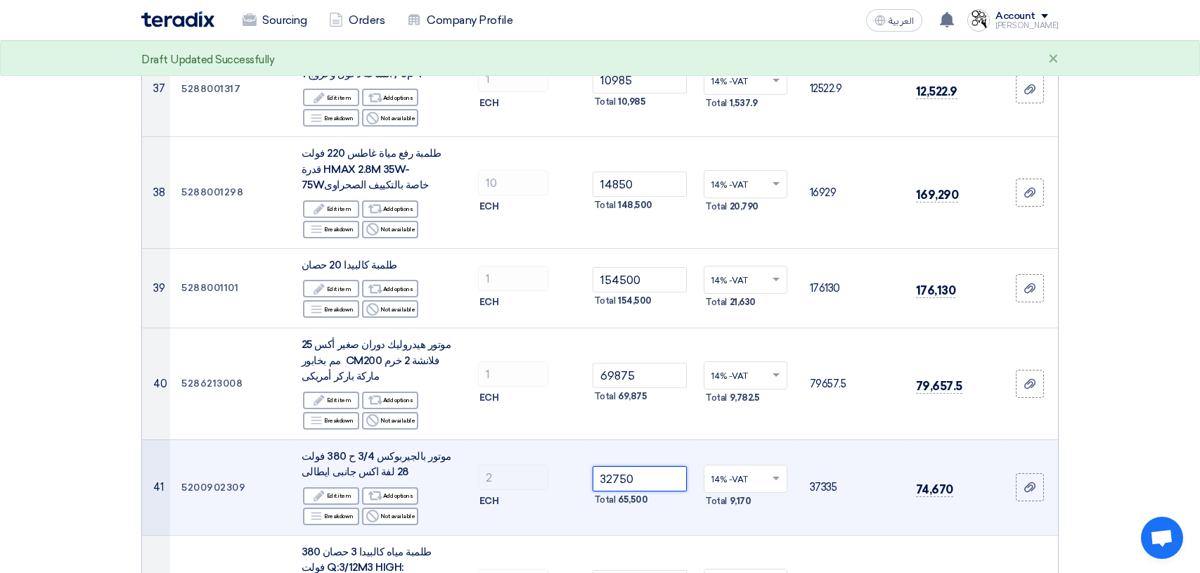
scroll to position [3797, 0]
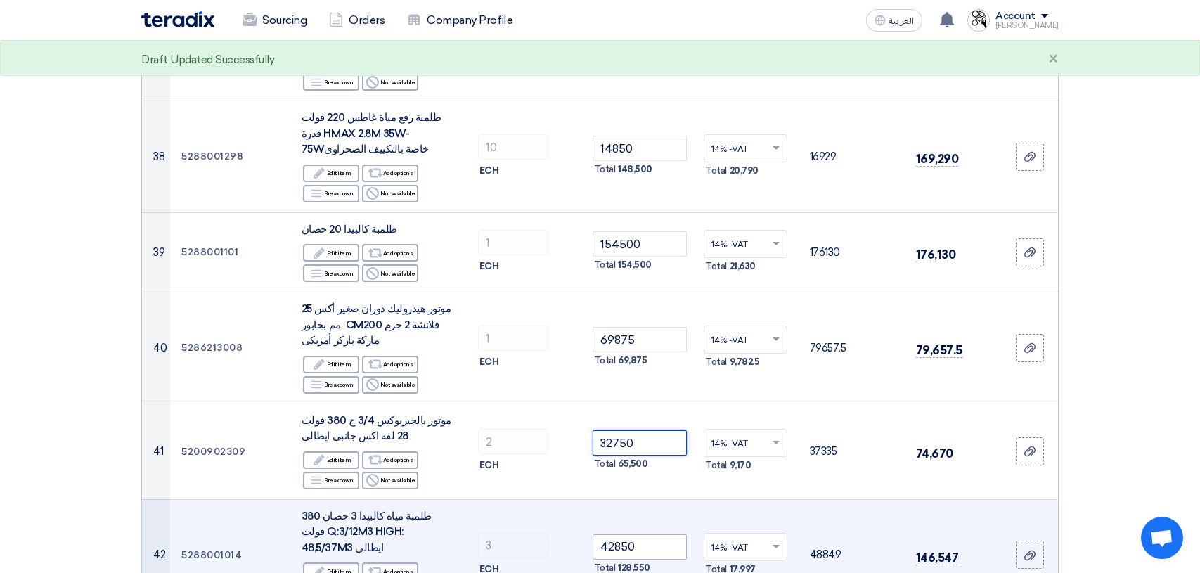
type input "32750"
click at [653, 534] on input "42850" at bounding box center [640, 546] width 95 height 25
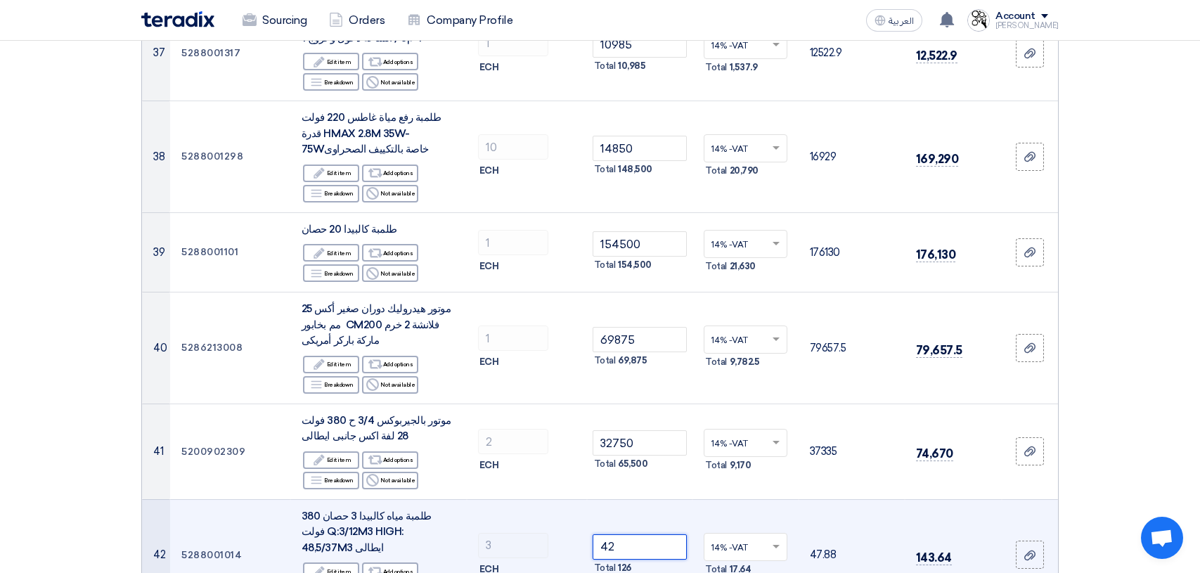
type input "4"
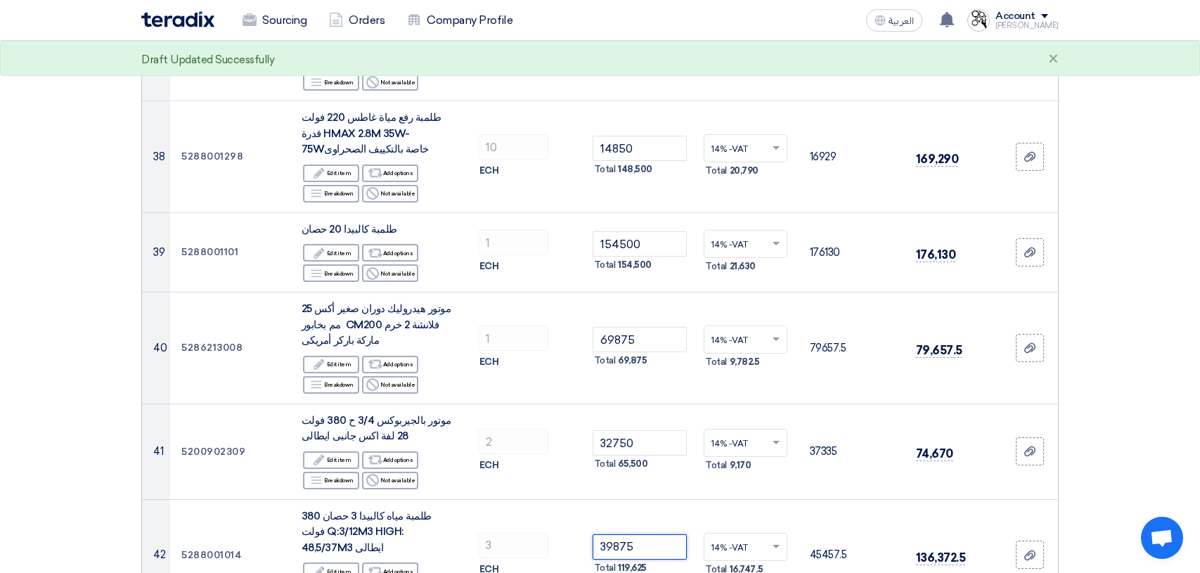
type input "39875"
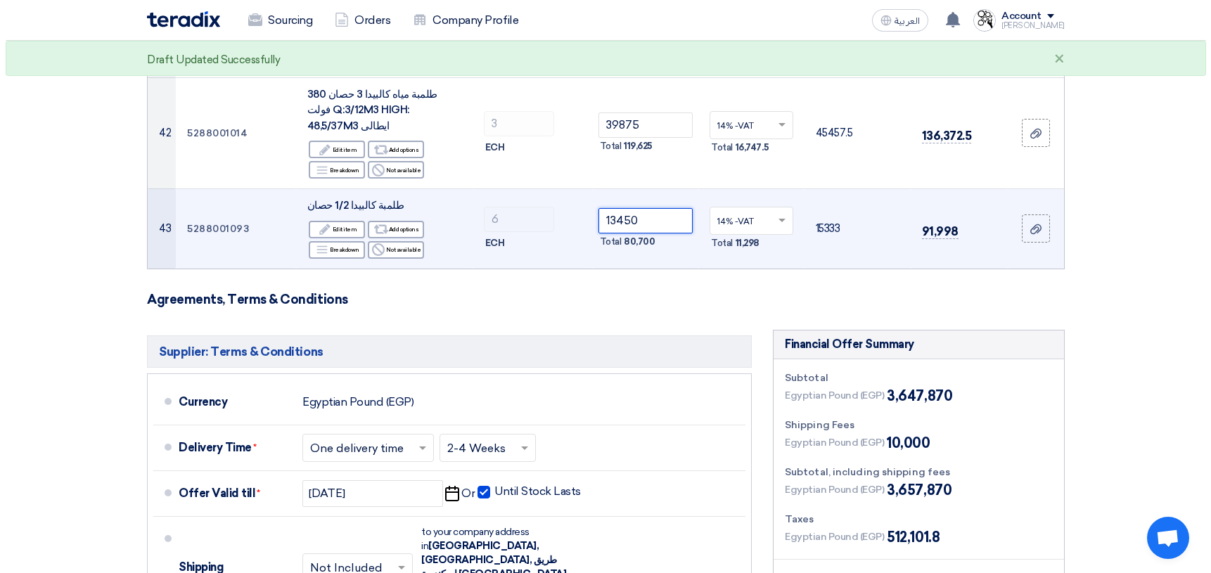
scroll to position [4429, 0]
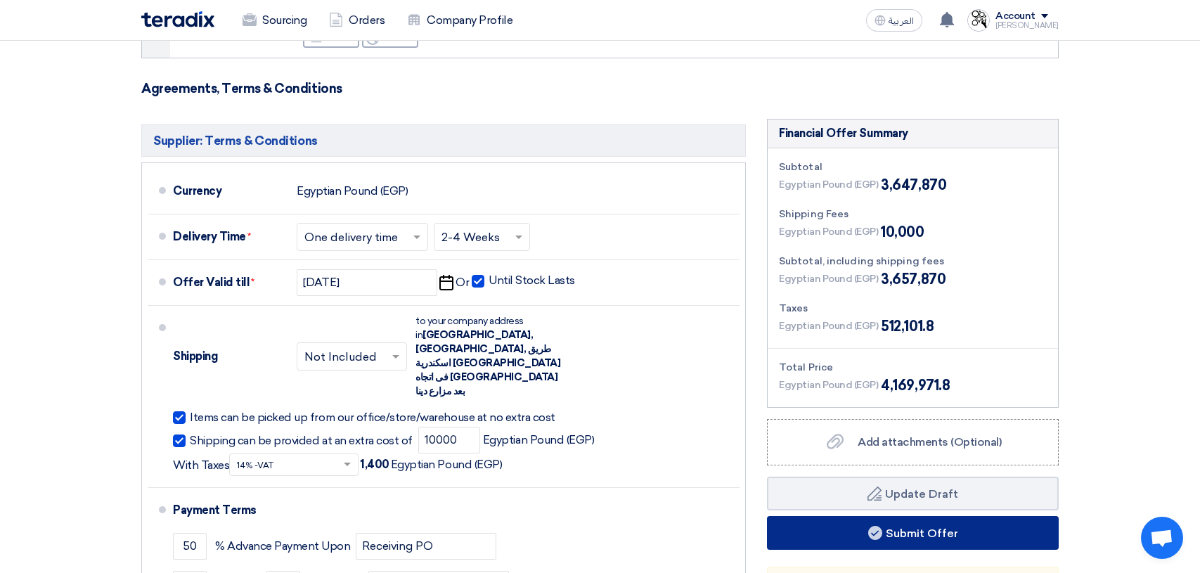
type input "13450"
click at [910, 516] on button "Submit Offer" at bounding box center [913, 533] width 292 height 34
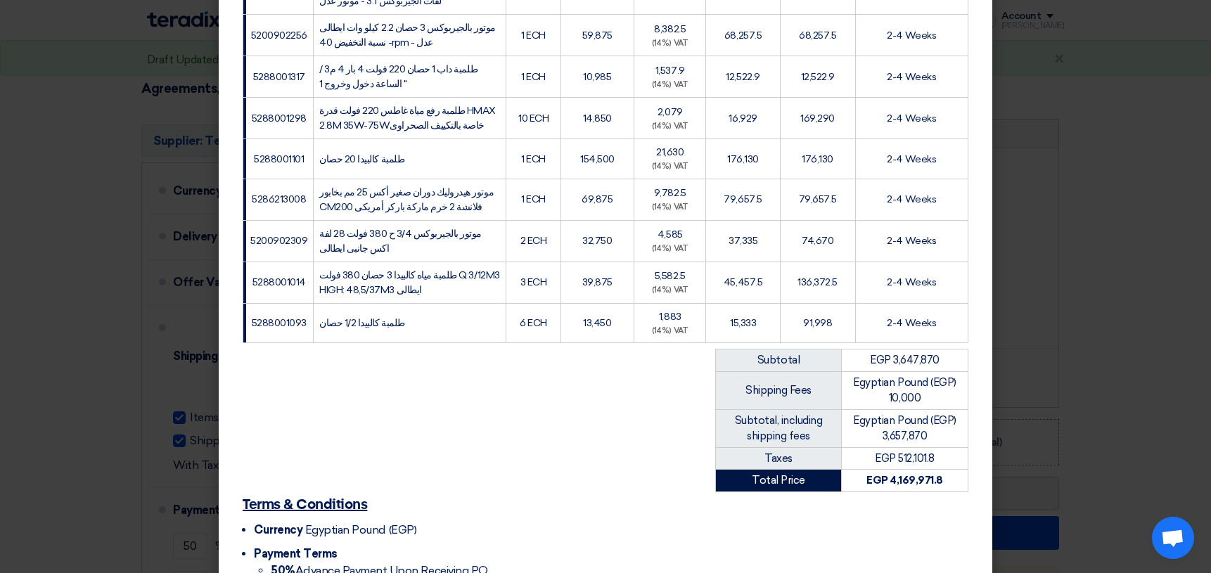
scroll to position [1938, 0]
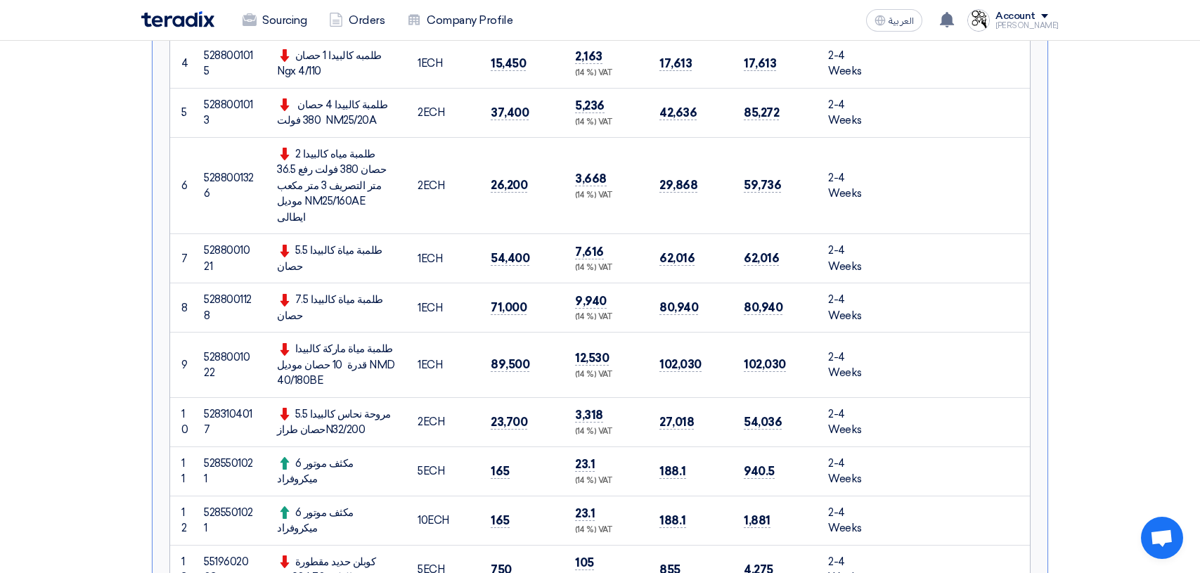
scroll to position [773, 0]
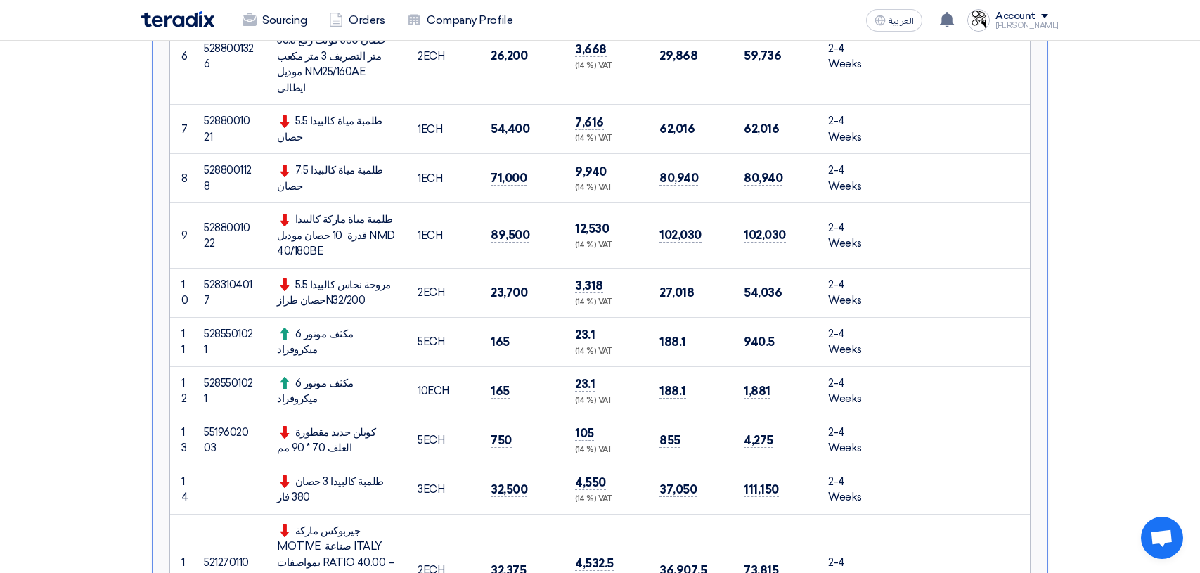
click at [1054, 20] on div "Account" at bounding box center [1027, 17] width 63 height 12
click at [1000, 170] on li "Logout" at bounding box center [985, 165] width 146 height 27
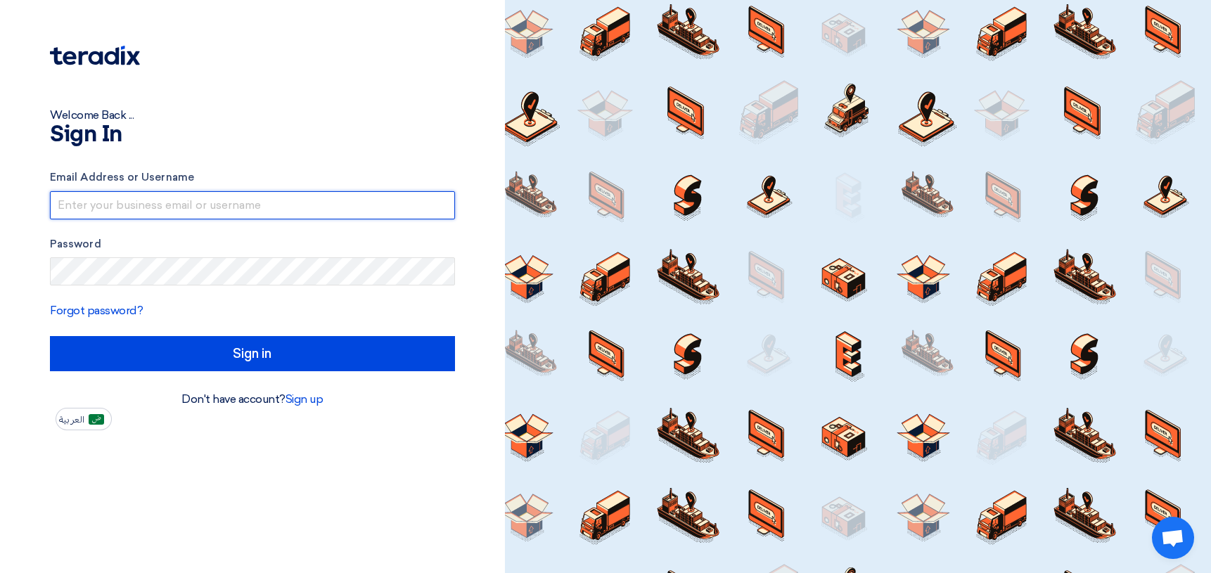
type input "[EMAIL_ADDRESS][DOMAIN_NAME]"
